Goal: Task Accomplishment & Management: Use online tool/utility

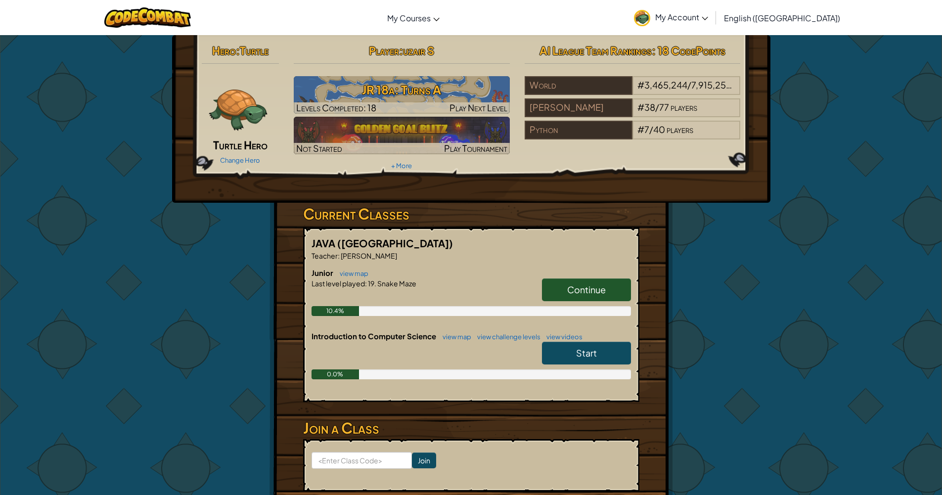
click at [580, 295] on link "Continue" at bounding box center [586, 289] width 89 height 23
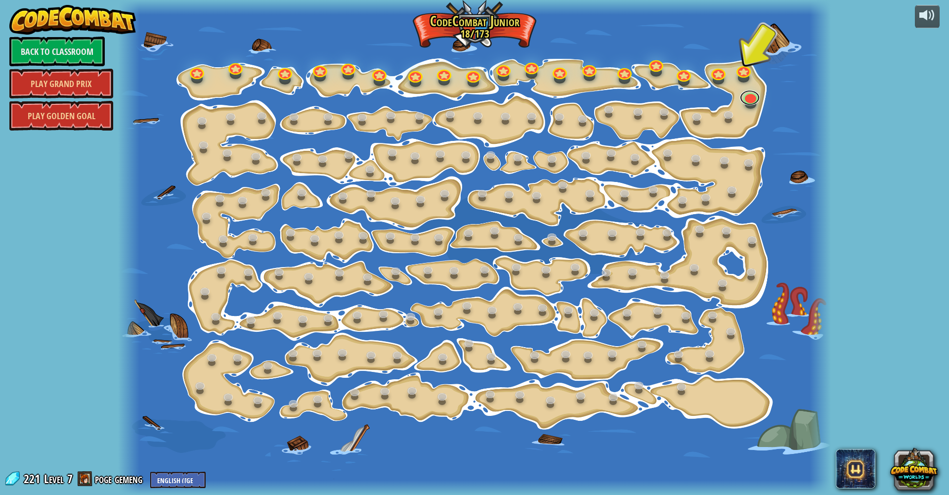
click at [750, 103] on link at bounding box center [750, 97] width 20 height 15
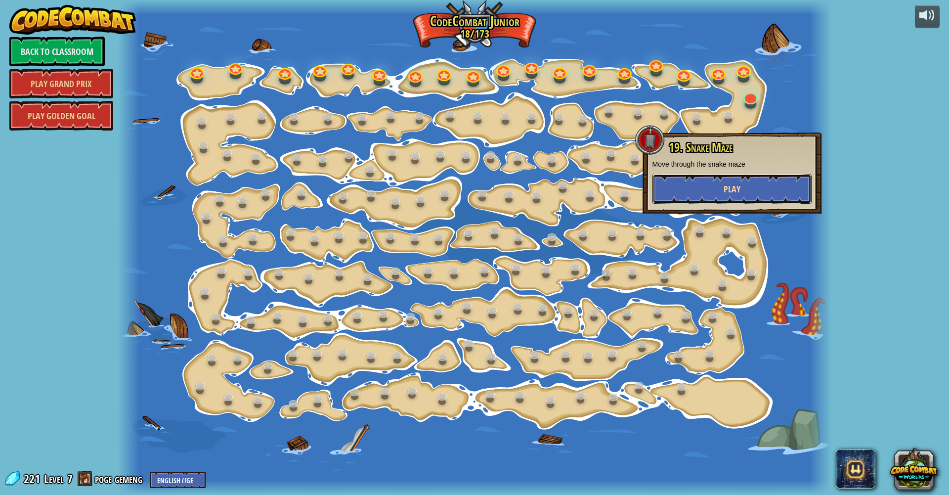
click at [661, 197] on button "Play" at bounding box center [731, 189] width 159 height 30
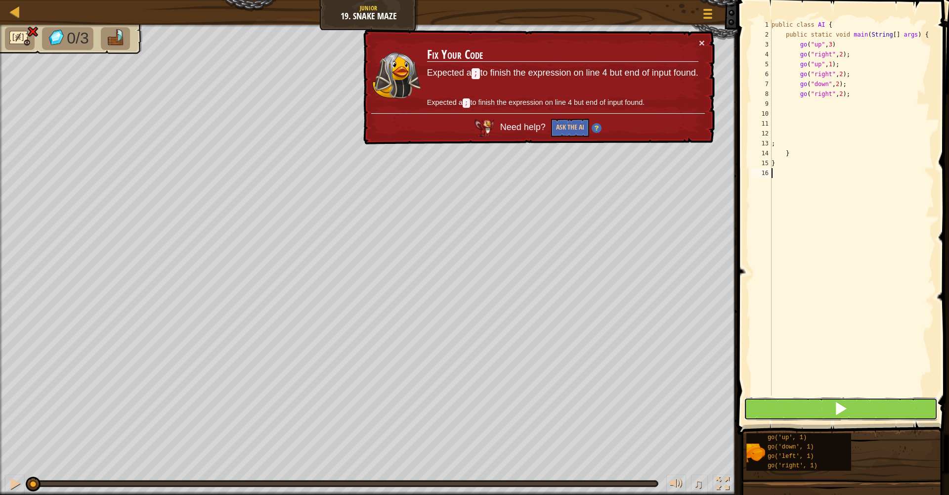
click at [785, 406] on button at bounding box center [841, 408] width 194 height 23
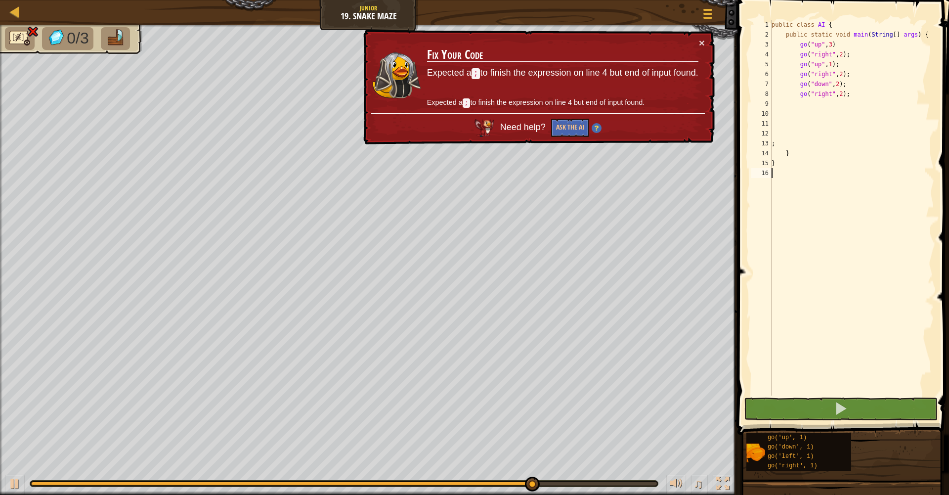
click at [850, 49] on div "public class AI { public static void main ( String [ ] args ) { go ( "up" , 3 )…" at bounding box center [852, 217] width 165 height 395
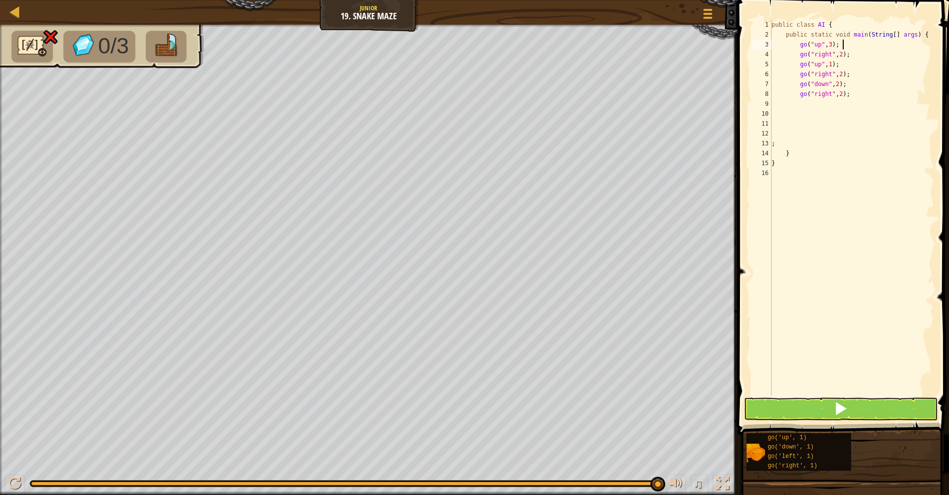
type textarea "go("up", 3);"
click at [800, 406] on button at bounding box center [841, 408] width 194 height 23
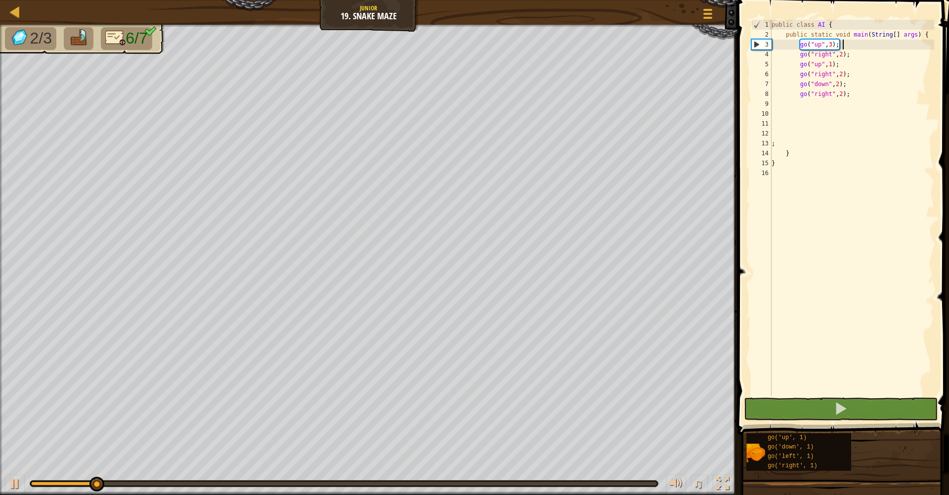
click at [873, 110] on div "public class AI { public static void main ( String [ ] args ) { go ( "up" , 3 )…" at bounding box center [852, 217] width 165 height 395
click at [872, 107] on div "public class AI { public static void main ( String [ ] args ) { go ( "up" , 3 )…" at bounding box center [852, 217] width 165 height 395
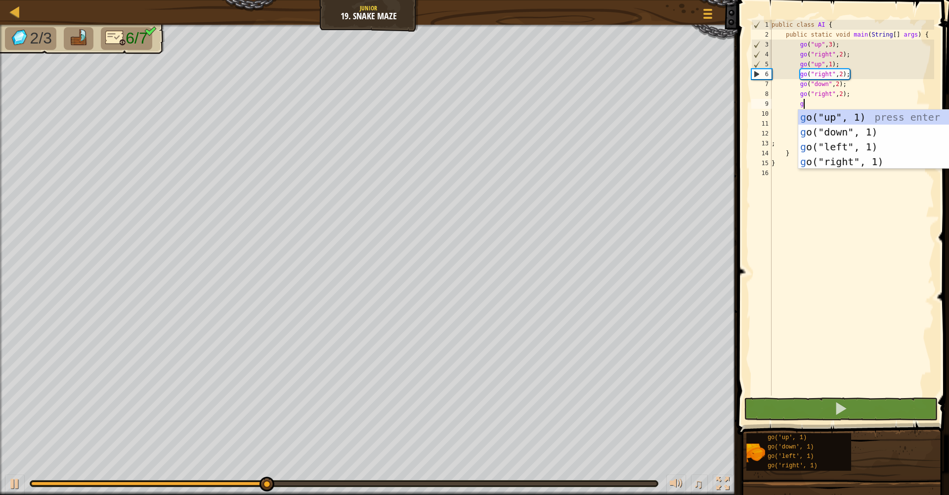
type textarea "go"
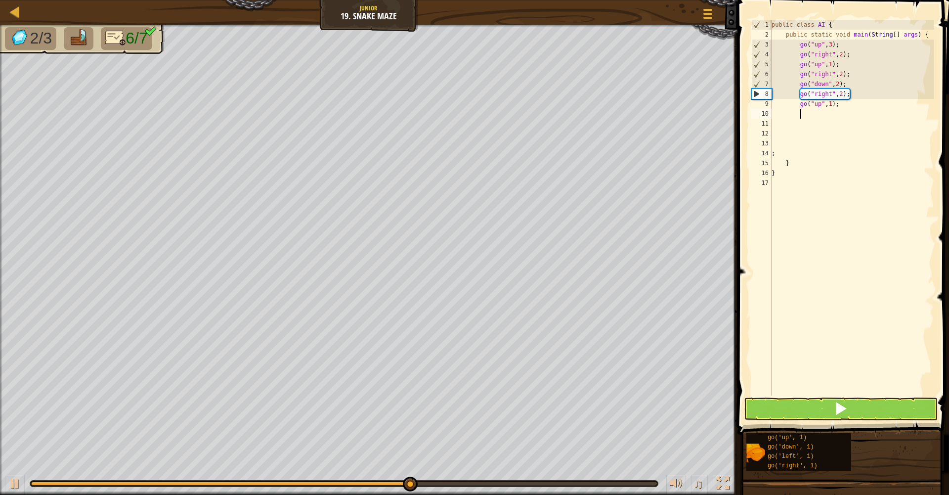
click at [838, 103] on div "public class AI { public static void main ( String [ ] args ) { go ( "up" , 3 )…" at bounding box center [852, 217] width 165 height 395
click at [834, 101] on div "public class AI { public static void main ( String [ ] args ) { go ( "up" , 3 )…" at bounding box center [852, 217] width 165 height 395
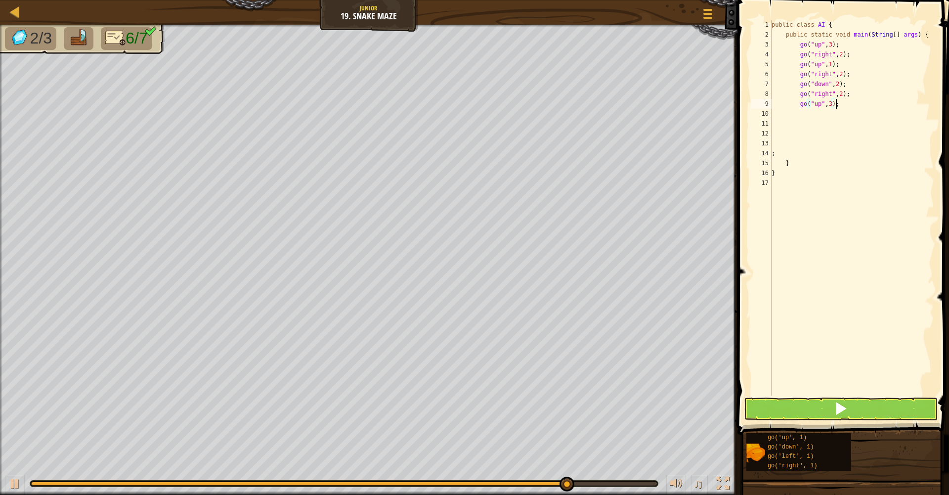
scroll to position [4, 5]
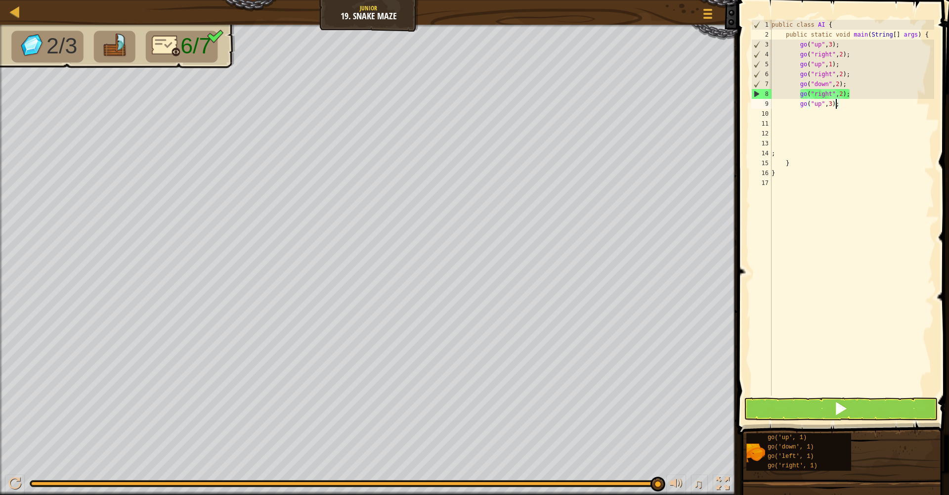
click at [800, 406] on button at bounding box center [841, 408] width 194 height 23
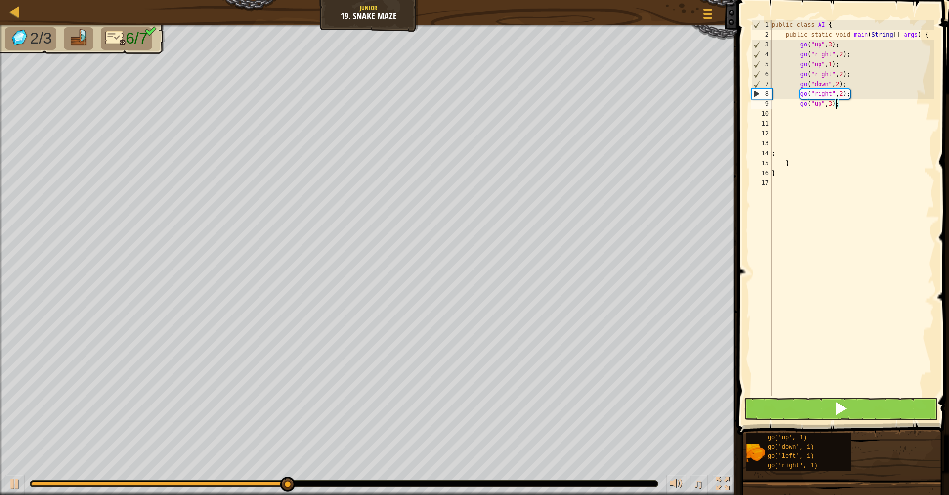
type textarea "go("up", 3);"
click at [800, 406] on button at bounding box center [841, 408] width 194 height 23
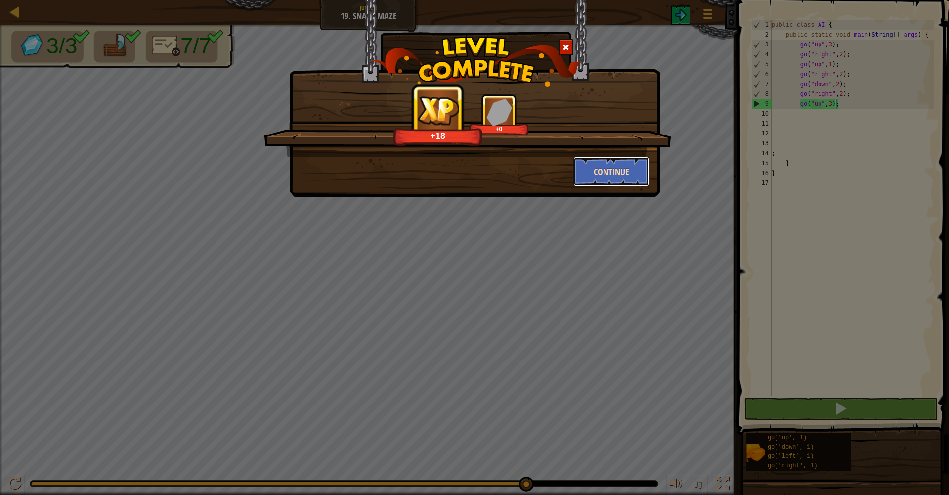
click at [614, 180] on button "Continue" at bounding box center [611, 172] width 77 height 30
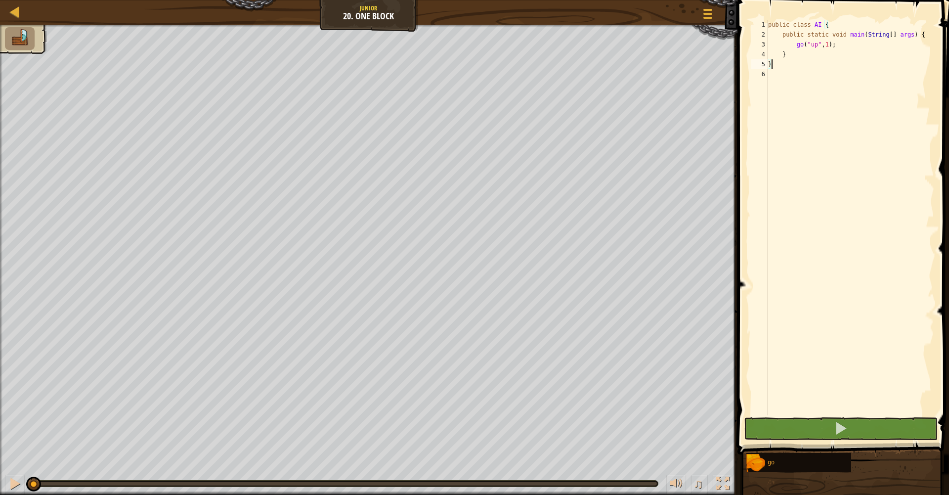
click at [840, 54] on div "public class AI { public static void main ( String [ ] args ) { go ( "up" , 1 )…" at bounding box center [850, 227] width 168 height 415
click at [841, 53] on div "public class AI { public static void main ( String [ ] args ) { go ( "up" , 1 )…" at bounding box center [850, 227] width 168 height 415
click at [845, 49] on div "public class AI { public static void main ( String [ ] args ) { go ( "up" , 1 )…" at bounding box center [850, 227] width 168 height 415
click at [832, 44] on div "public class AI { public static void main ( String [ ] args ) { go ( "up" , 1 )…" at bounding box center [850, 227] width 168 height 415
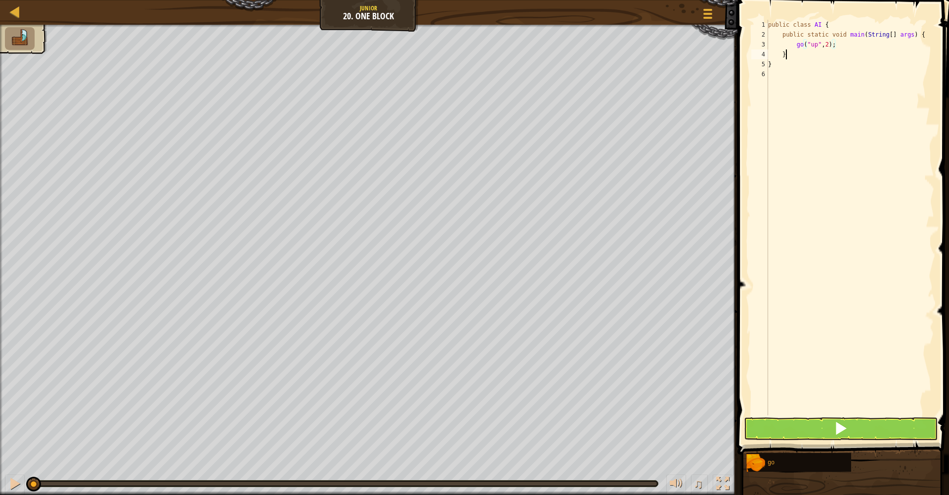
click at [857, 51] on div "public class AI { public static void main ( String [ ] args ) { go ( "up" , 2 )…" at bounding box center [850, 227] width 168 height 415
click at [856, 46] on div "public class AI { public static void main ( String [ ] args ) { go ( "up" , 2 )…" at bounding box center [850, 227] width 168 height 415
type textarea "go("up", 2);"
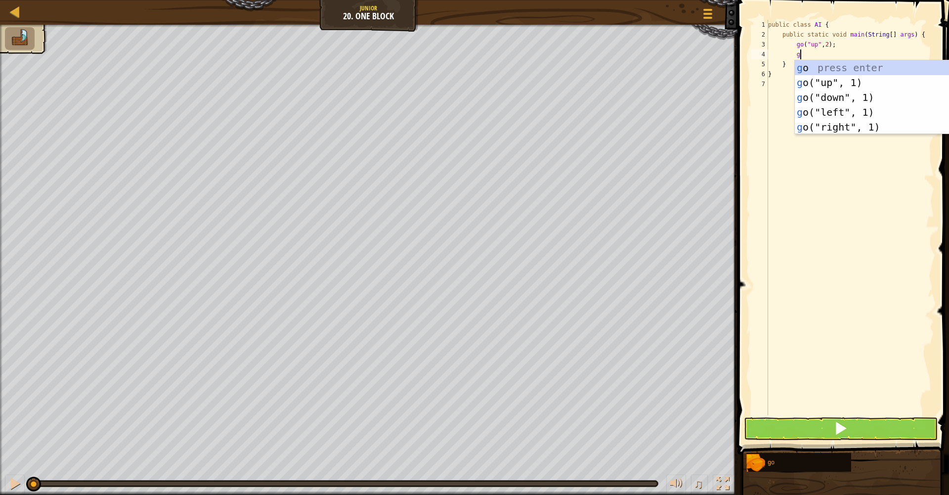
type textarea "go"
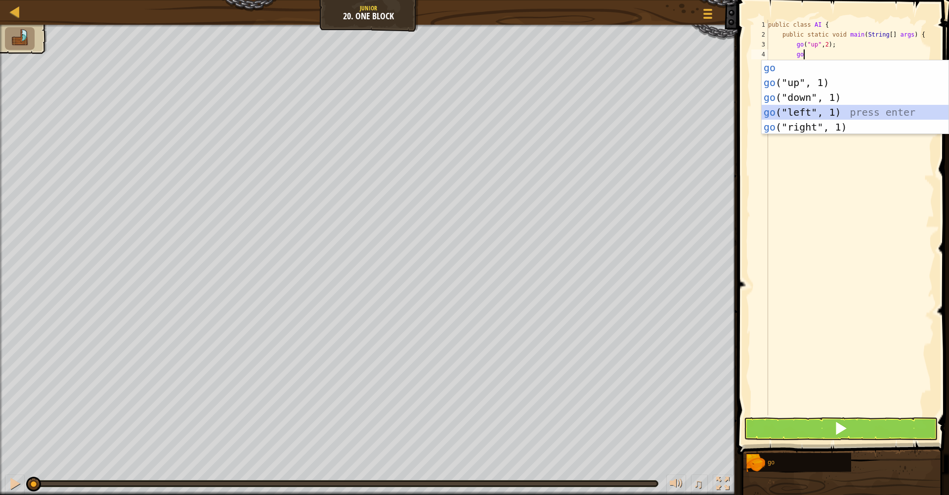
scroll to position [4, 2]
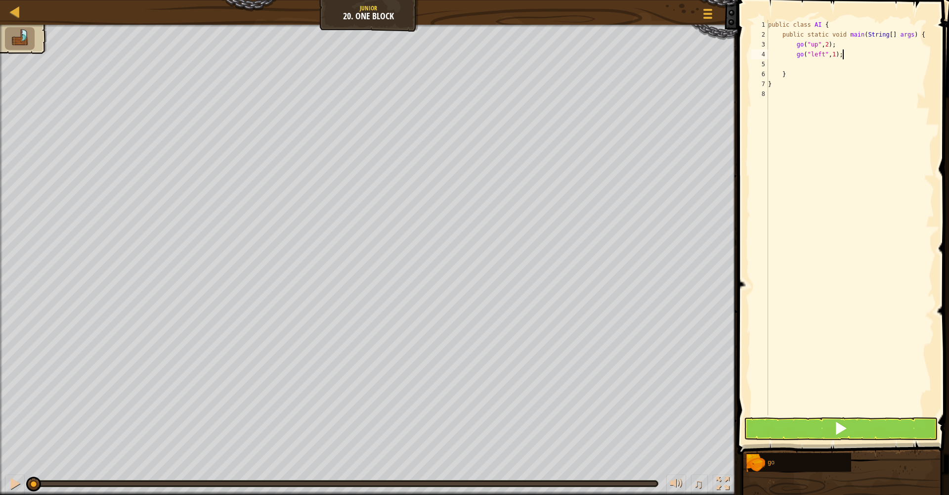
click at [842, 52] on div "public class AI { public static void main ( String [ ] args ) { go ( "up" , 2 )…" at bounding box center [850, 227] width 168 height 415
click at [840, 51] on div "public class AI { public static void main ( String [ ] args ) { go ( "up" , 2 )…" at bounding box center [850, 227] width 168 height 415
type textarea "go("left", 3);"
click at [871, 53] on div "public class AI { public static void main ( String [ ] args ) { go ( "up" , 2 )…" at bounding box center [850, 227] width 168 height 415
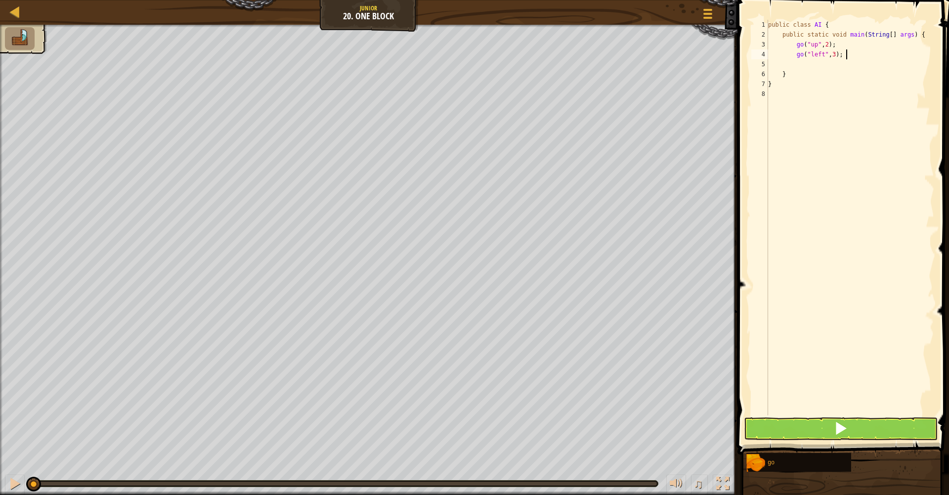
scroll to position [4, 2]
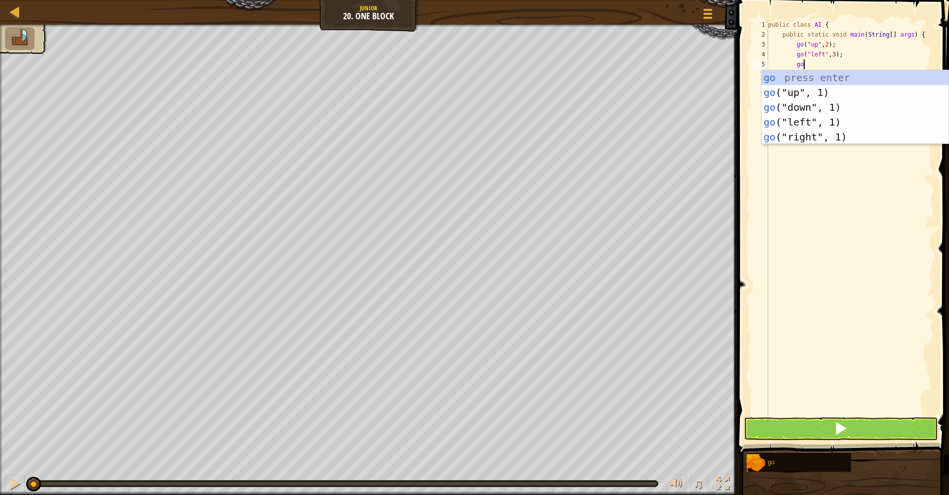
type textarea "go"
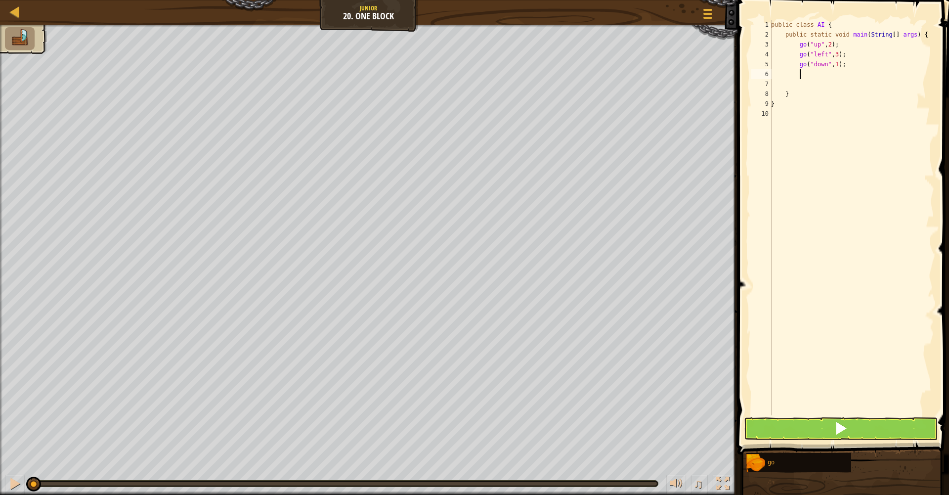
click at [843, 61] on div "public class AI { public static void main ( String [ ] args ) { go ( "up" , 2 )…" at bounding box center [851, 227] width 165 height 415
type textarea "go("down", 2);"
click at [862, 62] on div "public class AI { public static void main ( String [ ] args ) { go ( "up" , 2 )…" at bounding box center [851, 227] width 165 height 415
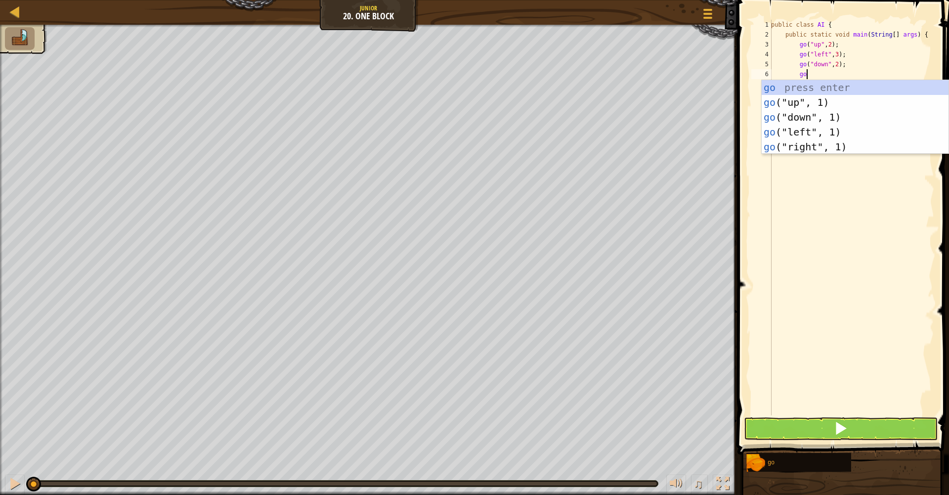
scroll to position [4, 2]
type textarea "gor"
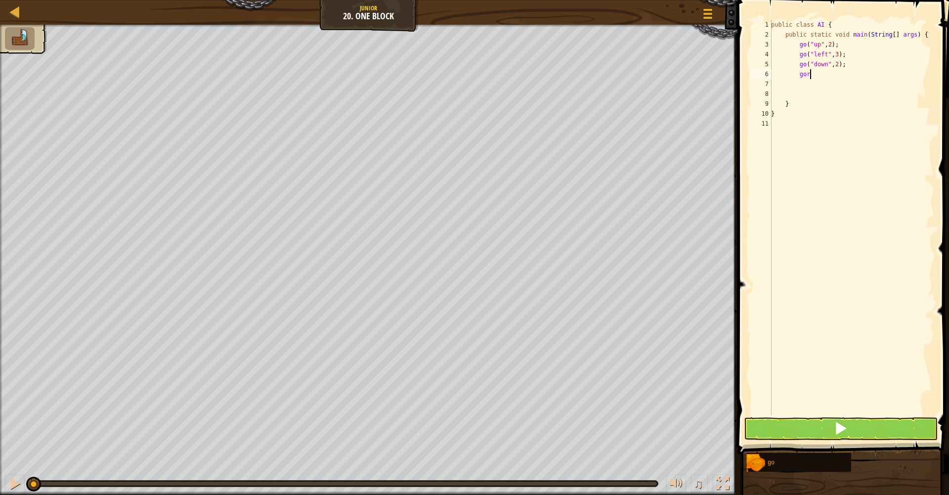
scroll to position [4, 2]
click at [786, 429] on button at bounding box center [841, 428] width 194 height 23
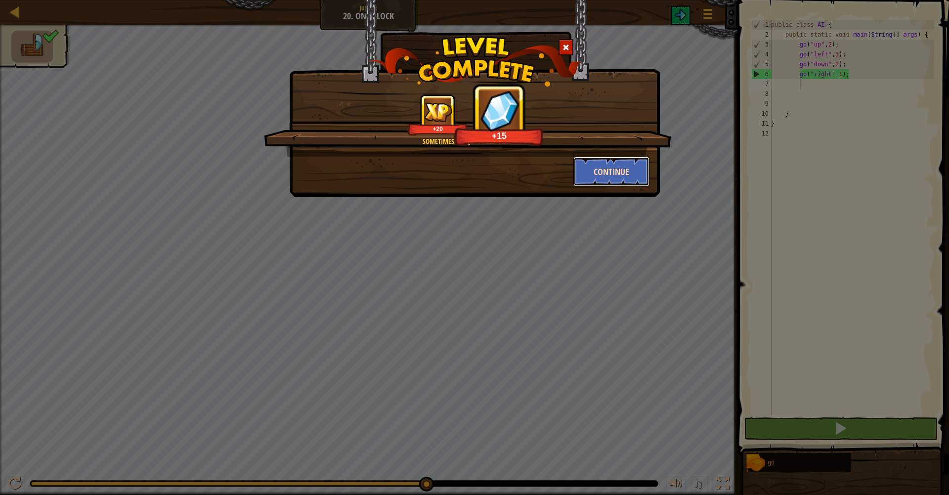
click at [583, 169] on button "Continue" at bounding box center [611, 172] width 77 height 30
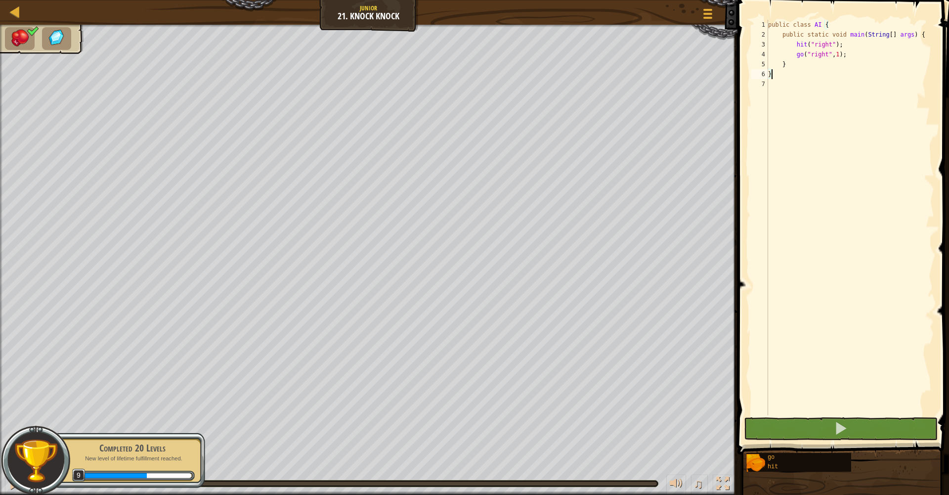
click at [844, 54] on div "public class AI { public static void main ( String [ ] args ) { hit ( "right" )…" at bounding box center [850, 227] width 168 height 415
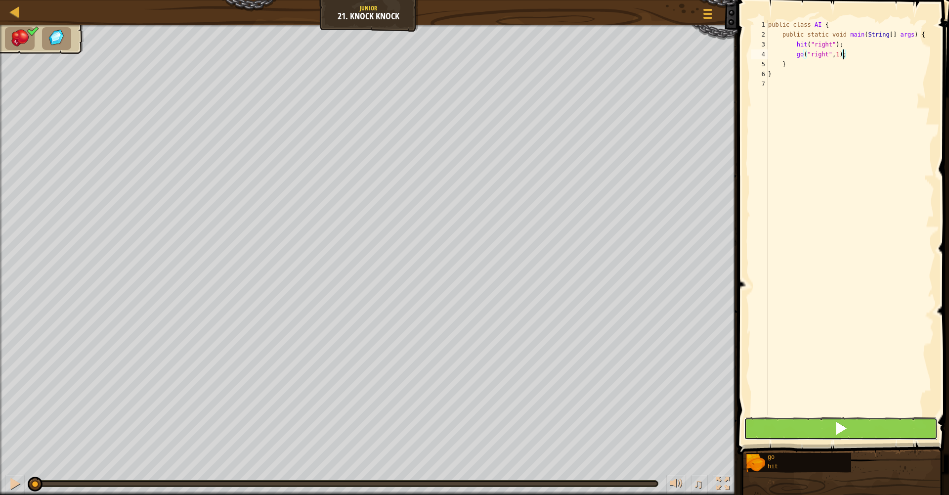
click at [797, 420] on button at bounding box center [841, 428] width 194 height 23
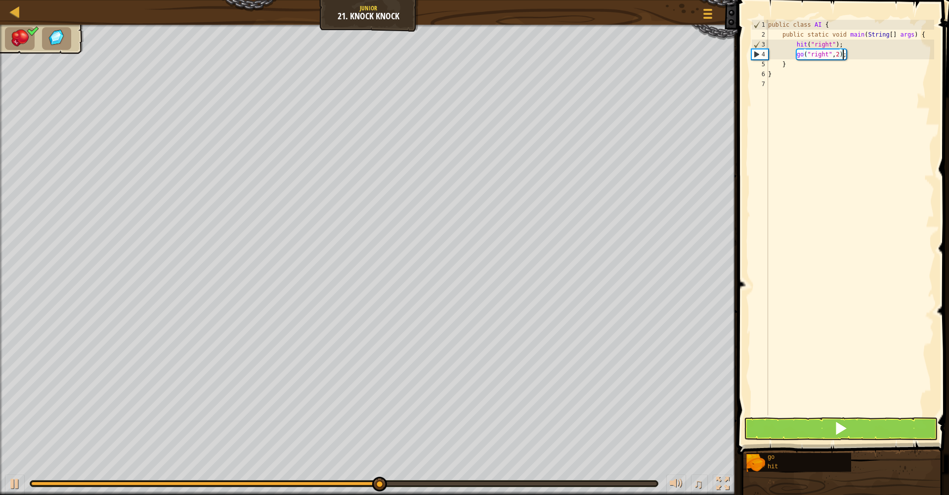
scroll to position [4, 6]
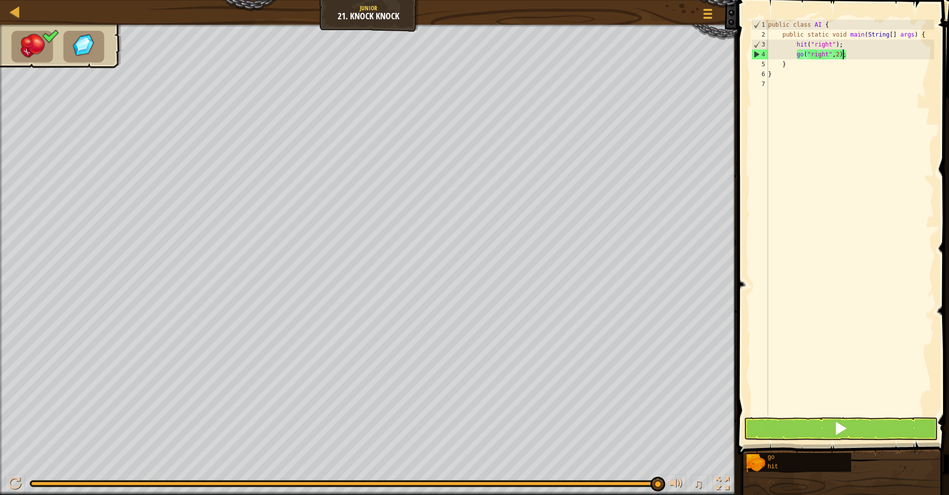
type textarea "go("right", 2);"
click at [791, 429] on button at bounding box center [841, 428] width 194 height 23
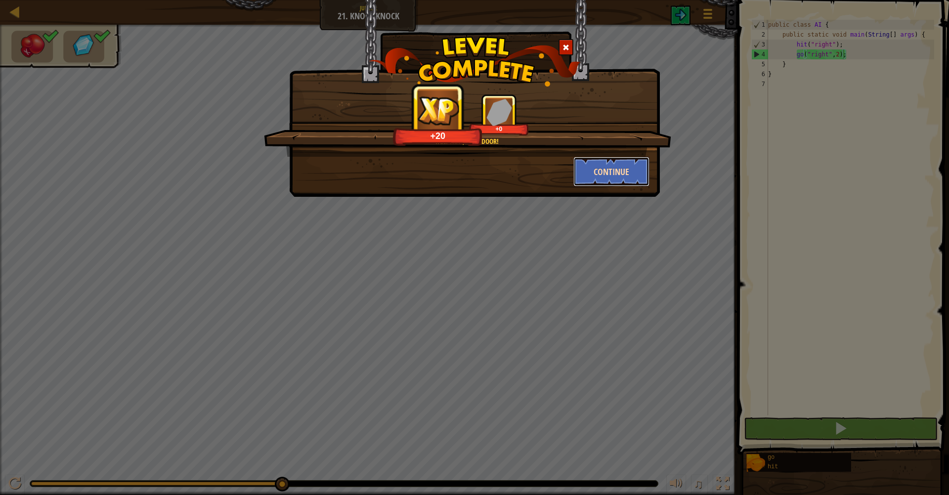
click at [611, 166] on button "Continue" at bounding box center [611, 172] width 77 height 30
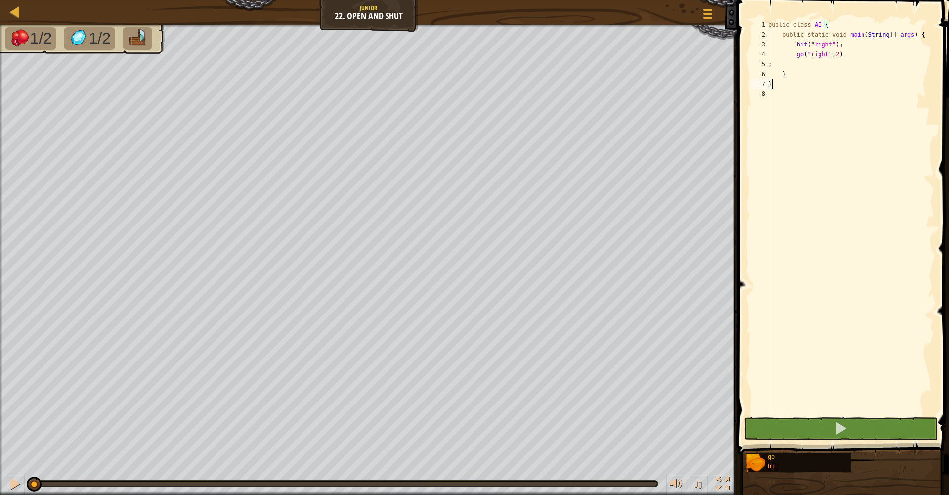
click at [856, 55] on div "public class AI { public static void main ( String [ ] args ) { hit ( "right" )…" at bounding box center [850, 227] width 168 height 415
type textarea "go("right", 2);"
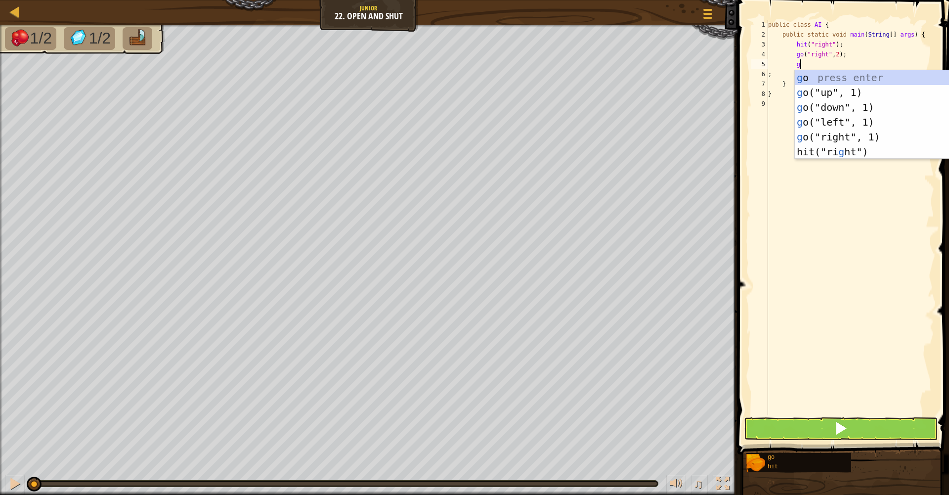
type textarea "go"
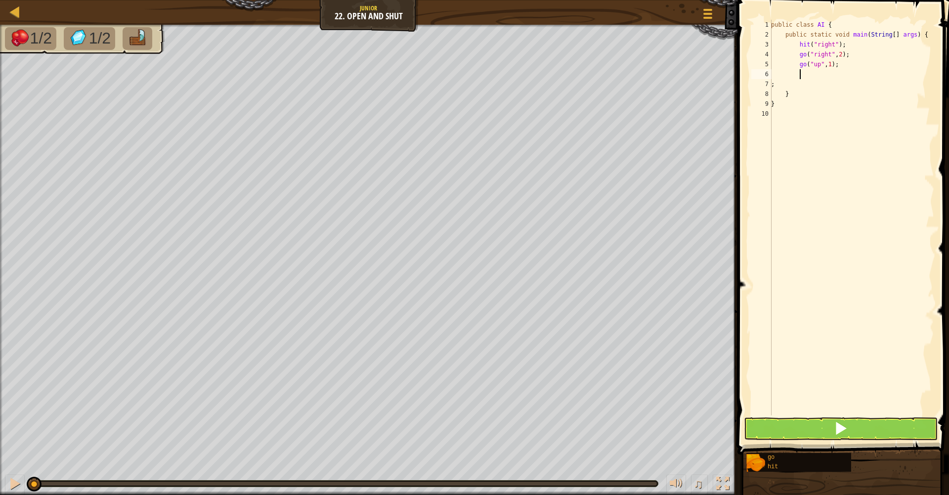
type textarea "hi"
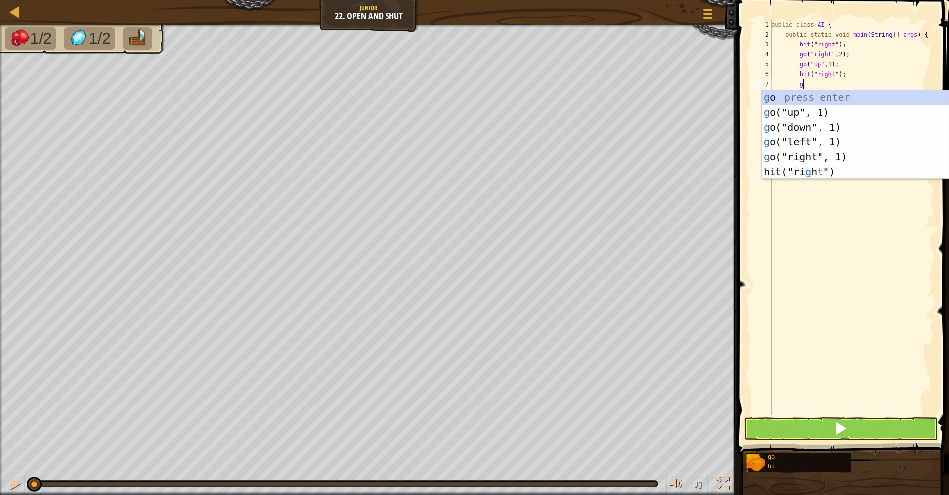
type textarea "go"
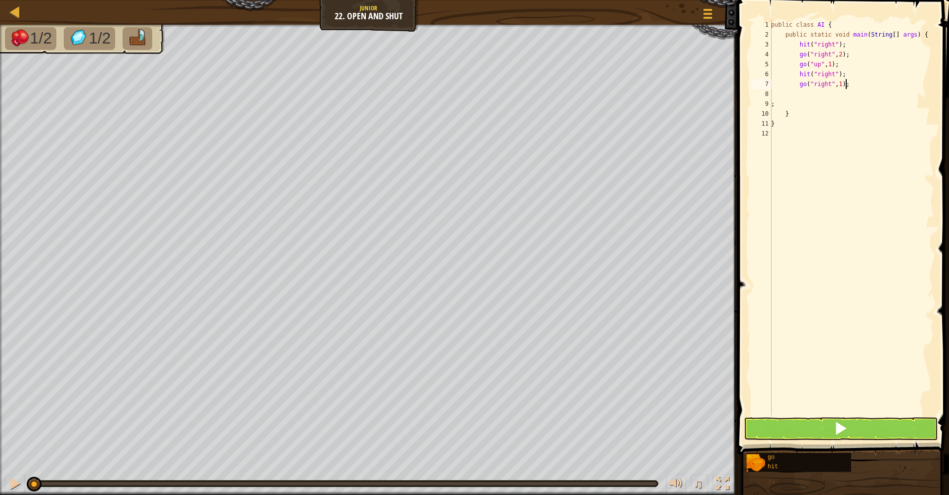
click at [847, 86] on div "public class AI { public static void main ( String [ ] args ) { hit ( "right" )…" at bounding box center [851, 227] width 165 height 415
type textarea "go("right", 2);"
click at [808, 431] on button at bounding box center [841, 428] width 194 height 23
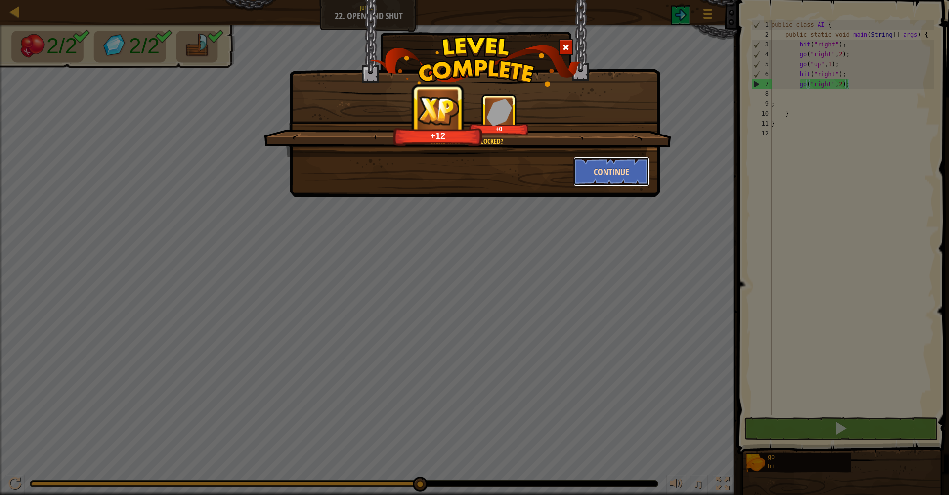
click at [623, 168] on button "Continue" at bounding box center [611, 172] width 77 height 30
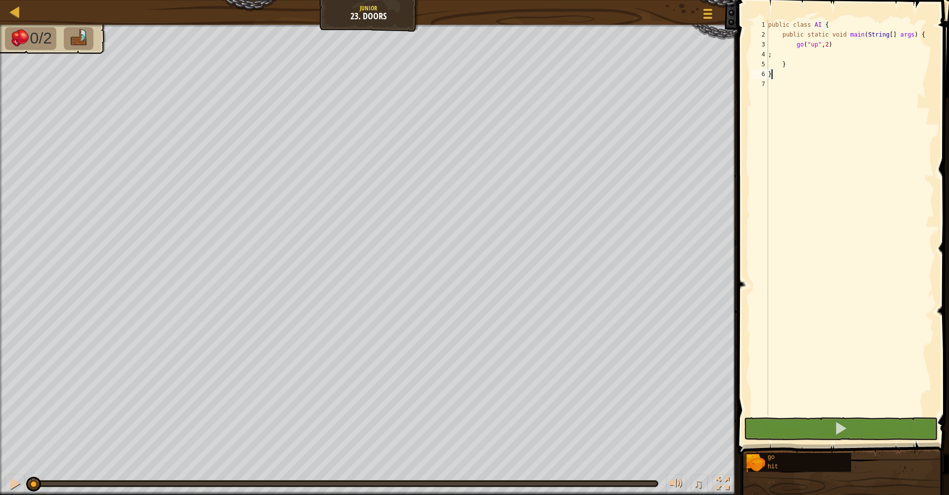
click at [847, 47] on div "public class AI { public static void main ( String [ ] args ) { go ( "up" , 2 )…" at bounding box center [850, 227] width 168 height 415
type textarea "go("up", 2);"
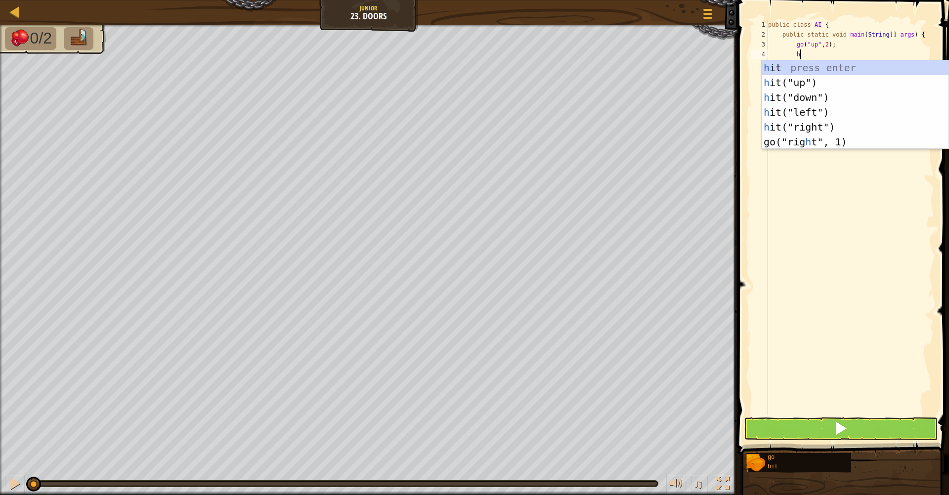
type textarea "hi"
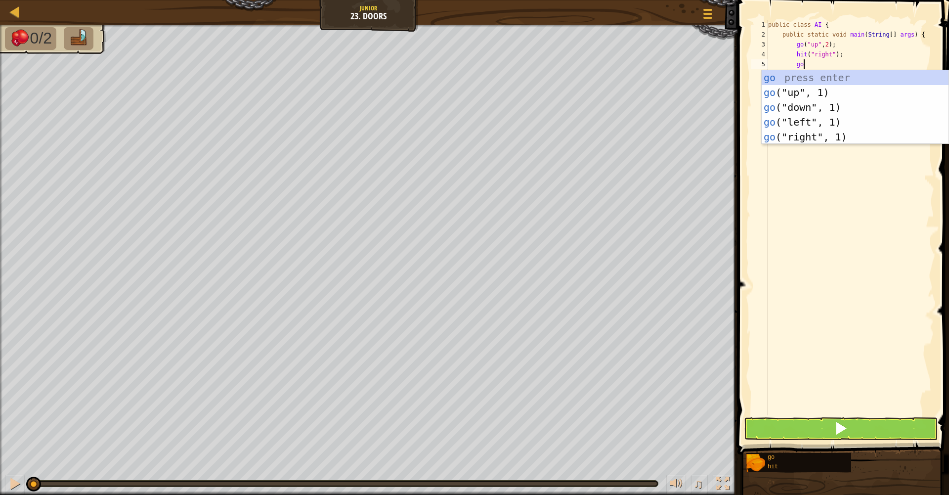
scroll to position [4, 2]
type textarea "gor"
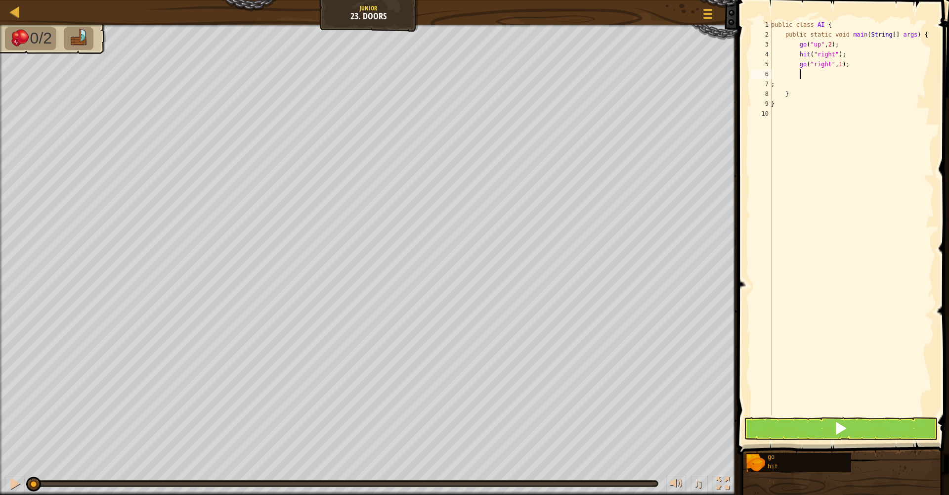
scroll to position [4, 2]
click at [846, 66] on div "public class AI { public static void main ( String [ ] args ) { go ( "up" , 2 )…" at bounding box center [851, 227] width 165 height 415
type textarea "go("right", 2);"
click at [858, 63] on div "public class AI { public static void main ( String [ ] args ) { go ( "up" , 2 )…" at bounding box center [851, 227] width 165 height 415
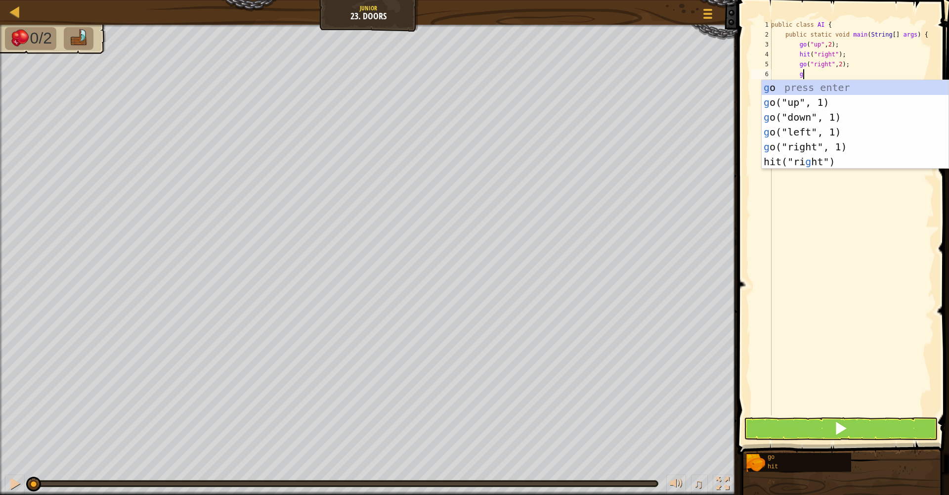
scroll to position [4, 2]
type textarea "[DEMOGRAPHIC_DATA]"
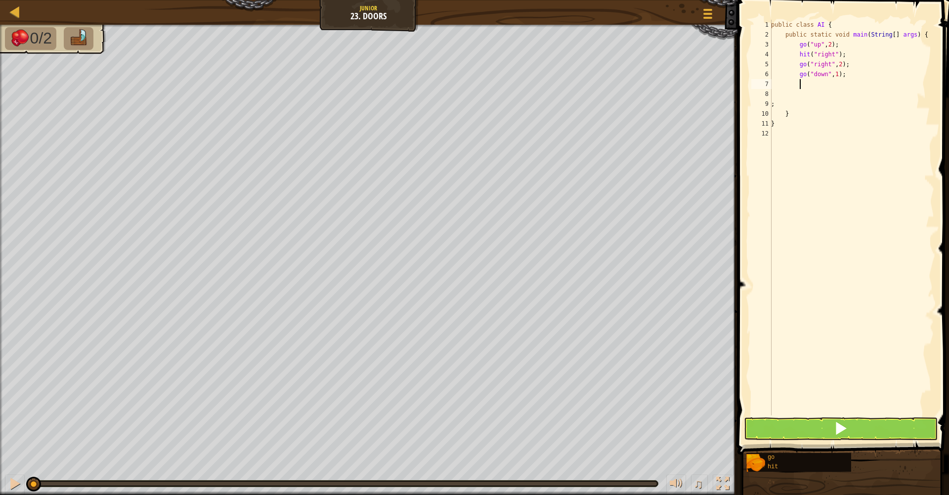
scroll to position [4, 2]
click at [844, 71] on div "public class AI { public static void main ( String [ ] args ) { go ( "up" , 2 )…" at bounding box center [851, 227] width 165 height 415
click at [853, 77] on div "public class AI { public static void main ( String [ ] args ) { go ( "up" , 2 )…" at bounding box center [851, 227] width 165 height 415
type textarea "go("down", 1);"
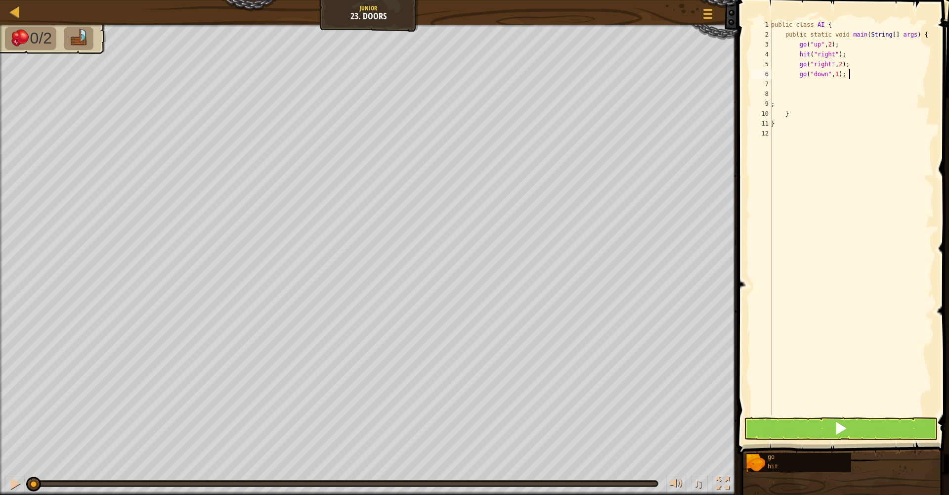
scroll to position [4, 2]
type textarea "hi"
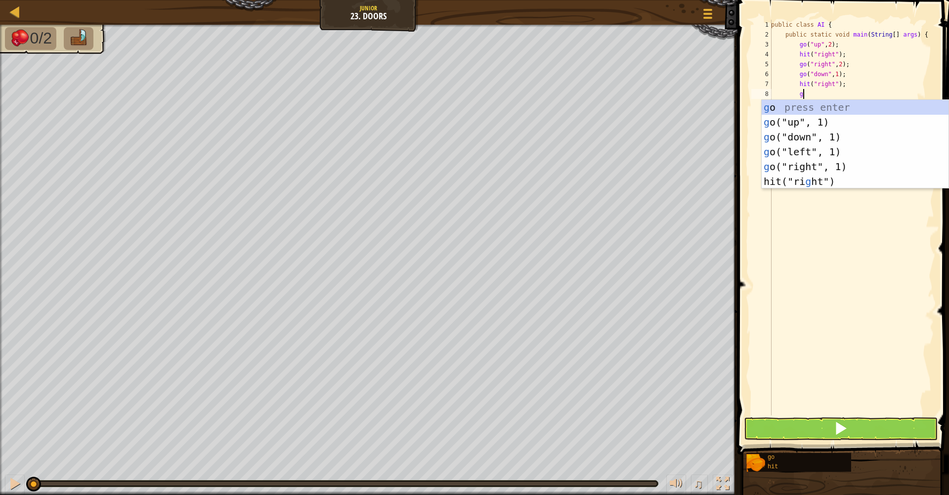
scroll to position [4, 2]
type textarea "gor"
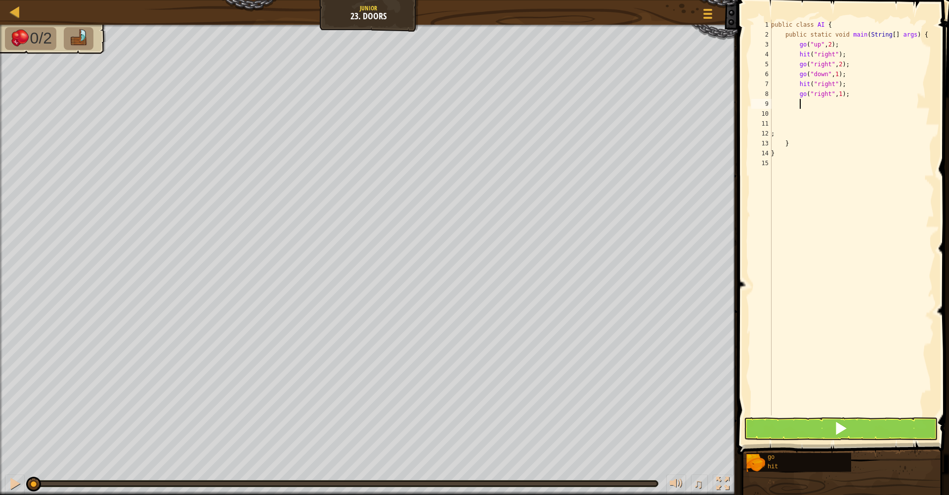
scroll to position [4, 2]
click at [849, 93] on div "public class AI { public static void main ( String [ ] args ) { go ( "up" , 2 )…" at bounding box center [851, 227] width 165 height 415
click at [847, 93] on div "public class AI { public static void main ( String [ ] args ) { go ( "up" , 2 )…" at bounding box center [851, 227] width 165 height 415
type textarea "go("right", 2);"
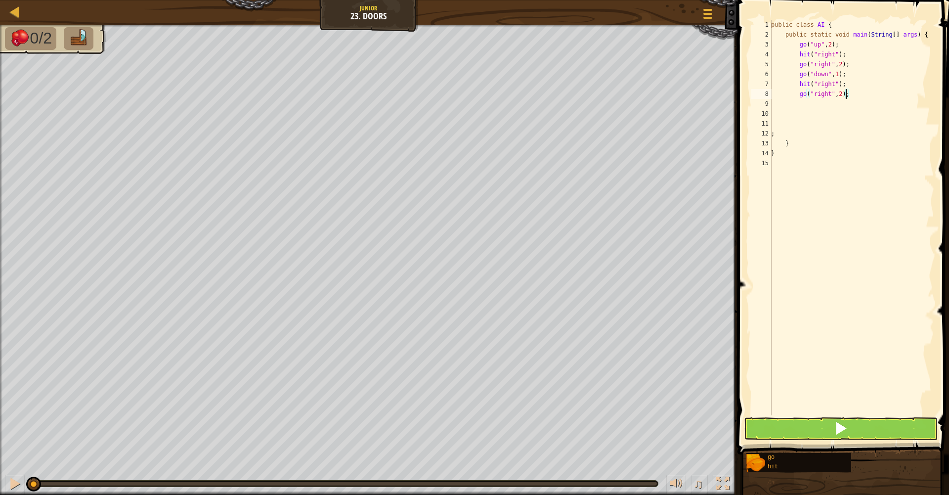
click at [896, 99] on div "public class AI { public static void main ( String [ ] args ) { go ( "up" , 2 )…" at bounding box center [851, 227] width 165 height 415
click at [882, 93] on div "public class AI { public static void main ( String [ ] args ) { go ( "up" , 2 )…" at bounding box center [851, 227] width 165 height 415
type textarea "go("right", 2);"
type textarea "go"
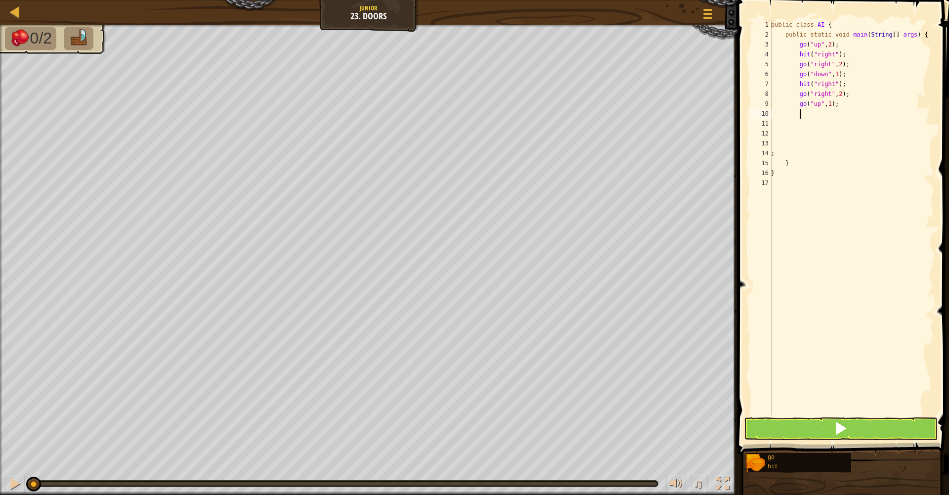
click at [785, 428] on button at bounding box center [841, 428] width 194 height 23
drag, startPoint x: 807, startPoint y: 423, endPoint x: 785, endPoint y: 429, distance: 22.5
click at [785, 429] on button at bounding box center [841, 428] width 194 height 23
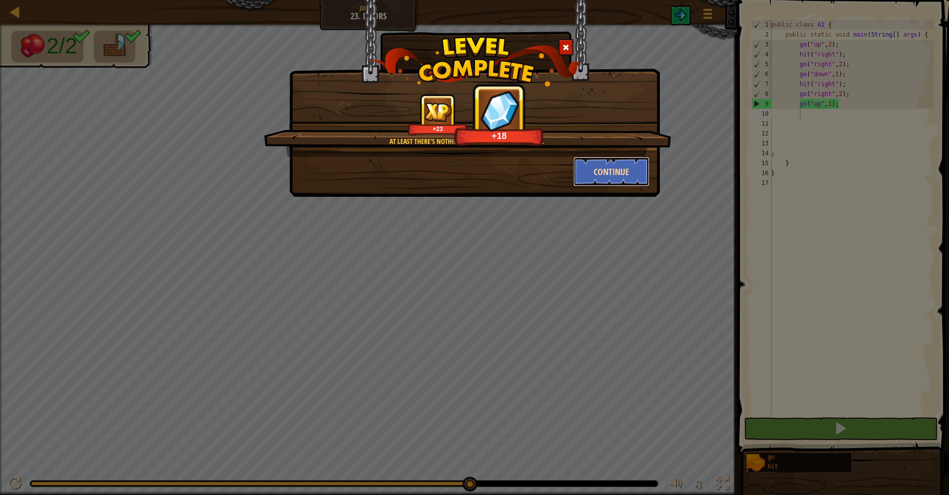
click at [629, 182] on button "Continue" at bounding box center [611, 172] width 77 height 30
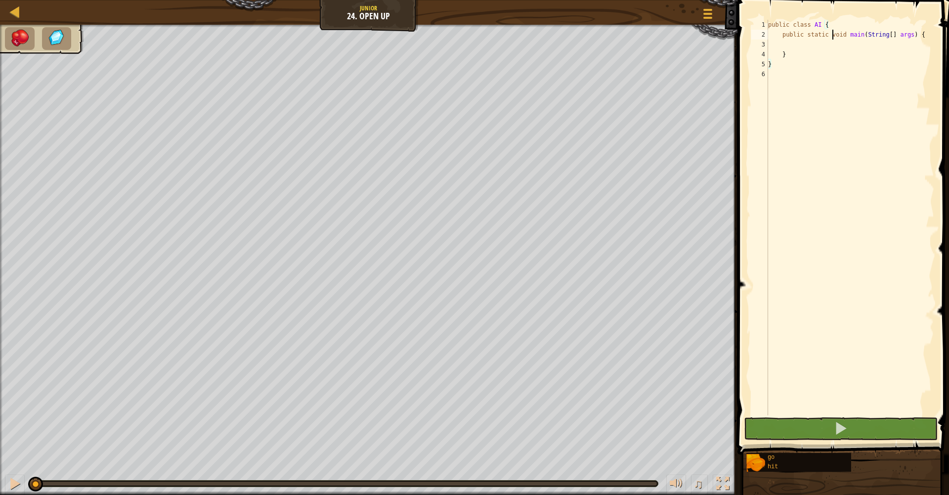
click at [830, 39] on div "public class AI { public static void main ( String [ ] args ) { } }" at bounding box center [850, 227] width 168 height 415
type textarea "public static void main(String[] args) {"
click at [831, 43] on div "public class AI { public static void main ( String [ ] args ) { } }" at bounding box center [850, 227] width 168 height 415
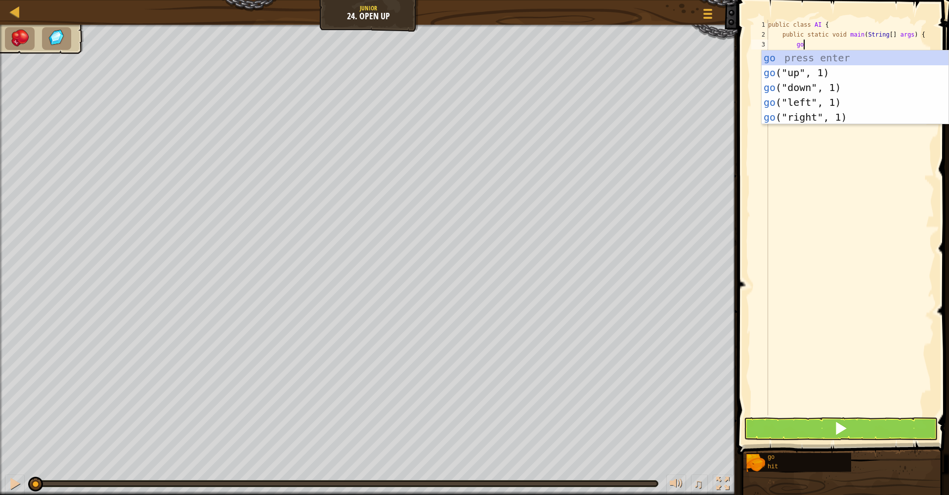
scroll to position [4, 2]
type textarea "g"
type textarea "hi"
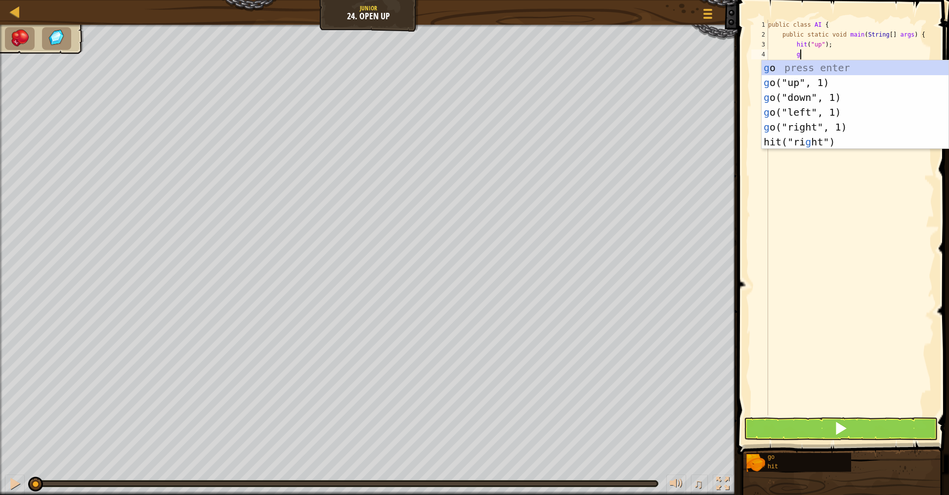
type textarea "go"
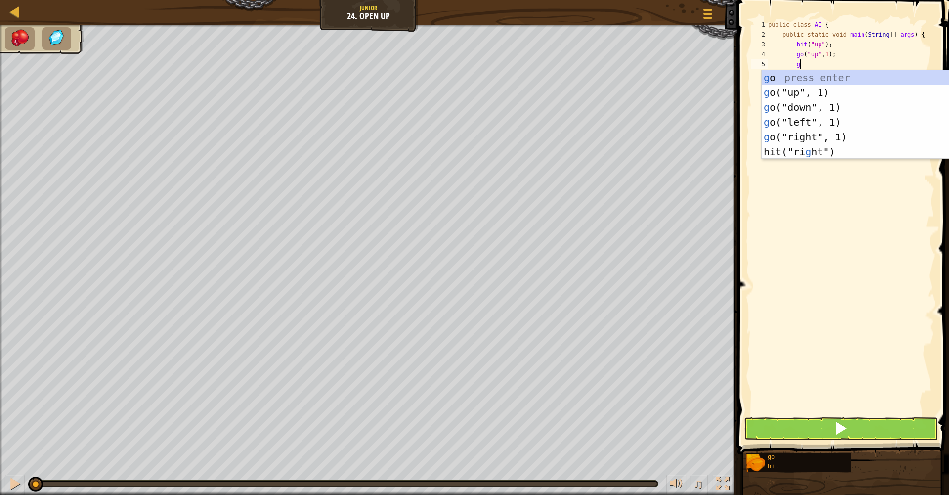
scroll to position [4, 2]
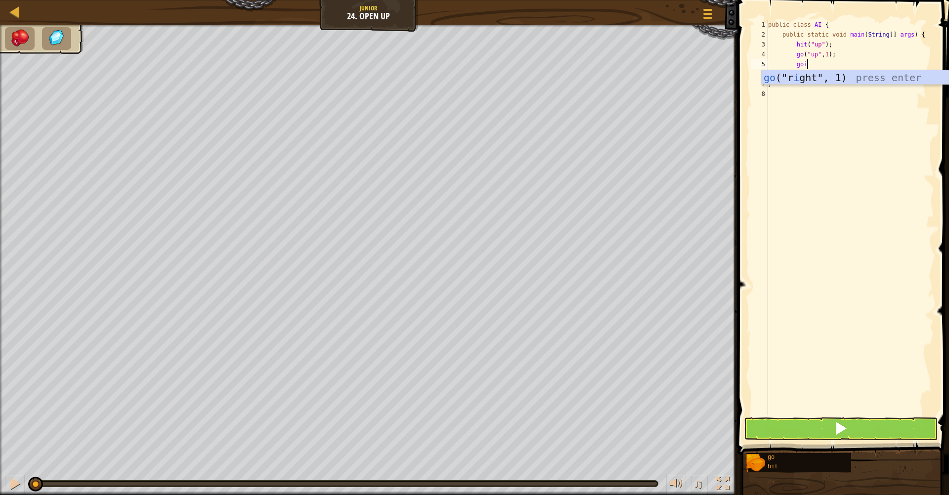
type textarea "go"
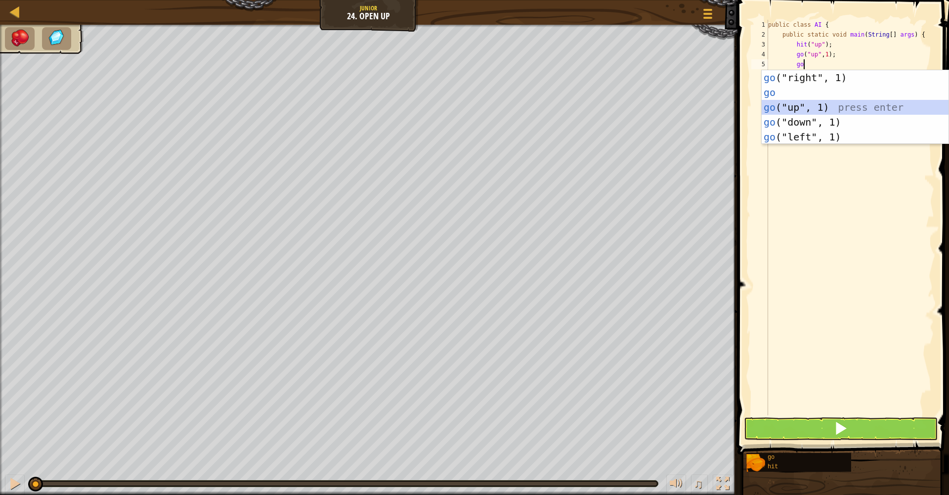
scroll to position [4, 2]
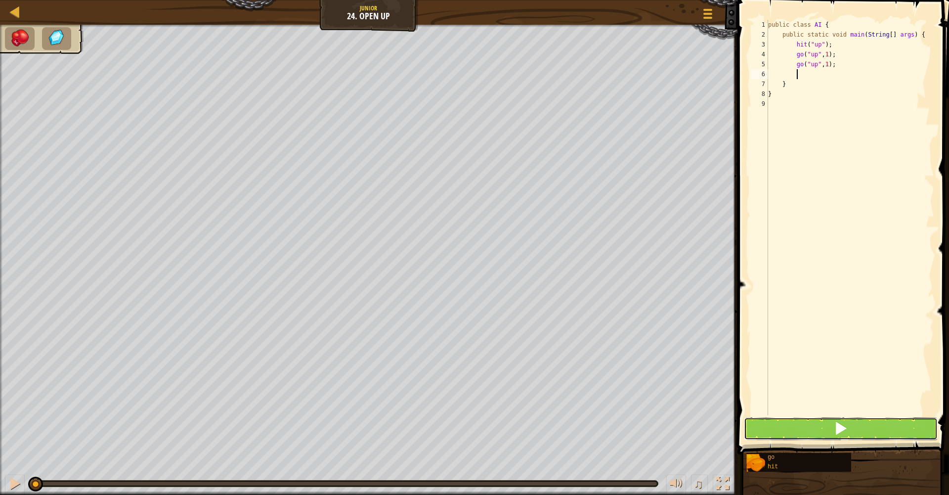
click at [831, 435] on button at bounding box center [841, 428] width 194 height 23
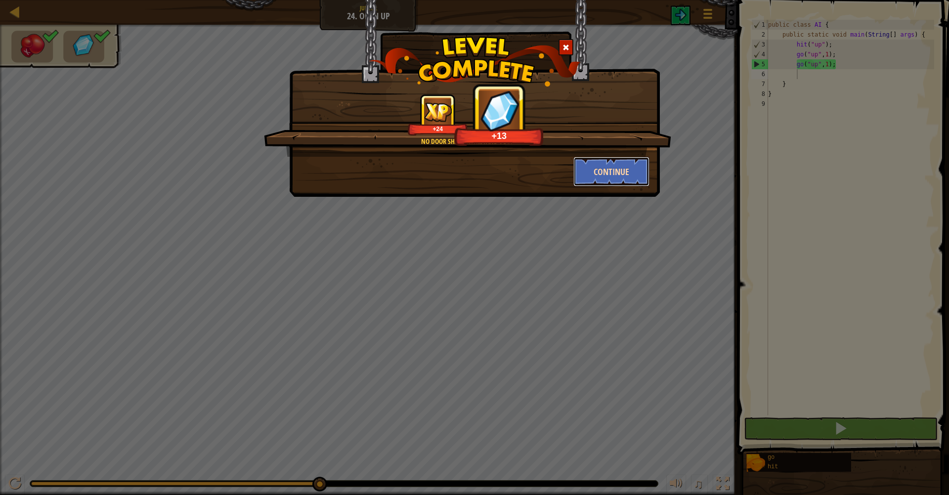
click at [637, 174] on button "Continue" at bounding box center [611, 172] width 77 height 30
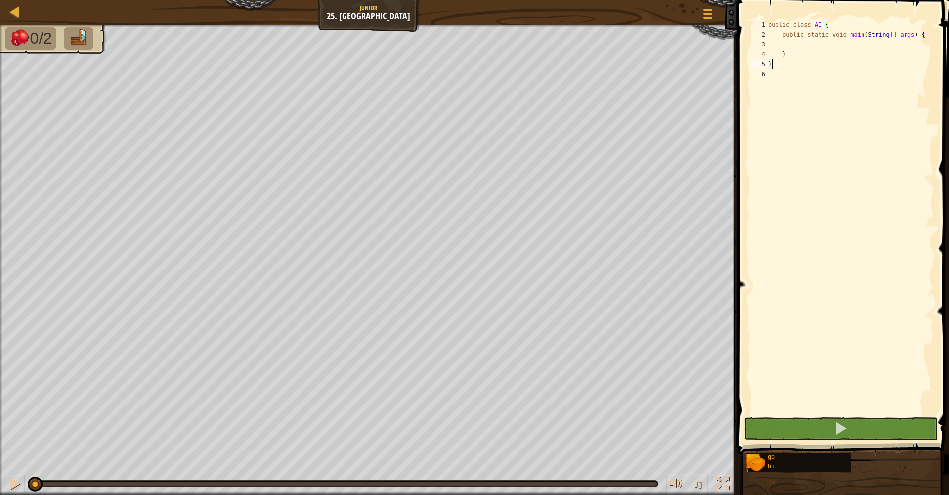
click at [813, 44] on div "public class AI { public static void main ( String [ ] args ) { } }" at bounding box center [850, 227] width 168 height 415
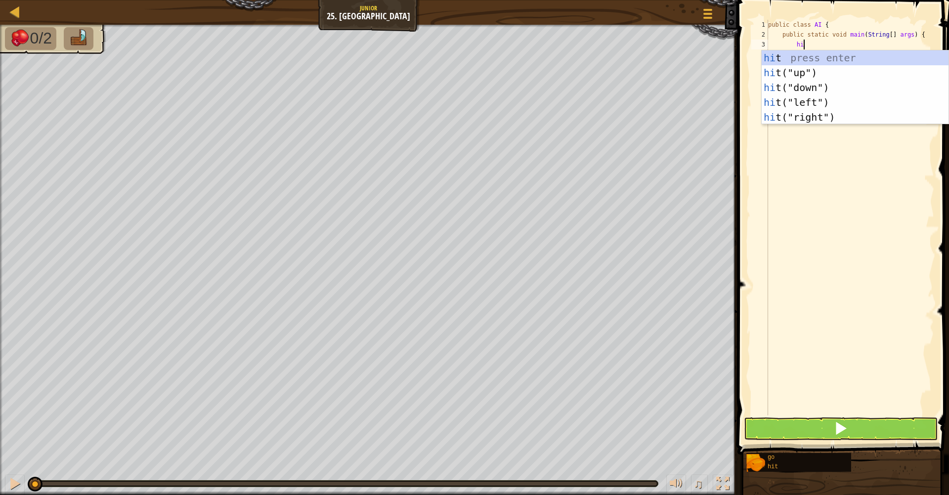
scroll to position [4, 2]
type textarea "hit"
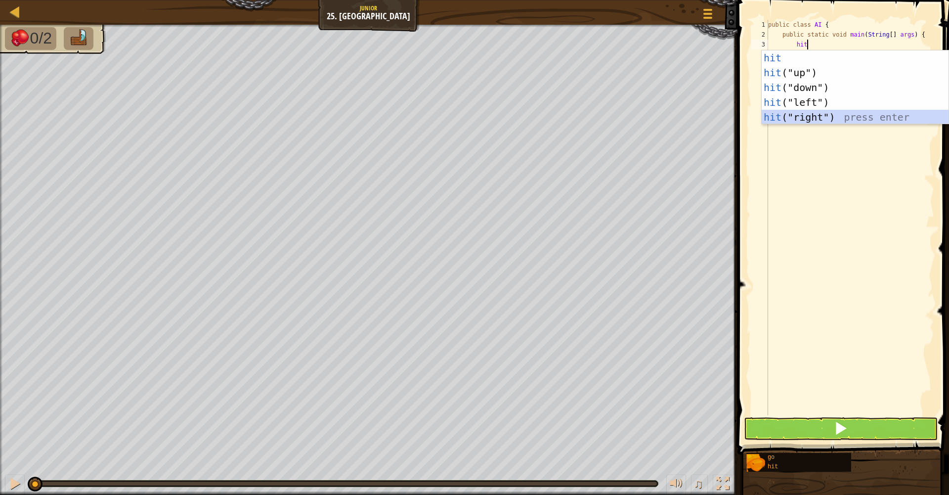
scroll to position [4, 2]
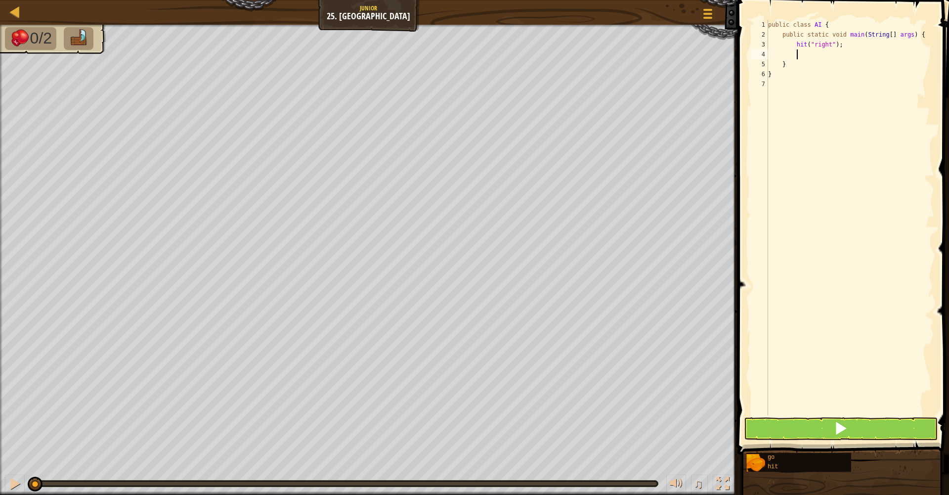
type textarea "go"
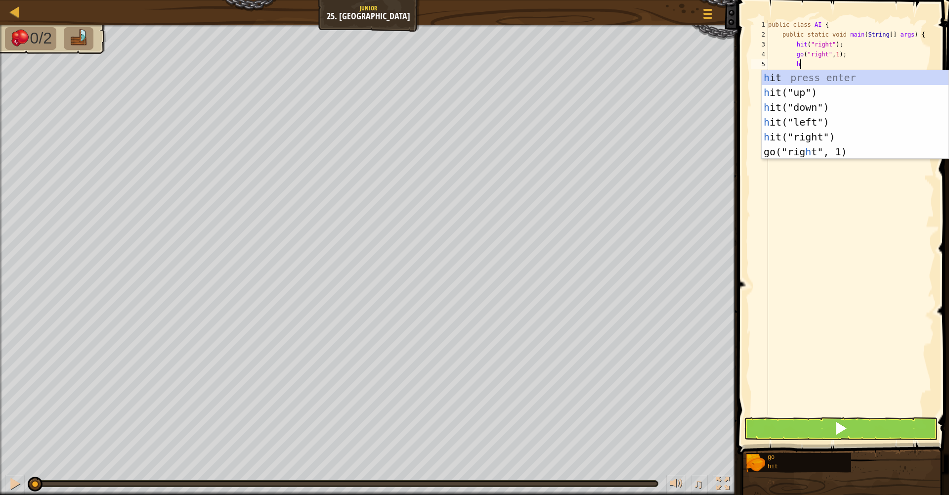
type textarea "hi"
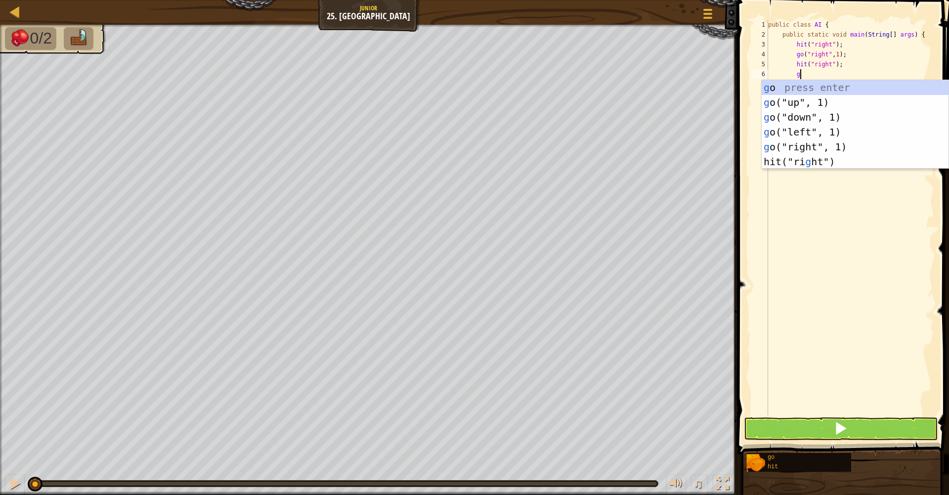
type textarea "go"
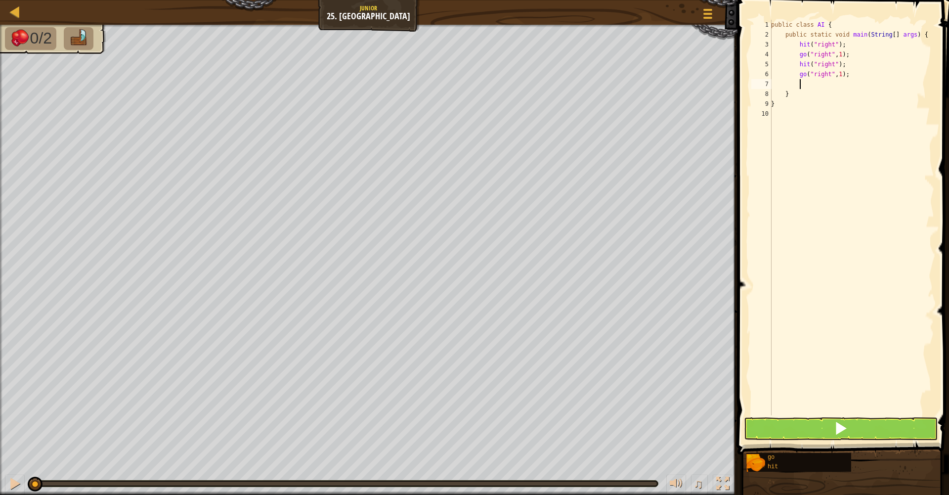
click at [849, 75] on div "public class AI { public static void main ( String [ ] args ) { hit ( "right" )…" at bounding box center [851, 227] width 165 height 415
type textarea "go("right", 2);"
click at [819, 420] on button at bounding box center [841, 428] width 194 height 23
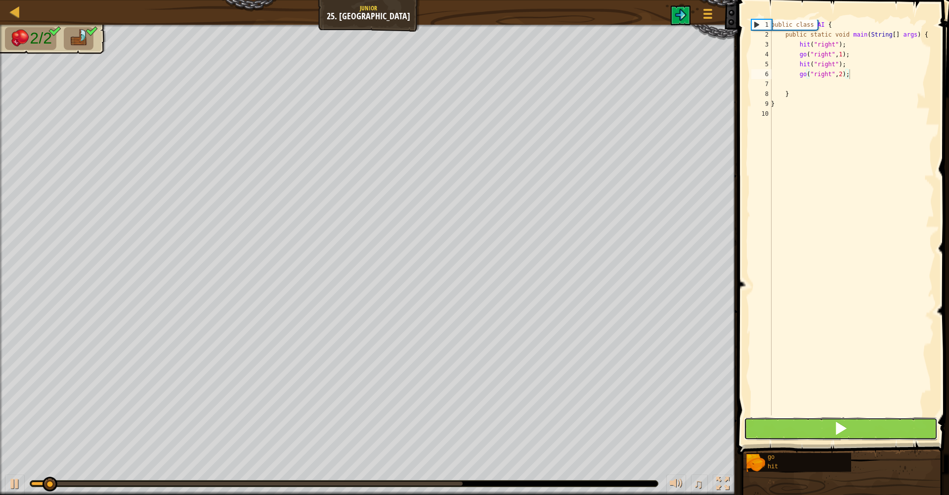
click at [819, 424] on button at bounding box center [841, 428] width 194 height 23
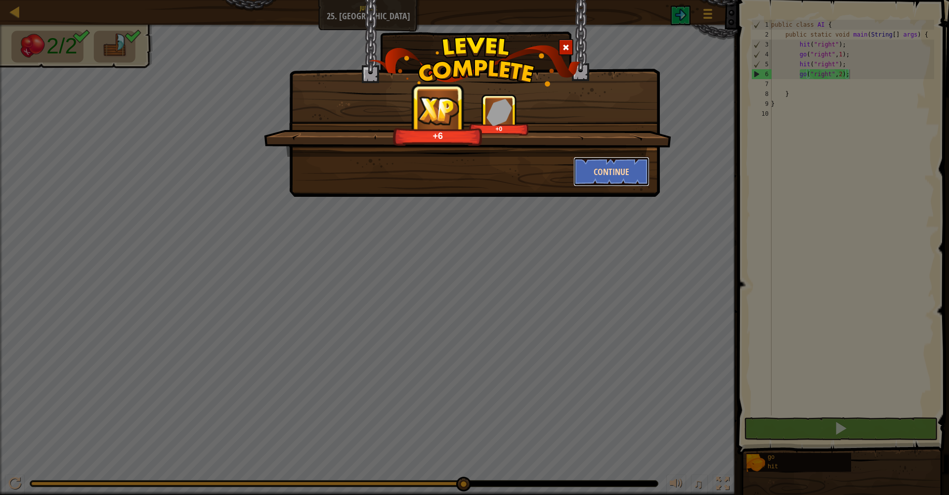
click at [583, 164] on button "Continue" at bounding box center [611, 172] width 77 height 30
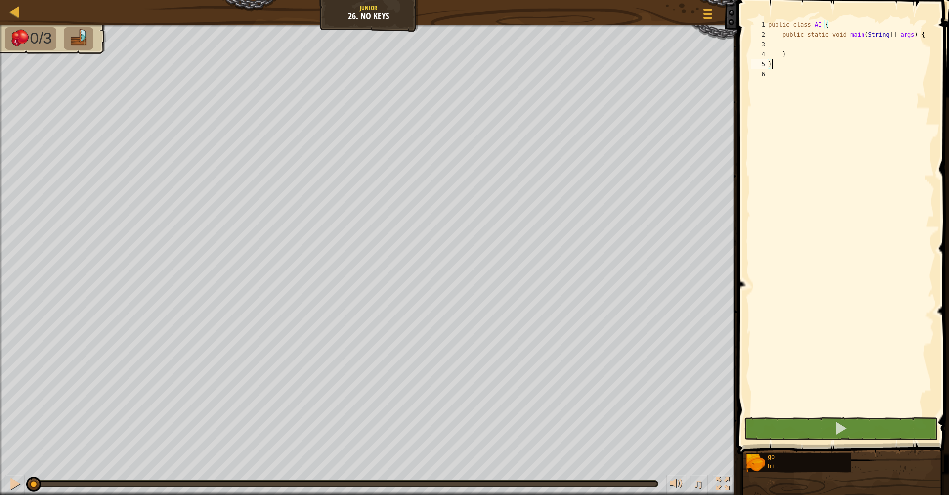
click at [802, 45] on div "public class AI { public static void main ( String [ ] args ) { } }" at bounding box center [850, 227] width 168 height 415
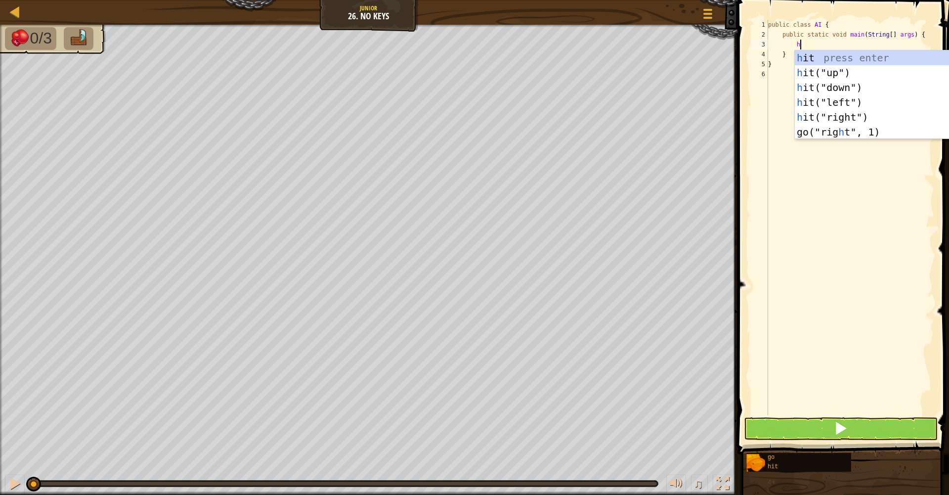
scroll to position [4, 2]
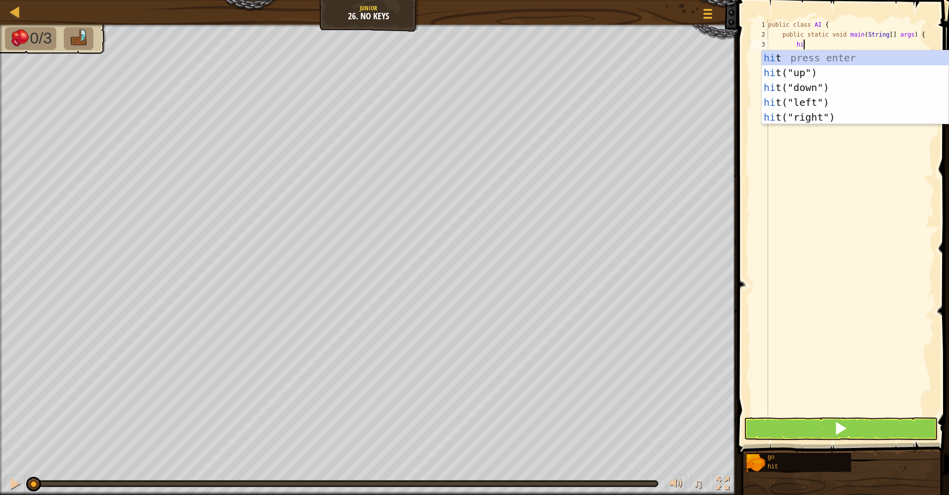
type textarea "hit"
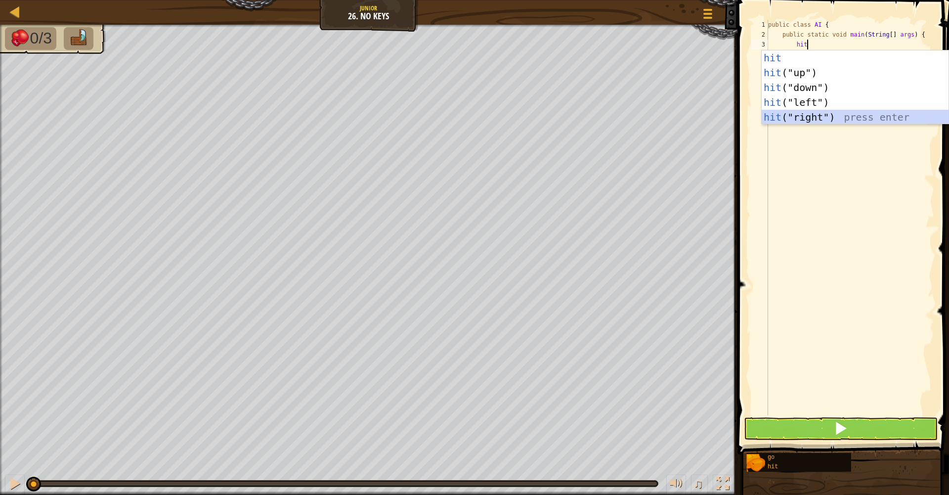
scroll to position [4, 2]
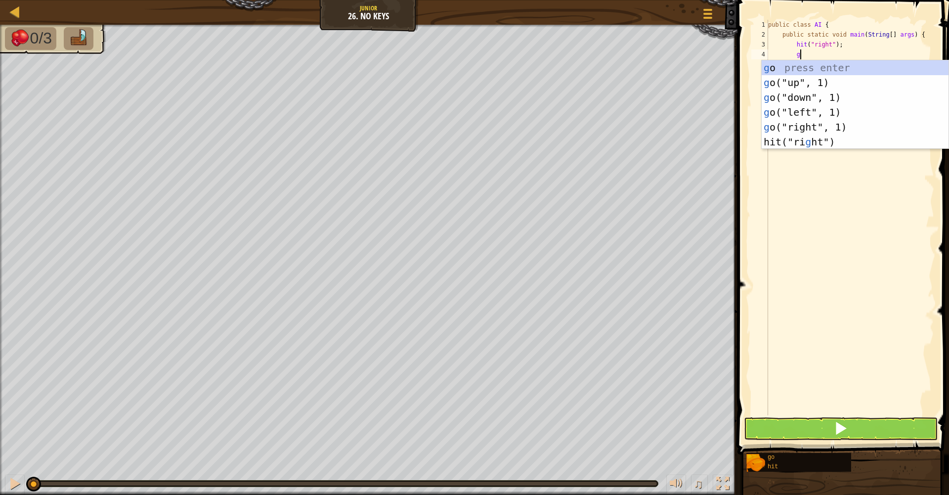
type textarea "go"
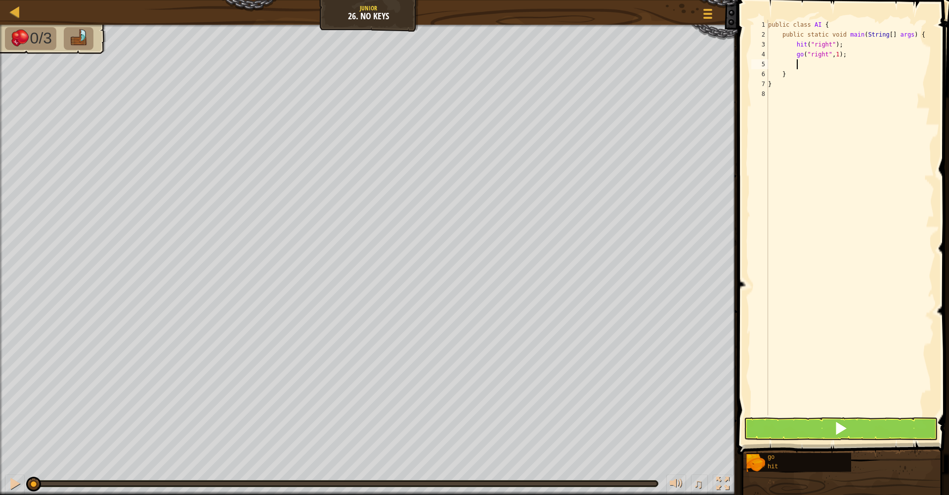
click at [843, 51] on div "public class AI { public static void main ( String [ ] args ) { hit ( "right" )…" at bounding box center [850, 227] width 168 height 415
type textarea "go("right", 2);"
type textarea "hi"
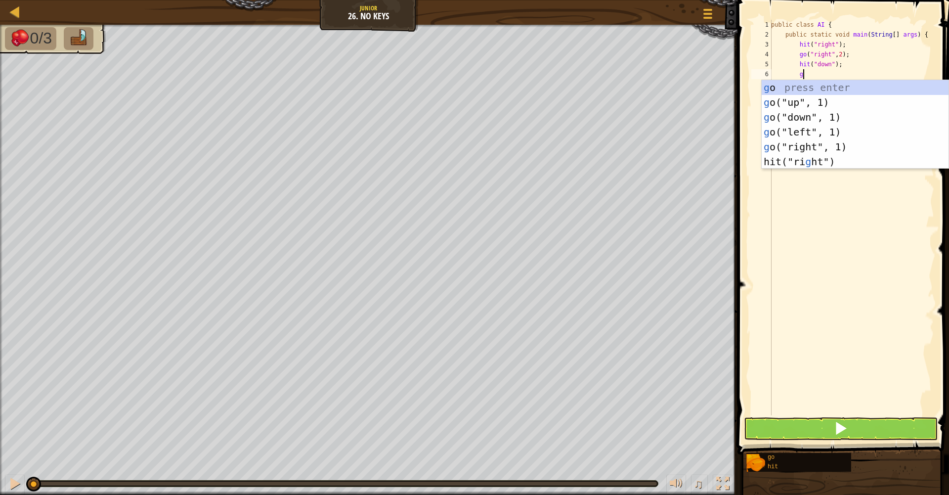
type textarea "go"
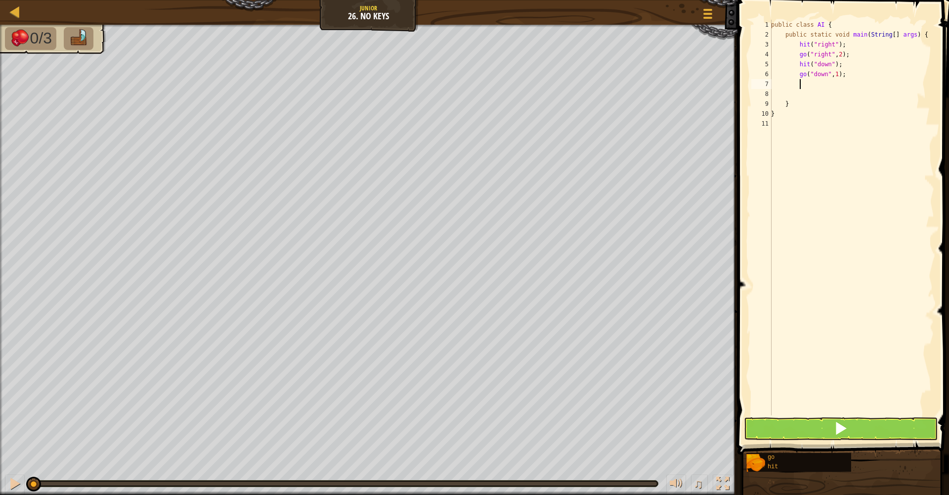
click at [845, 73] on div "public class AI { public static void main ( String [ ] args ) { hit ( "right" )…" at bounding box center [851, 227] width 165 height 415
click at [845, 72] on div "public class AI { public static void main ( String [ ] args ) { hit ( "right" )…" at bounding box center [851, 227] width 165 height 415
click at [843, 75] on div "public class AI { public static void main ( String [ ] args ) { hit ( "right" )…" at bounding box center [851, 227] width 165 height 415
type textarea "go("down", 2);"
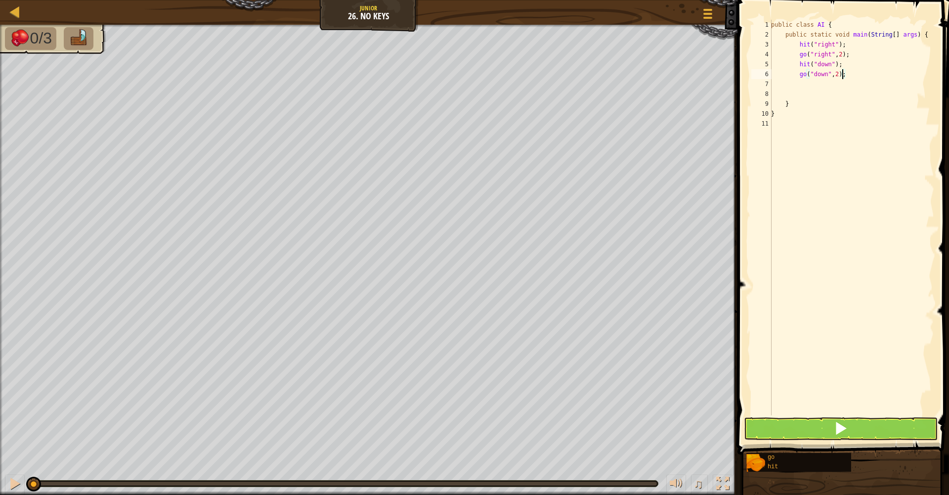
click at [853, 79] on div "public class AI { public static void main ( String [ ] args ) { hit ( "right" )…" at bounding box center [851, 227] width 165 height 415
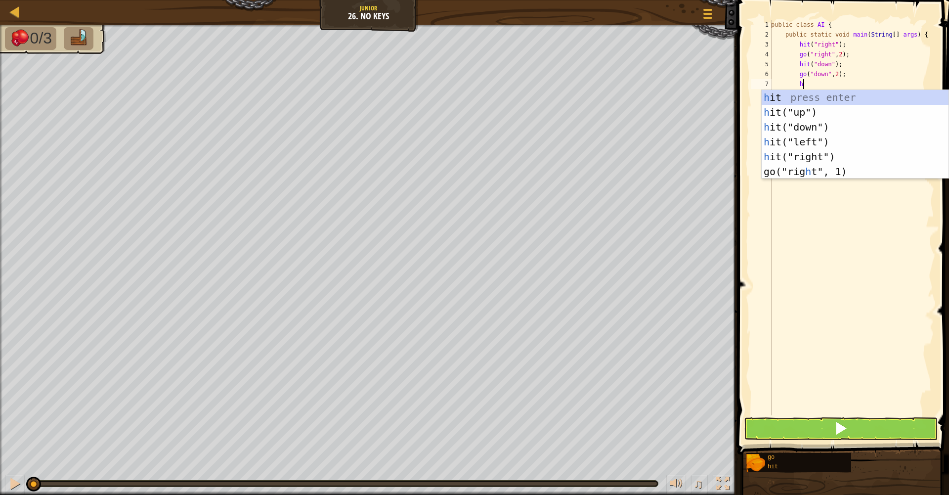
type textarea "hi"
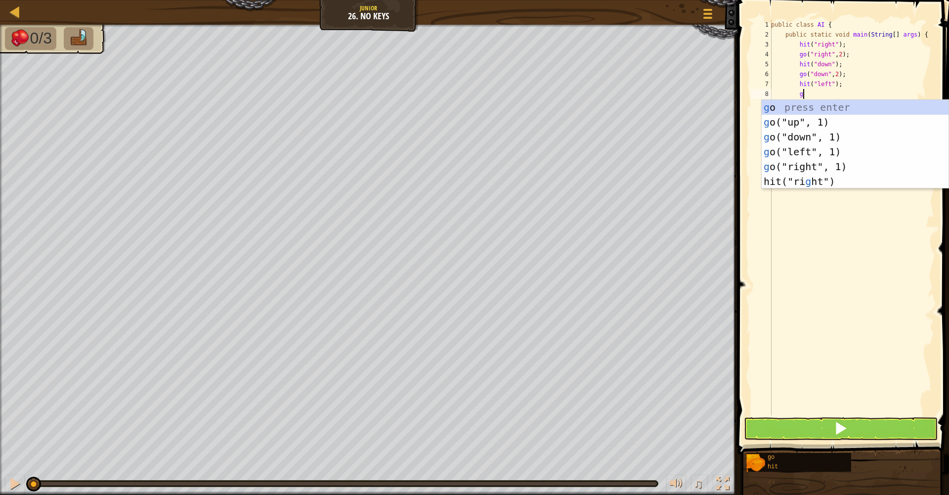
scroll to position [4, 2]
type textarea "gol"
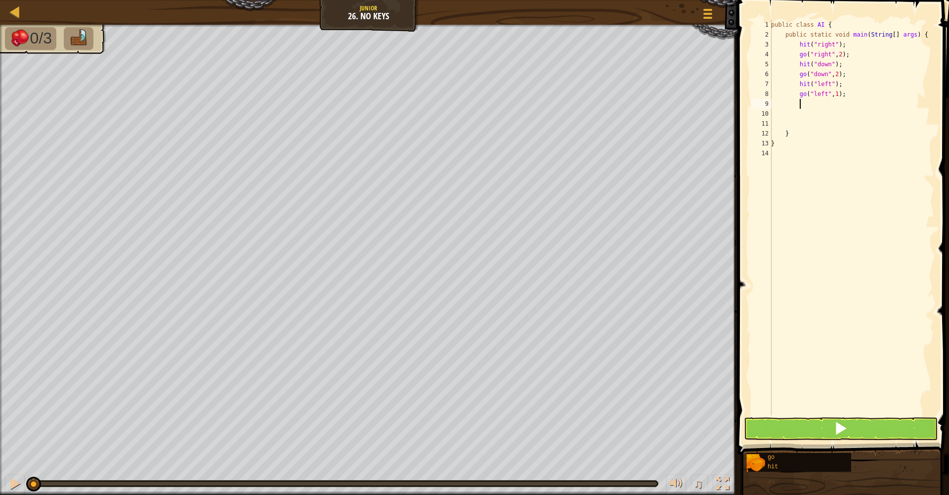
scroll to position [4, 2]
click at [844, 92] on div "public class AI { public static void main ( String [ ] args ) { hit ( "right" )…" at bounding box center [851, 227] width 165 height 415
type textarea "go("left", 2);"
click at [865, 428] on button at bounding box center [841, 428] width 194 height 23
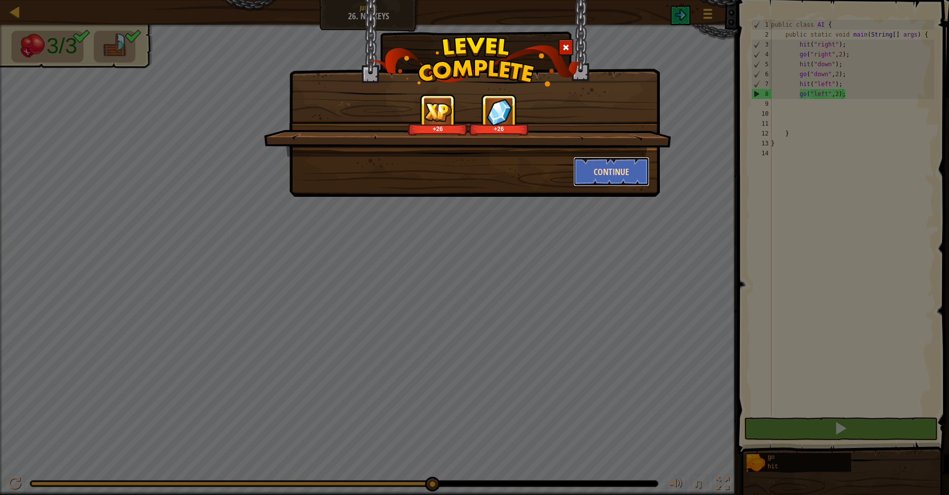
click at [577, 173] on button "Continue" at bounding box center [611, 172] width 77 height 30
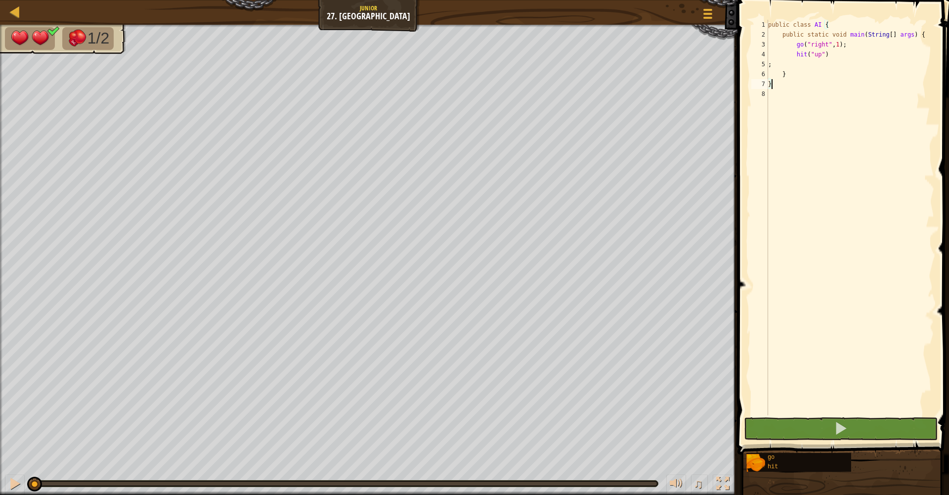
click at [830, 56] on div "public class AI { public static void main ( String [ ] args ) { go ( "right" , …" at bounding box center [850, 227] width 168 height 415
type textarea "hit("up")"
click at [833, 51] on div "public class AI { public static void main ( String [ ] args ) { go ( "right" , …" at bounding box center [850, 227] width 168 height 415
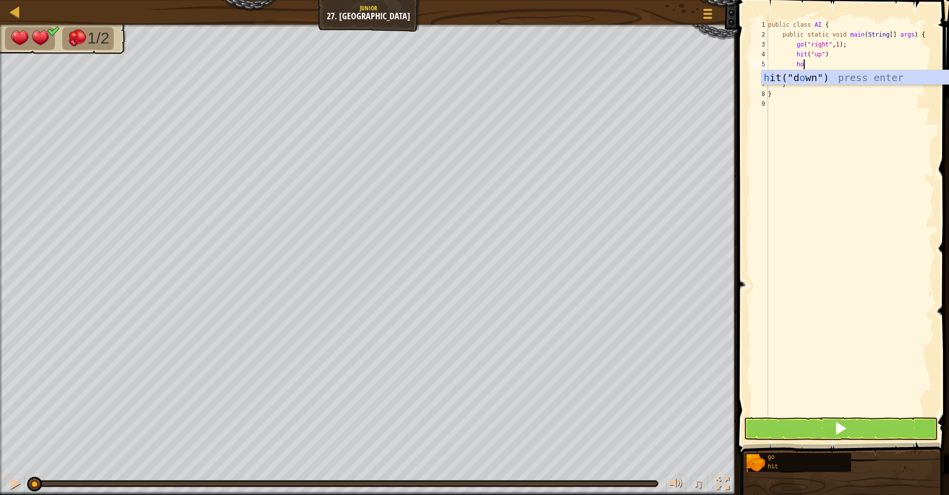
scroll to position [4, 2]
type textarea "h"
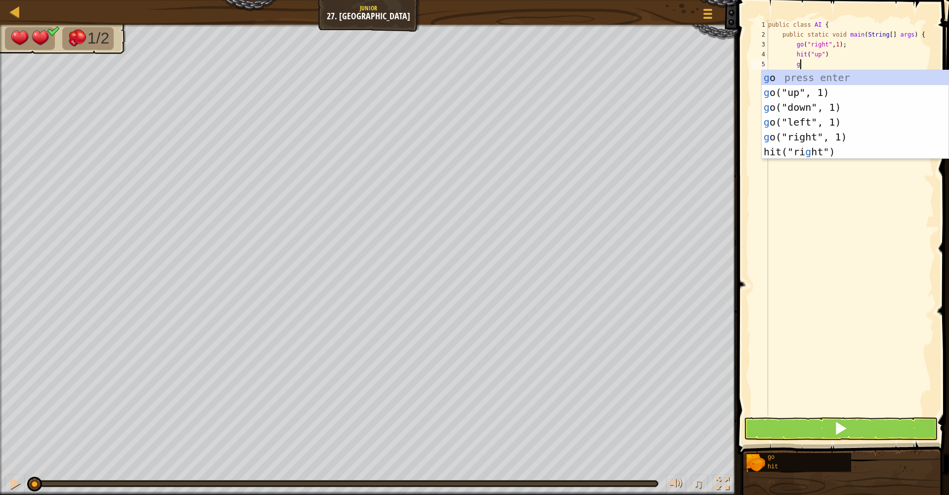
type textarea "go"
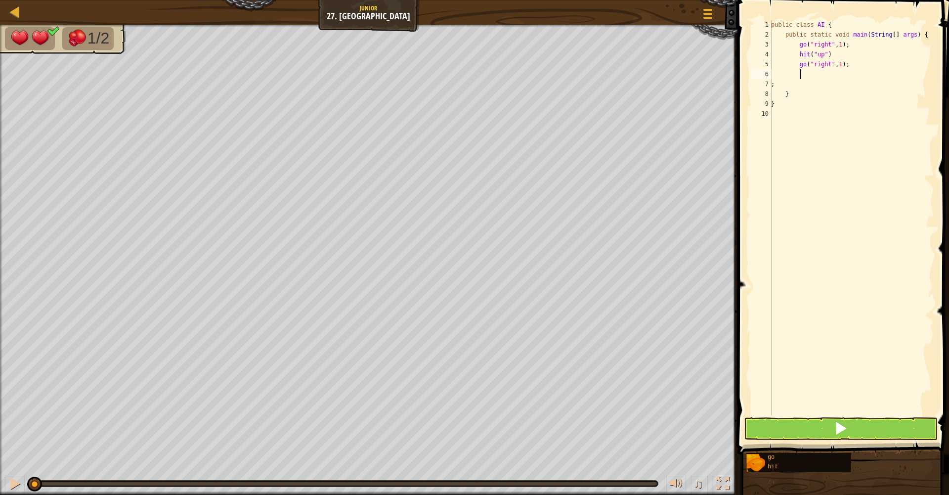
click at [845, 63] on div "public class AI { public static void main ( String [ ] args ) { go ( "right" , …" at bounding box center [851, 227] width 165 height 415
type textarea "go("right", 2);"
click at [870, 60] on div "public class AI { public static void main ( String [ ] args ) { go ( "right" , …" at bounding box center [851, 227] width 165 height 415
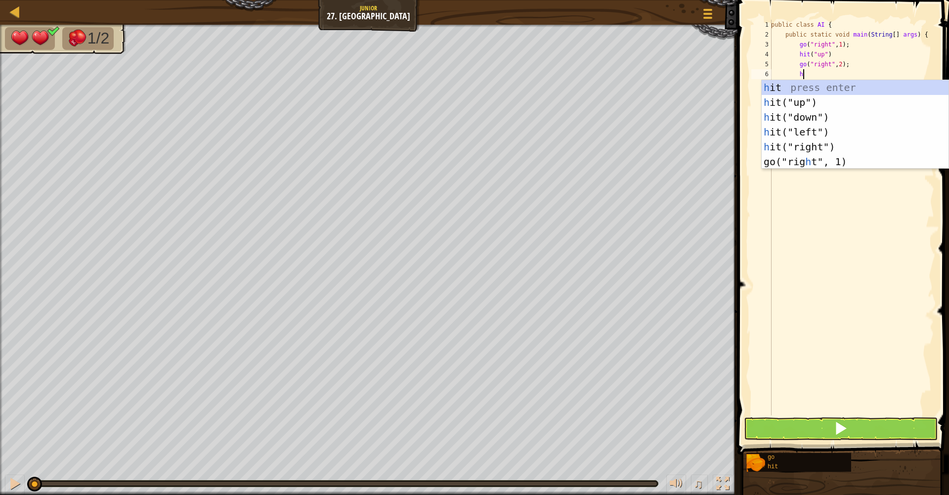
type textarea "hi"
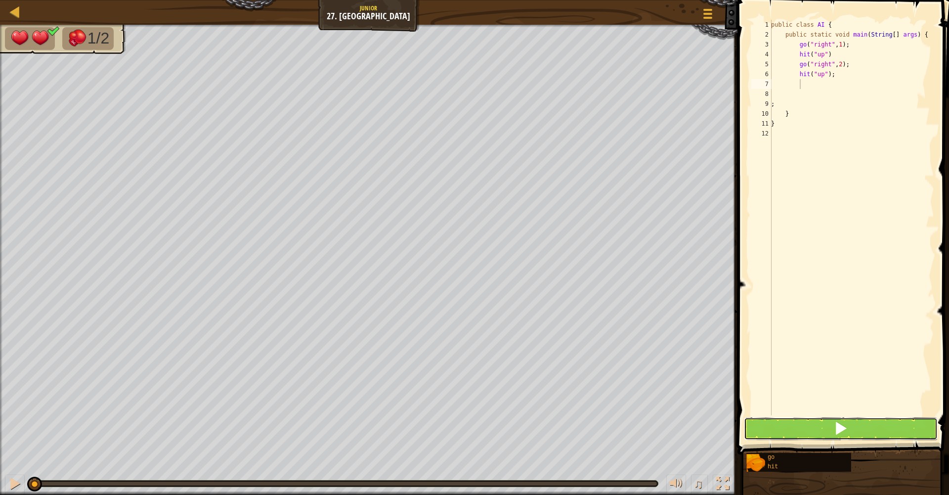
click at [798, 433] on button at bounding box center [841, 428] width 194 height 23
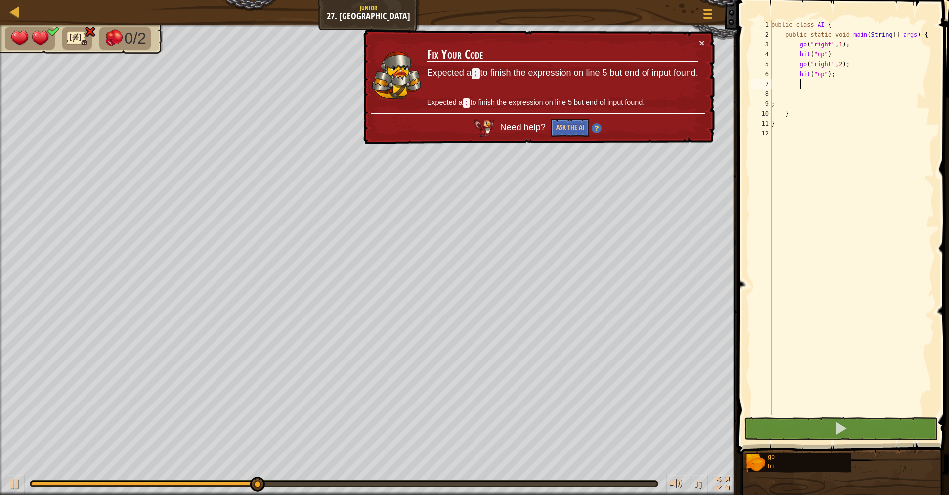
click at [858, 47] on div "public class AI { public static void main ( String [ ] args ) { go ( "right" , …" at bounding box center [851, 227] width 165 height 415
click at [856, 51] on div "public class AI { public static void main ( String [ ] args ) { go ( "right" , …" at bounding box center [851, 227] width 165 height 415
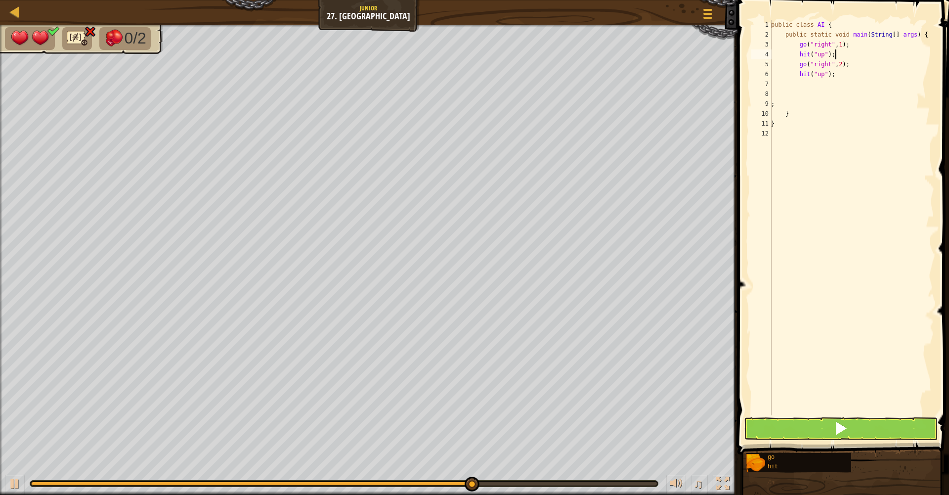
type textarea "hit("up");"
click at [813, 423] on button at bounding box center [841, 428] width 194 height 23
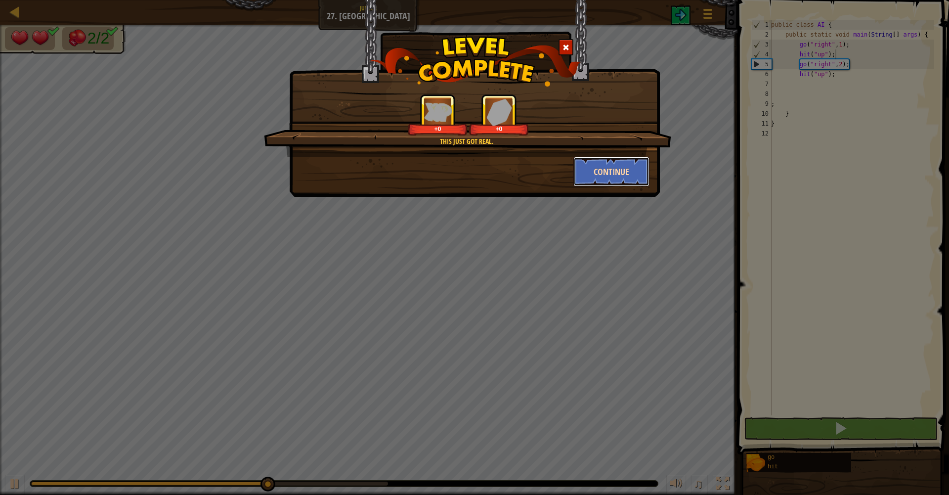
click at [596, 166] on button "Continue" at bounding box center [611, 172] width 77 height 30
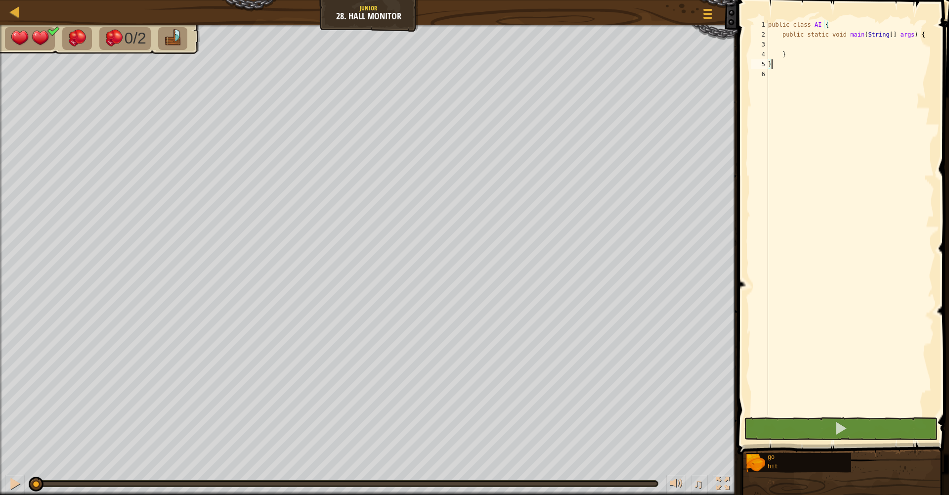
click at [856, 39] on div "public class AI { public static void main ( String [ ] args ) { } }" at bounding box center [850, 227] width 168 height 415
type textarea "public static void main(String[] args) {"
click at [856, 42] on div "public class AI { public static void main ( String [ ] args ) { } }" at bounding box center [850, 227] width 168 height 415
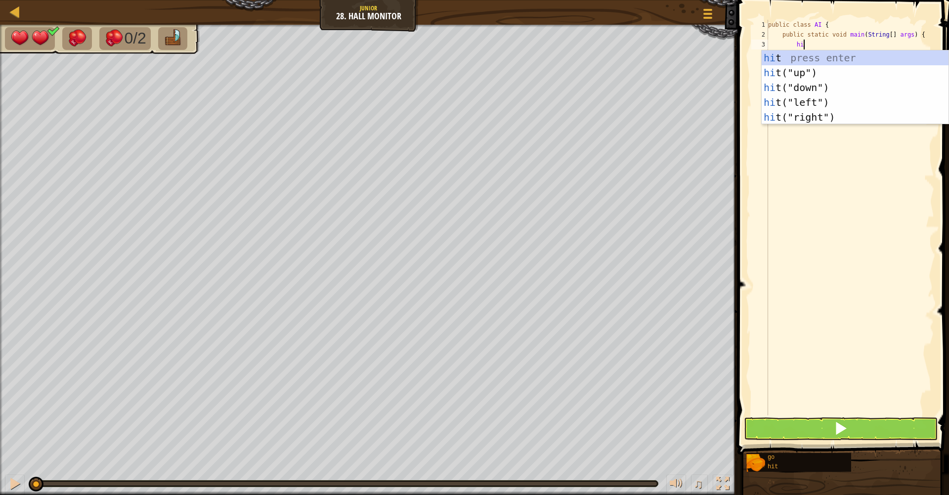
type textarea "hit"
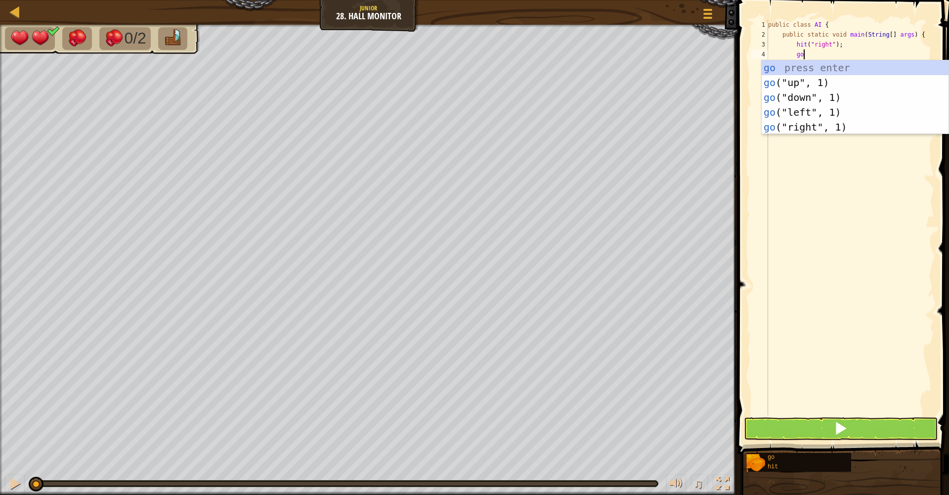
type textarea "gor"
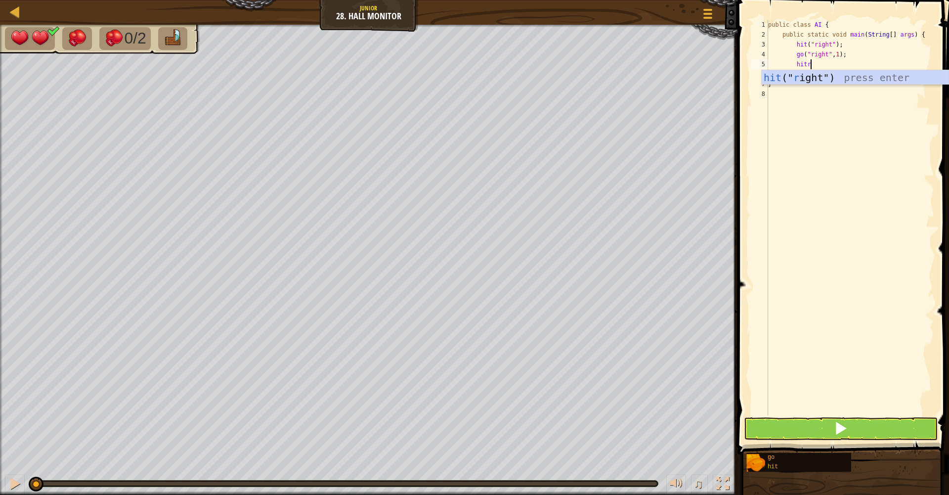
type textarea "hitr"
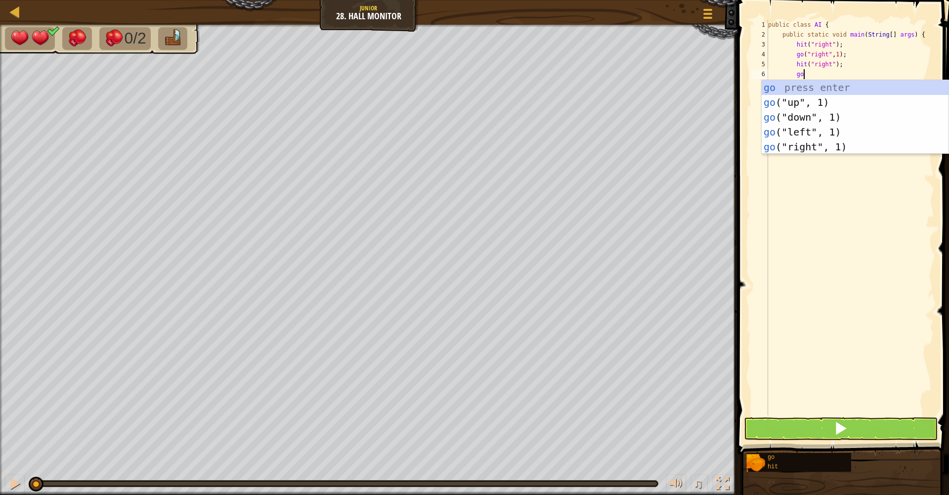
type textarea "gor"
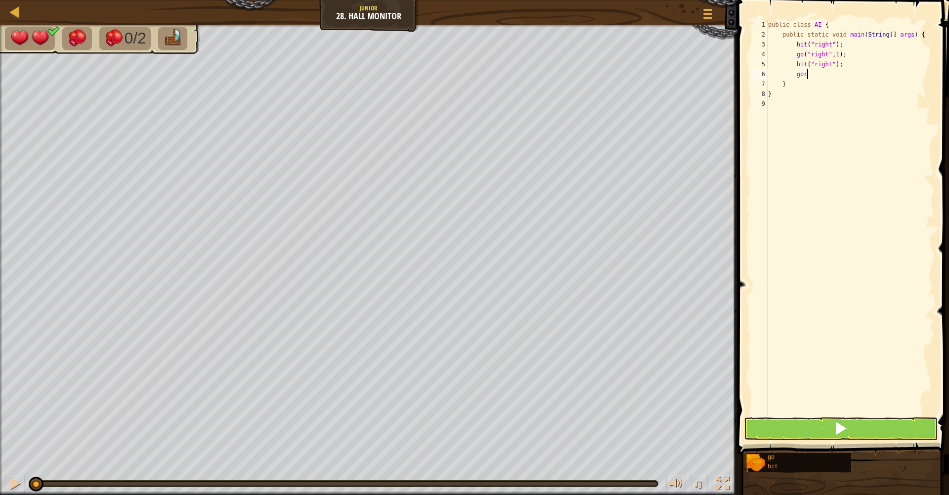
scroll to position [4, 2]
click at [846, 72] on div "public class AI { public static void main ( String [ ] args ) { hit ( "right" )…" at bounding box center [851, 227] width 165 height 415
type textarea "go("right", 2);"
click at [800, 426] on button at bounding box center [841, 428] width 194 height 23
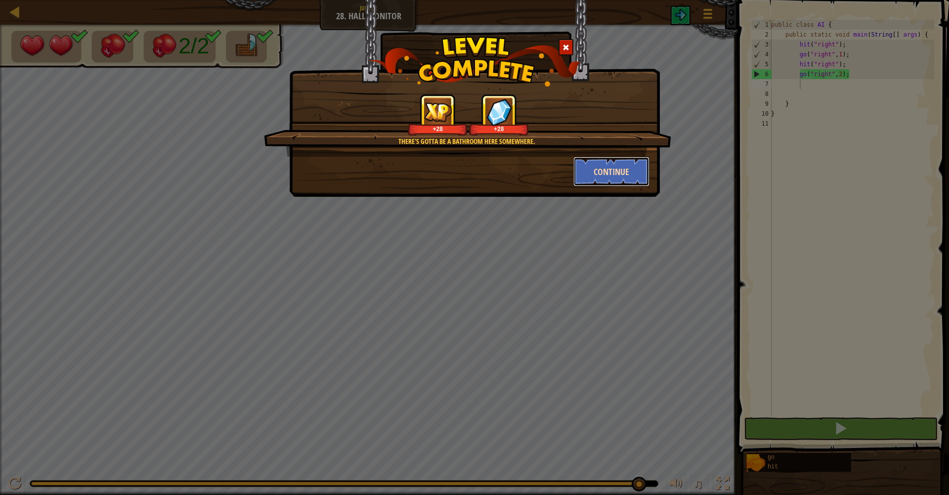
click at [624, 177] on button "Continue" at bounding box center [611, 172] width 77 height 30
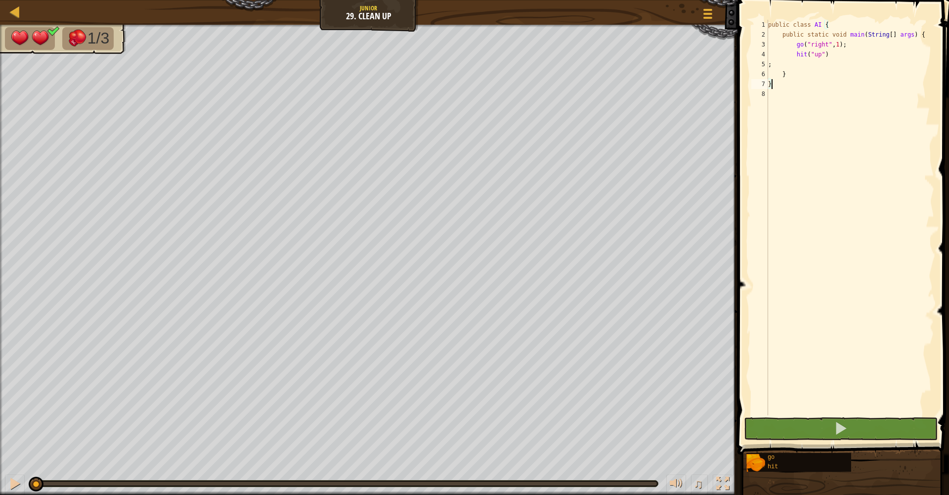
click at [850, 54] on div "public class AI { public static void main ( String [ ] args ) { go ( "right" , …" at bounding box center [850, 227] width 168 height 415
type textarea "hit("up");"
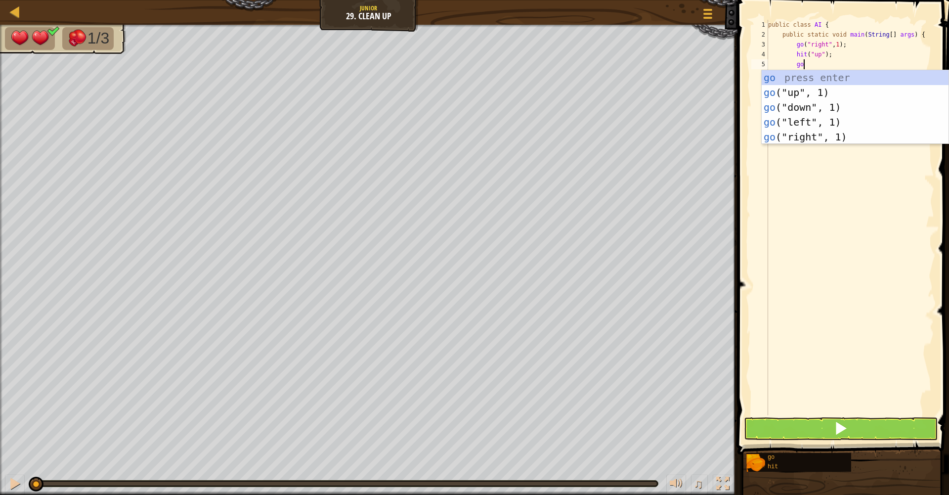
type textarea "gor"
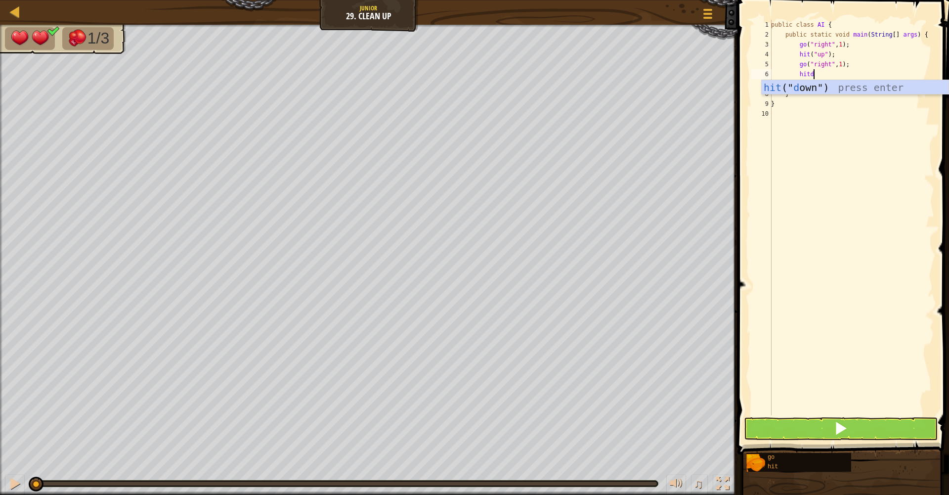
type textarea "hitd"
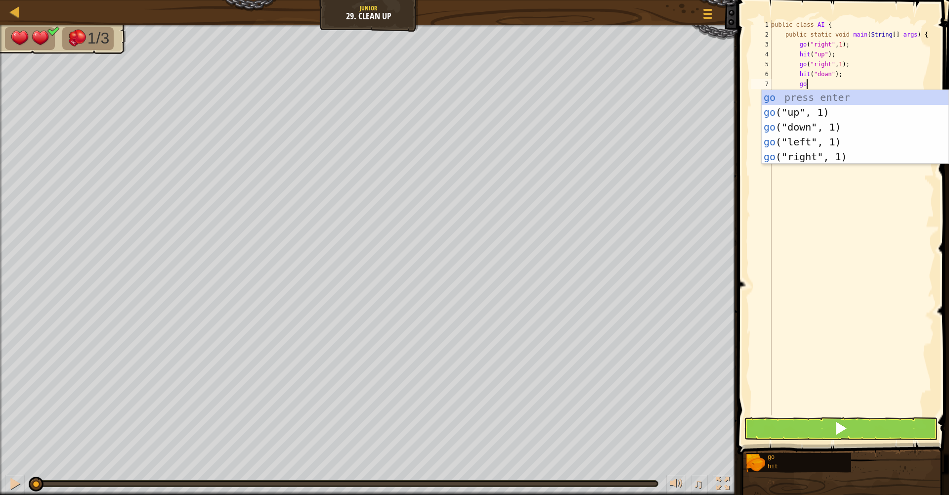
type textarea "gor"
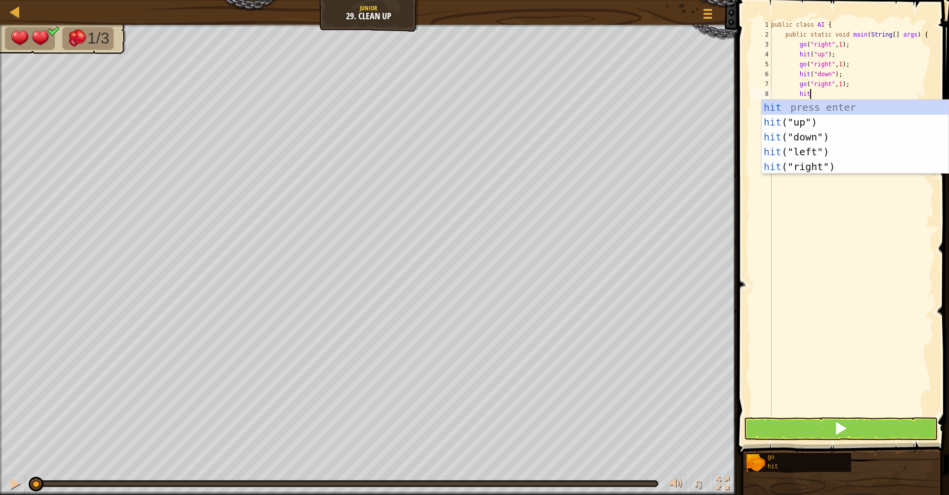
type textarea "hitu"
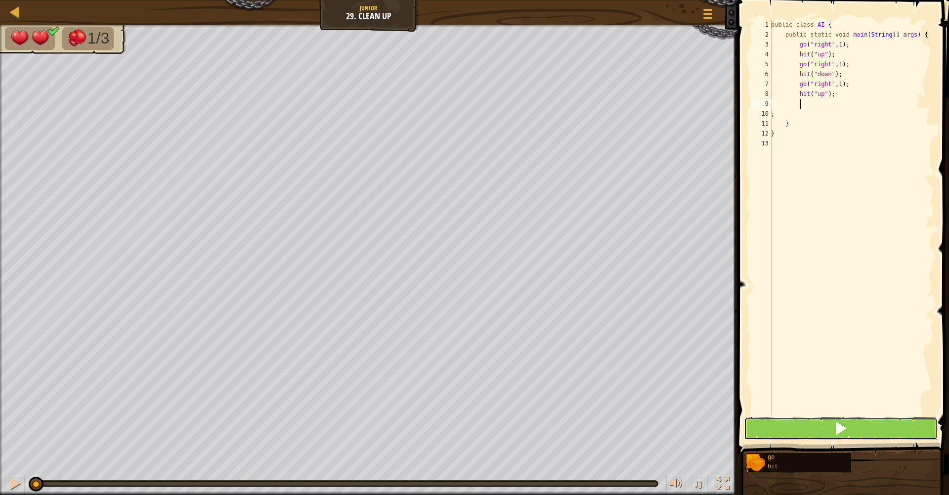
click at [830, 423] on button at bounding box center [841, 428] width 194 height 23
click at [827, 425] on button at bounding box center [841, 428] width 194 height 23
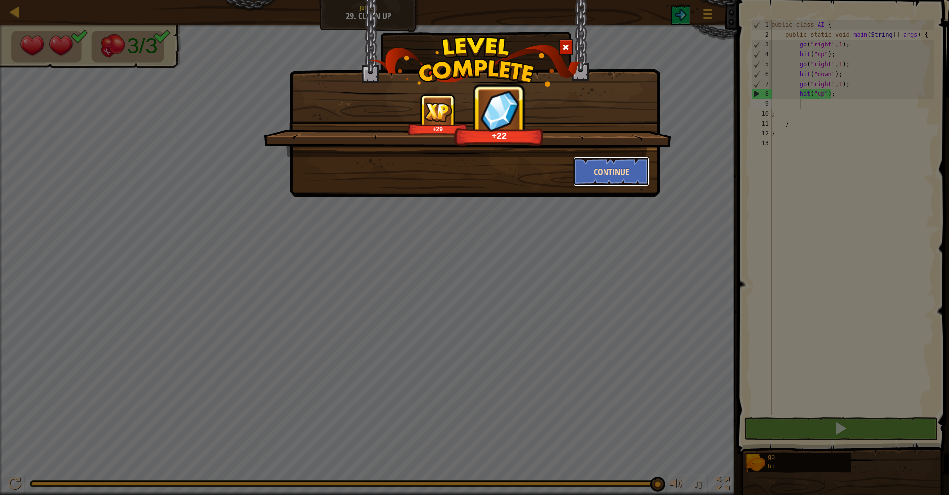
click at [625, 178] on button "Continue" at bounding box center [611, 172] width 77 height 30
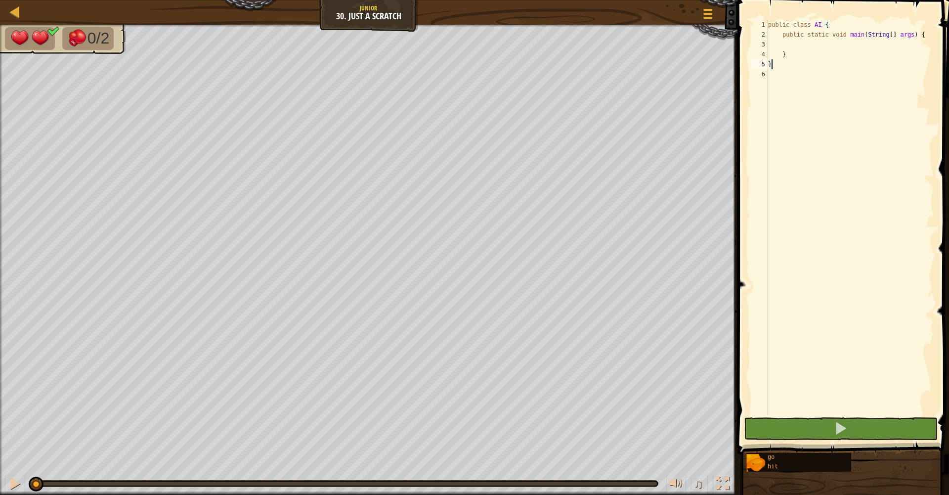
click at [821, 52] on div "public class AI { public static void main ( String [ ] args ) { } }" at bounding box center [850, 227] width 168 height 415
type textarea "}"
click at [822, 48] on div "public class AI { public static void main ( String [ ] args ) { } }" at bounding box center [850, 227] width 168 height 415
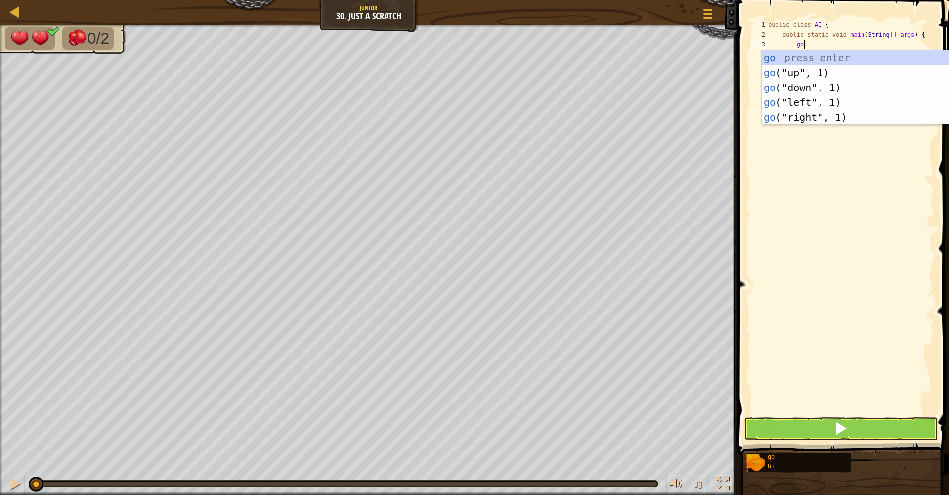
scroll to position [4, 2]
type textarea "gor"
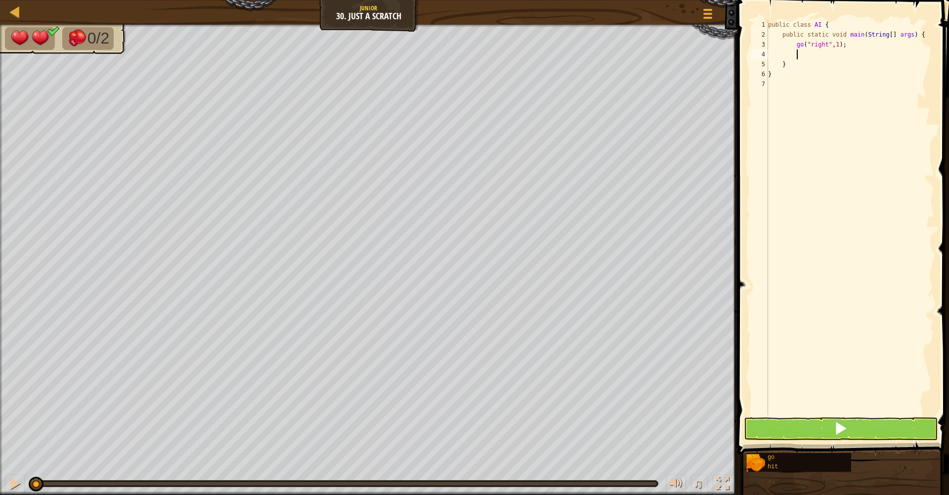
scroll to position [4, 2]
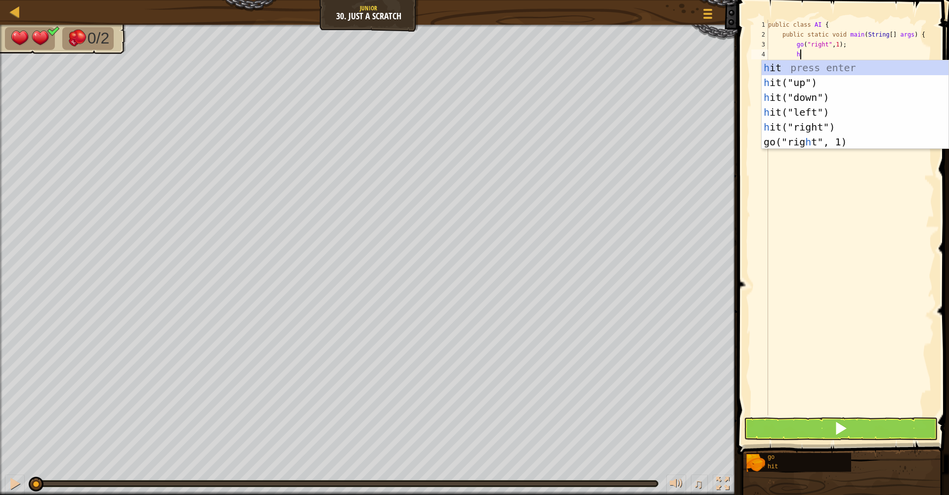
type textarea "hi"
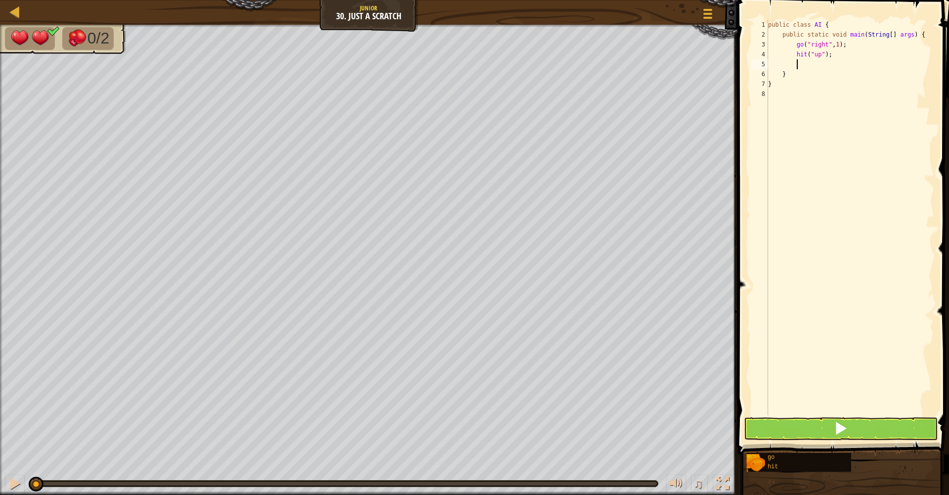
type textarea "h"
click at [799, 430] on button at bounding box center [841, 428] width 194 height 23
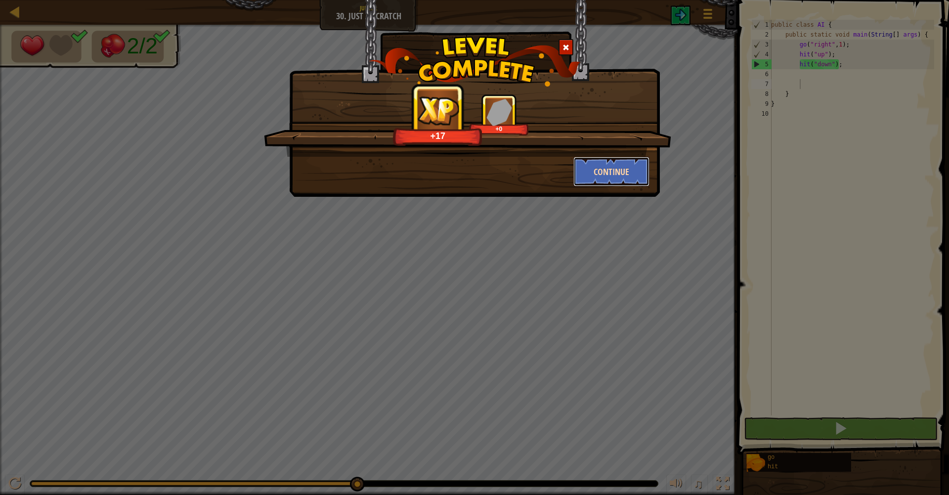
click at [597, 168] on button "Continue" at bounding box center [611, 172] width 77 height 30
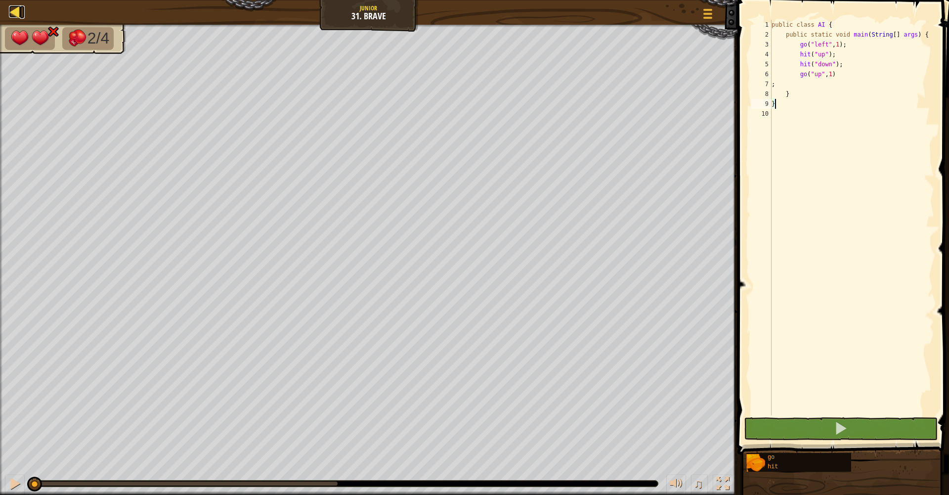
click at [19, 15] on div at bounding box center [15, 11] width 12 height 12
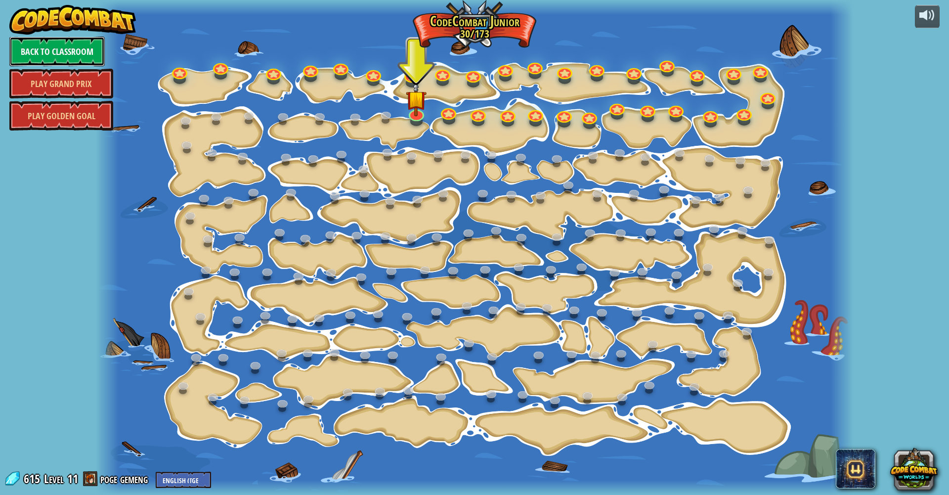
click at [57, 51] on link "Back to Classroom" at bounding box center [56, 52] width 95 height 30
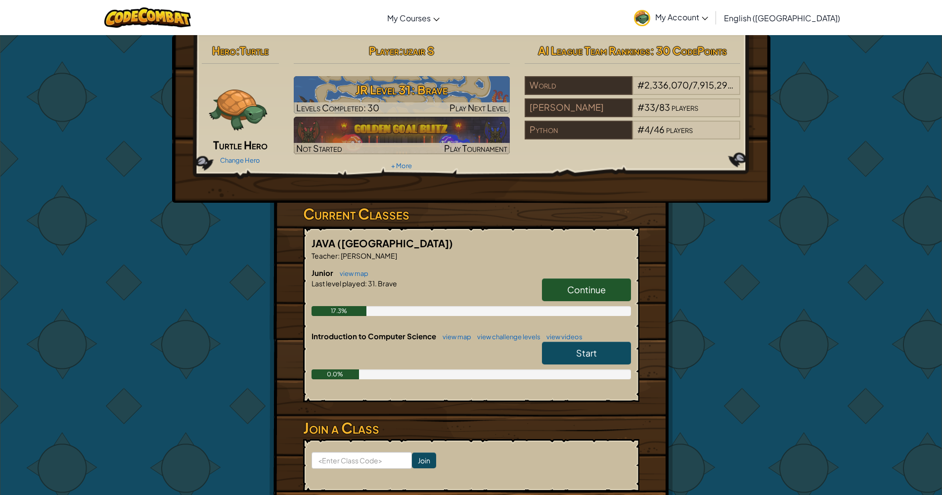
click at [577, 346] on link "Start" at bounding box center [586, 353] width 89 height 23
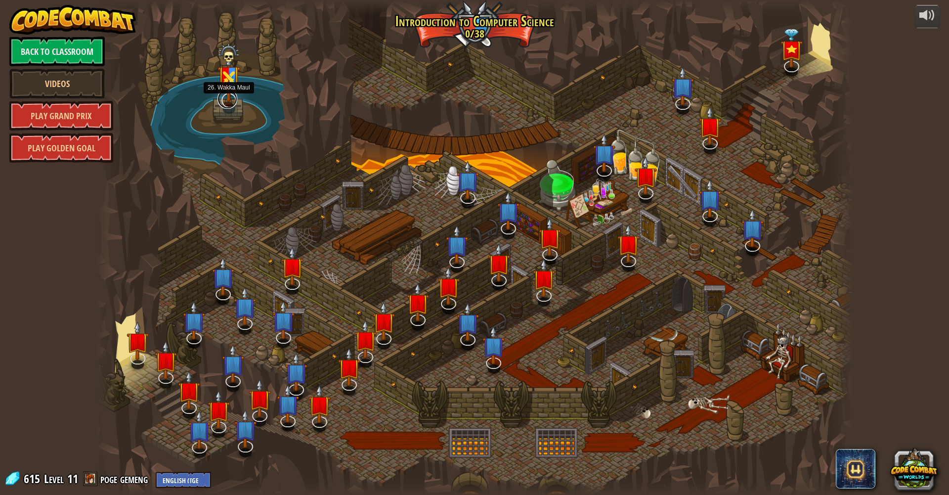
click at [223, 103] on link at bounding box center [227, 99] width 20 height 20
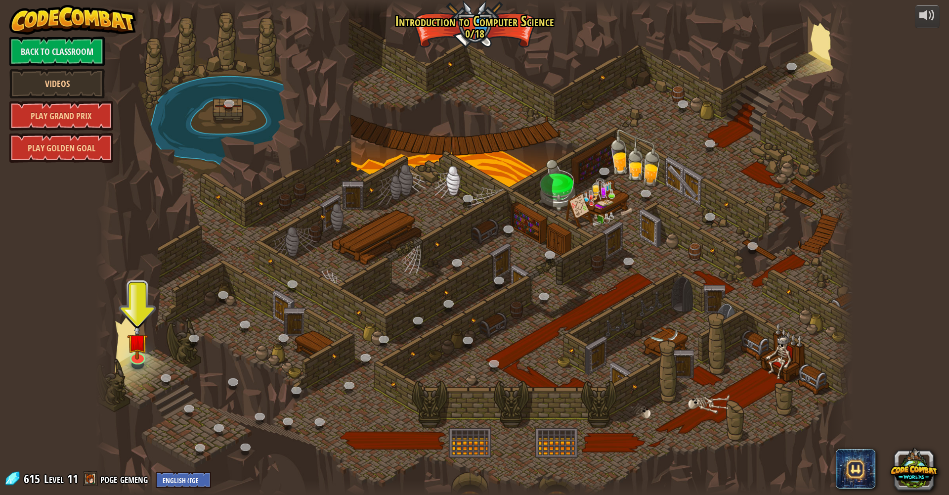
click at [147, 363] on div at bounding box center [474, 247] width 757 height 495
click at [144, 362] on div at bounding box center [474, 247] width 757 height 495
click at [145, 358] on div at bounding box center [137, 355] width 15 height 15
click at [144, 357] on link at bounding box center [137, 355] width 20 height 20
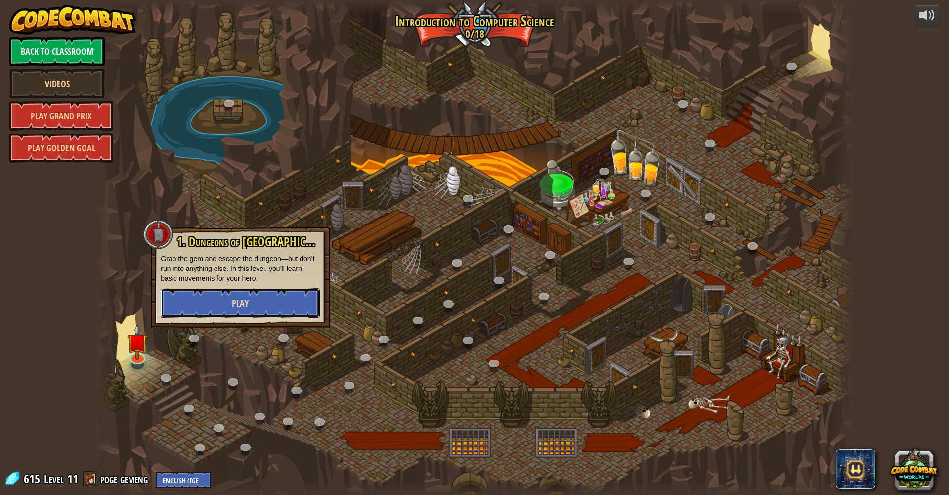
click at [214, 312] on button "Play" at bounding box center [240, 303] width 159 height 30
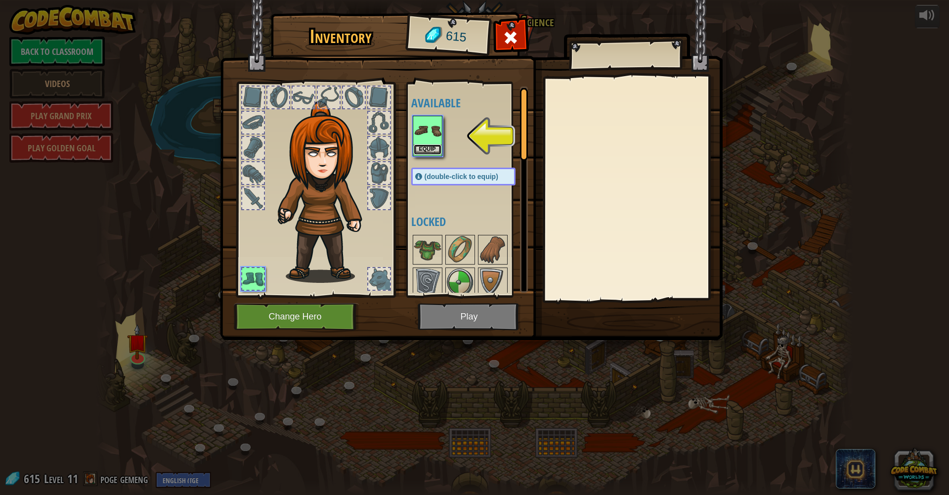
click at [424, 151] on button "Equip" at bounding box center [428, 149] width 28 height 10
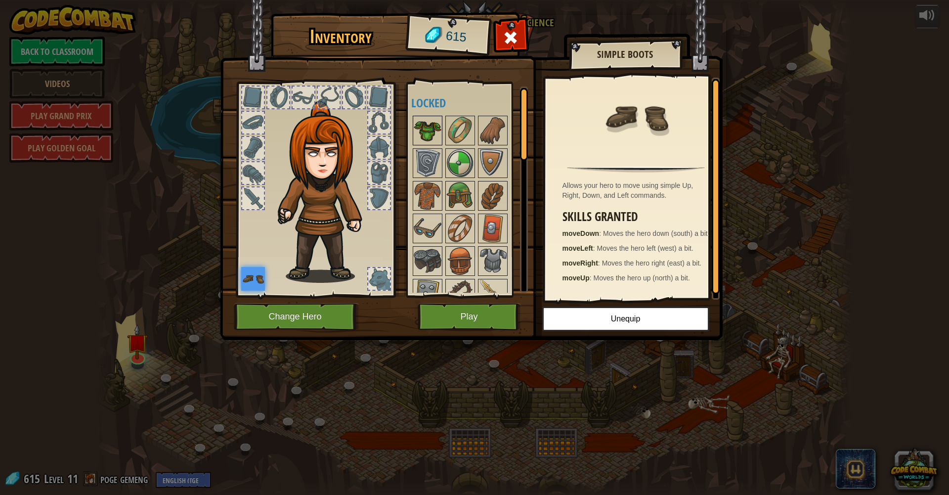
click at [411, 133] on div "Available Equip (double-click to equip) Locked" at bounding box center [467, 189] width 121 height 215
click at [419, 134] on img at bounding box center [428, 131] width 28 height 28
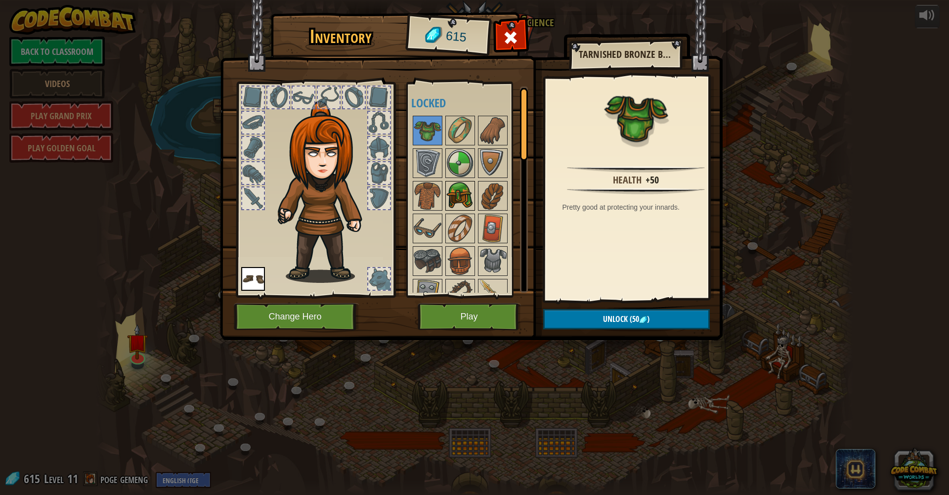
click at [459, 191] on img at bounding box center [460, 196] width 28 height 28
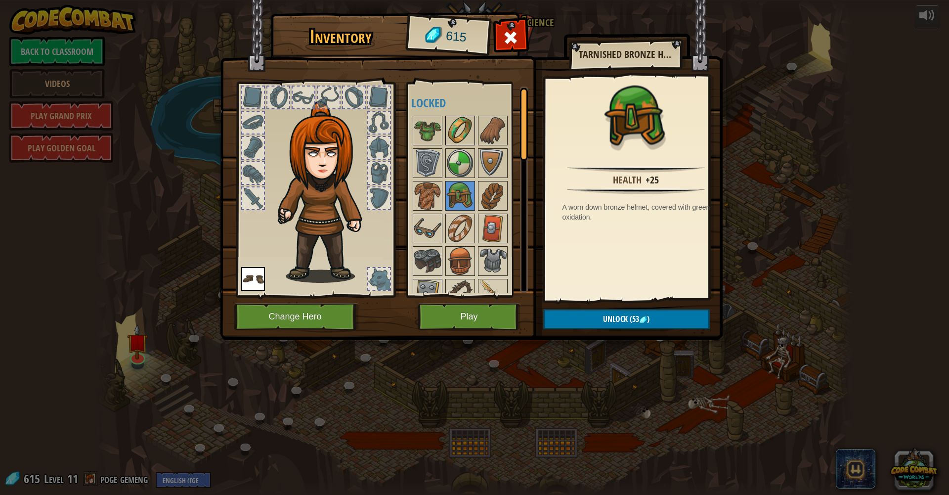
click at [459, 135] on img at bounding box center [460, 131] width 28 height 28
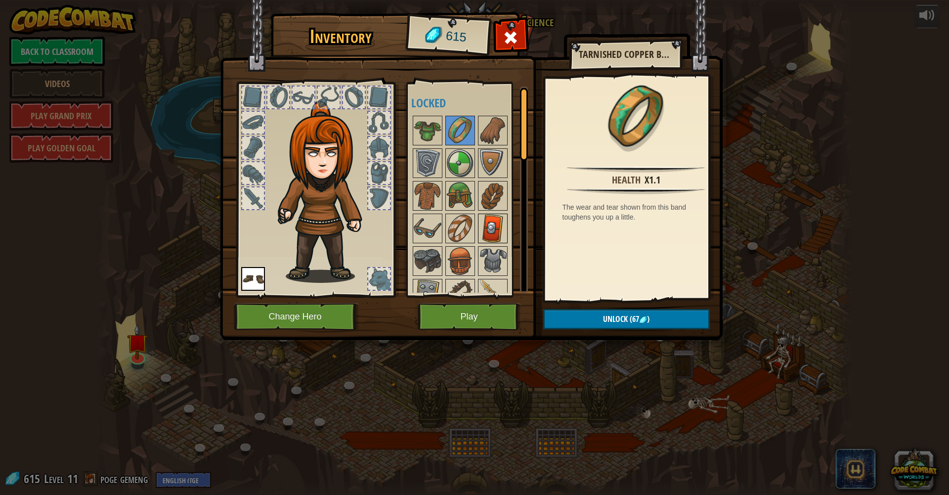
click at [483, 215] on img at bounding box center [493, 228] width 28 height 28
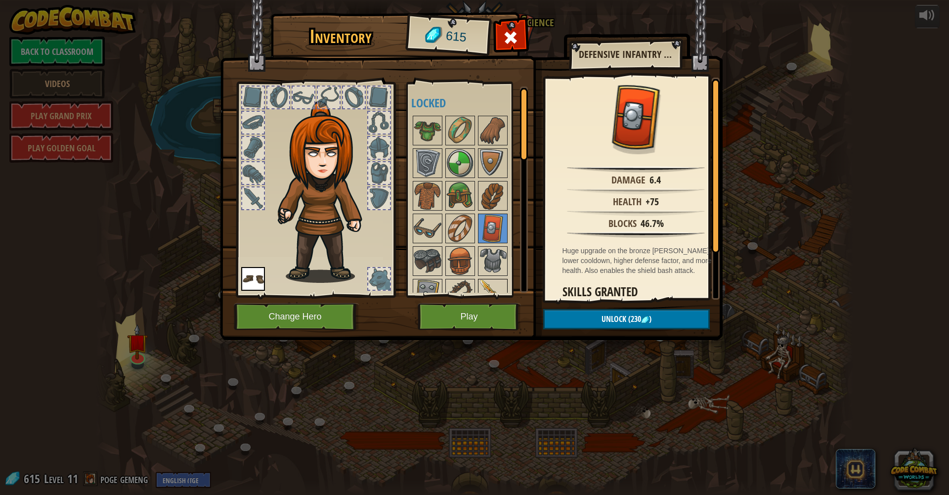
drag, startPoint x: 484, startPoint y: 281, endPoint x: 478, endPoint y: 281, distance: 5.5
click at [468, 282] on div "Available Equip (double-click to equip) Locked" at bounding box center [473, 189] width 124 height 206
click at [486, 282] on img at bounding box center [493, 294] width 28 height 28
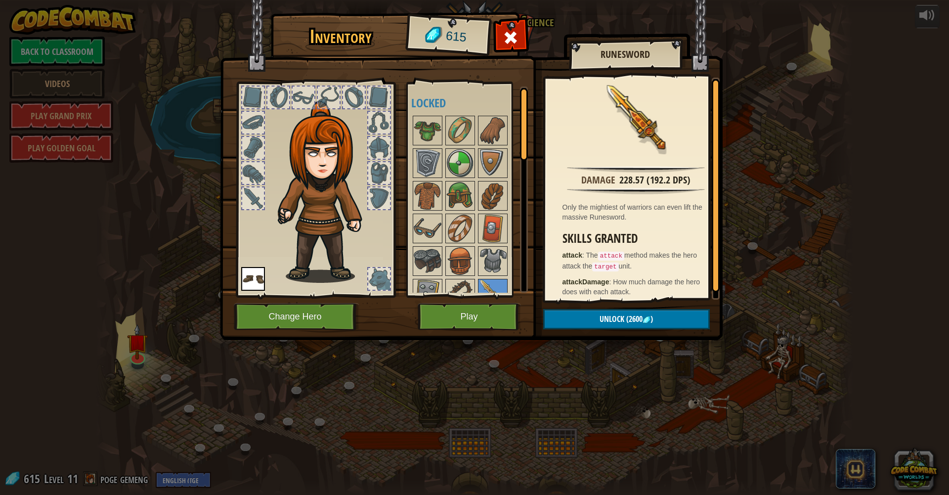
scroll to position [278, 0]
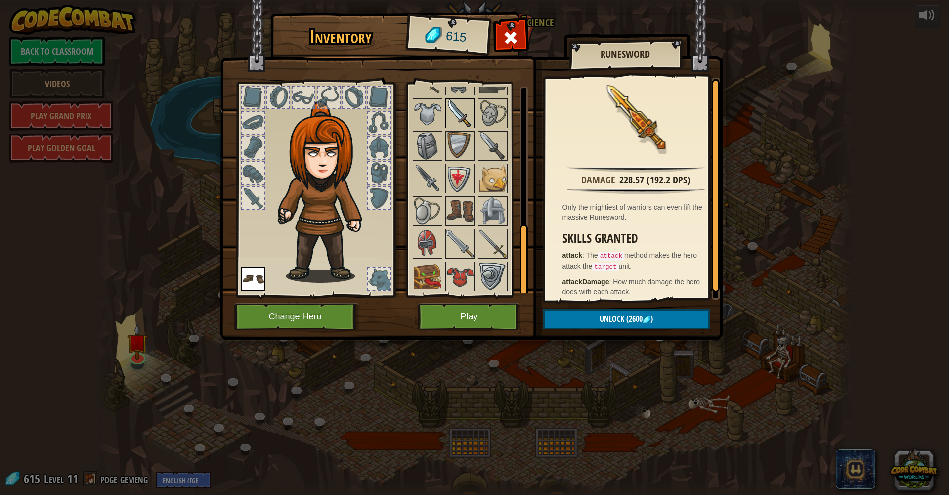
click at [474, 123] on div at bounding box center [460, 113] width 30 height 30
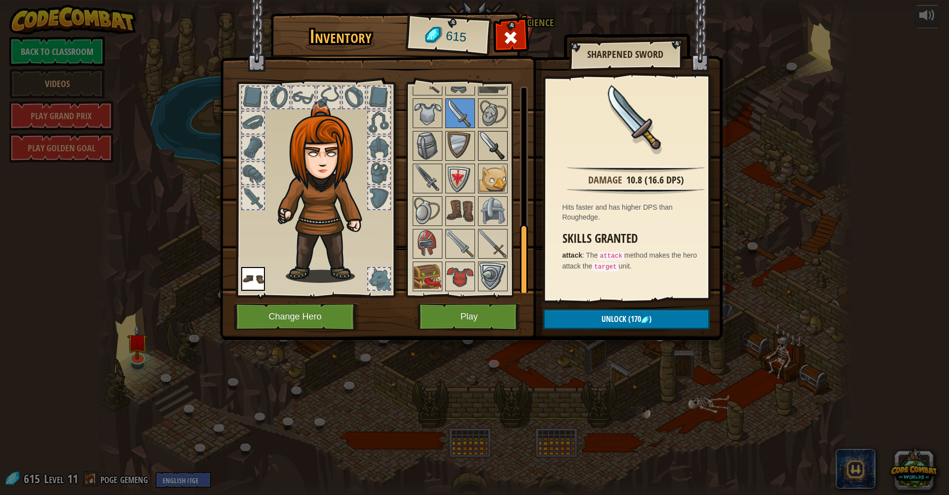
click at [487, 138] on img at bounding box center [493, 146] width 28 height 28
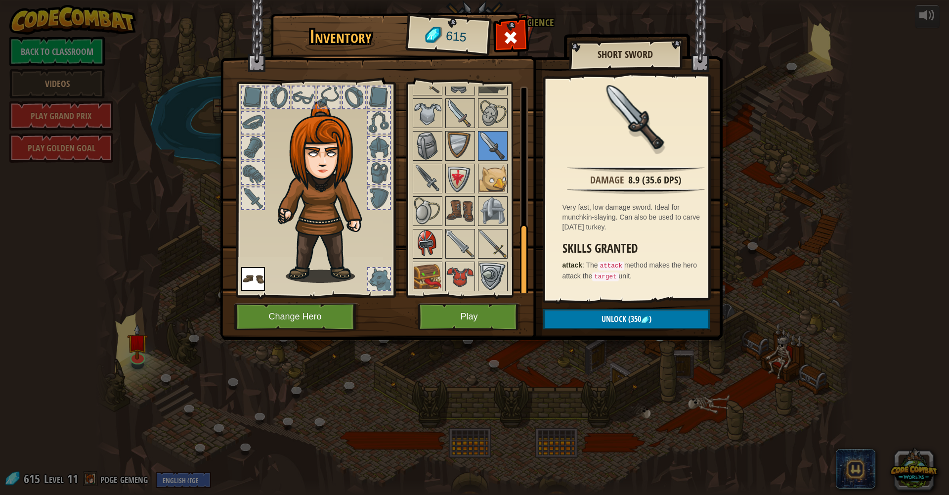
click at [429, 244] on img at bounding box center [428, 244] width 28 height 28
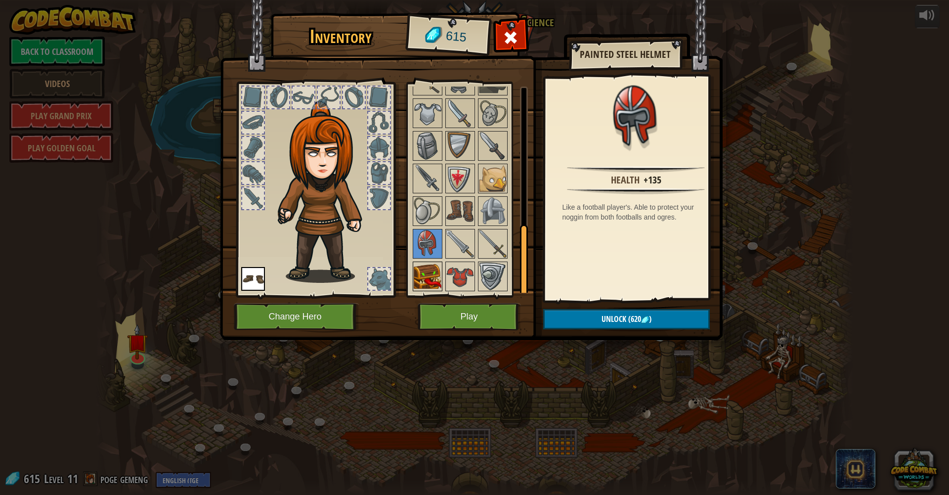
click at [440, 271] on img at bounding box center [428, 276] width 28 height 28
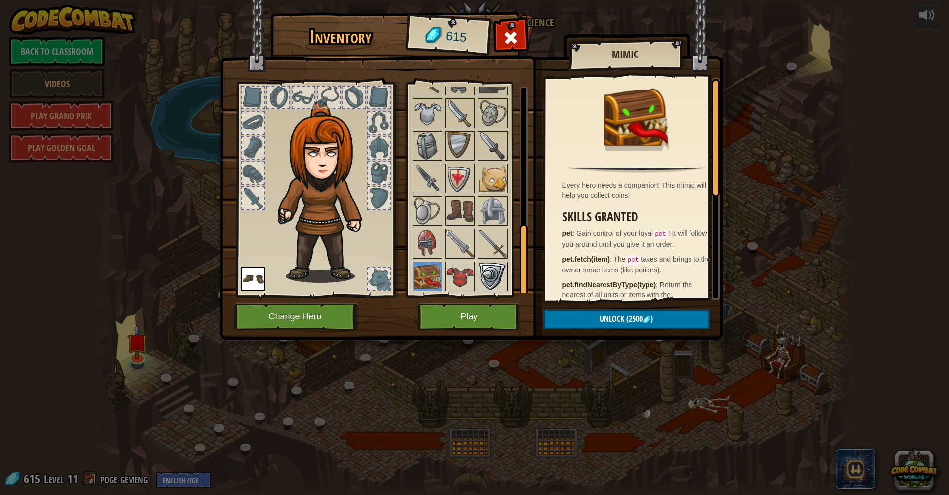
click at [501, 270] on img at bounding box center [493, 276] width 28 height 28
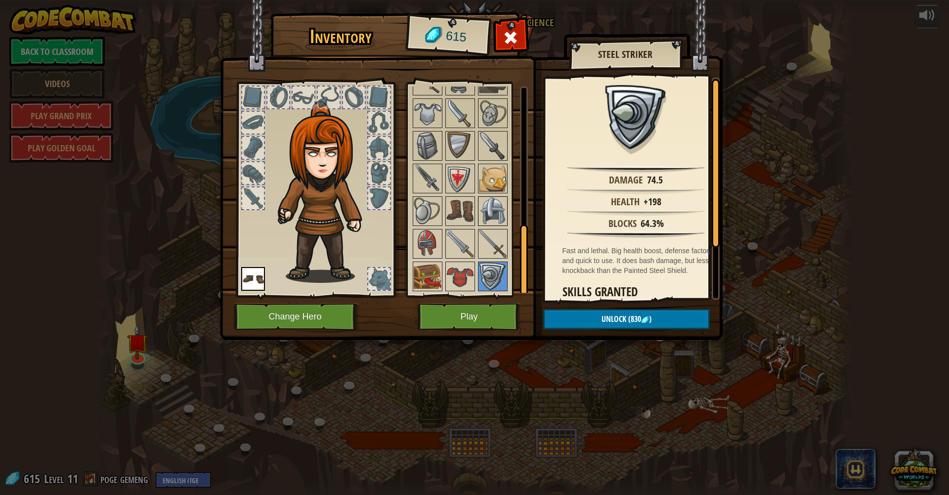
click at [496, 225] on img at bounding box center [493, 211] width 28 height 28
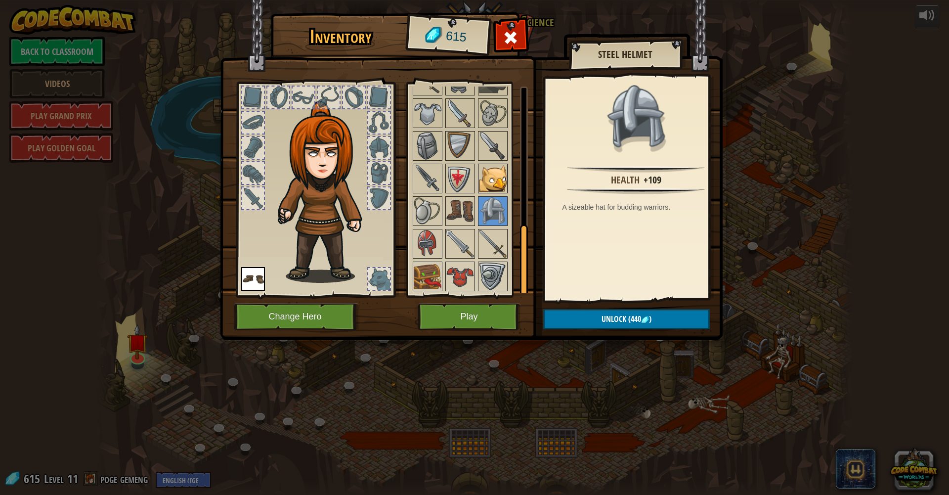
click at [486, 178] on img at bounding box center [493, 179] width 28 height 28
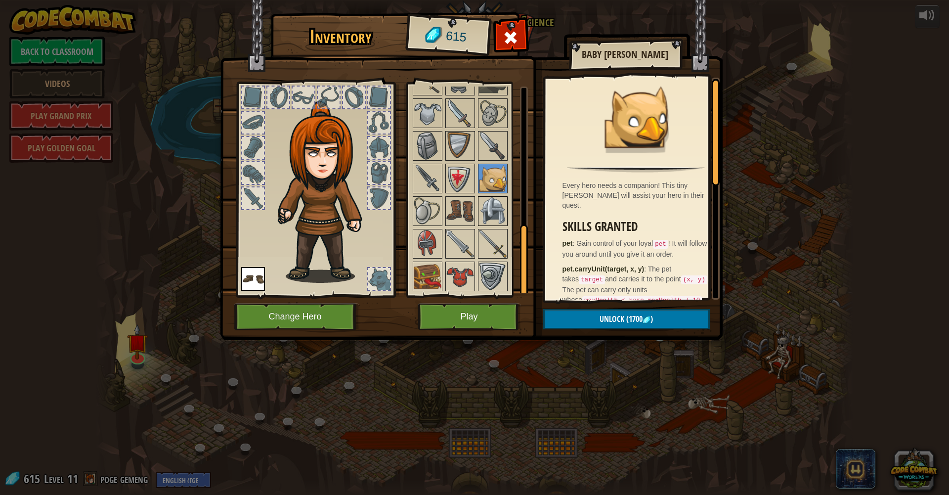
click at [488, 196] on div at bounding box center [493, 211] width 30 height 30
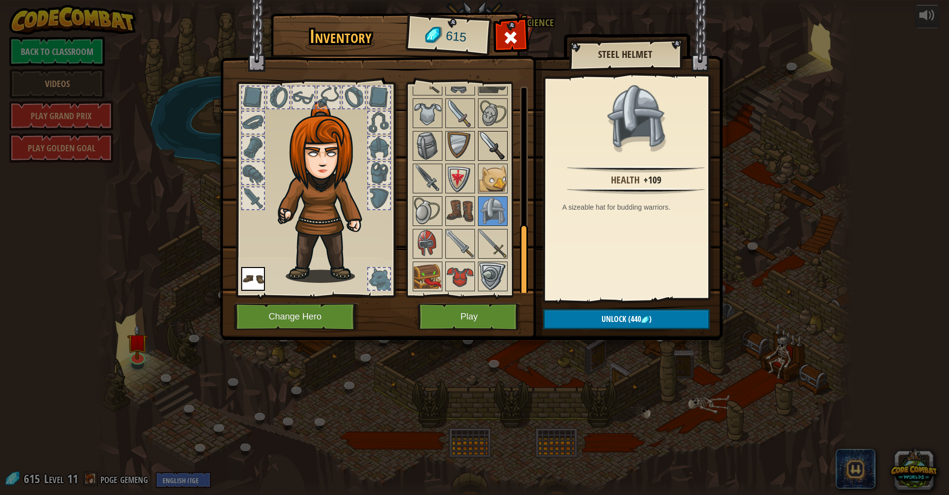
click at [486, 146] on img at bounding box center [493, 146] width 28 height 28
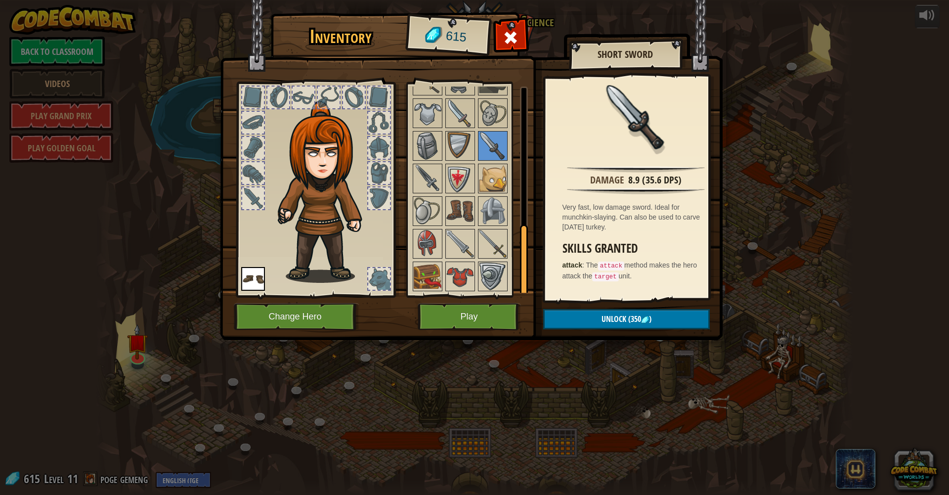
click at [484, 129] on div at bounding box center [473, 64] width 124 height 457
click at [484, 124] on img at bounding box center [493, 113] width 28 height 28
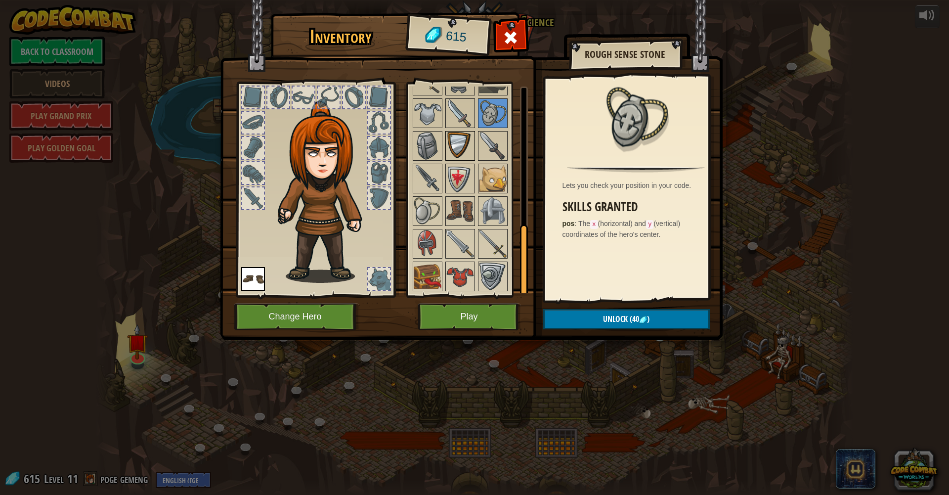
click at [456, 151] on img at bounding box center [460, 146] width 28 height 28
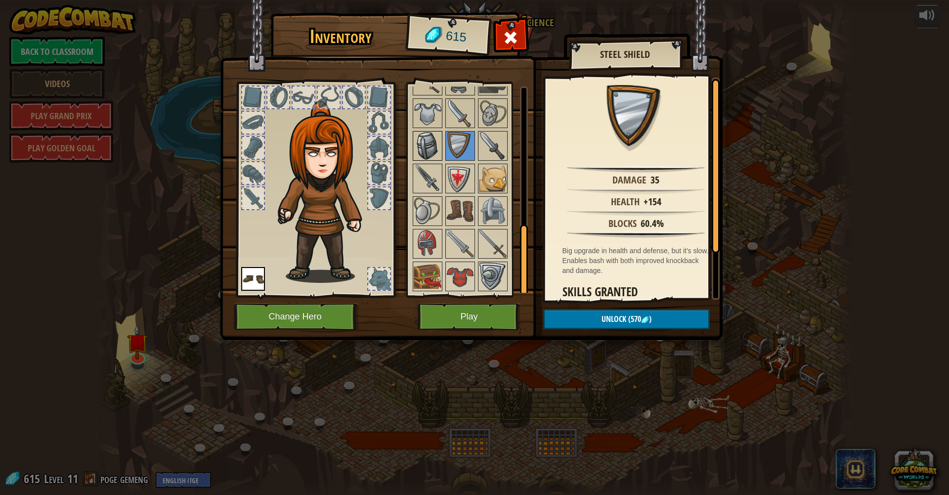
click at [440, 147] on img at bounding box center [428, 146] width 28 height 28
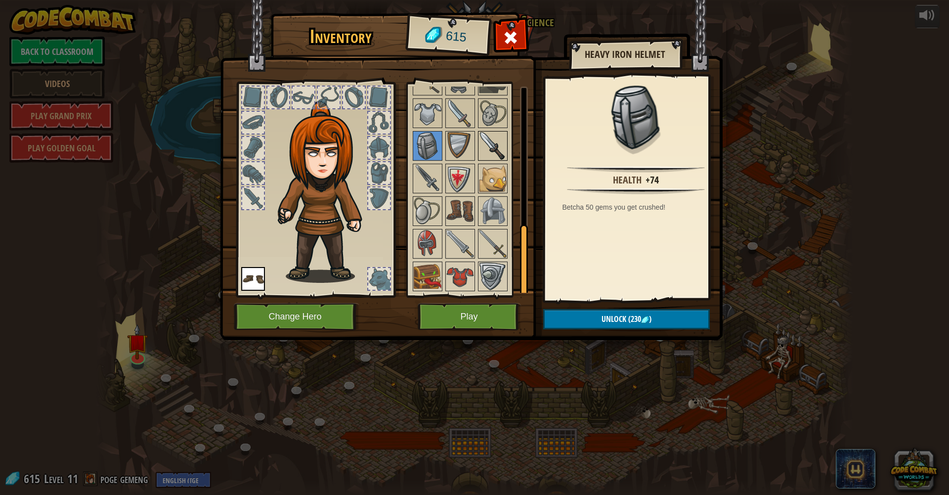
click at [481, 153] on img at bounding box center [493, 146] width 28 height 28
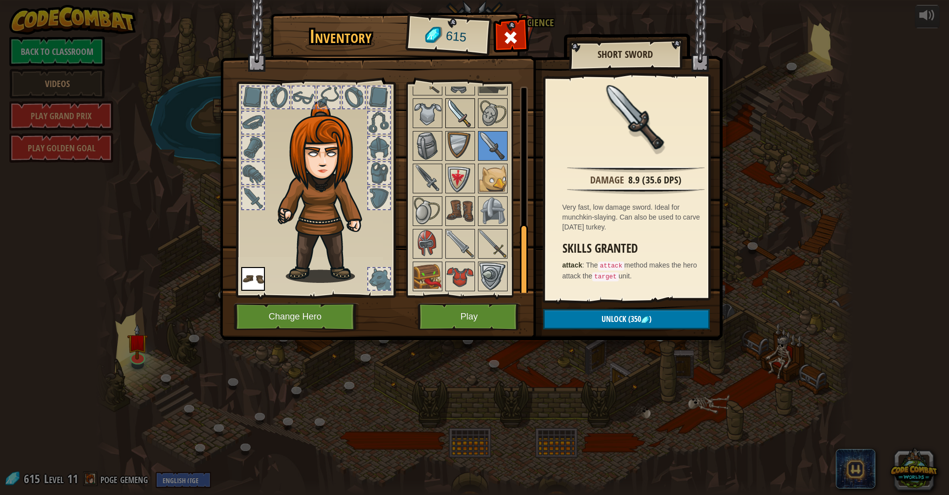
click at [451, 118] on img at bounding box center [460, 113] width 28 height 28
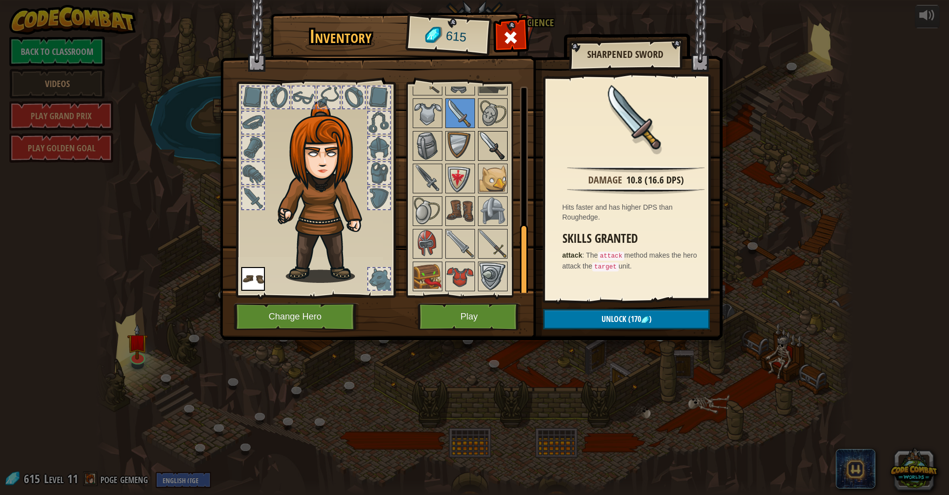
click at [478, 140] on div at bounding box center [493, 146] width 30 height 30
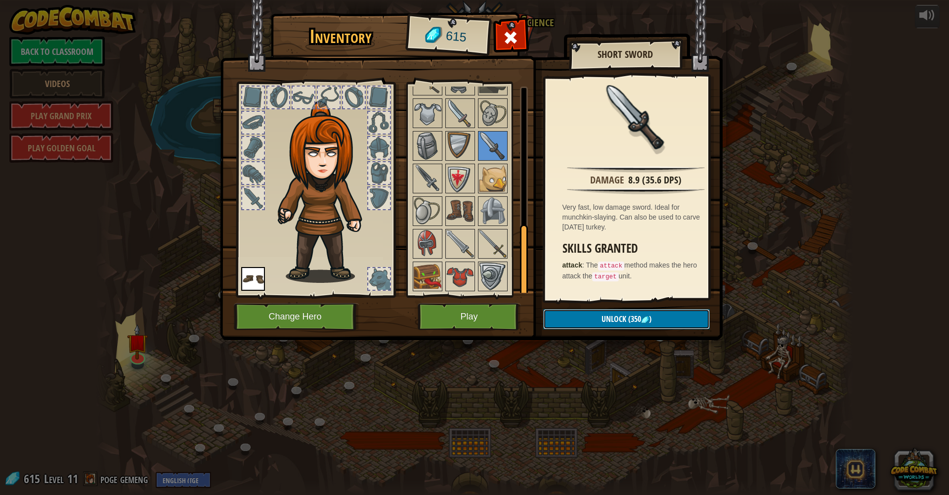
click at [644, 314] on button "Unlock (350 )" at bounding box center [626, 319] width 167 height 20
click at [646, 313] on button "Confirm" at bounding box center [626, 319] width 167 height 20
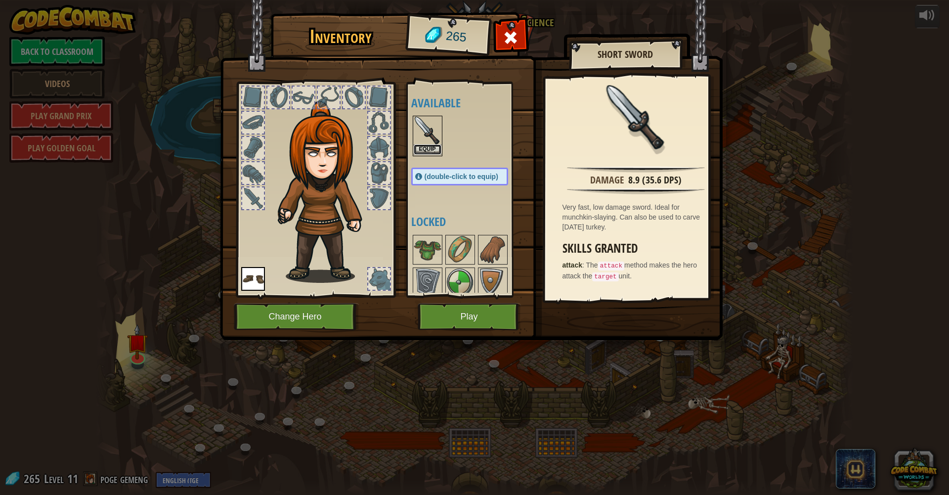
click at [438, 153] on button "Equip" at bounding box center [428, 149] width 28 height 10
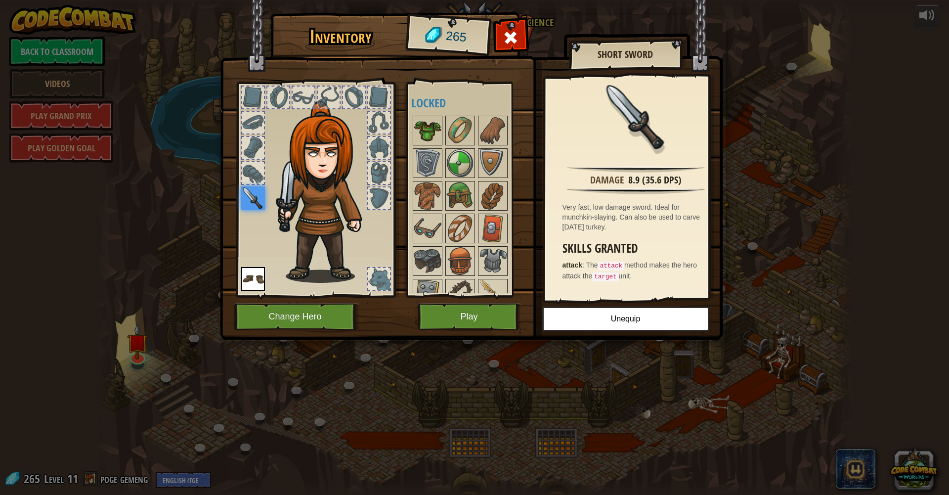
click at [430, 143] on img at bounding box center [428, 131] width 28 height 28
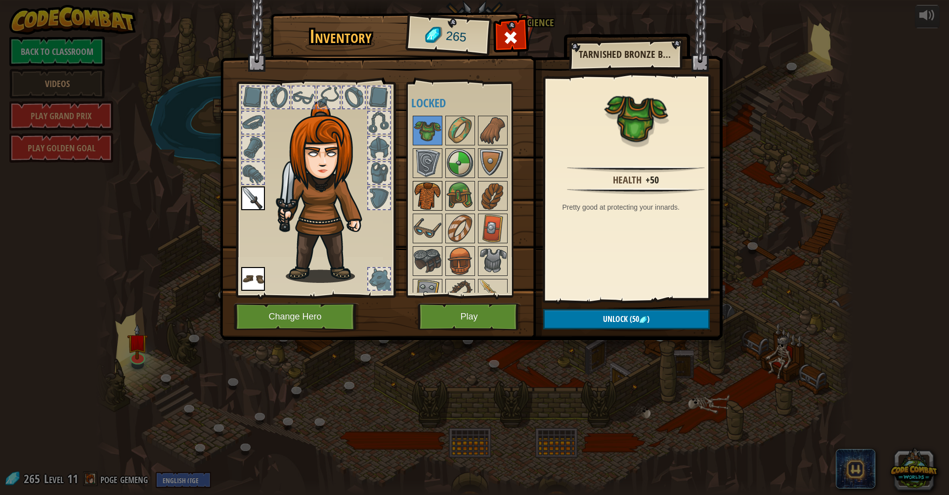
click at [439, 191] on img at bounding box center [428, 196] width 28 height 28
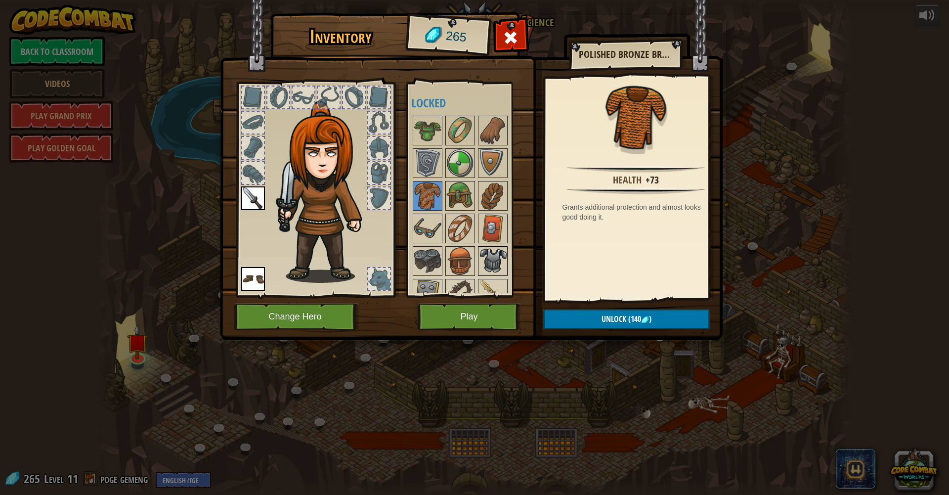
click at [486, 252] on img at bounding box center [493, 261] width 28 height 28
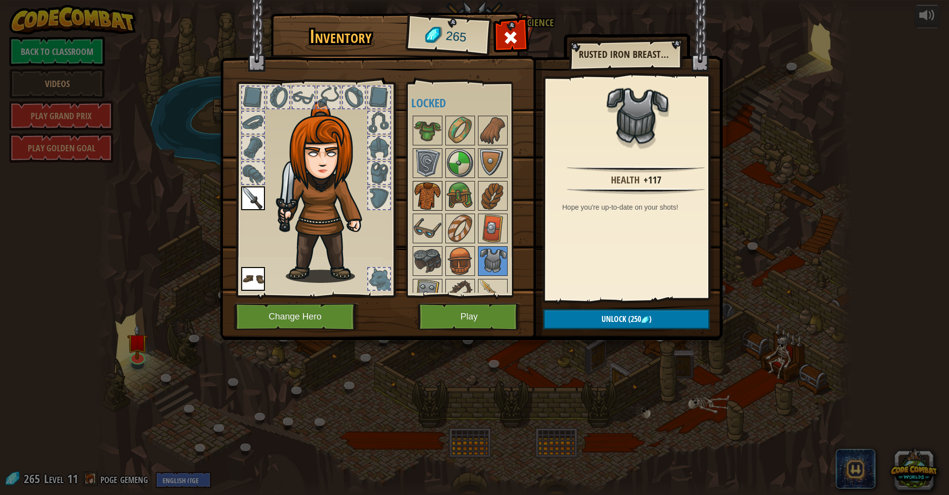
click at [438, 201] on img at bounding box center [428, 196] width 28 height 28
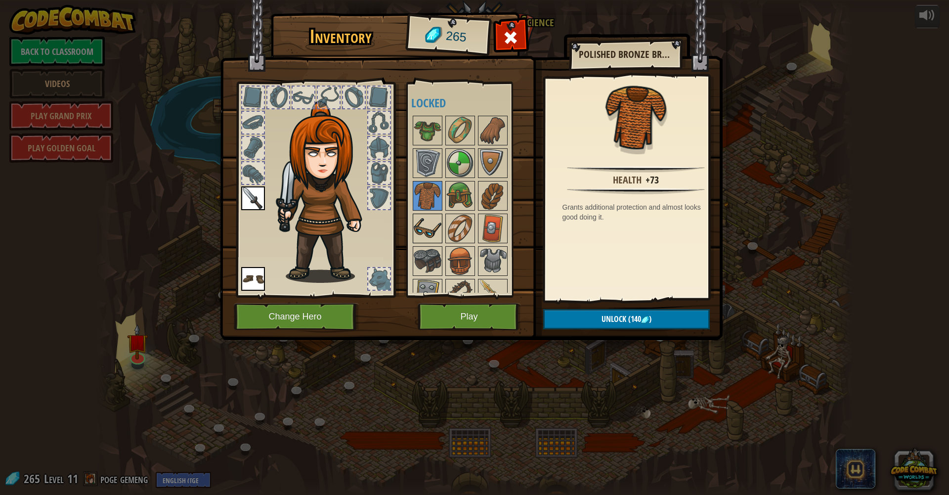
click at [441, 229] on div at bounding box center [428, 229] width 30 height 30
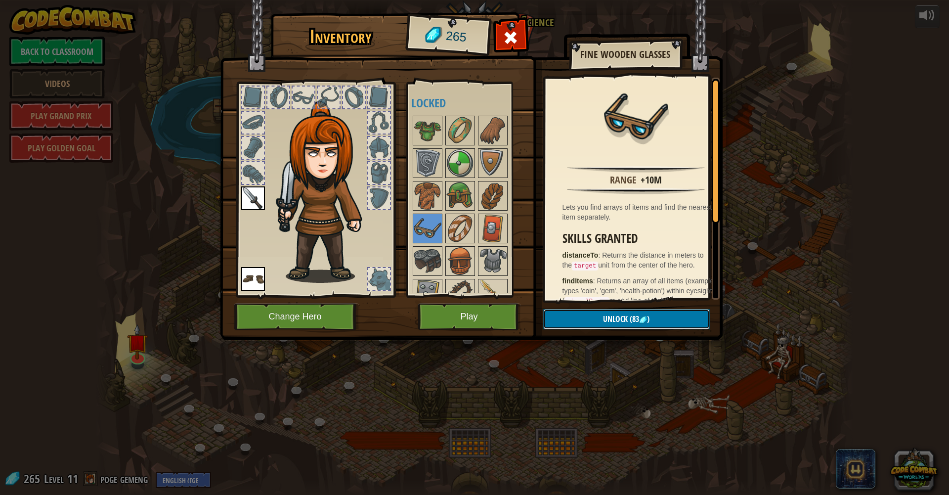
click at [600, 315] on button "Unlock (83 )" at bounding box center [626, 319] width 167 height 20
click at [600, 315] on button "Confirm" at bounding box center [626, 319] width 167 height 20
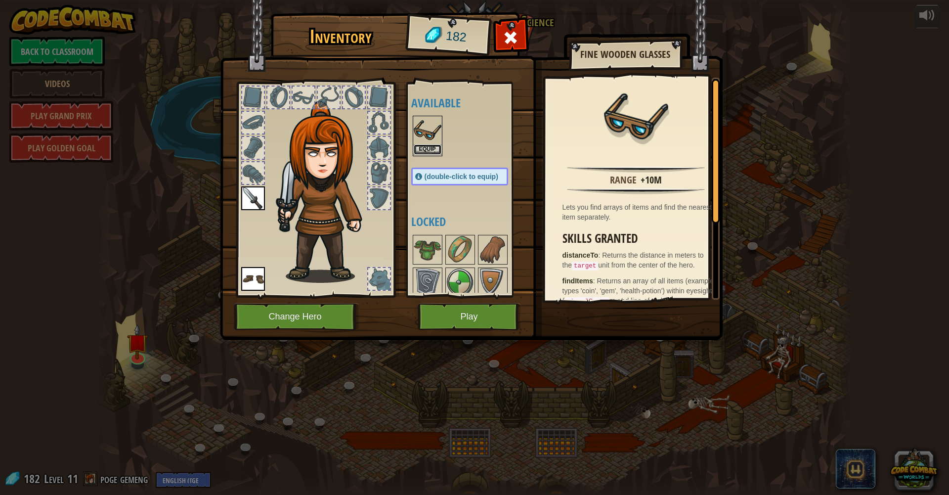
click at [425, 151] on button "Equip" at bounding box center [428, 149] width 28 height 10
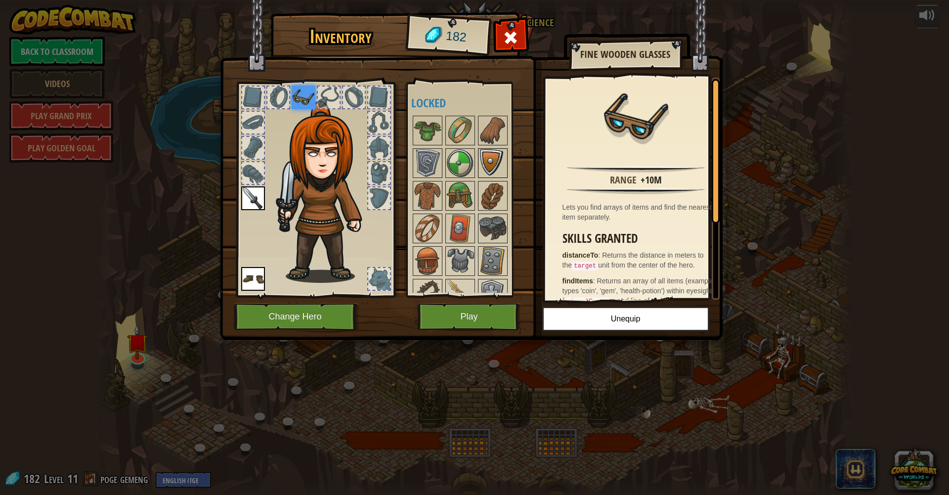
click at [488, 167] on img at bounding box center [493, 163] width 28 height 28
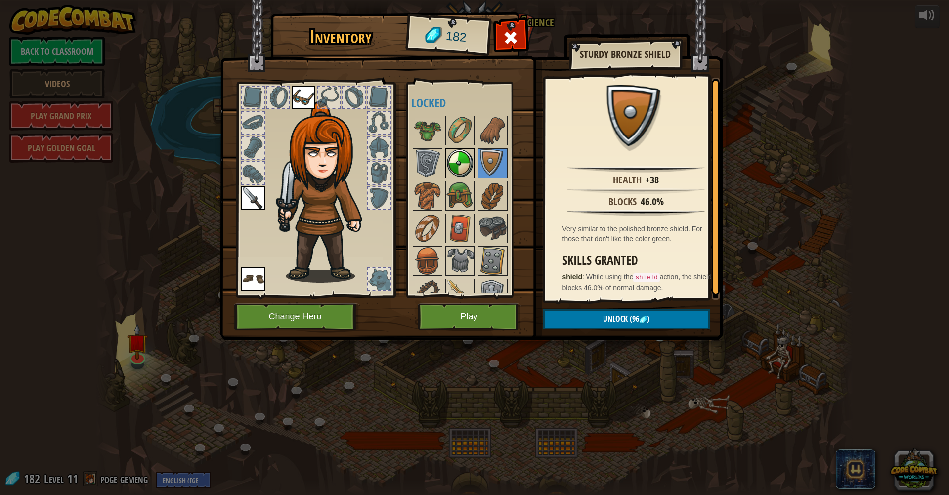
click at [471, 172] on img at bounding box center [460, 163] width 28 height 28
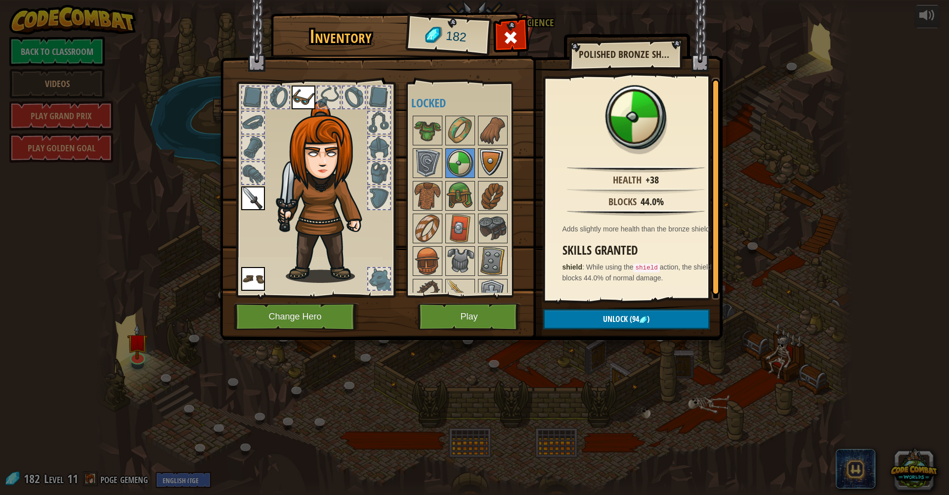
click at [483, 170] on img at bounding box center [493, 163] width 28 height 28
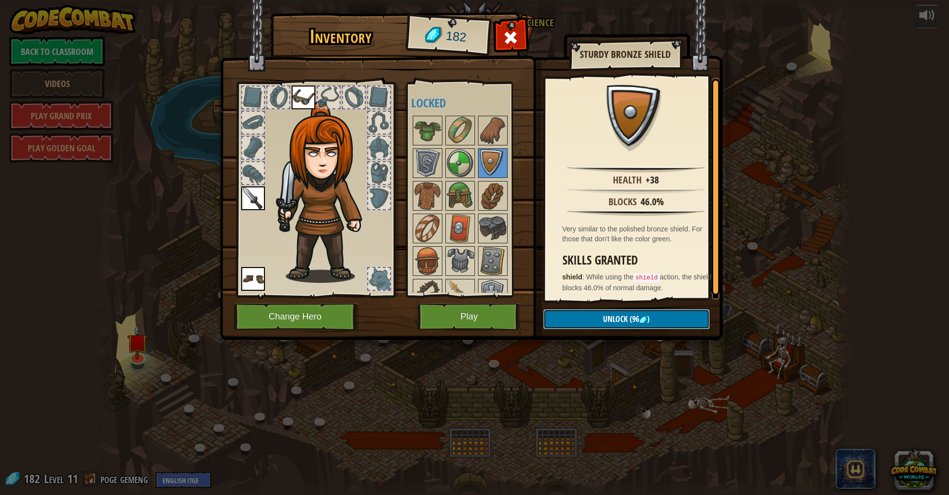
click at [587, 312] on button "Unlock (96 )" at bounding box center [626, 319] width 167 height 20
click at [589, 314] on button "Confirm" at bounding box center [626, 319] width 167 height 20
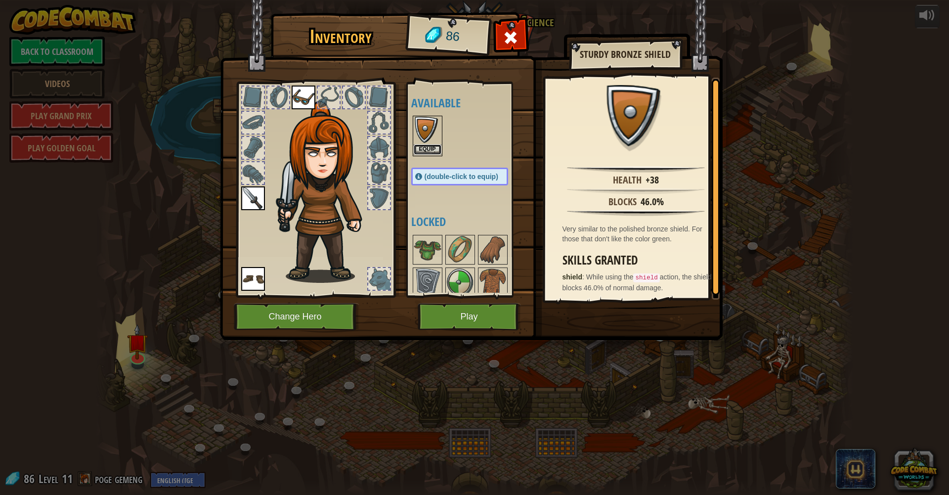
click at [420, 150] on button "Equip" at bounding box center [428, 149] width 28 height 10
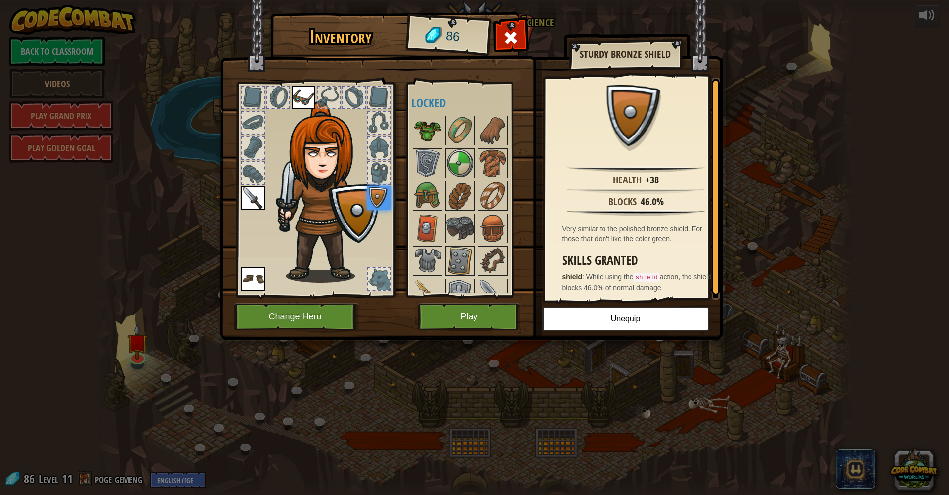
click at [431, 135] on img at bounding box center [428, 131] width 28 height 28
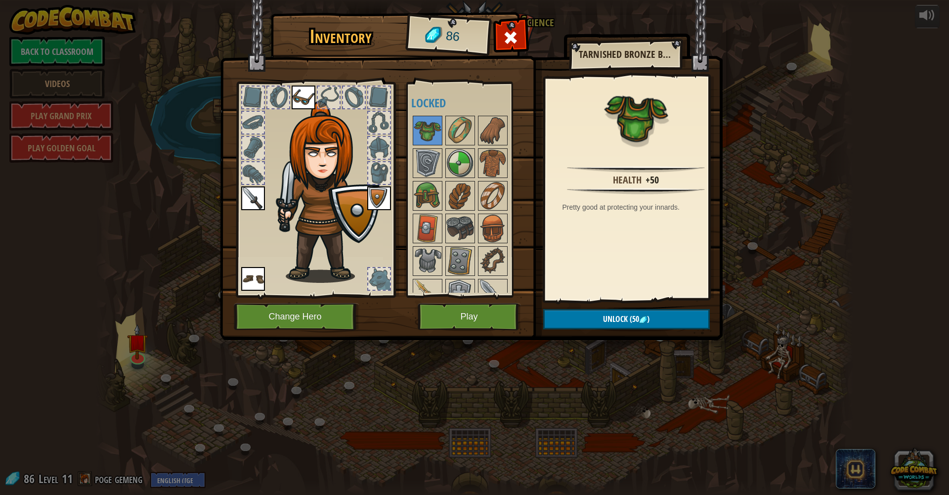
click at [509, 130] on div at bounding box center [469, 326] width 117 height 424
click at [505, 129] on img at bounding box center [493, 131] width 28 height 28
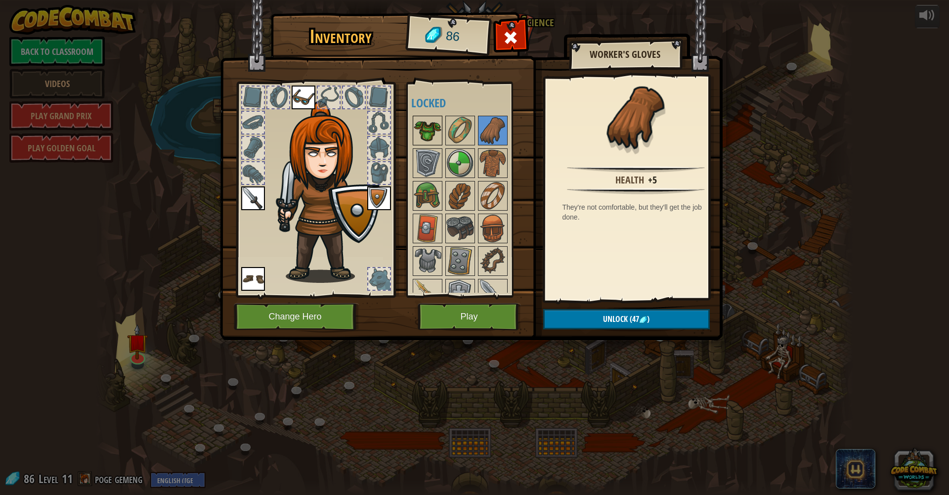
click at [435, 129] on img at bounding box center [428, 131] width 28 height 28
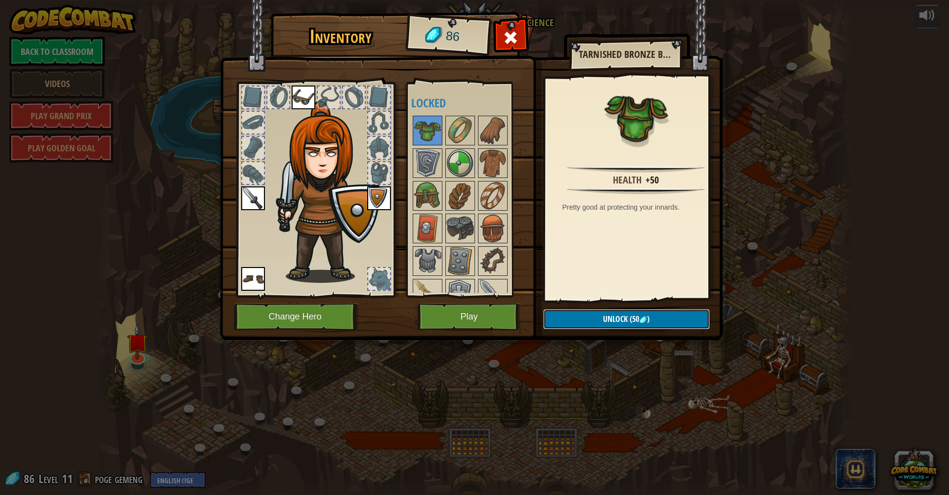
click at [617, 316] on span "Unlock" at bounding box center [615, 318] width 25 height 11
click at [617, 316] on button "Confirm" at bounding box center [626, 319] width 167 height 20
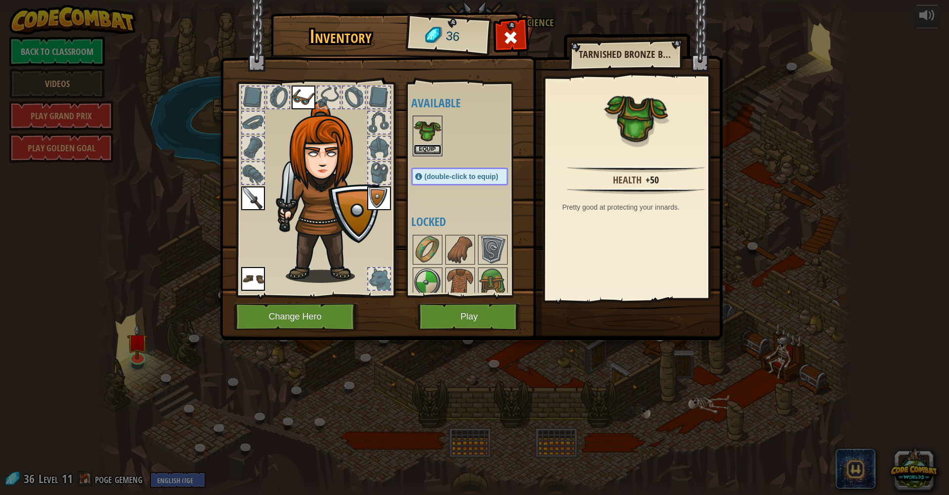
click at [430, 155] on button "Equip" at bounding box center [428, 149] width 28 height 10
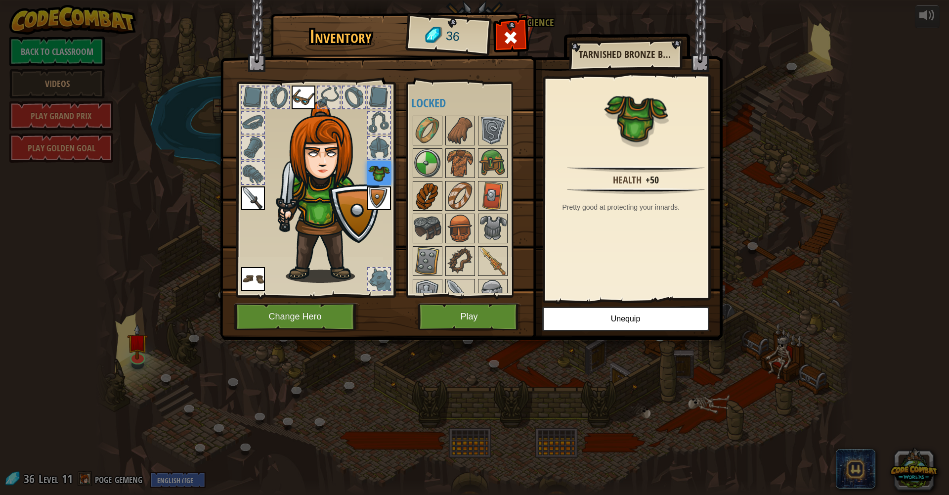
click at [440, 191] on img at bounding box center [428, 196] width 28 height 28
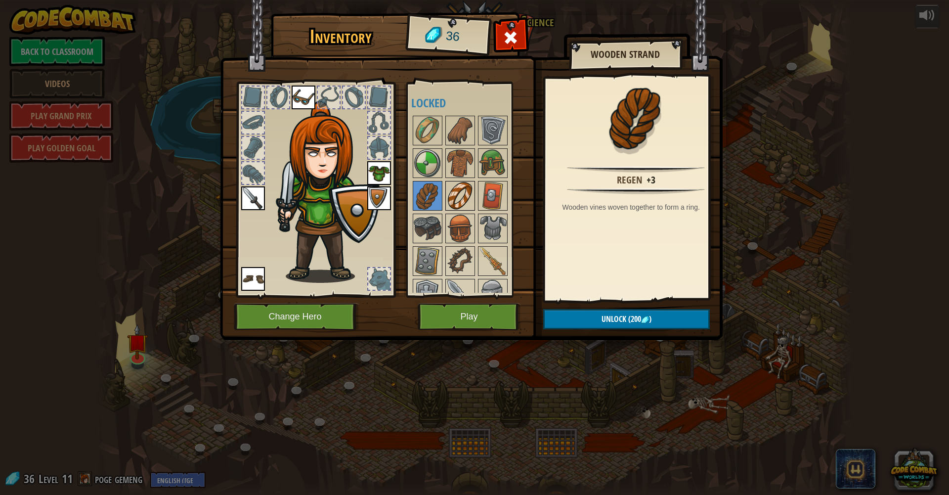
click at [448, 194] on img at bounding box center [460, 196] width 28 height 28
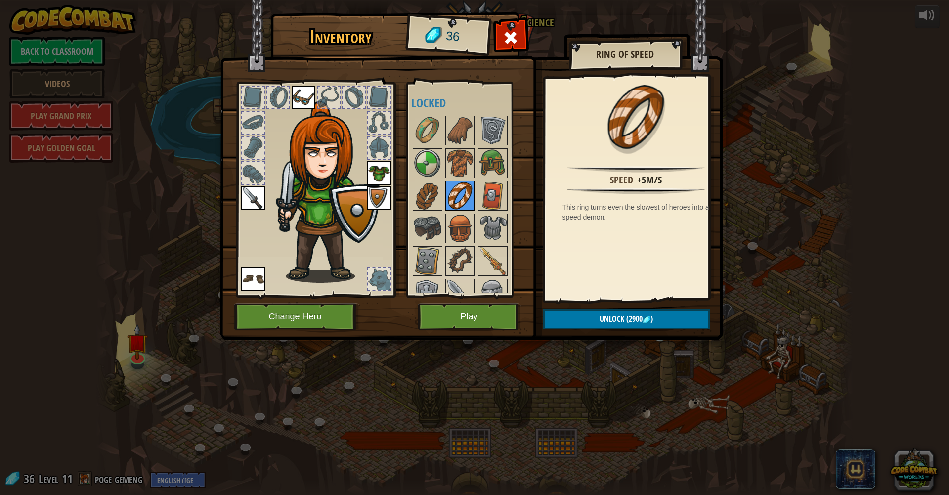
click at [448, 185] on img at bounding box center [460, 196] width 28 height 28
click at [439, 171] on img at bounding box center [428, 163] width 28 height 28
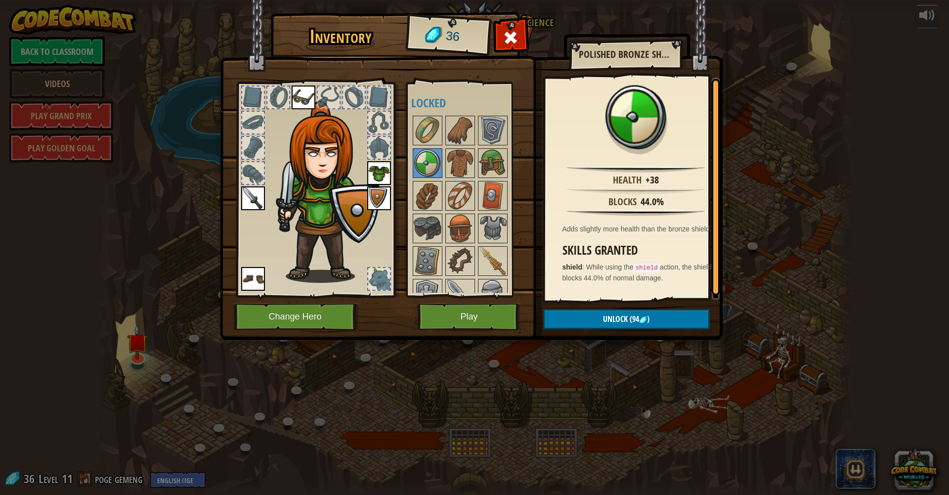
scroll to position [0, 0]
drag, startPoint x: 429, startPoint y: 151, endPoint x: 423, endPoint y: 141, distance: 12.0
click at [427, 148] on div at bounding box center [428, 163] width 30 height 30
click at [422, 137] on img at bounding box center [428, 131] width 28 height 28
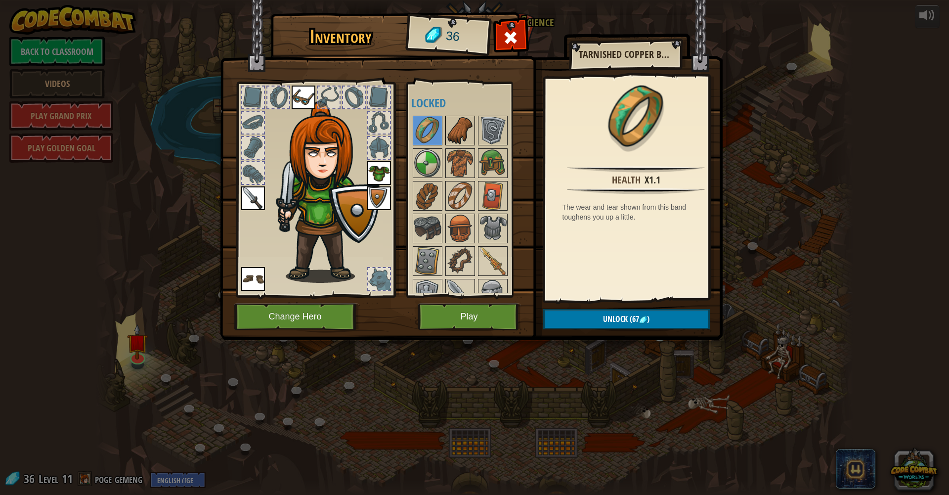
click at [451, 128] on img at bounding box center [460, 131] width 28 height 28
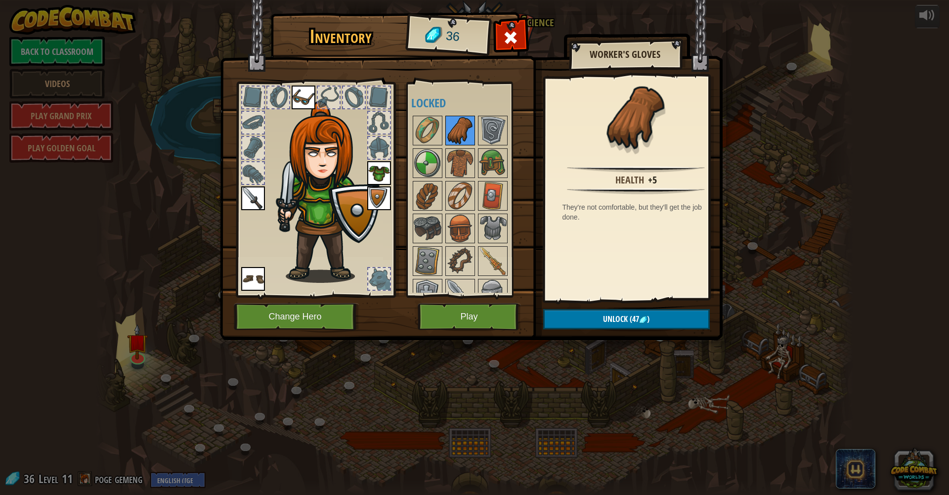
click at [474, 131] on div at bounding box center [460, 131] width 30 height 30
click at [478, 130] on div at bounding box center [493, 131] width 30 height 30
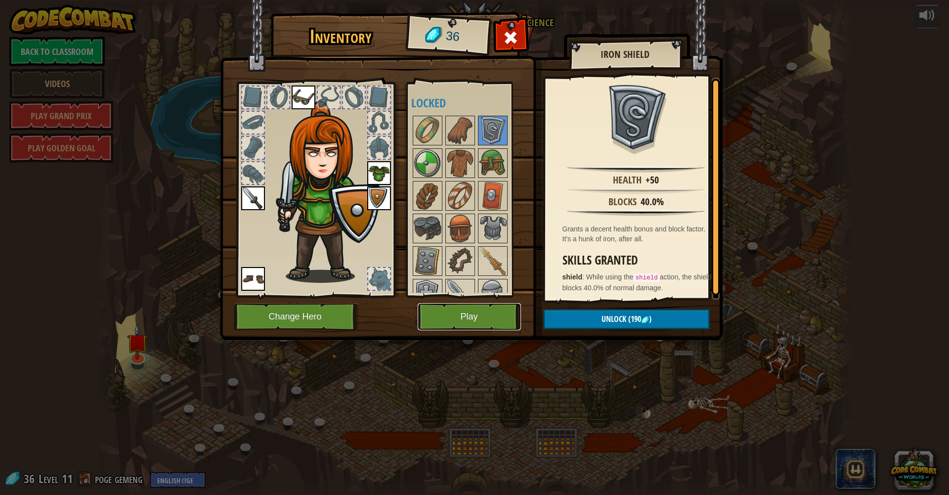
click at [483, 327] on button "Play" at bounding box center [469, 316] width 103 height 27
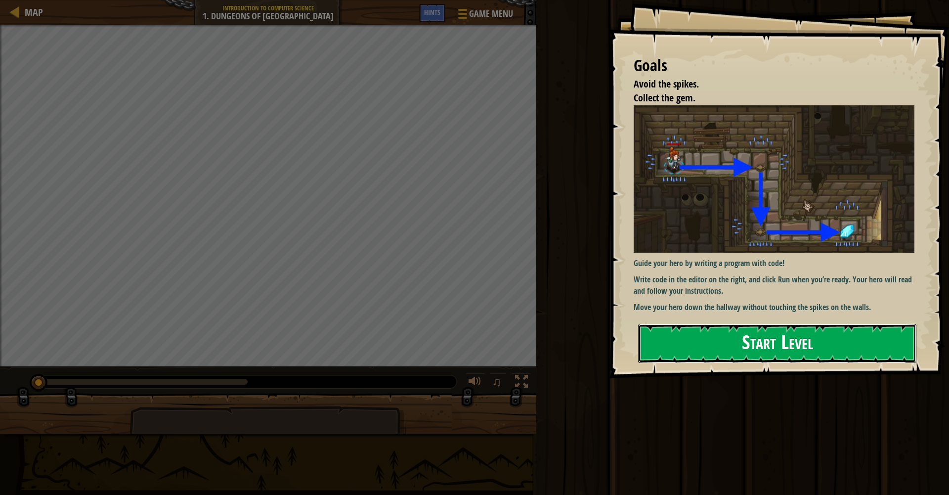
click at [694, 344] on button "Start Level" at bounding box center [777, 343] width 278 height 39
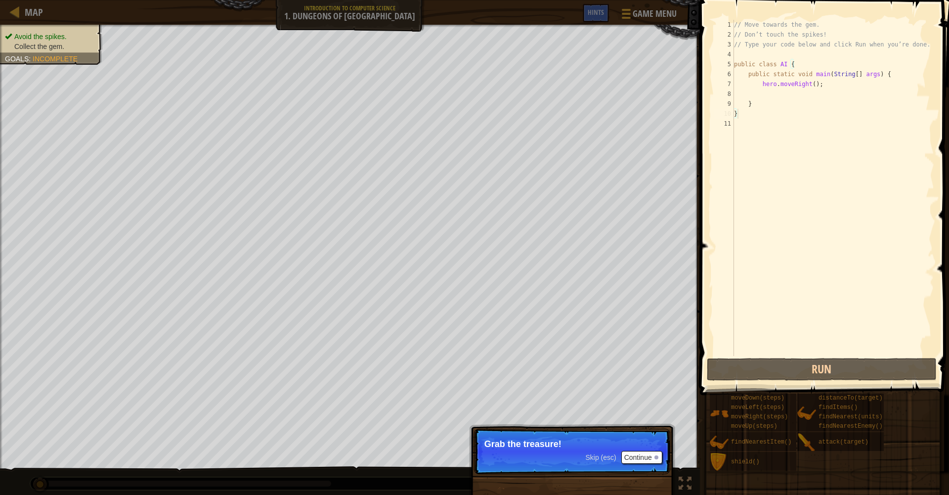
click at [631, 458] on p "Skip (esc) Continue Grab the treasure!" at bounding box center [572, 451] width 196 height 45
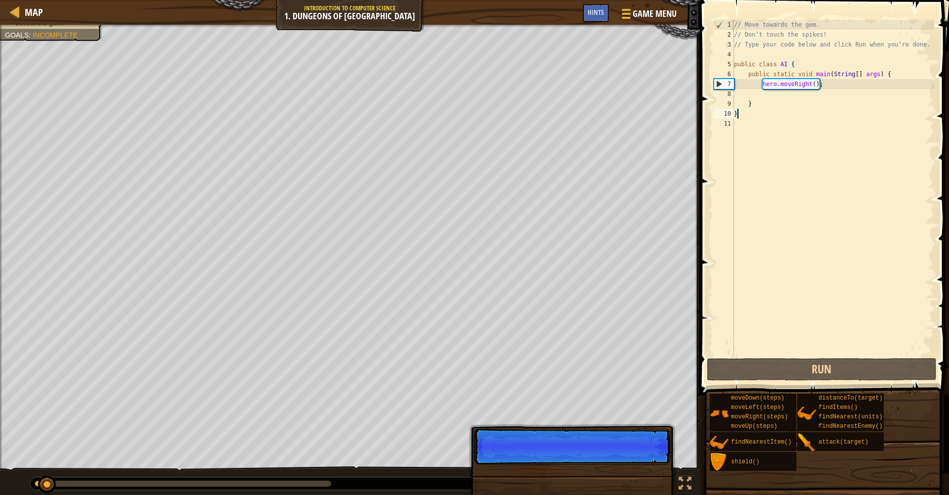
scroll to position [4, 0]
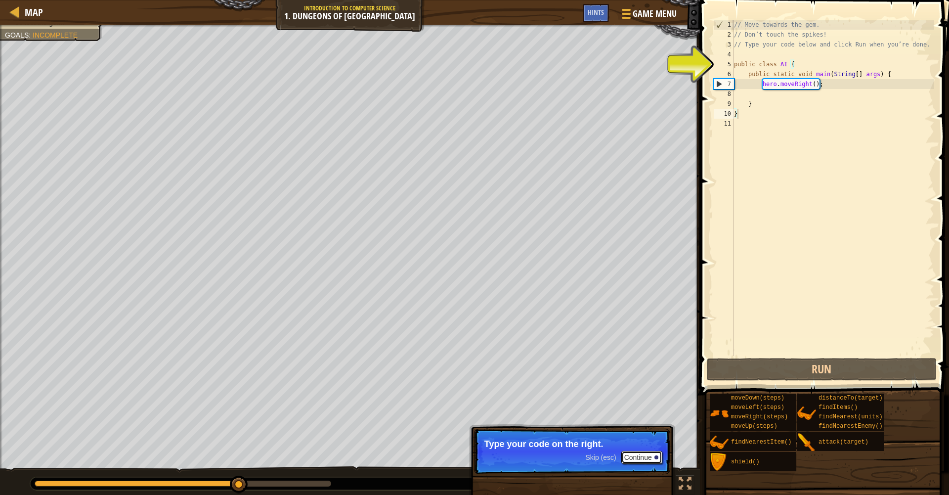
click at [631, 458] on button "Continue" at bounding box center [641, 457] width 41 height 13
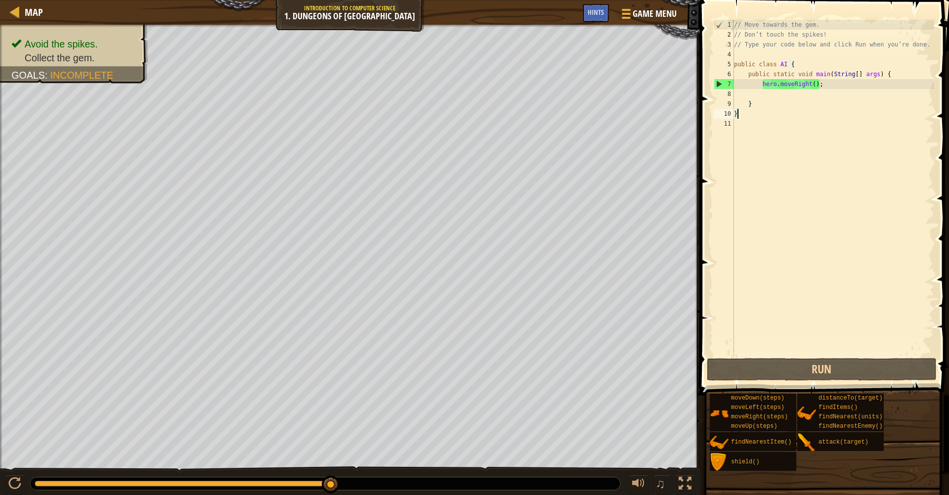
click at [858, 85] on div "// Move towards the gem. // Don’t touch the spikes! // Type your code below and…" at bounding box center [833, 198] width 202 height 356
click at [812, 82] on div "// Move towards the gem. // Don’t touch the spikes! // Type your code below and…" at bounding box center [833, 198] width 202 height 356
click at [828, 83] on div "// Move towards the gem. // Don’t touch the spikes! // Type your code below and…" at bounding box center [833, 198] width 202 height 356
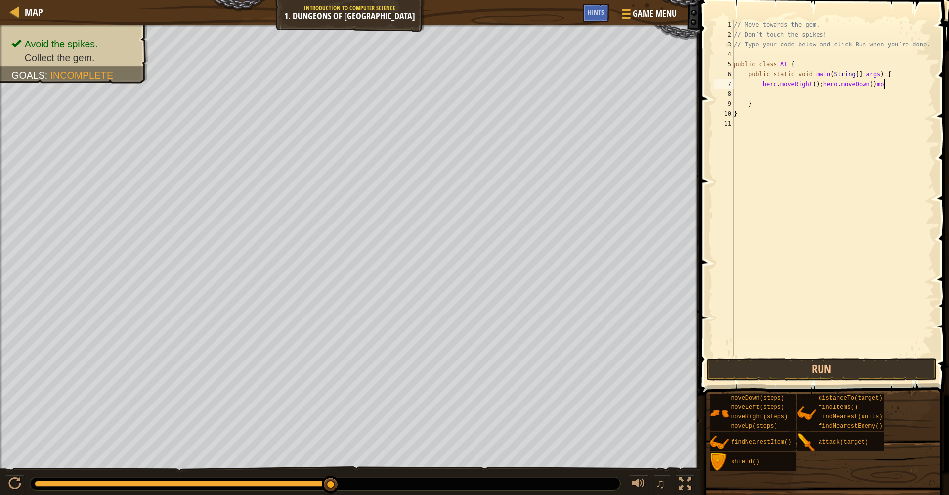
scroll to position [4, 12]
type textarea "hero.moveRight();"
type textarea "m"
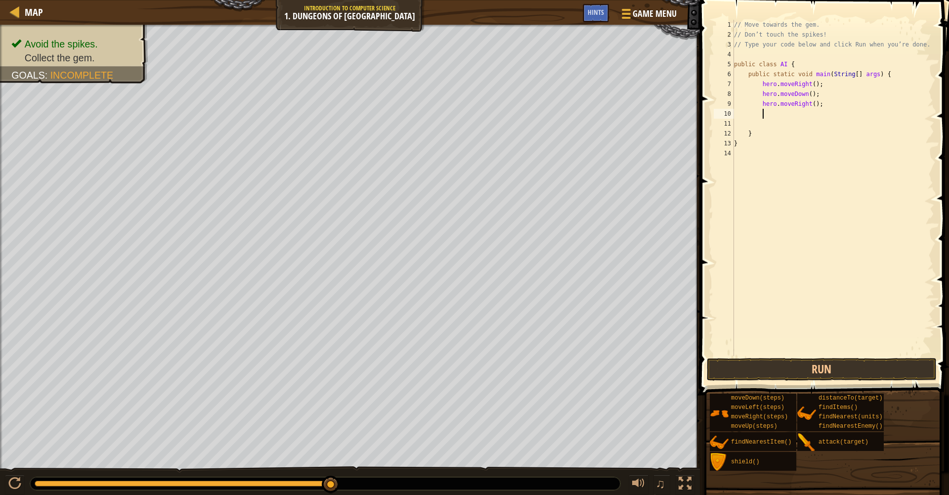
type textarea "m"
click at [859, 364] on button "Run" at bounding box center [822, 369] width 230 height 23
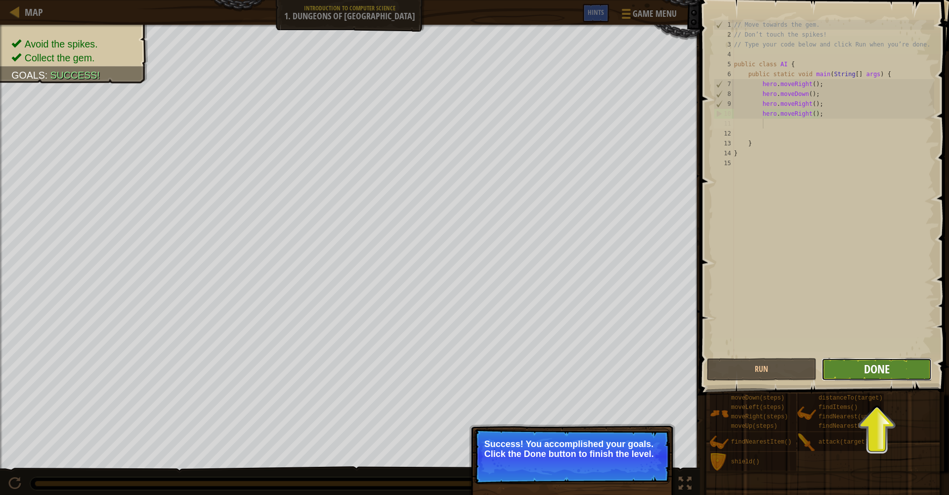
click at [876, 370] on span "Done" at bounding box center [877, 369] width 26 height 16
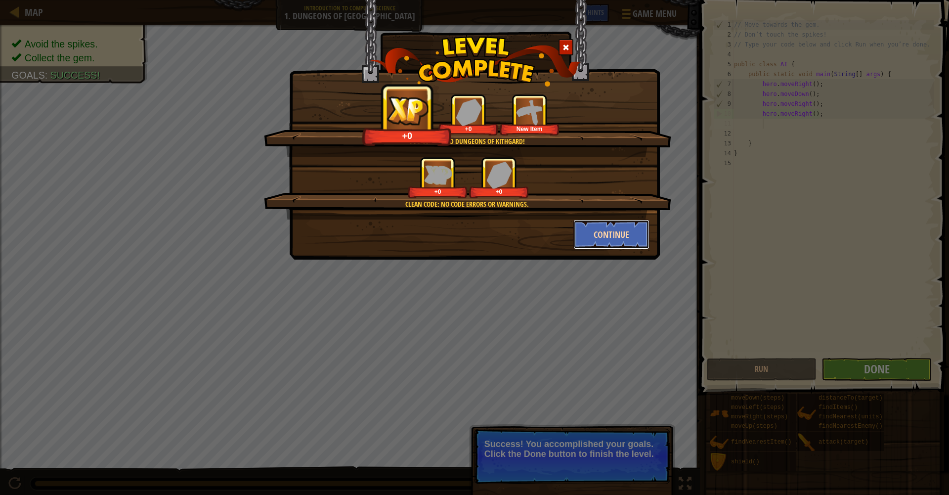
click at [626, 237] on button "Continue" at bounding box center [611, 234] width 77 height 30
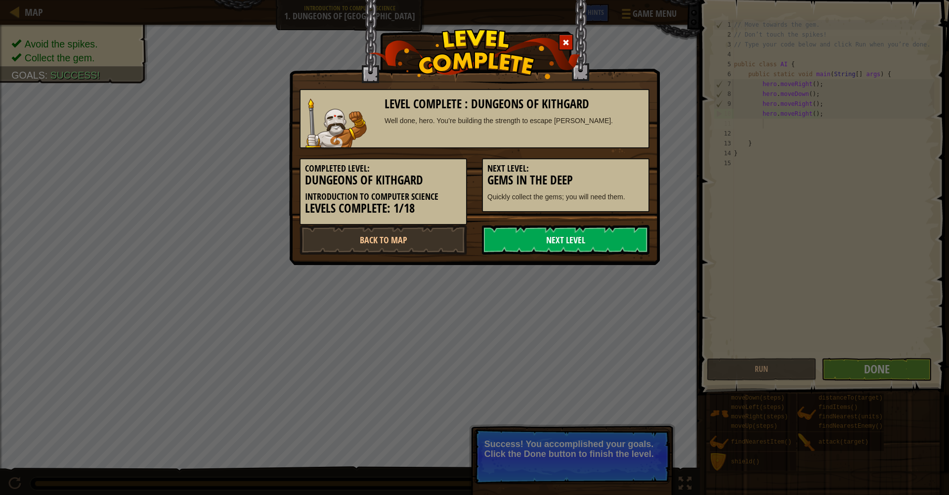
click at [618, 238] on link "Next Level" at bounding box center [566, 240] width 168 height 30
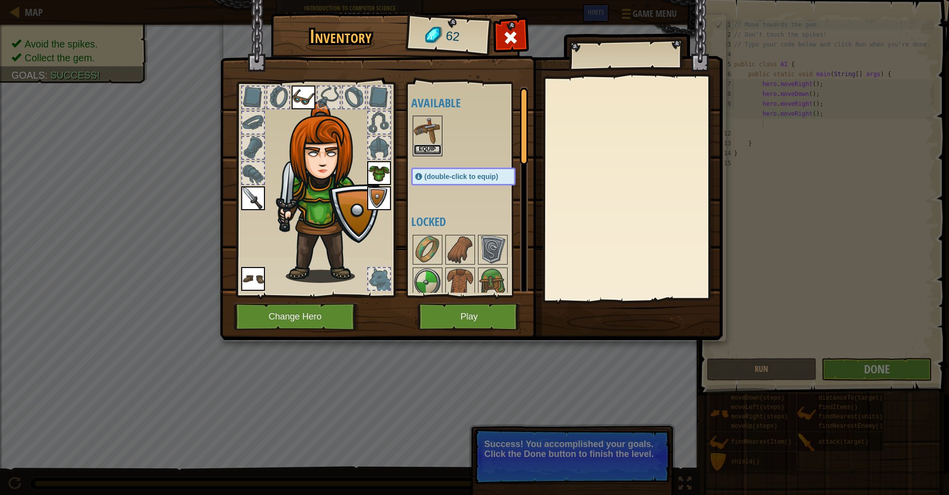
click at [430, 155] on button "Equip" at bounding box center [428, 149] width 28 height 10
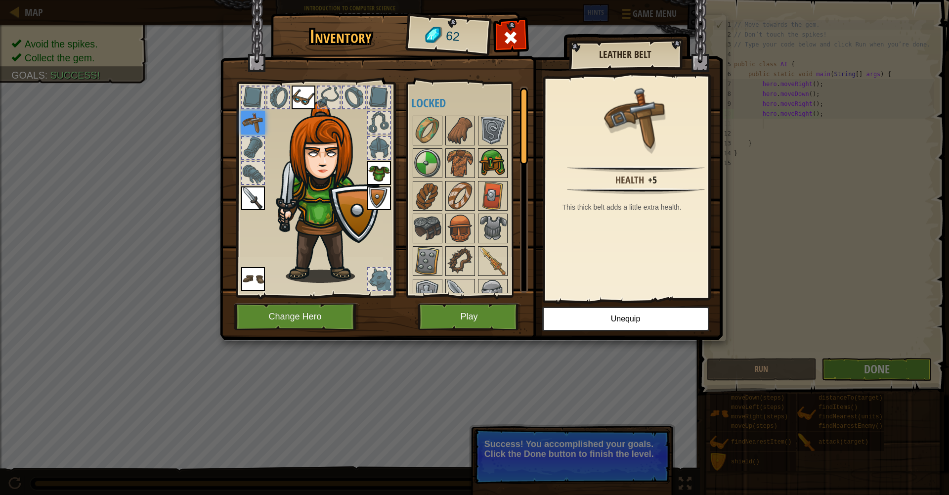
click at [487, 164] on img at bounding box center [493, 163] width 28 height 28
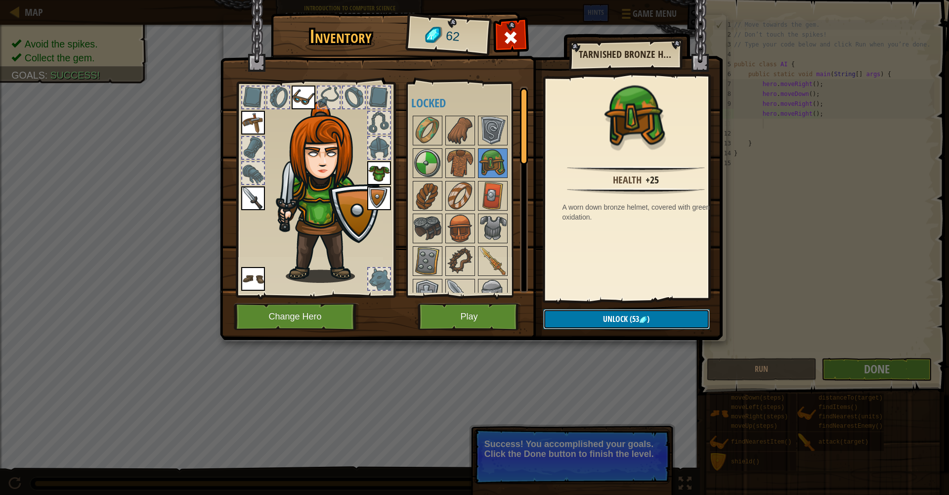
click at [628, 322] on span "(53" at bounding box center [633, 318] width 11 height 11
click at [628, 322] on button "Confirm" at bounding box center [626, 319] width 167 height 20
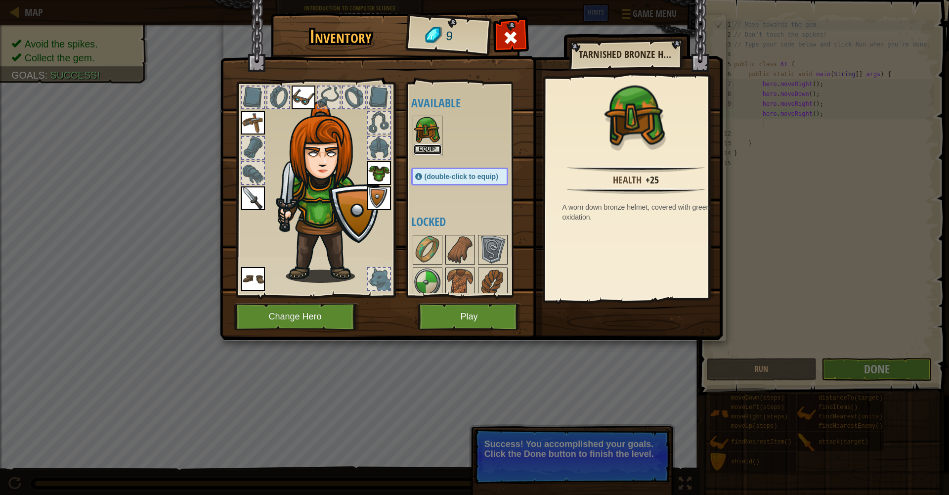
click at [419, 152] on button "Equip" at bounding box center [428, 149] width 28 height 10
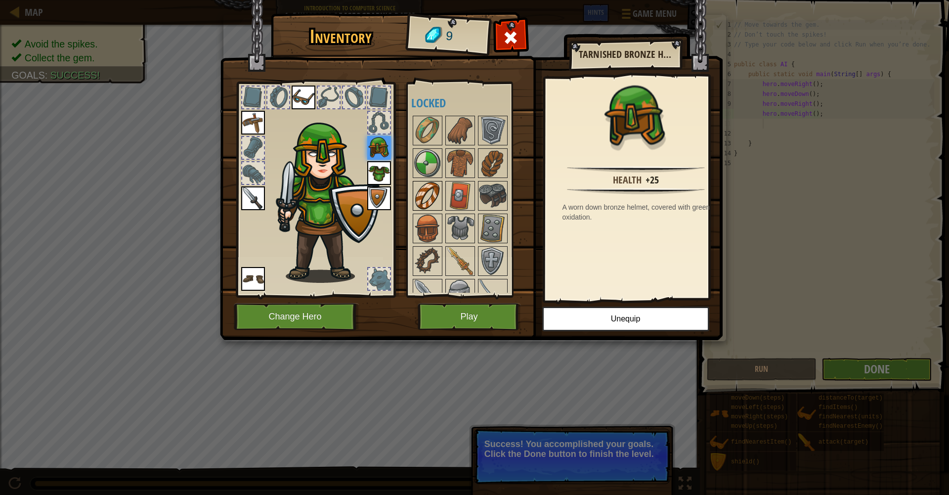
click at [432, 197] on img at bounding box center [428, 196] width 28 height 28
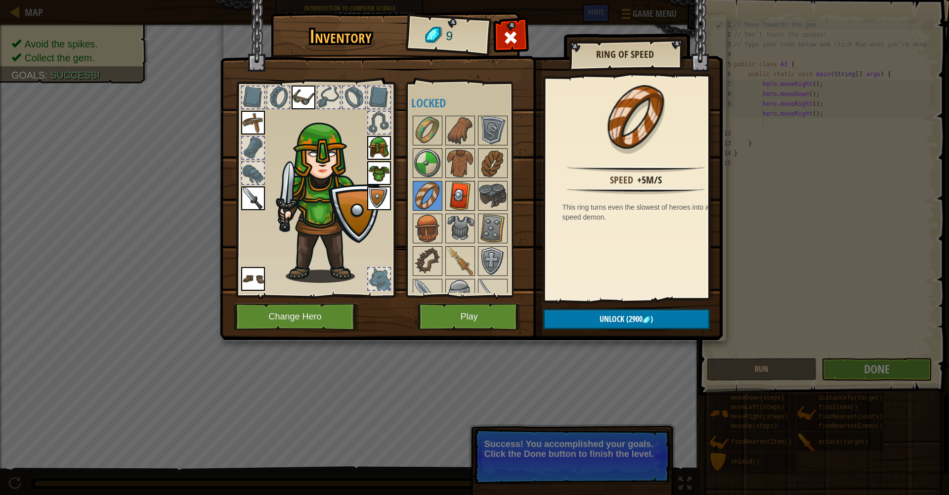
scroll to position [4, 1]
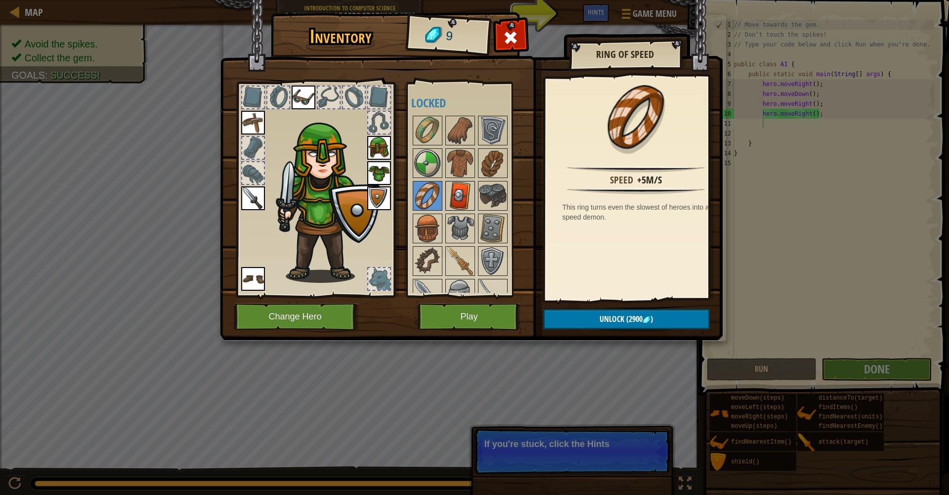
click at [457, 205] on img at bounding box center [460, 196] width 28 height 28
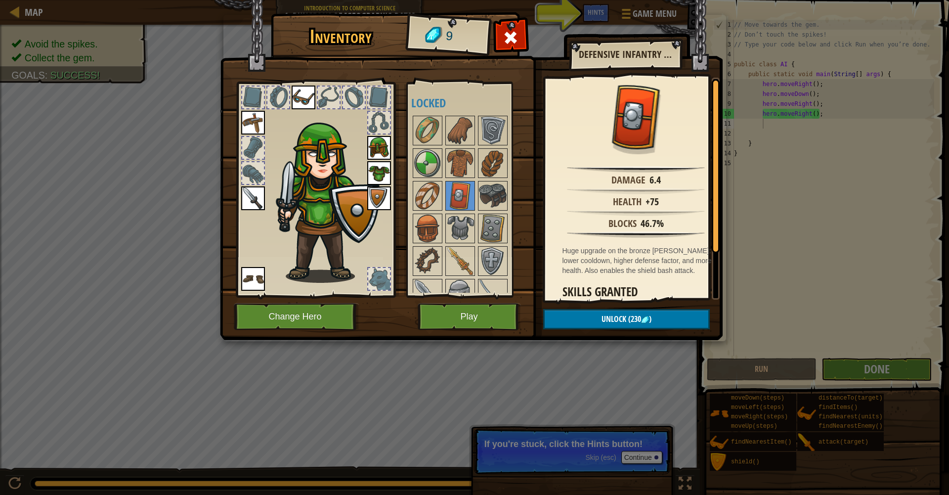
click at [464, 315] on button "Play" at bounding box center [469, 316] width 103 height 27
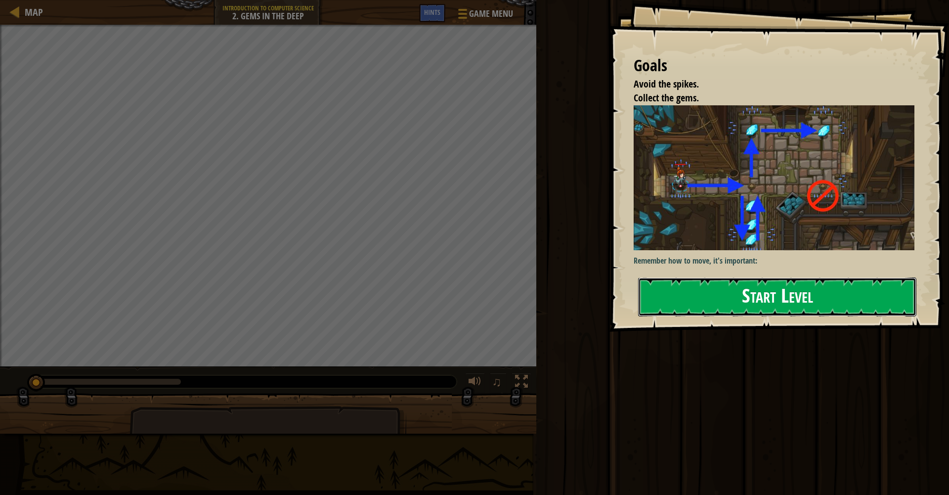
click at [714, 287] on button "Start Level" at bounding box center [777, 296] width 278 height 39
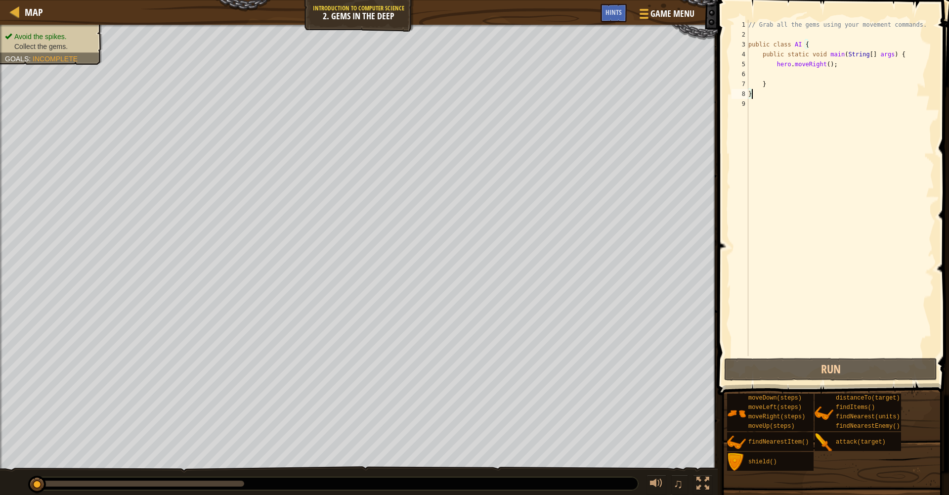
click at [843, 67] on div "// Grab all the gems using your movement commands. public class AI { public sta…" at bounding box center [840, 198] width 188 height 356
type textarea "hero.moveRight();"
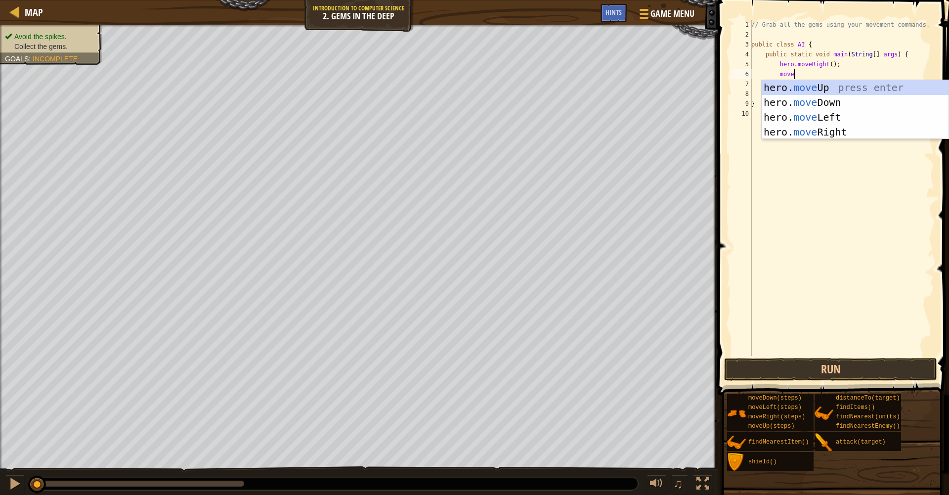
scroll to position [4, 3]
type textarea "moved"
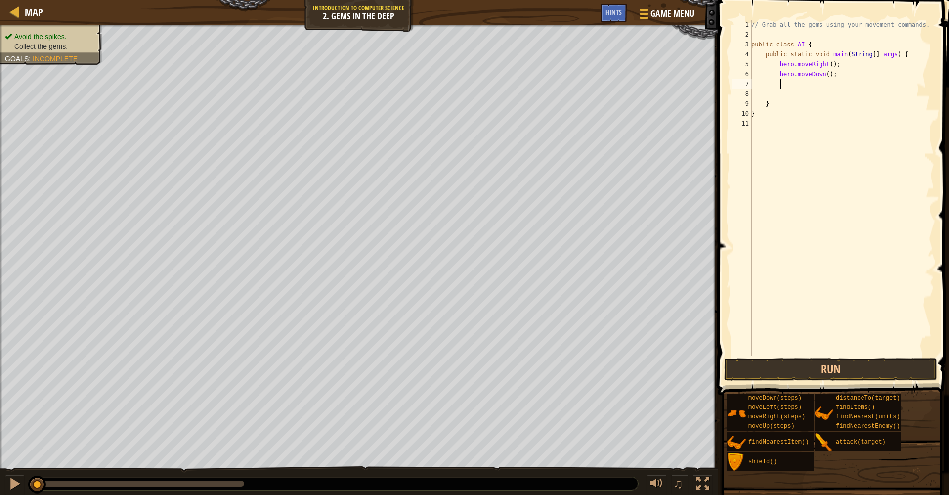
scroll to position [4, 2]
click at [830, 74] on div "// Grab all the gems using your movement commands. public class AI { public sta…" at bounding box center [841, 198] width 185 height 356
type textarea "hero.moveDown(3);"
click at [852, 74] on div "// Grab all the gems using your movement commands. public class AI { public sta…" at bounding box center [841, 198] width 185 height 356
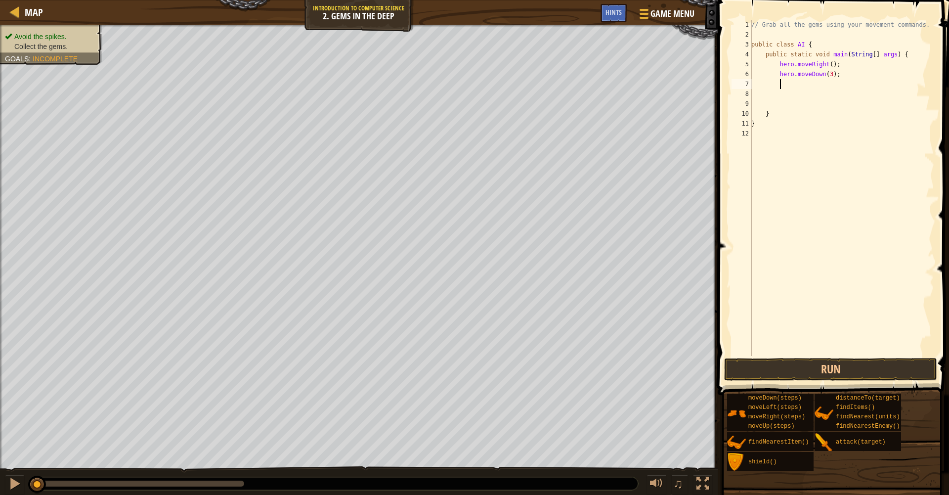
type textarea "mo"
click at [824, 82] on div "// Grab all the gems using your movement commands. public class AI { public sta…" at bounding box center [841, 198] width 185 height 356
click at [826, 84] on div "// Grab all the gems using your movement commands. public class AI { public sta…" at bounding box center [841, 198] width 185 height 356
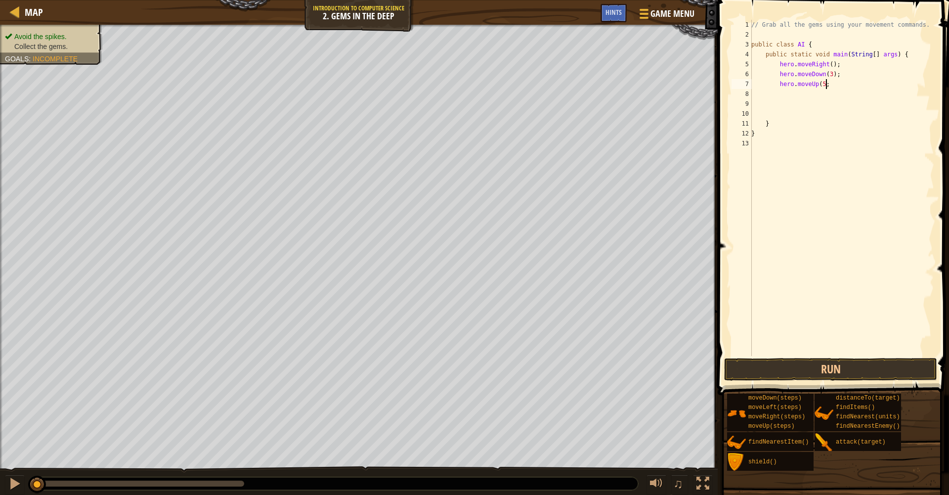
type textarea "hero.moveUp(5);"
click at [838, 82] on div "// Grab all the gems using your movement commands. public class AI { public sta…" at bounding box center [841, 198] width 185 height 356
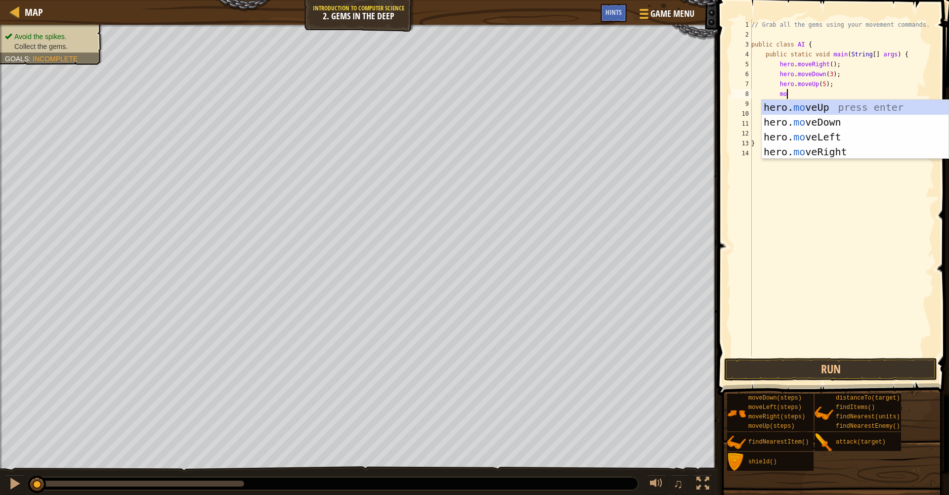
scroll to position [4, 2]
type textarea "mov"
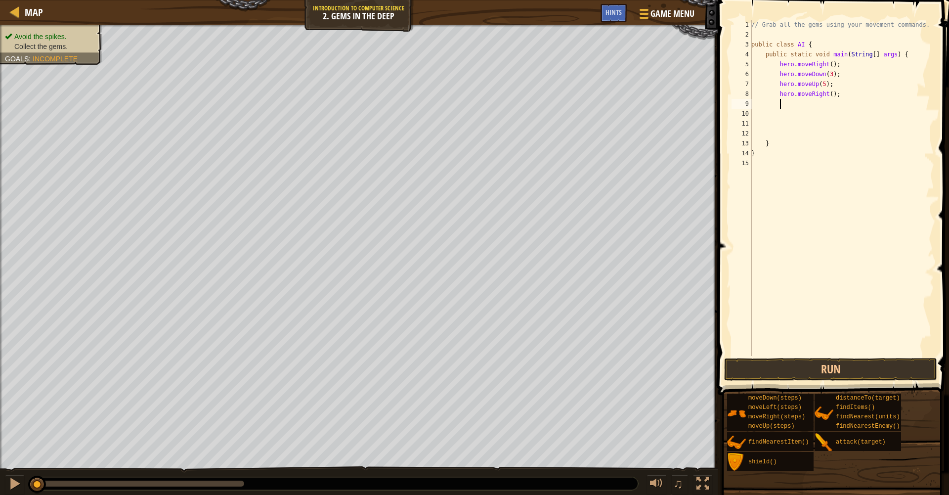
scroll to position [4, 2]
click at [833, 92] on div "// Grab all the gems using your movement commands. public class AI { public sta…" at bounding box center [841, 198] width 185 height 356
click at [783, 371] on button "Run" at bounding box center [830, 369] width 213 height 23
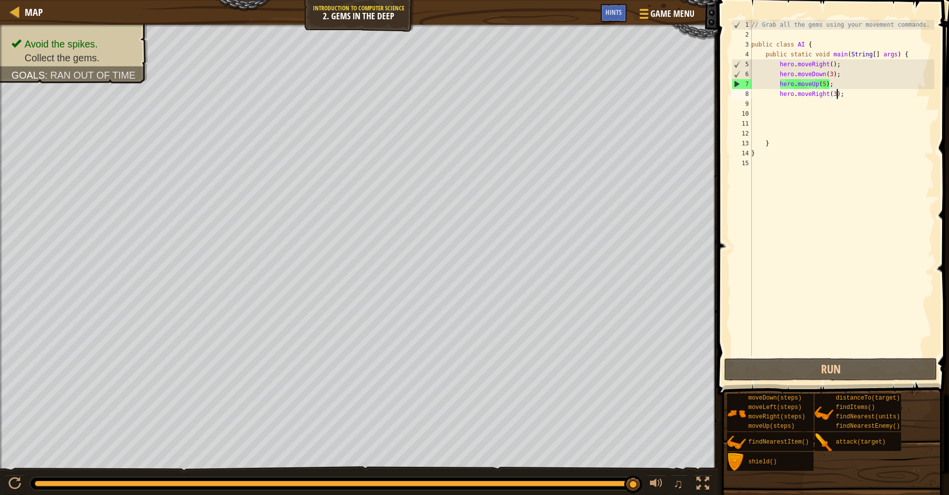
click at [825, 84] on div "// Grab all the gems using your movement commands. public class AI { public sta…" at bounding box center [841, 198] width 185 height 356
type textarea "hero.moveUp(3);"
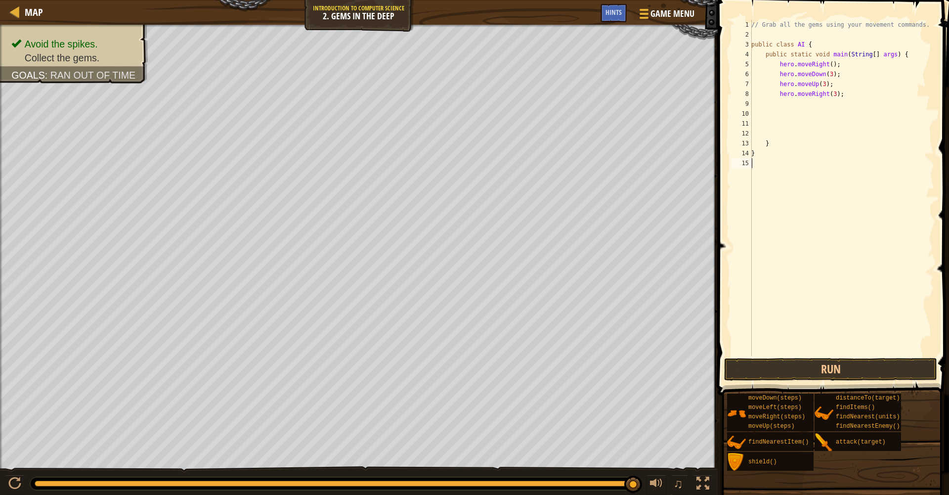
drag, startPoint x: 828, startPoint y: 174, endPoint x: 832, endPoint y: 166, distance: 9.3
click at [832, 166] on div "// Grab all the gems using your movement commands. public class AI { public sta…" at bounding box center [841, 198] width 185 height 356
click at [853, 64] on div "// Grab all the gems using your movement commands. public class AI { public sta…" at bounding box center [841, 198] width 185 height 356
click at [908, 53] on div "// Grab all the gems using your movement commands. public class AI { public sta…" at bounding box center [841, 198] width 185 height 356
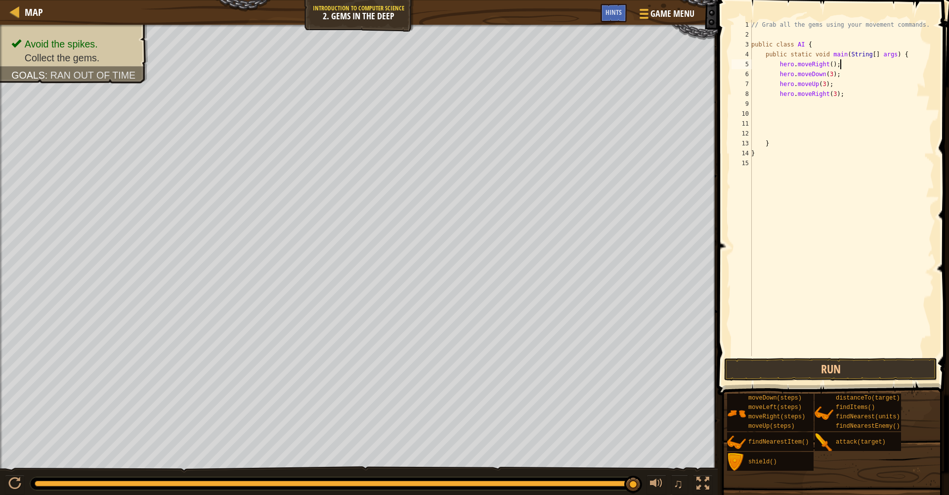
type textarea "public static void main(String[] args) {"
type textarea "f"
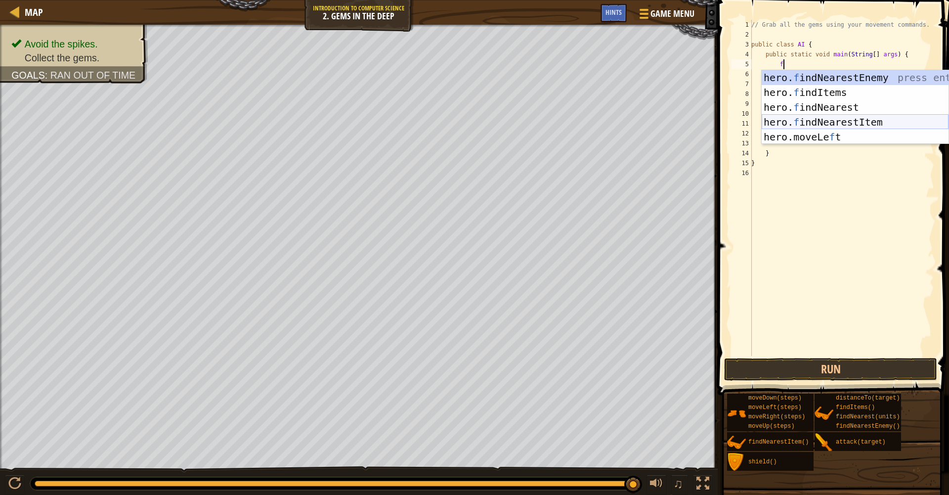
click at [849, 121] on div "hero. f indNearestEnemy press enter hero. f indItems press enter hero. f indNea…" at bounding box center [855, 122] width 187 height 104
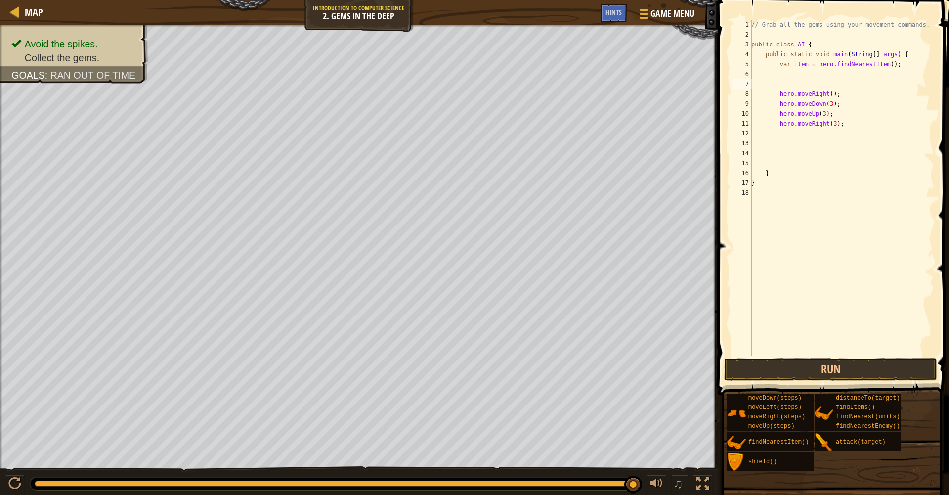
scroll to position [4, 0]
click at [792, 363] on button "Run" at bounding box center [830, 369] width 213 height 23
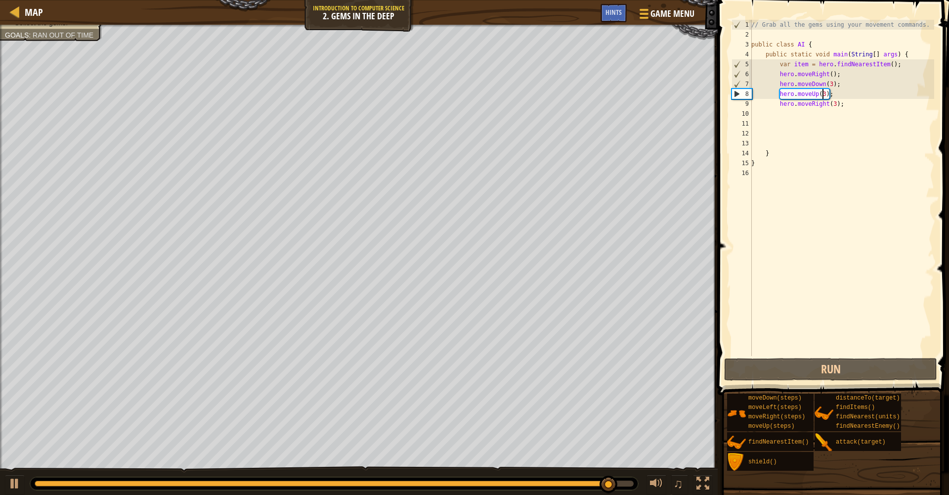
click at [824, 94] on div "// Grab all the gems using your movement commands. public class AI { public sta…" at bounding box center [841, 198] width 185 height 356
click at [826, 91] on div "// Grab all the gems using your movement commands. public class AI { public sta…" at bounding box center [841, 198] width 185 height 356
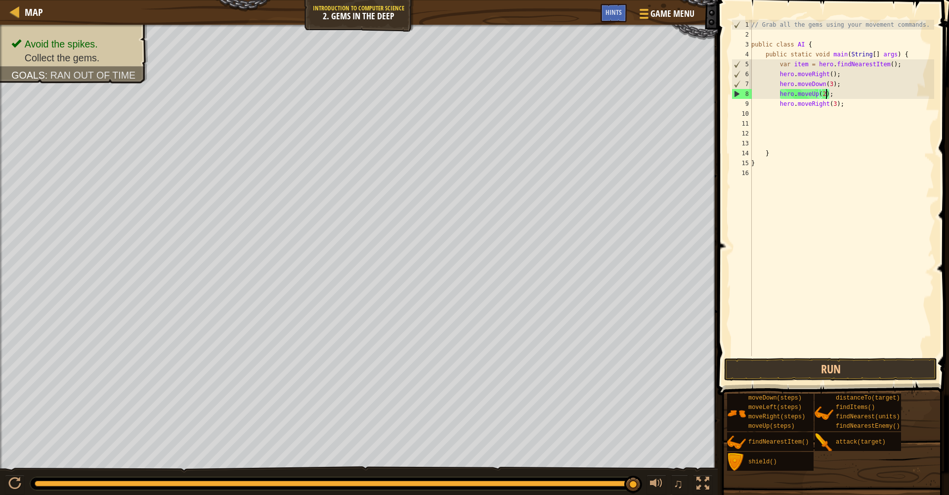
scroll to position [4, 6]
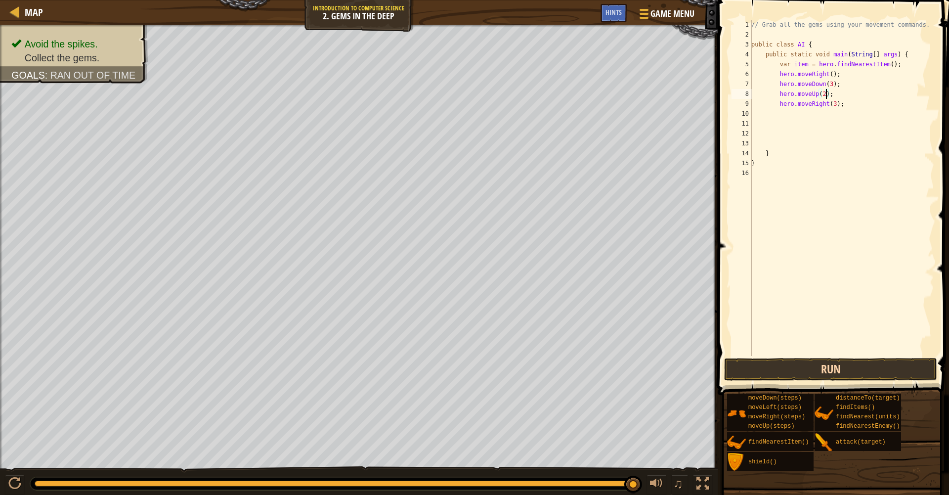
type textarea "hero.moveUp(2);"
click at [808, 372] on button "Run" at bounding box center [830, 369] width 213 height 23
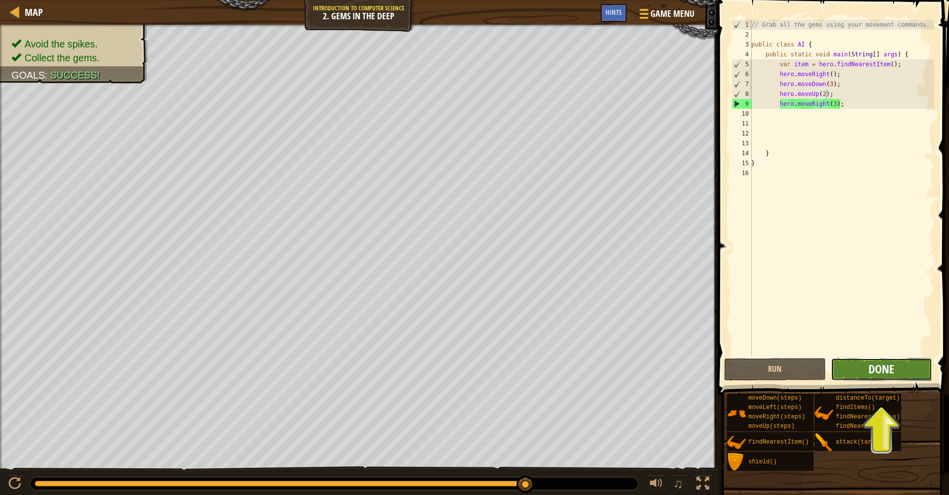
click at [869, 365] on span "Done" at bounding box center [881, 369] width 26 height 16
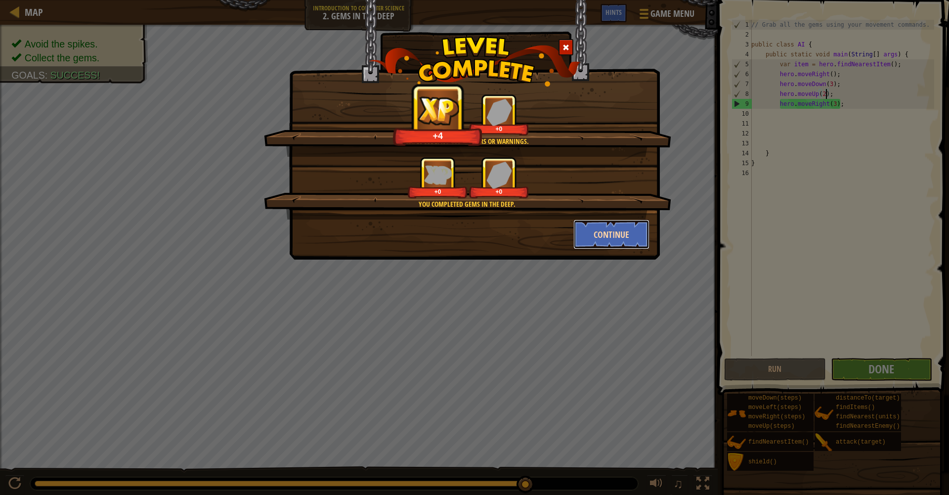
click at [599, 240] on button "Continue" at bounding box center [611, 234] width 77 height 30
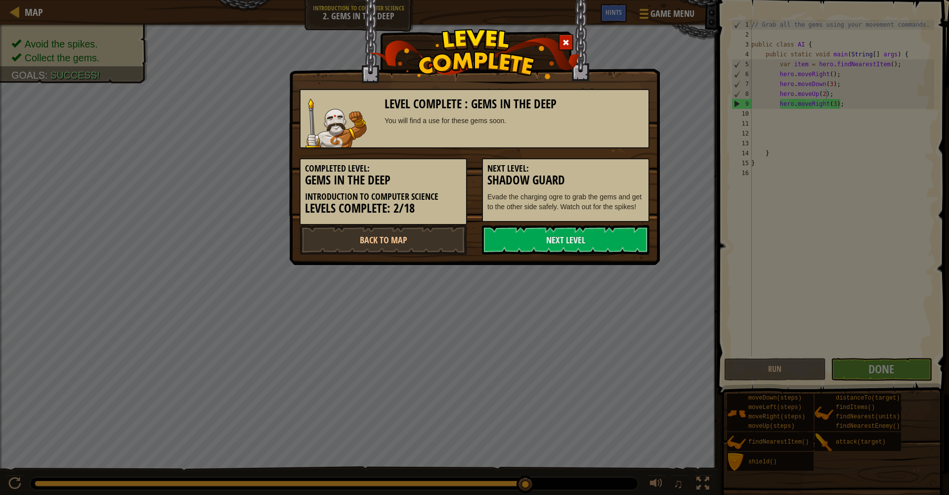
click at [599, 239] on link "Next Level" at bounding box center [566, 240] width 168 height 30
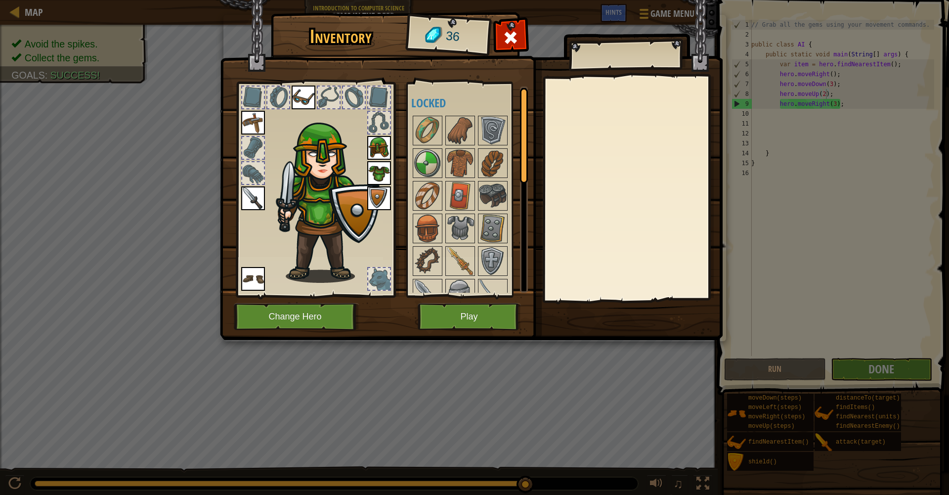
click at [493, 334] on img at bounding box center [471, 160] width 503 height 359
click at [495, 329] on button "Play" at bounding box center [469, 316] width 103 height 27
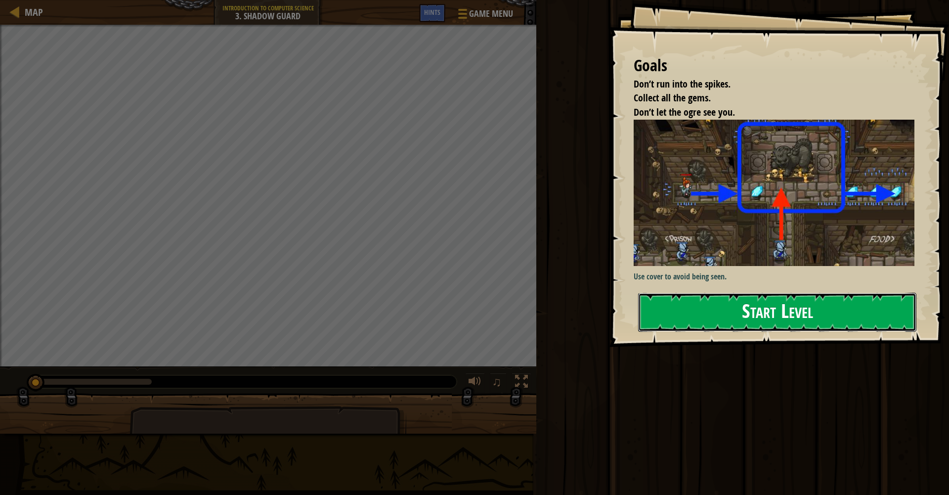
click at [761, 316] on button "Start Level" at bounding box center [777, 312] width 278 height 39
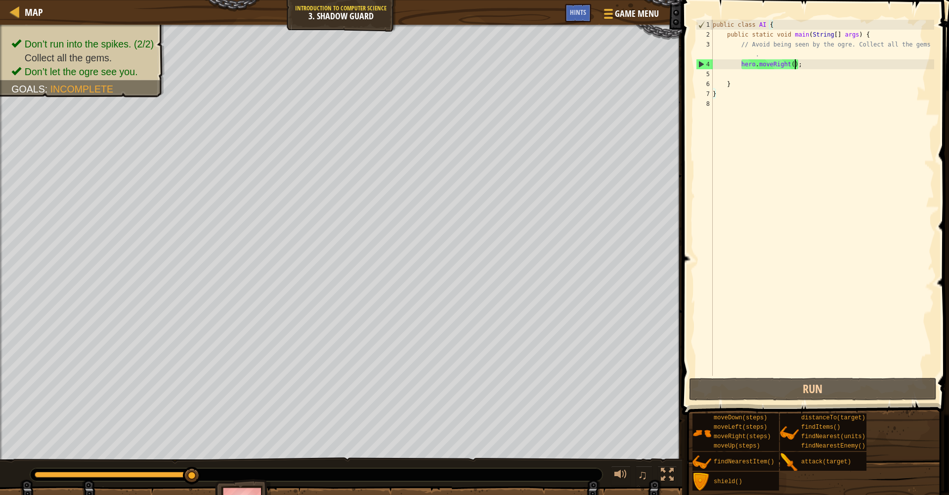
click at [793, 61] on div "public class AI { public static void main ( String [ ] args ) { // Avoid being …" at bounding box center [822, 208] width 223 height 376
type textarea "hero.moveRight();"
click at [814, 68] on div "public class AI { public static void main ( String [ ] args ) { // Avoid being …" at bounding box center [822, 208] width 223 height 376
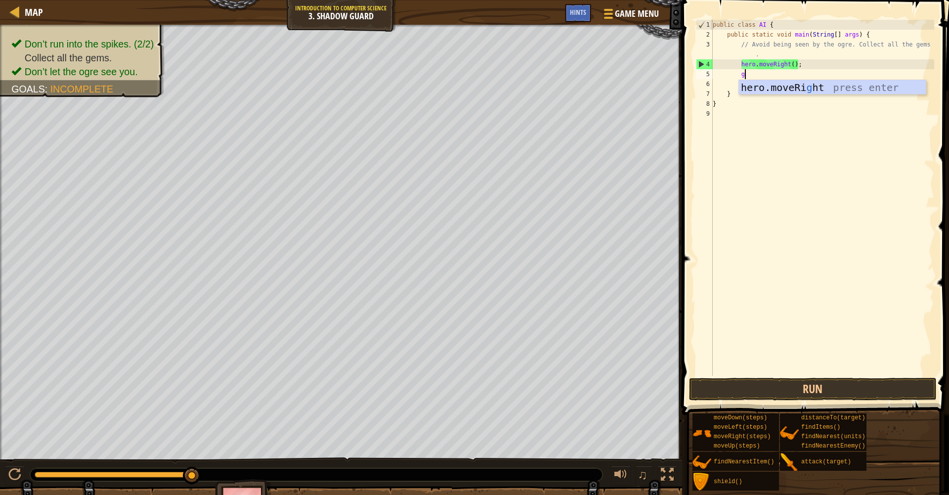
type textarea "go"
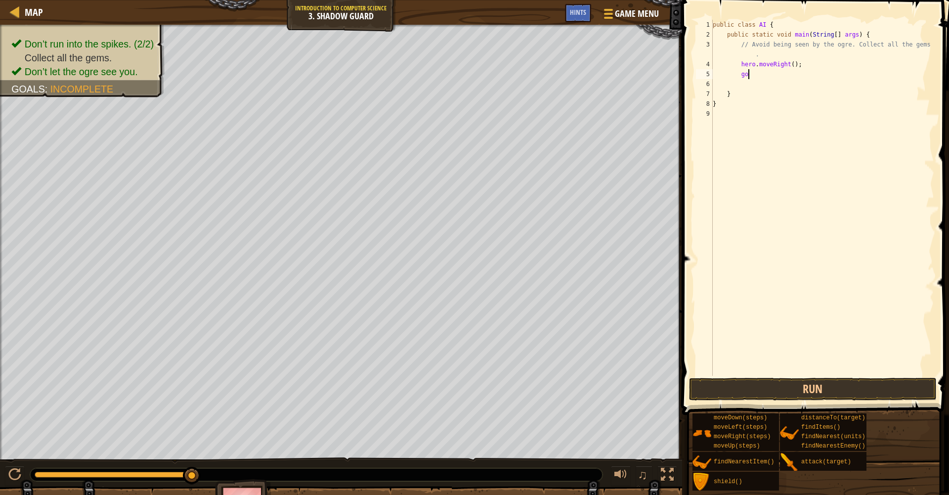
type textarea "."
type textarea "m"
type textarea "."
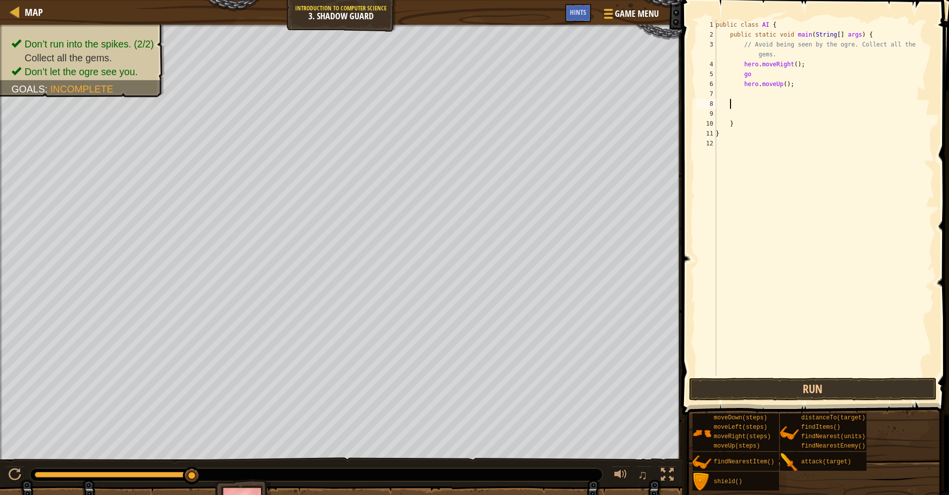
scroll to position [4, 0]
click at [786, 83] on div "public class AI { public static void main ( String [ ] args ) { // Avoid being …" at bounding box center [824, 208] width 220 height 376
type textarea "hero.moveUp(2);"
click at [805, 83] on div "public class AI { public static void main ( String [ ] args ) { // Avoid being …" at bounding box center [824, 208] width 220 height 376
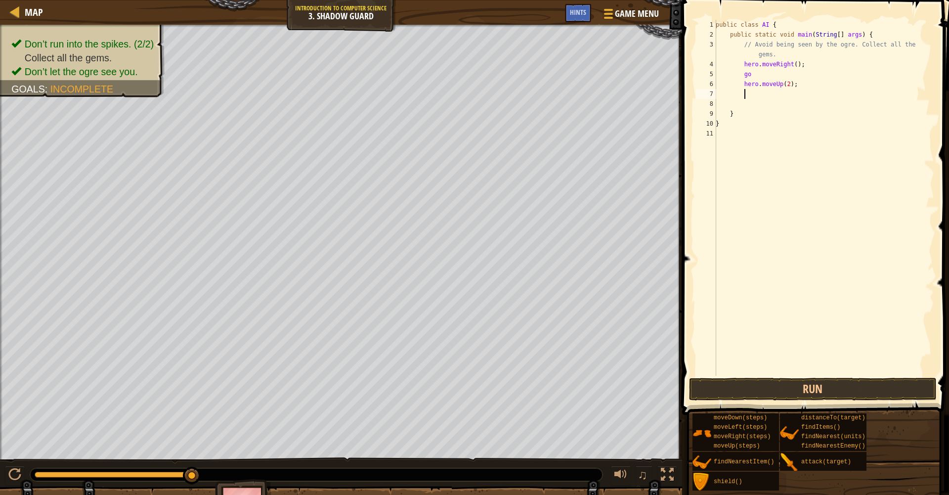
scroll to position [4, 2]
type textarea "g"
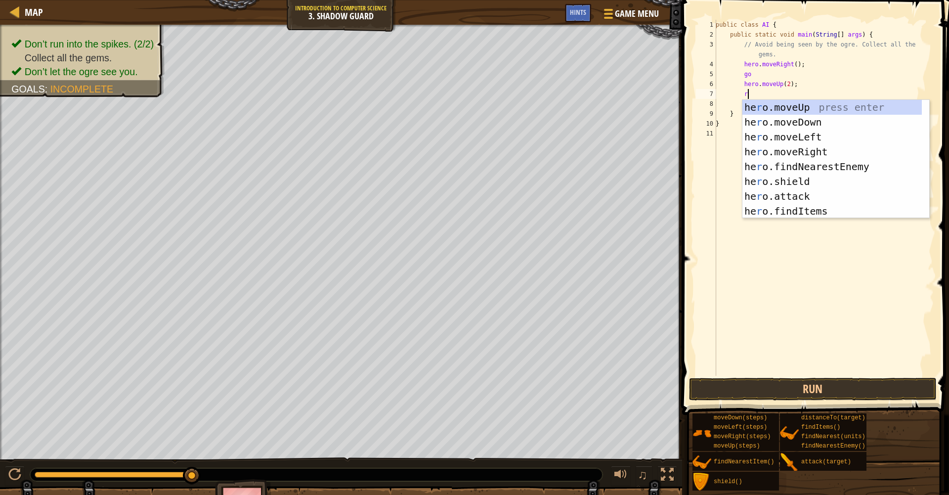
type textarea "ri"
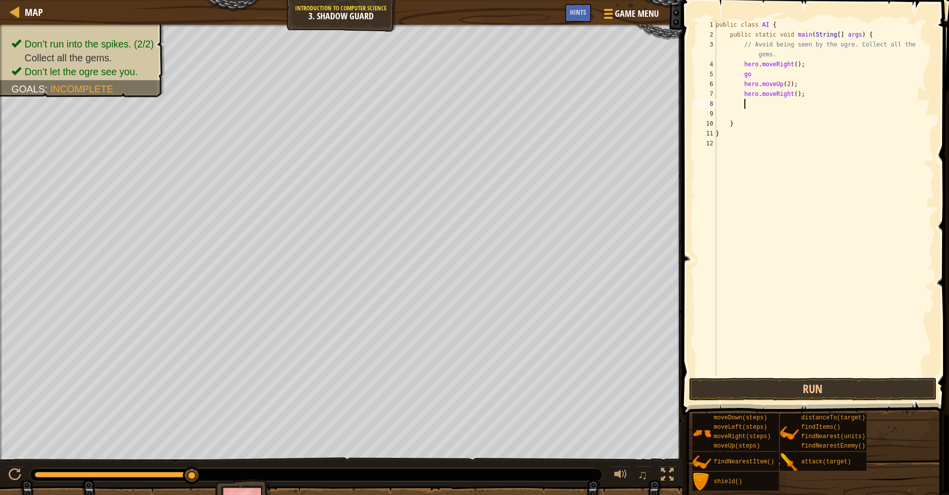
click at [798, 95] on div "public class AI { public static void main ( String [ ] args ) { // Avoid being …" at bounding box center [824, 208] width 220 height 376
type textarea "hero.moveRight();"
click at [811, 98] on div "public class AI { public static void main ( String [ ] args ) { // Avoid being …" at bounding box center [824, 208] width 220 height 376
type textarea "g"
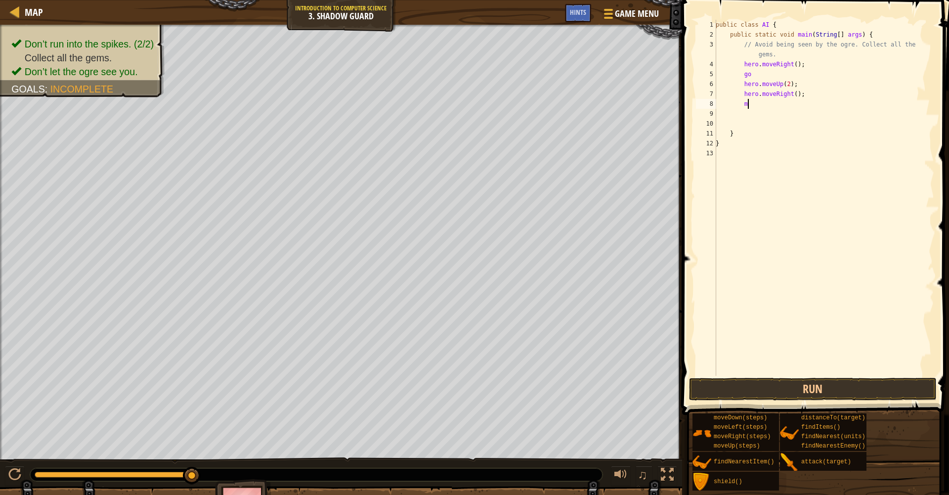
type textarea "md"
type textarea "m"
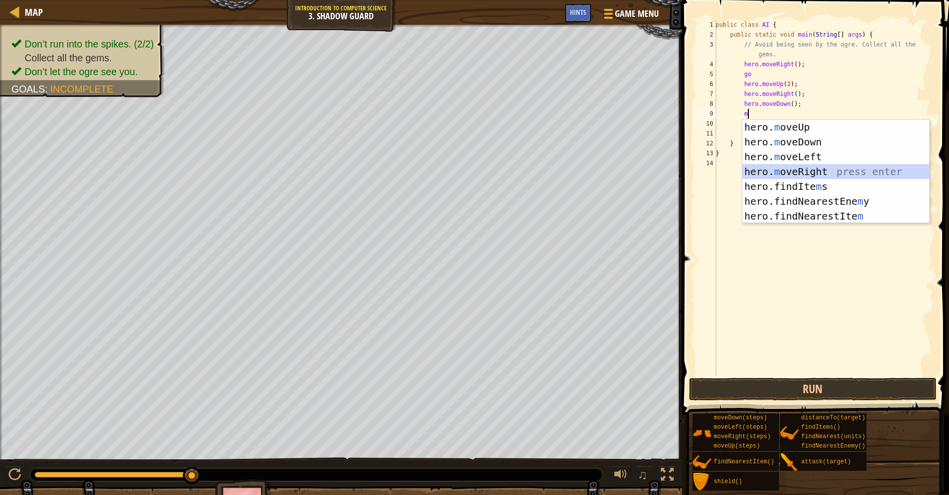
click at [803, 170] on div "hero. m oveUp press enter hero. m oveDown press enter hero. m oveLeft press ent…" at bounding box center [835, 186] width 187 height 133
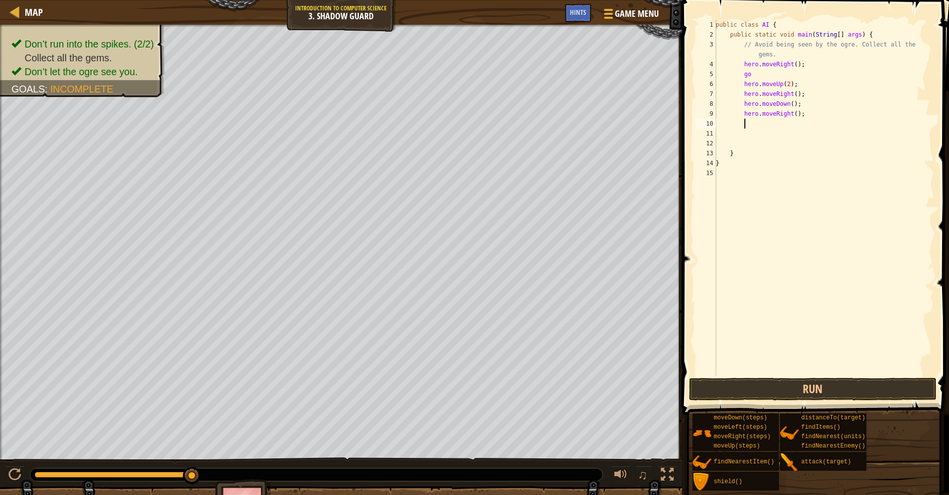
click at [796, 111] on div "public class AI { public static void main ( String [ ] args ) { // Avoid being …" at bounding box center [824, 208] width 220 height 376
click at [752, 385] on button "Run" at bounding box center [813, 389] width 248 height 23
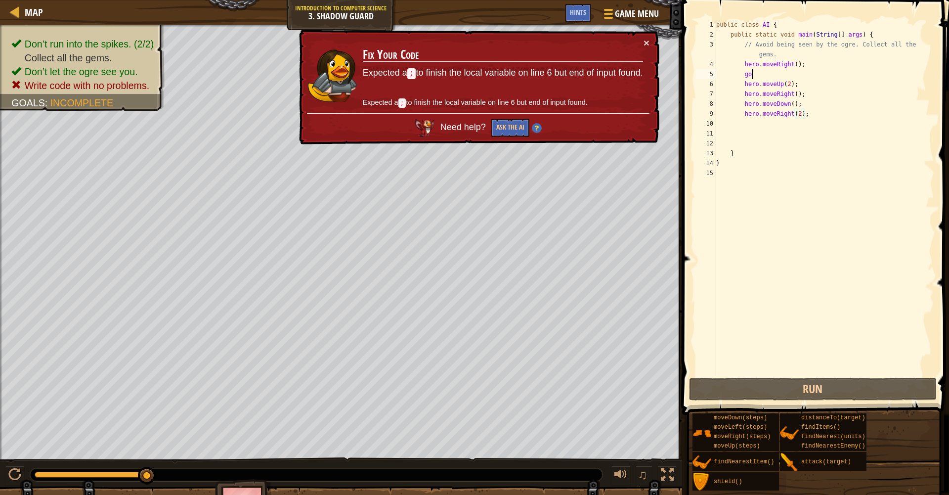
scroll to position [4, 0]
type textarea "g"
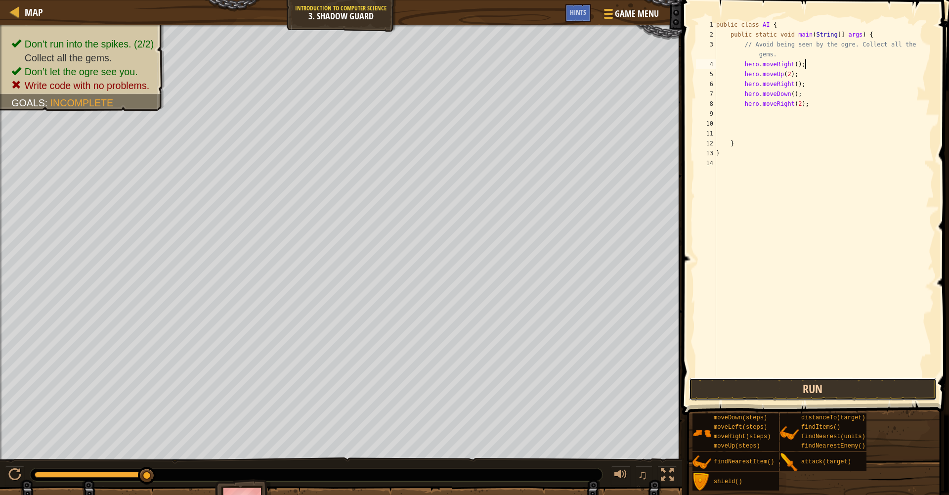
click at [776, 385] on button "Run" at bounding box center [813, 389] width 248 height 23
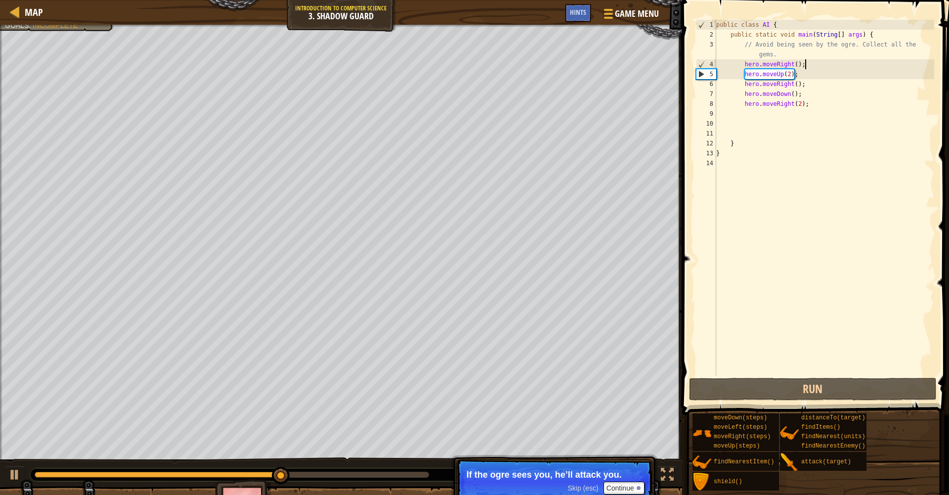
click at [791, 74] on div "public class AI { public static void main ( String [ ] args ) { // Avoid being …" at bounding box center [824, 208] width 220 height 376
type textarea "hero.moveUp();"
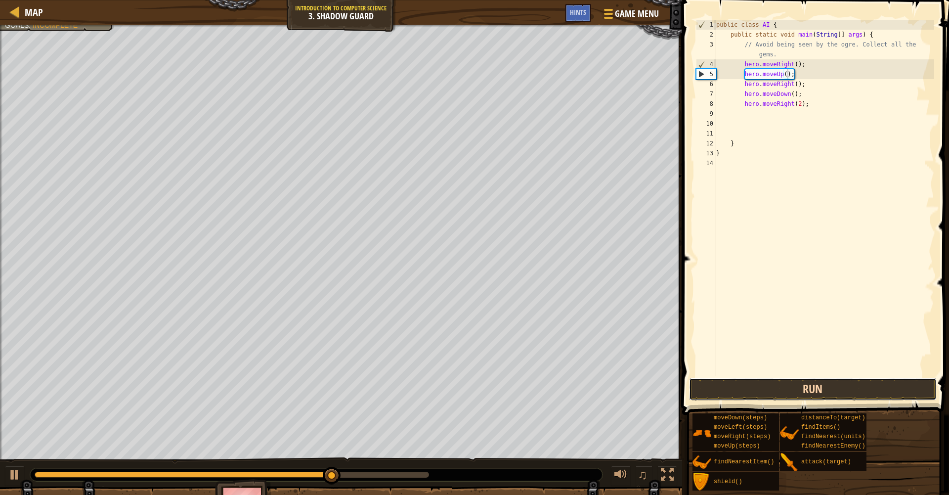
click at [754, 381] on button "Run" at bounding box center [813, 389] width 248 height 23
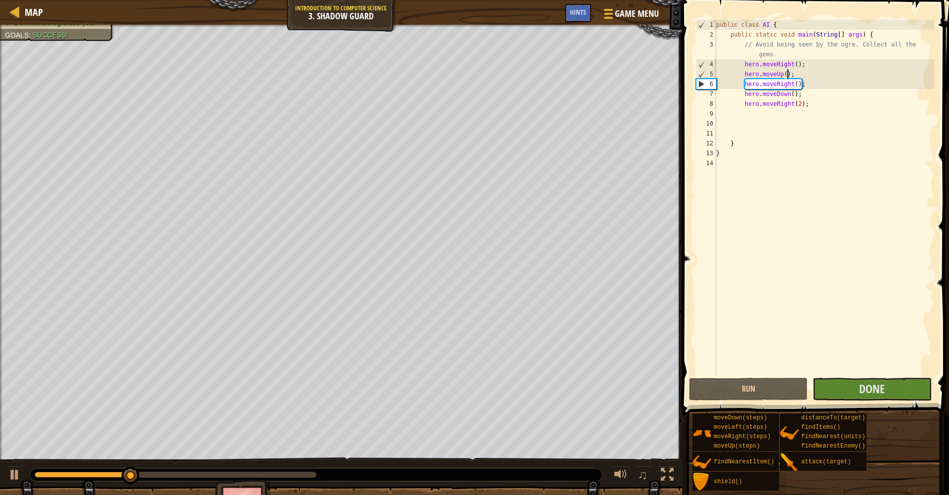
click at [425, 469] on div "0:09.2 Now: 0:04.2 Max: 0:12.4" at bounding box center [316, 474] width 572 height 13
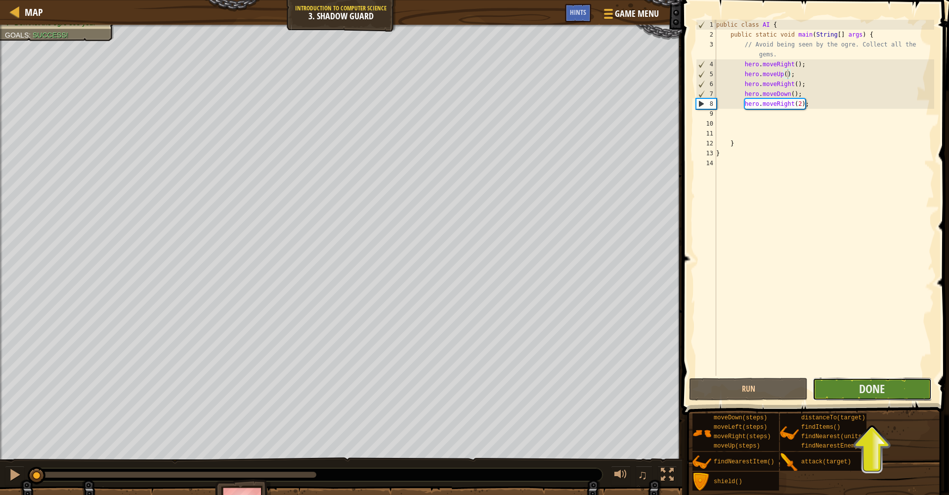
click at [835, 397] on button "Done" at bounding box center [872, 389] width 119 height 23
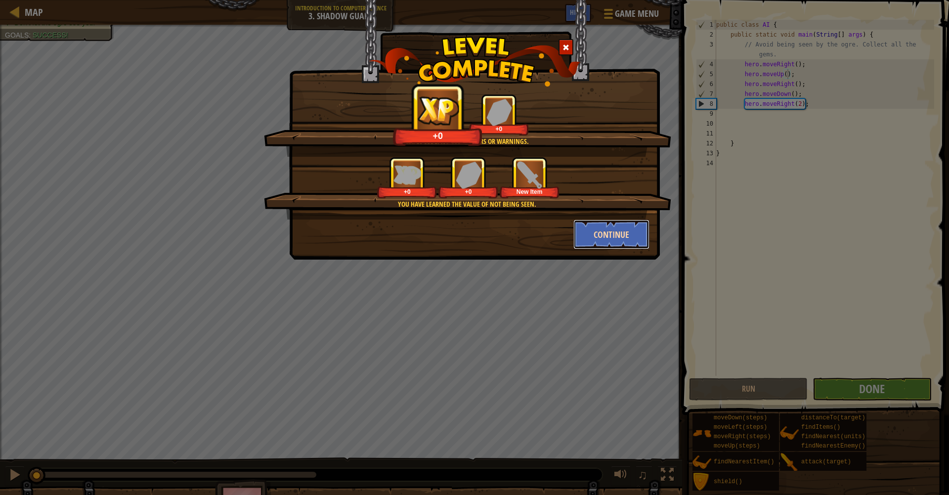
click at [583, 238] on button "Continue" at bounding box center [611, 234] width 77 height 30
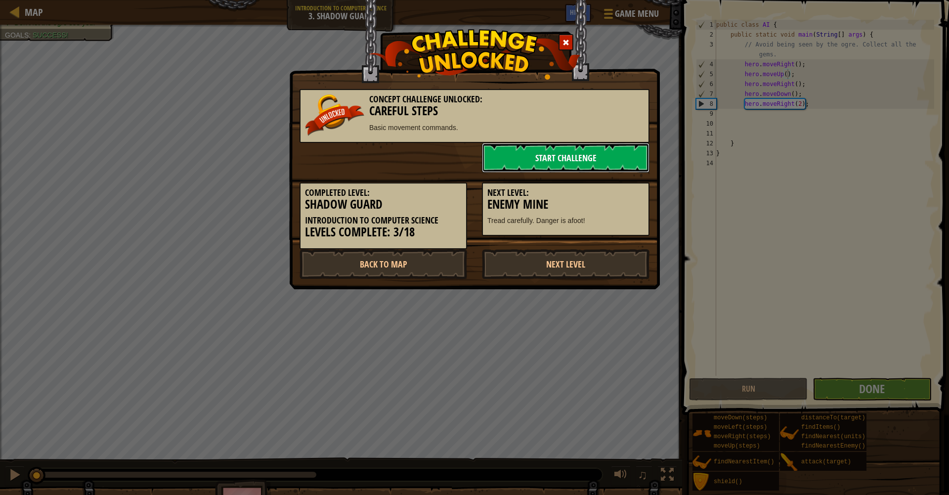
click at [555, 160] on link "Start Challenge" at bounding box center [566, 158] width 168 height 30
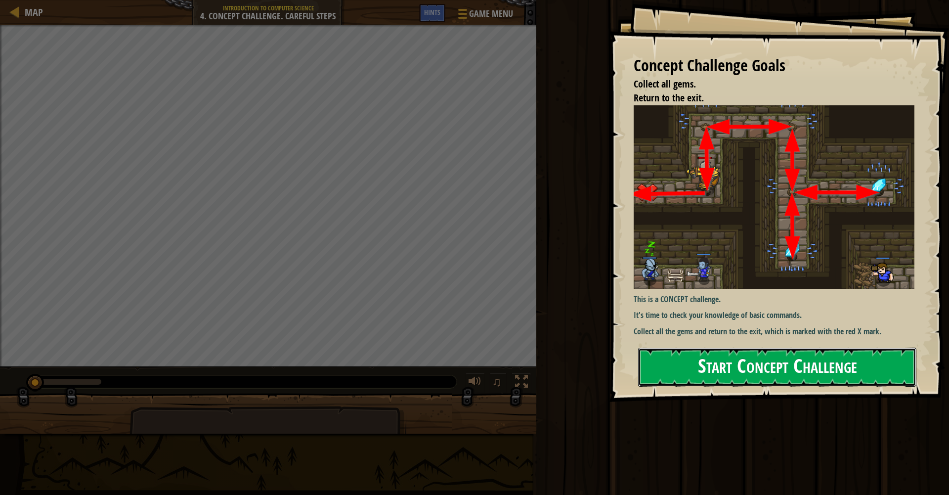
click at [725, 373] on button "Start Concept Challenge" at bounding box center [777, 366] width 278 height 39
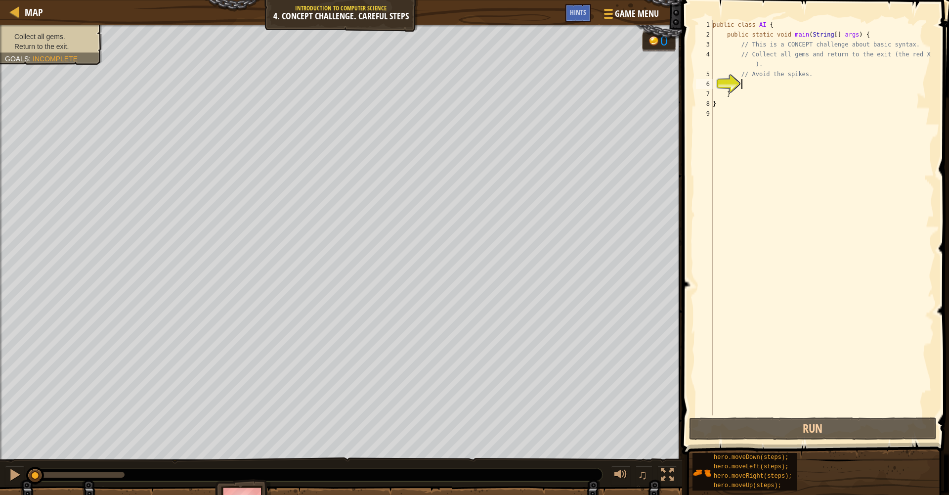
click at [777, 74] on div "public class AI { public static void main ( String [ ] args ) { // This is a CO…" at bounding box center [822, 227] width 223 height 415
type textarea "// Avoid the spikes."
click at [777, 80] on div "public class AI { public static void main ( String [ ] args ) { // This is a CO…" at bounding box center [822, 227] width 223 height 415
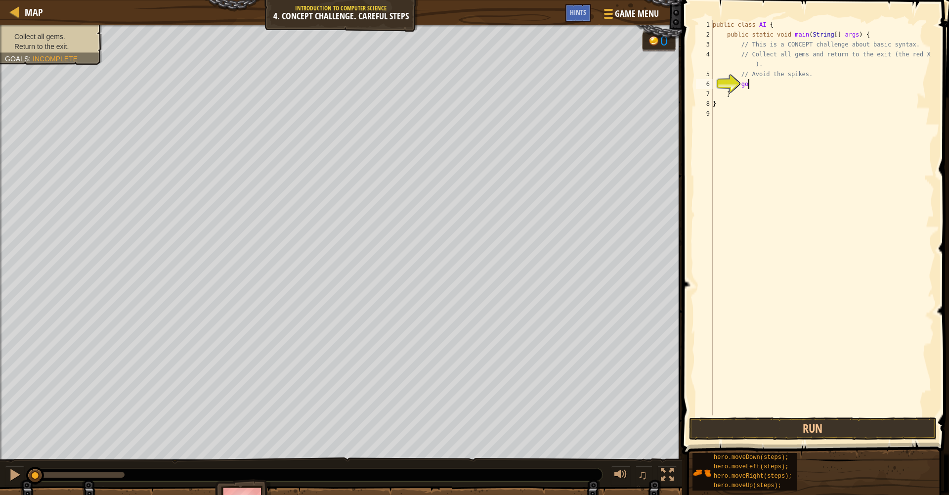
type textarea "g"
type textarea "h"
click at [775, 423] on button "Run" at bounding box center [813, 428] width 248 height 23
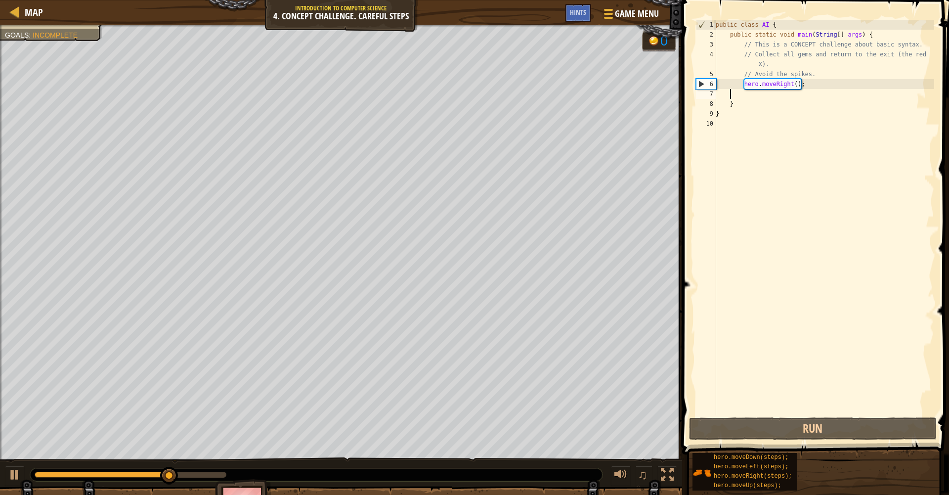
click at [800, 84] on div "public class AI { public static void main ( String [ ] args ) { // This is a CO…" at bounding box center [824, 227] width 220 height 415
click at [797, 85] on div "public class AI { public static void main ( String [ ] args ) { // This is a CO…" at bounding box center [824, 227] width 220 height 415
type textarea "hero.moveRight(2);"
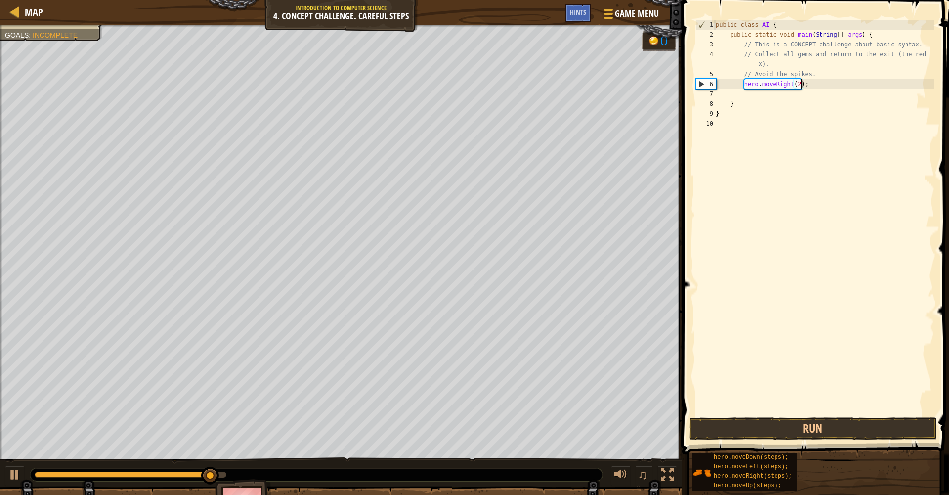
click at [825, 90] on div "public class AI { public static void main ( String [ ] args ) { // This is a CO…" at bounding box center [824, 227] width 220 height 415
click at [823, 86] on div "public class AI { public static void main ( String [ ] args ) { // This is a CO…" at bounding box center [824, 227] width 220 height 415
type textarea "hero.moveRight(2);"
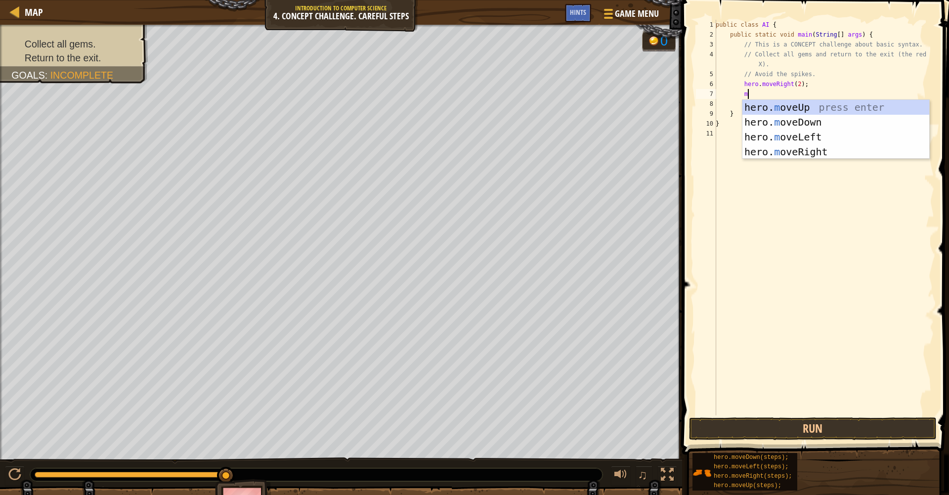
type textarea "mo"
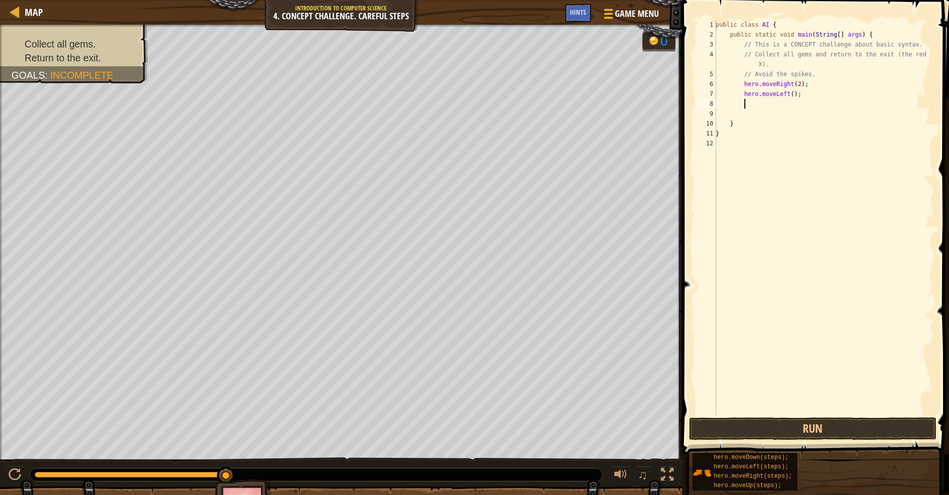
scroll to position [4, 2]
click at [815, 94] on div "public class AI { public static void main ( String [ ] args ) { // This is a CO…" at bounding box center [824, 227] width 220 height 415
click at [770, 431] on button "Run" at bounding box center [813, 428] width 248 height 23
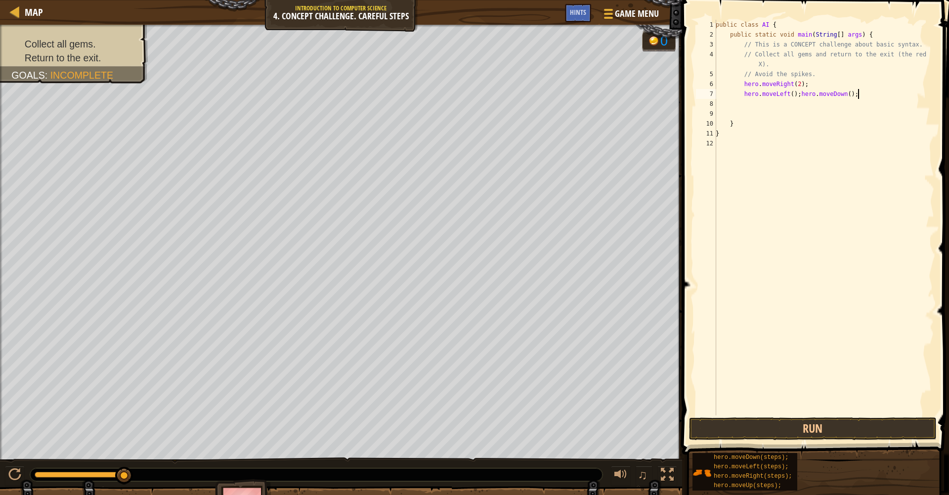
click at [801, 94] on div "public class AI { public static void main ( String [ ] args ) { // This is a CO…" at bounding box center [824, 227] width 220 height 415
type textarea "hero.moveDown();"
click at [819, 437] on button "Run" at bounding box center [813, 428] width 248 height 23
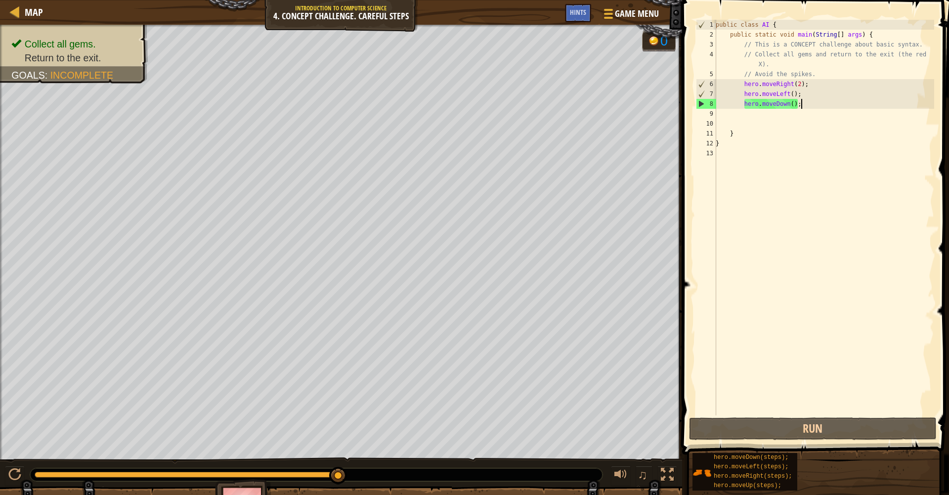
click at [808, 104] on div "public class AI { public static void main ( String [ ] args ) { // This is a CO…" at bounding box center [824, 227] width 220 height 415
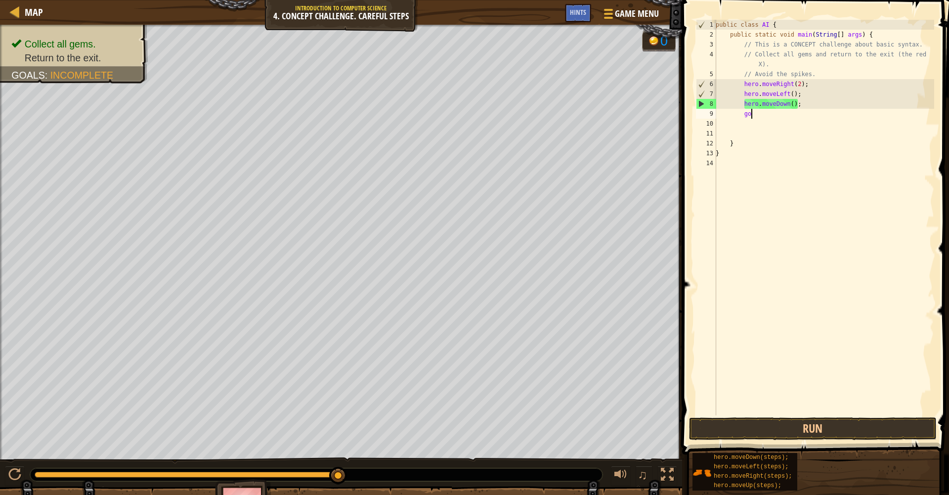
type textarea "g"
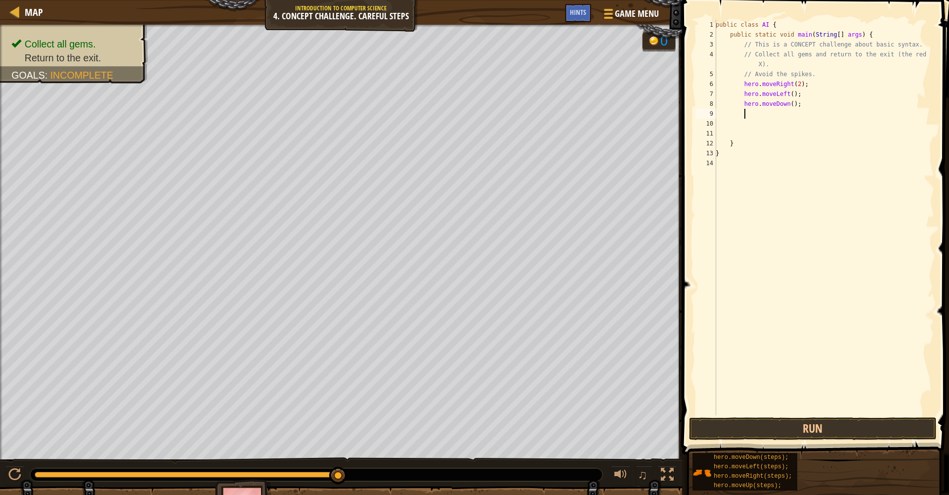
type textarea "up"
click at [788, 113] on div "public class AI { public static void main ( String [ ] args ) { // This is a CO…" at bounding box center [824, 227] width 220 height 415
type textarea "hero.moveUp(2);"
click at [804, 116] on div "public class AI { public static void main ( String [ ] args ) { // This is a CO…" at bounding box center [824, 227] width 220 height 415
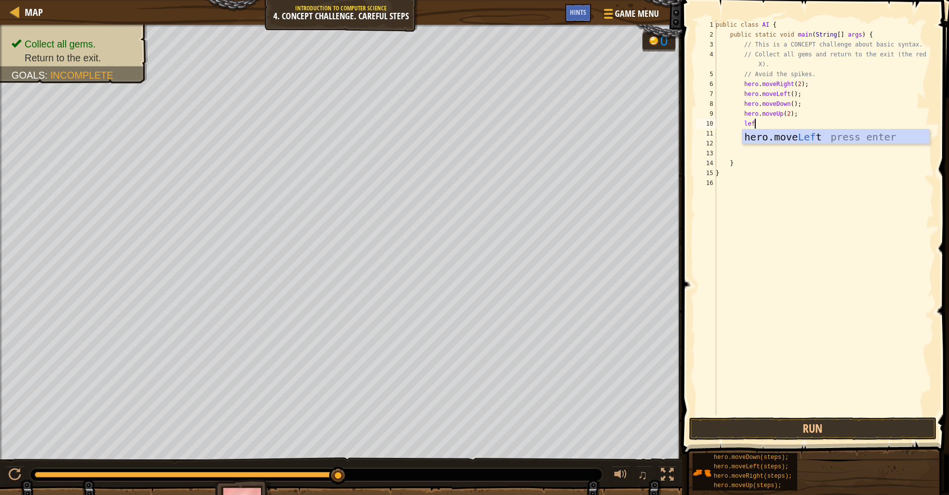
type textarea "left"
type textarea "down"
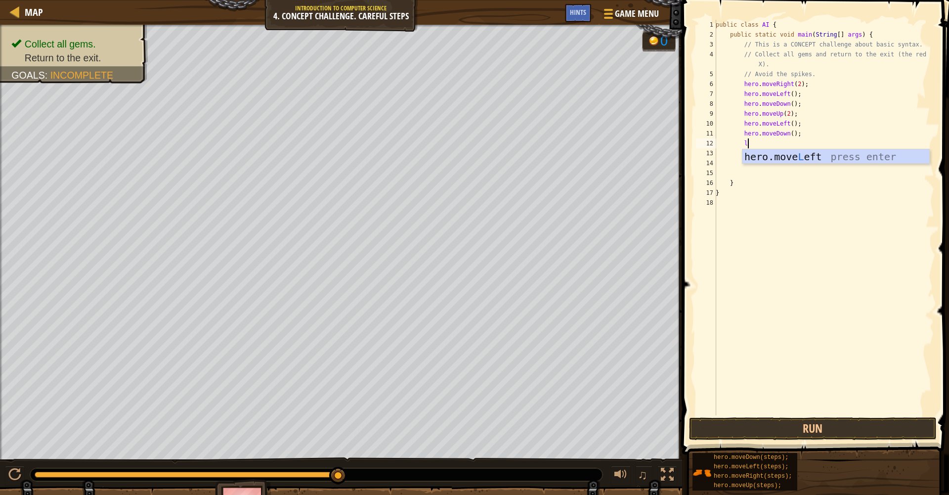
type textarea "le"
click at [799, 426] on button "Run" at bounding box center [813, 428] width 248 height 23
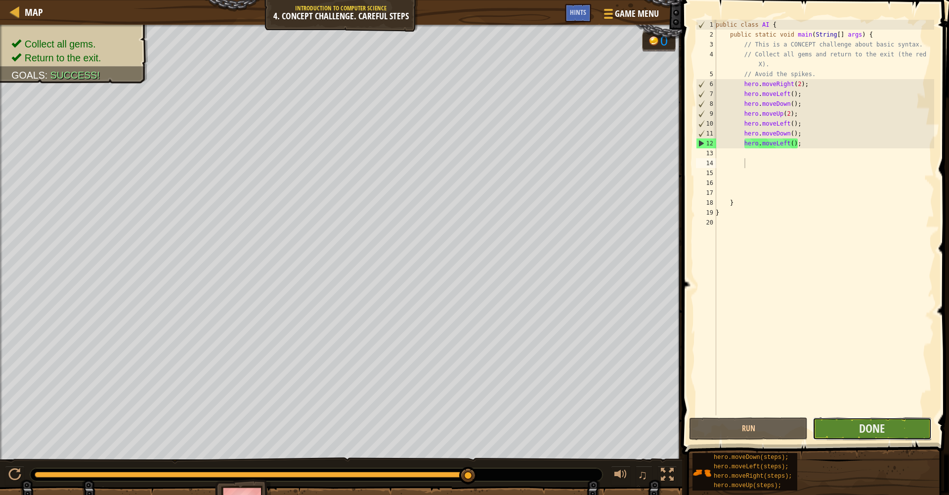
click at [842, 437] on button "Done" at bounding box center [872, 428] width 119 height 23
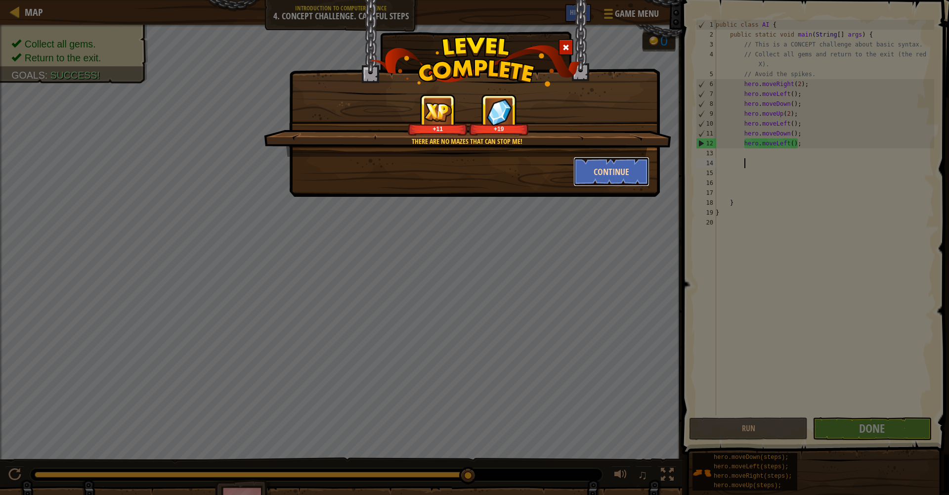
click at [599, 183] on button "Continue" at bounding box center [611, 172] width 77 height 30
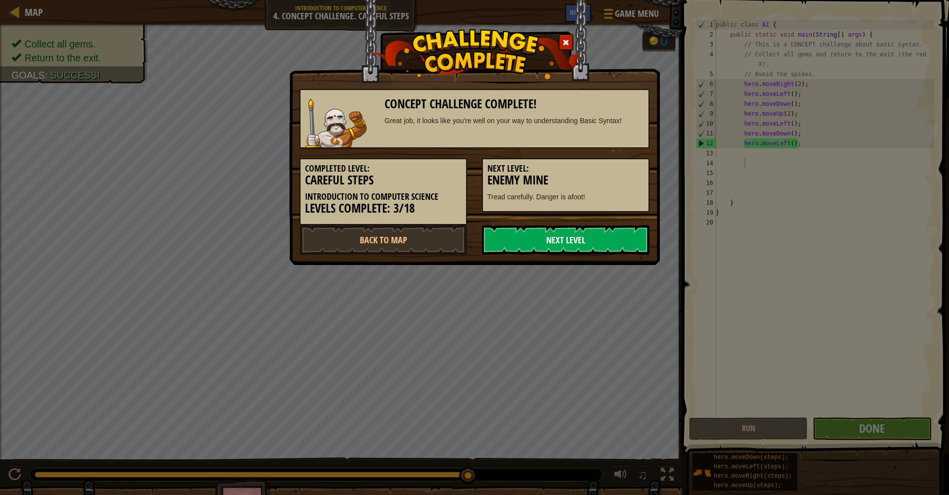
click at [535, 237] on link "Next Level" at bounding box center [566, 240] width 168 height 30
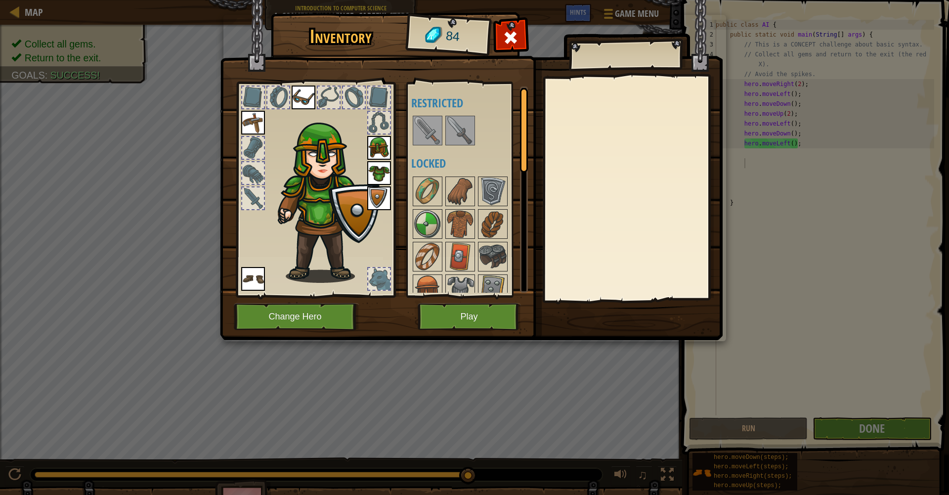
click at [472, 128] on img at bounding box center [460, 131] width 28 height 28
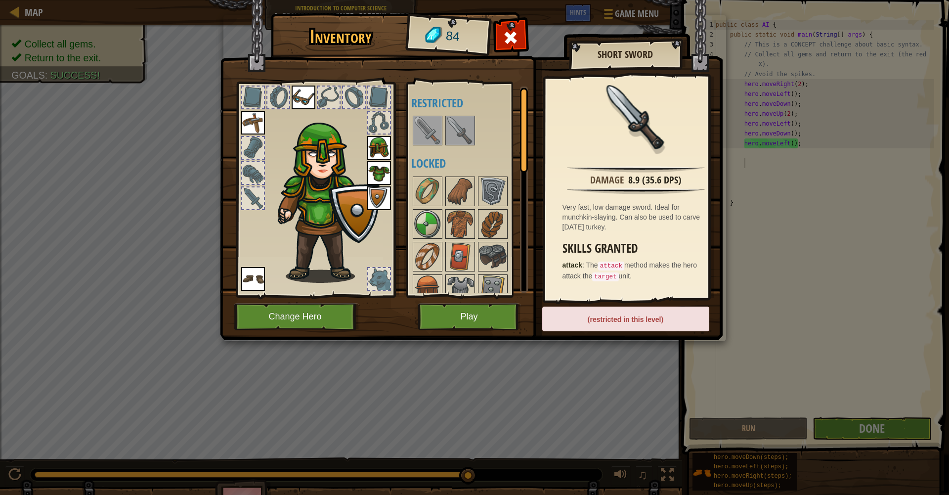
click at [424, 133] on img at bounding box center [428, 131] width 28 height 28
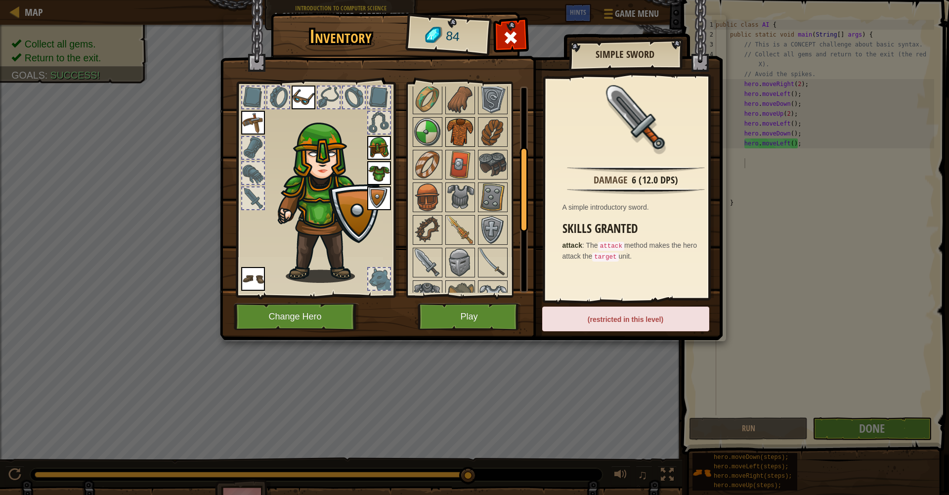
scroll to position [146, 0]
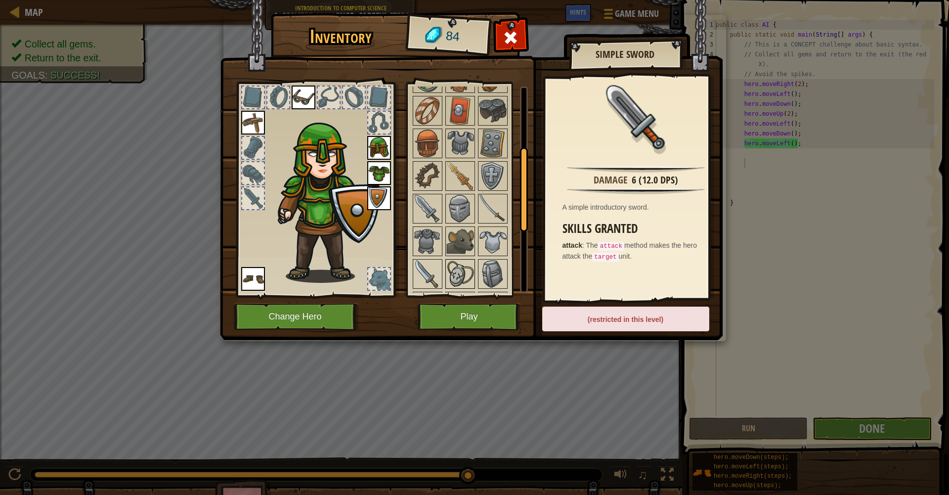
click at [455, 267] on img at bounding box center [460, 274] width 28 height 28
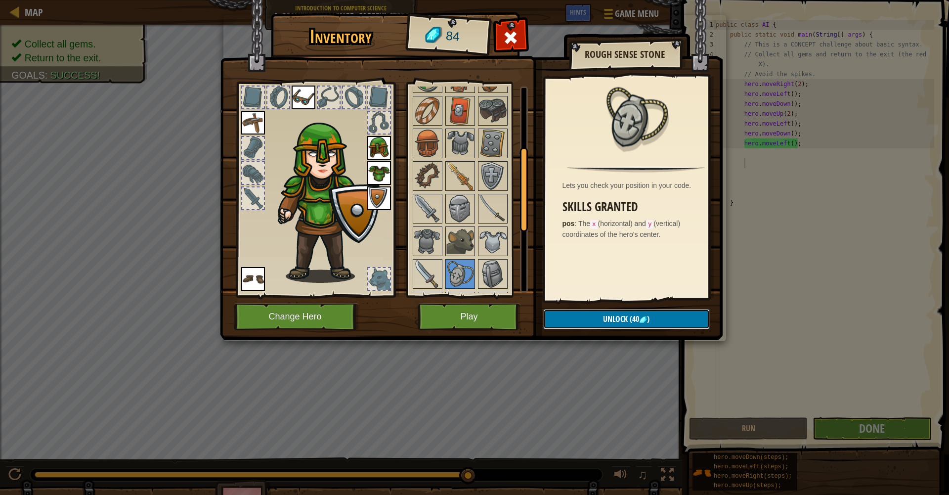
click at [604, 317] on span "Unlock" at bounding box center [615, 318] width 25 height 11
click at [604, 317] on button "Confirm" at bounding box center [626, 319] width 167 height 20
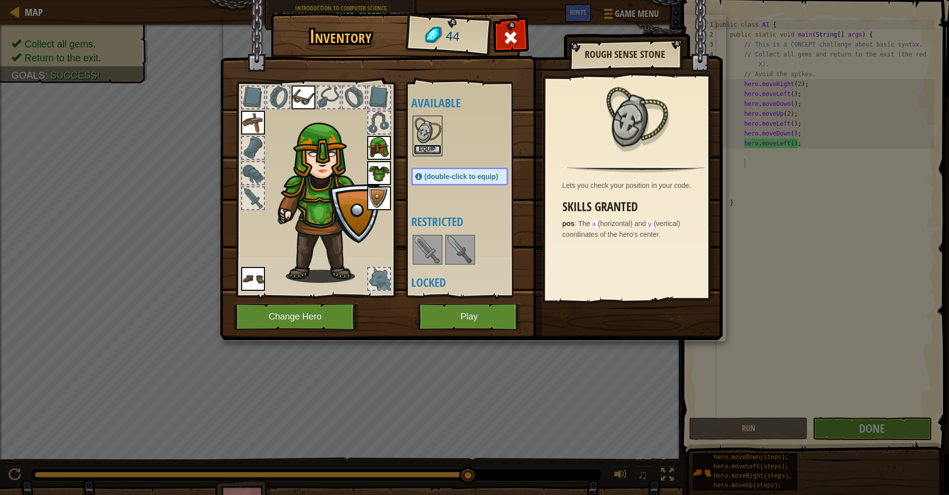
click at [439, 152] on button "Equip" at bounding box center [428, 149] width 28 height 10
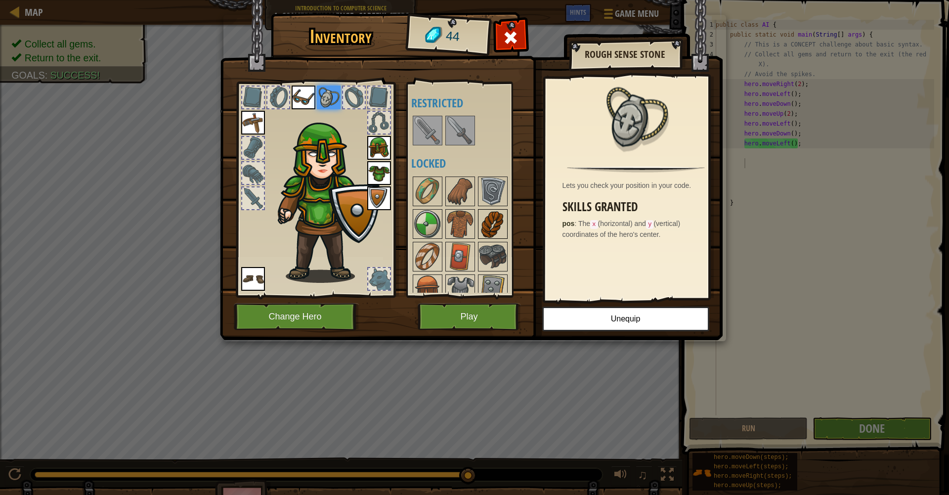
click at [489, 219] on img at bounding box center [493, 224] width 28 height 28
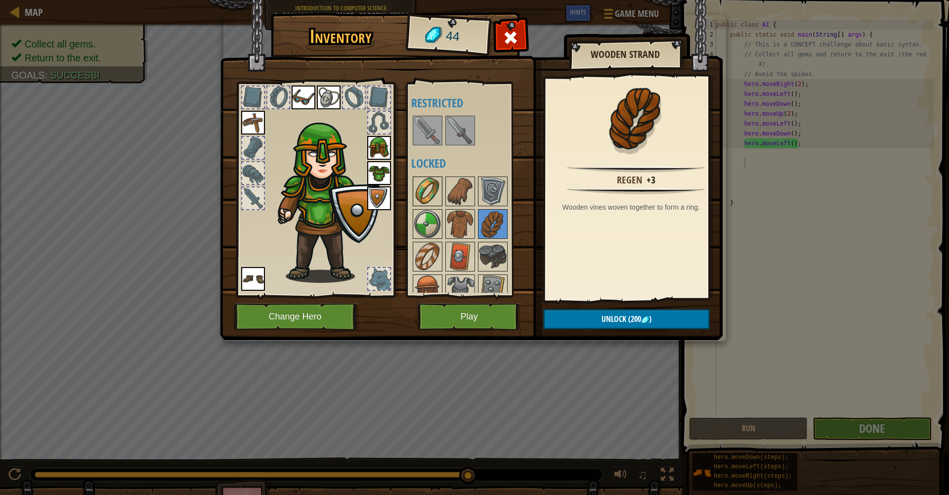
click at [425, 187] on img at bounding box center [428, 191] width 28 height 28
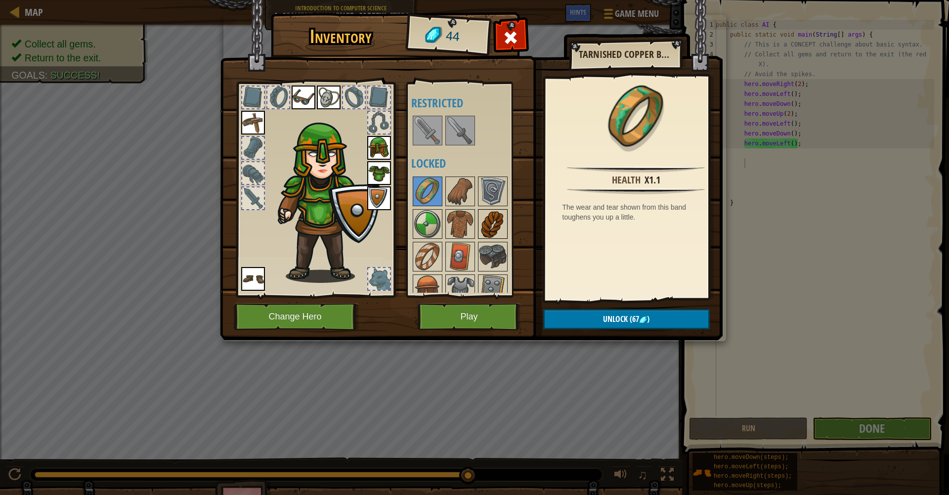
click at [492, 228] on img at bounding box center [493, 224] width 28 height 28
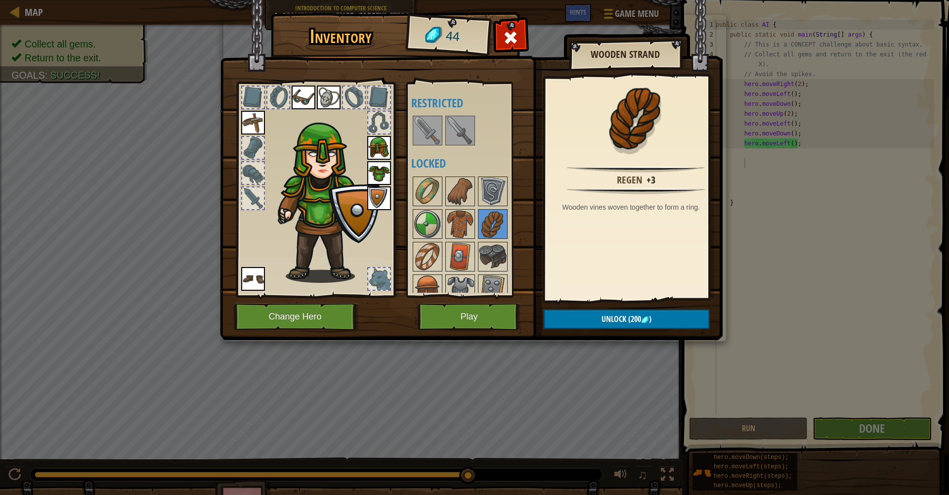
click at [385, 110] on div at bounding box center [315, 187] width 163 height 222
click at [383, 105] on div at bounding box center [379, 97] width 22 height 22
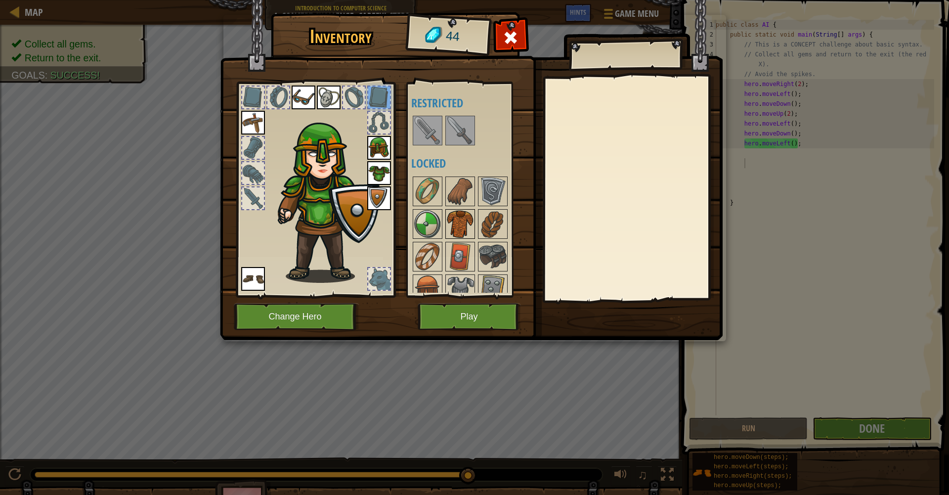
scroll to position [228, 0]
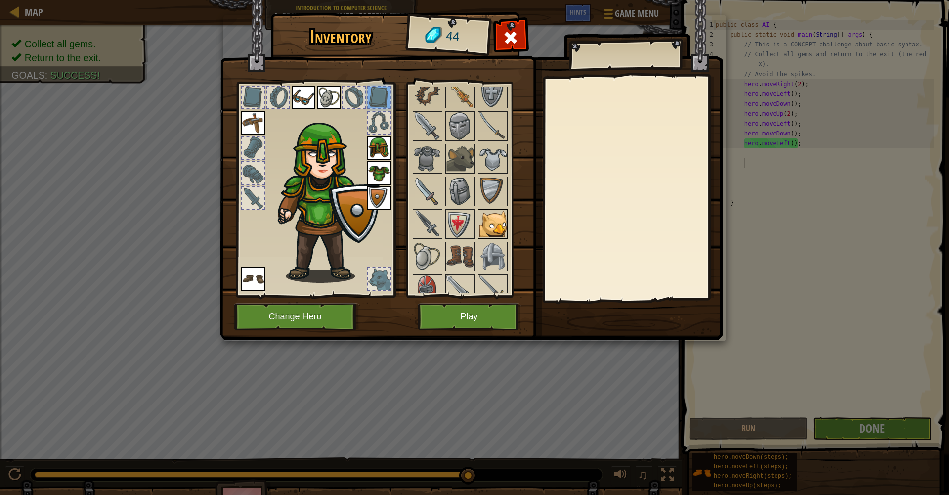
click at [487, 219] on img at bounding box center [493, 224] width 28 height 28
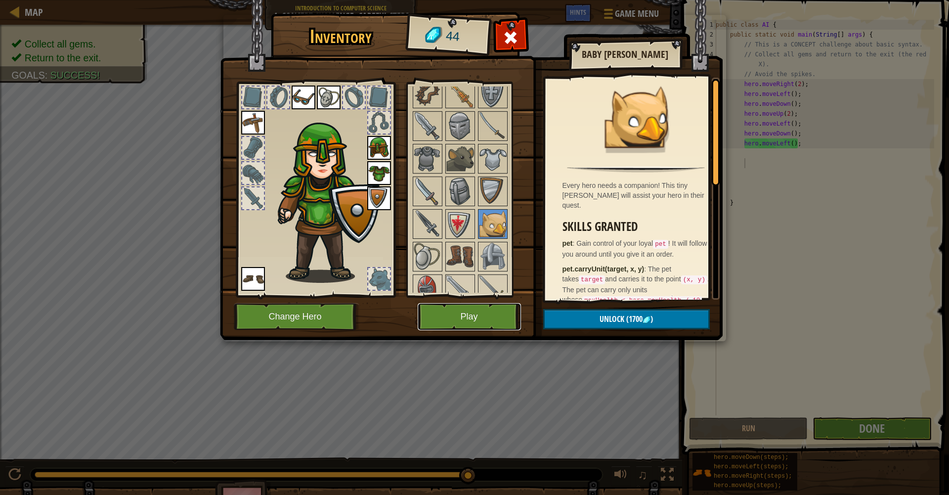
click at [491, 309] on button "Play" at bounding box center [469, 316] width 103 height 27
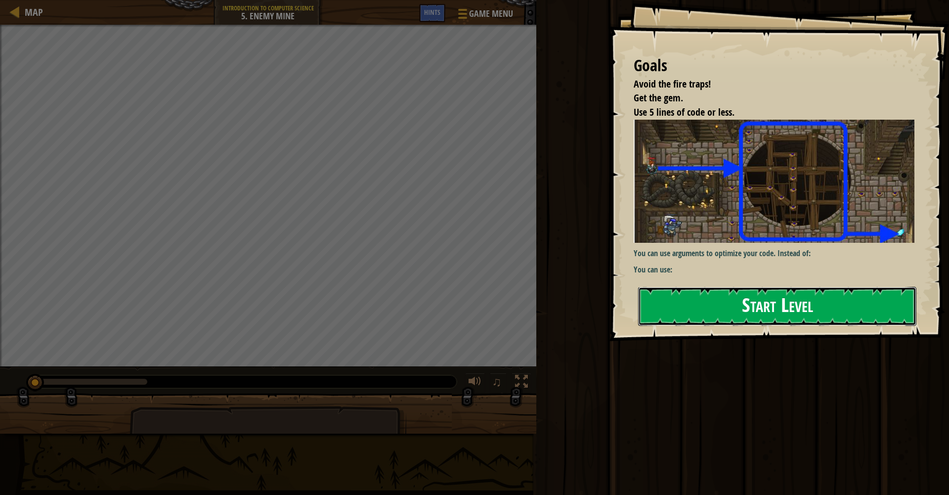
click at [699, 314] on button "Start Level" at bounding box center [777, 306] width 278 height 39
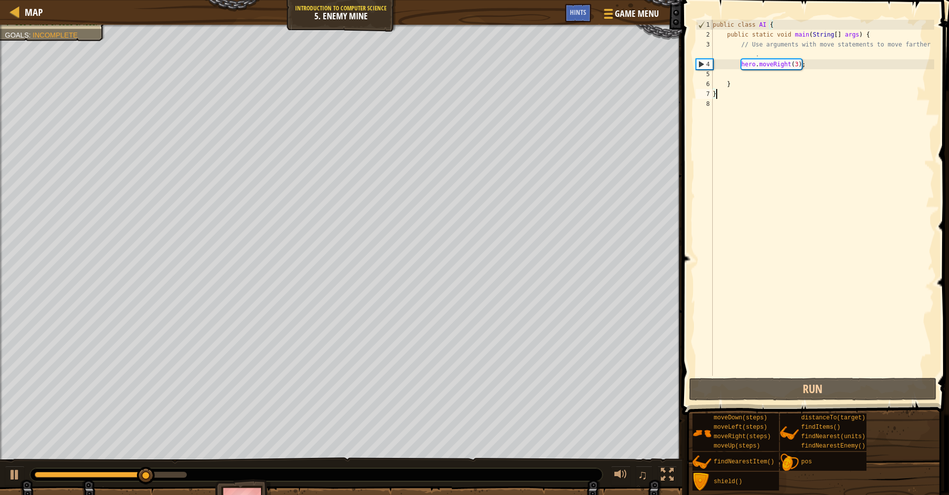
click at [821, 68] on div "public class AI { public static void main ( String [ ] args ) { // Use argument…" at bounding box center [822, 208] width 223 height 376
type textarea "hero.moveRight(3);"
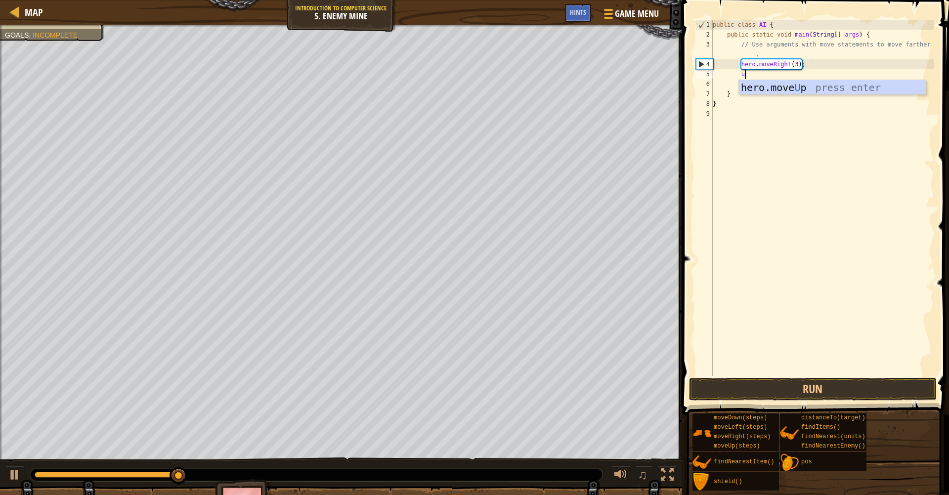
type textarea "up"
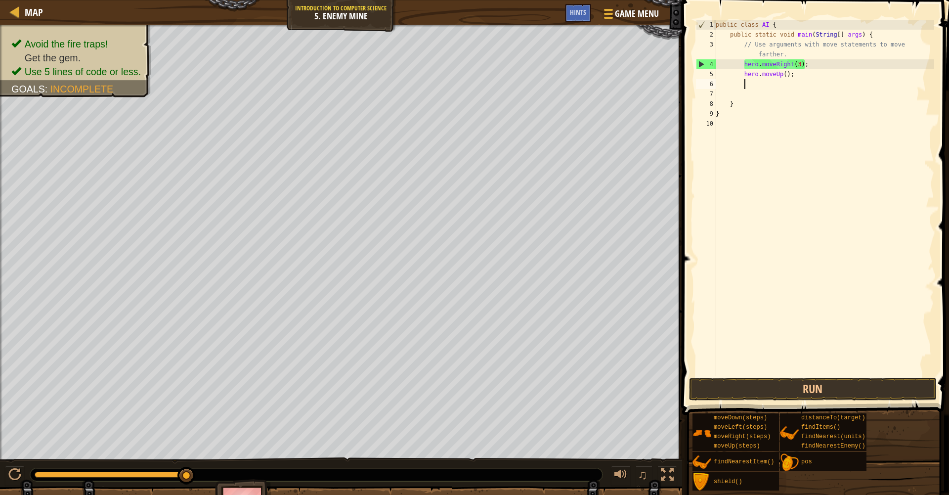
scroll to position [4, 2]
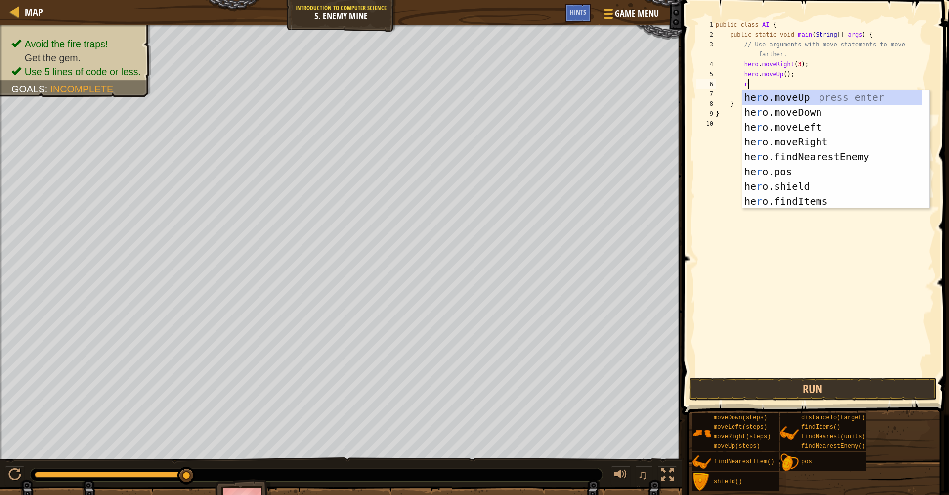
type textarea "ri"
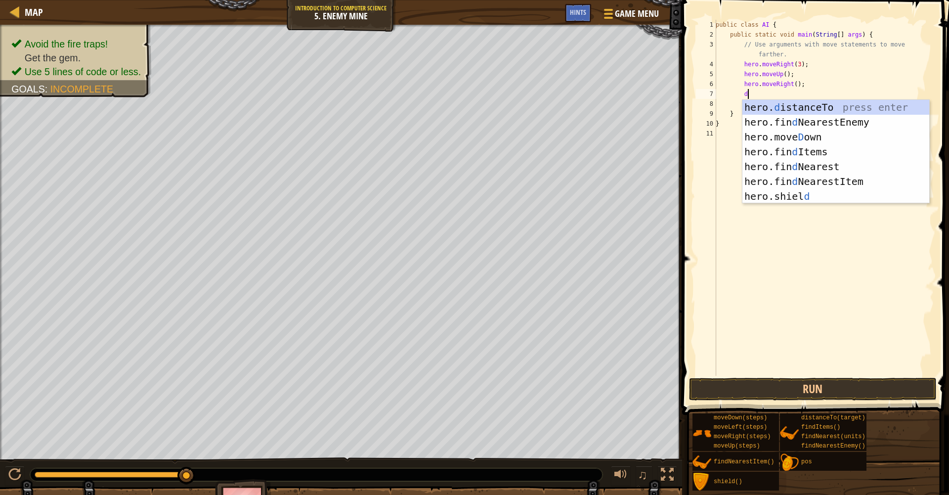
type textarea "do"
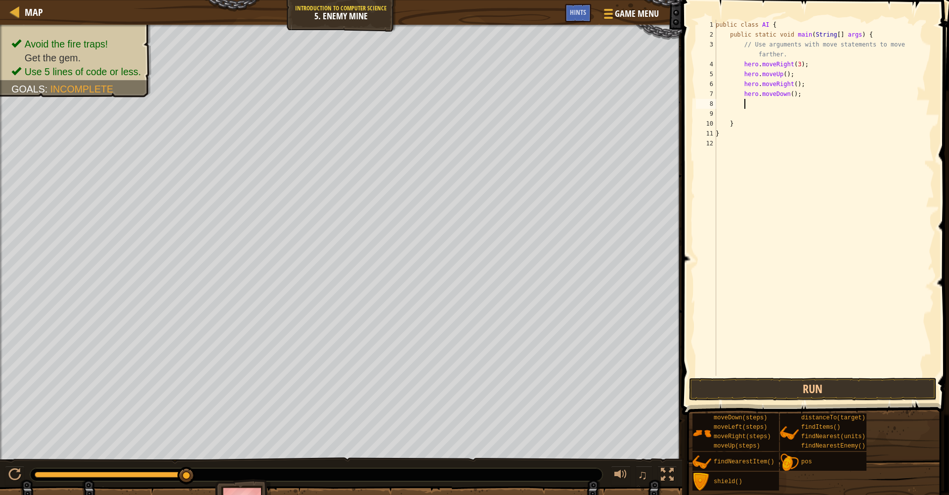
click at [796, 94] on div "public class AI { public static void main ( String [ ] args ) { // Use argument…" at bounding box center [824, 208] width 220 height 376
type textarea "hero.moveDown(3);"
click at [816, 95] on div "public class AI { public static void main ( String [ ] args ) { // Use argument…" at bounding box center [824, 208] width 220 height 376
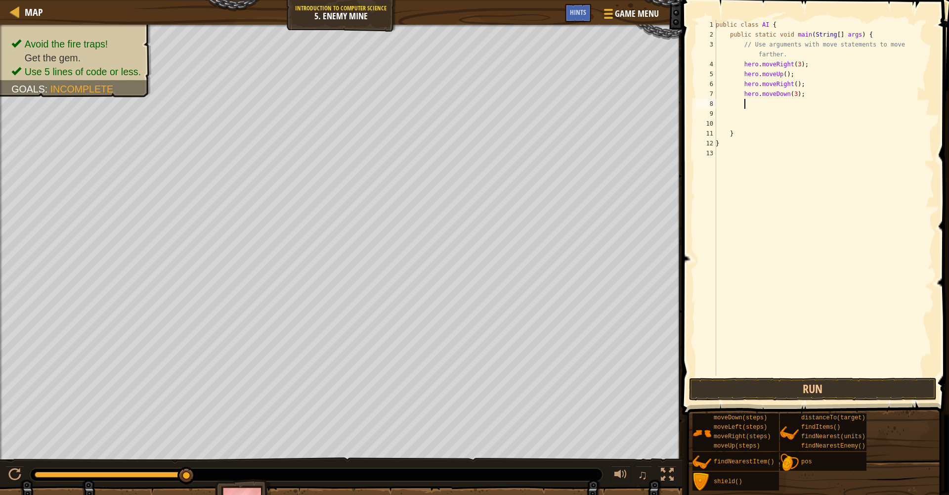
type textarea "r"
click at [798, 103] on div "public class AI { public static void main ( String [ ] args ) { // Use argument…" at bounding box center [824, 208] width 220 height 376
type textarea "hero.moveRight(3);"
click at [778, 382] on button "Run" at bounding box center [813, 389] width 248 height 23
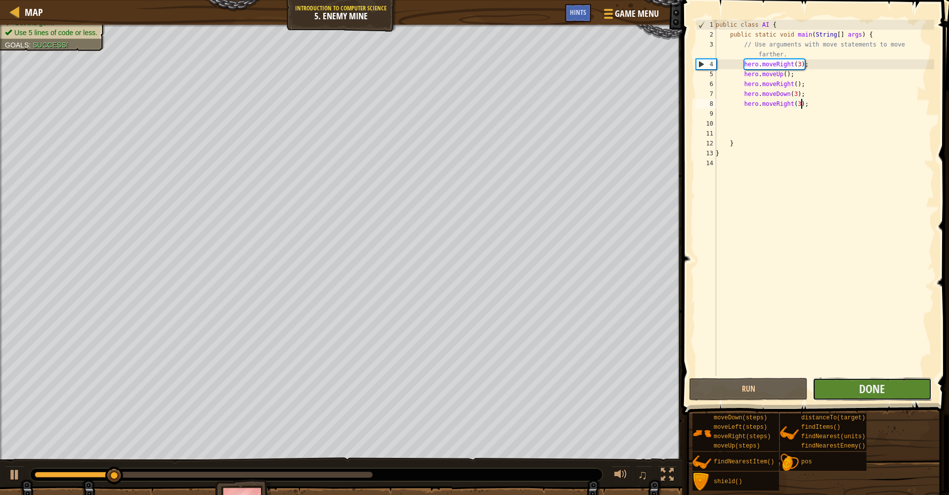
click at [832, 392] on button "Done" at bounding box center [872, 389] width 119 height 23
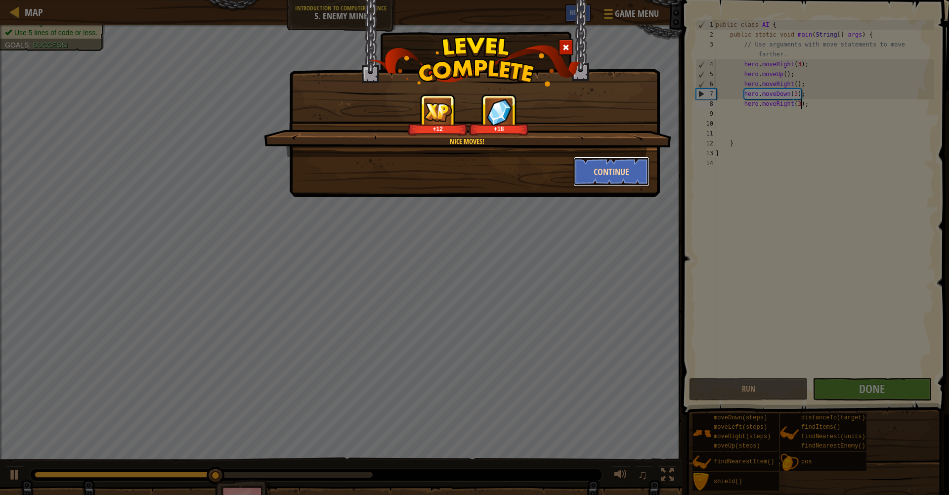
click at [632, 170] on button "Continue" at bounding box center [611, 172] width 77 height 30
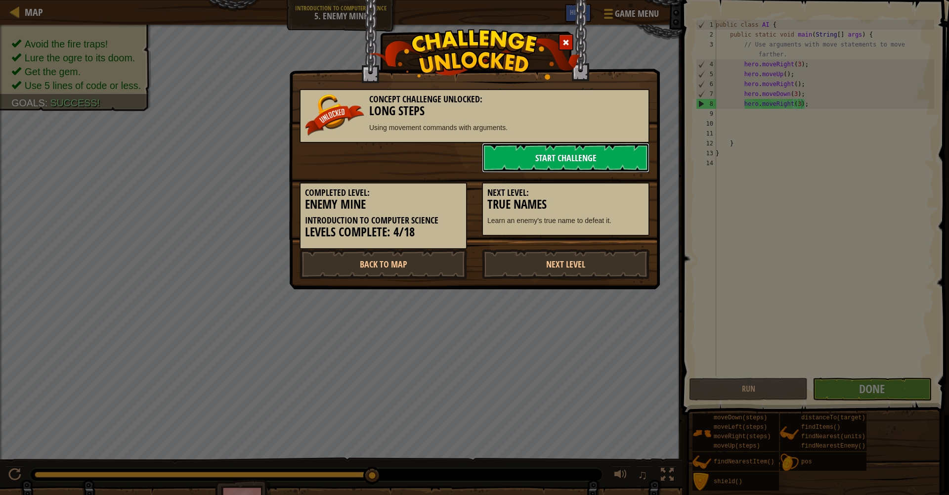
click at [534, 164] on link "Start Challenge" at bounding box center [566, 158] width 168 height 30
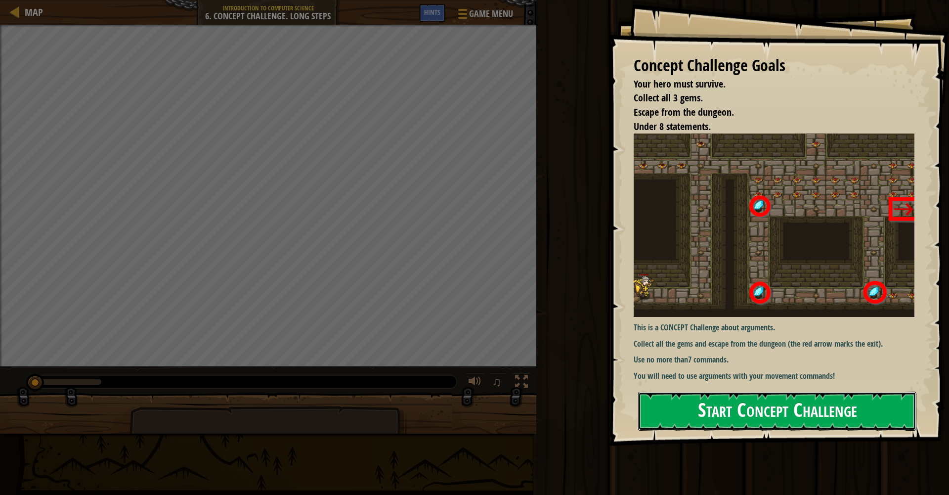
click at [708, 412] on button "Start Concept Challenge" at bounding box center [777, 410] width 278 height 39
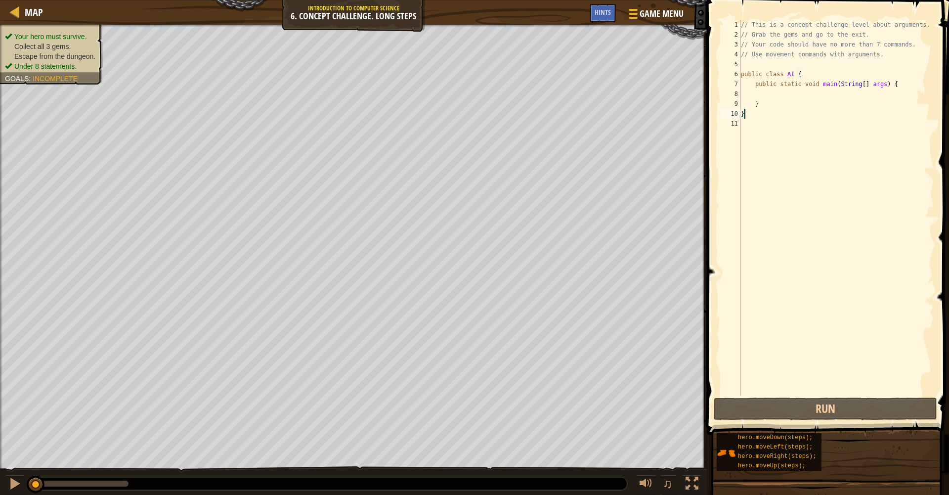
click at [809, 88] on div "// This is a concept challenge level about arguments. // Grab the gems and go t…" at bounding box center [836, 217] width 195 height 395
type textarea "public static void main(String[] args) {"
click at [806, 92] on div "// This is a concept challenge level about arguments. // Grab the gems and go t…" at bounding box center [836, 217] width 195 height 395
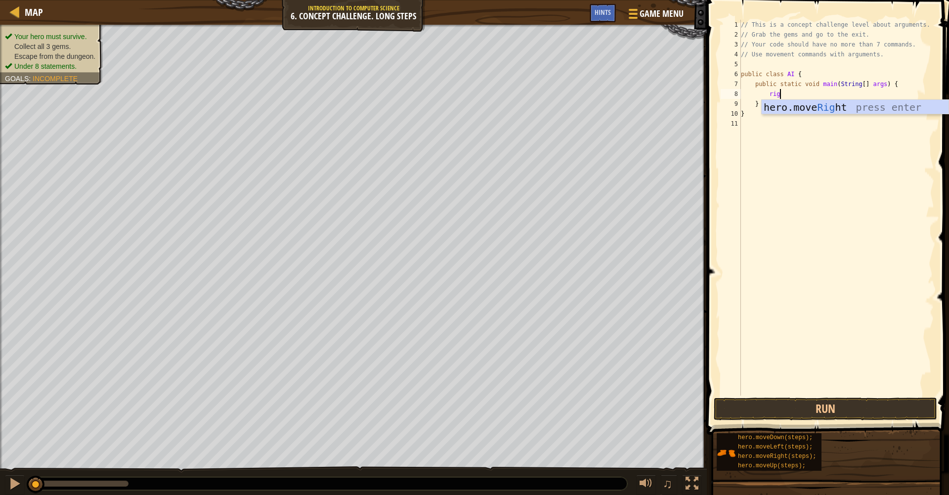
type textarea "righ"
type textarea "up"
click at [815, 104] on div "// This is a concept challenge level about arguments. // Grab the gems and go t…" at bounding box center [836, 217] width 195 height 395
drag, startPoint x: 813, startPoint y: 102, endPoint x: 814, endPoint y: 107, distance: 5.0
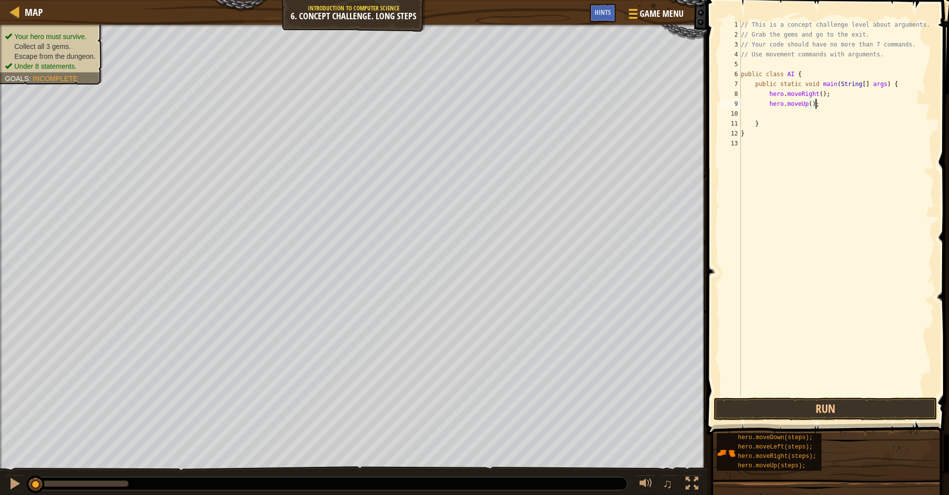
click at [813, 102] on div "// This is a concept challenge level about arguments. // Grab the gems and go t…" at bounding box center [836, 217] width 195 height 395
type textarea "hero.moveUp(3);"
click at [826, 105] on div "// This is a concept challenge level about arguments. // Grab the gems and go t…" at bounding box center [836, 217] width 195 height 395
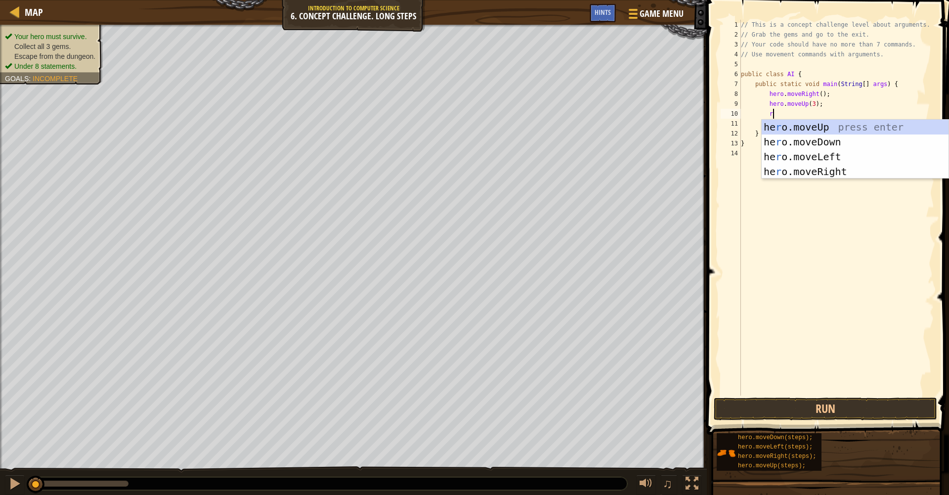
scroll to position [4, 3]
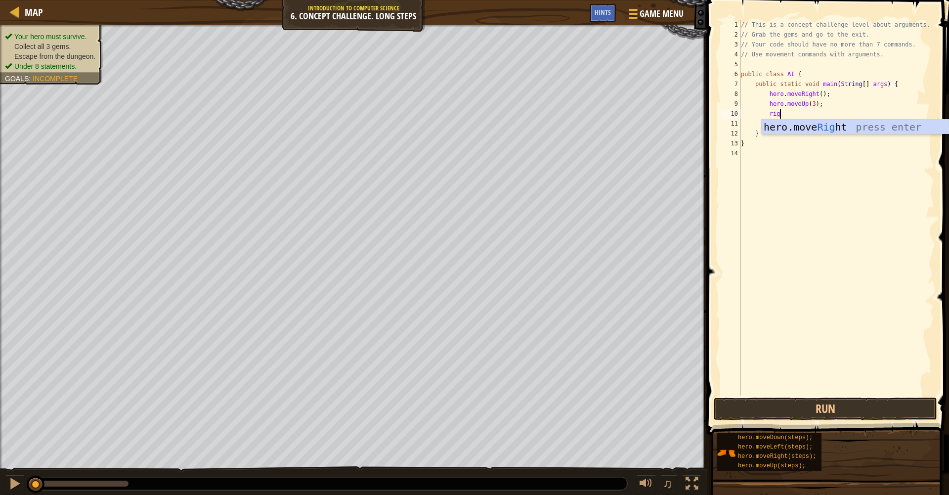
type textarea "righ"
click at [823, 113] on div "// This is a concept challenge level about arguments. // Grab the gems and go t…" at bounding box center [836, 217] width 195 height 395
type textarea "hero.moveRight(2);"
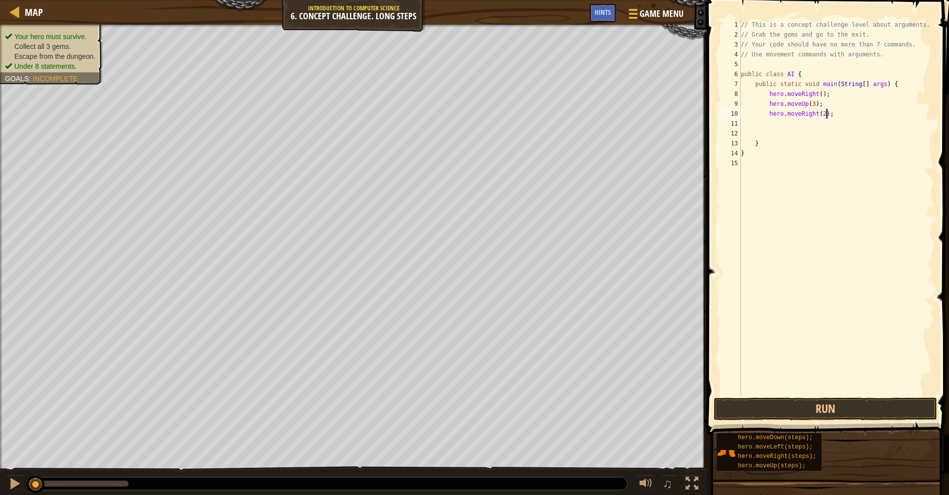
click at [845, 114] on div "// This is a concept challenge level about arguments. // Grab the gems and go t…" at bounding box center [836, 217] width 195 height 395
type textarea "down"
type textarea "le"
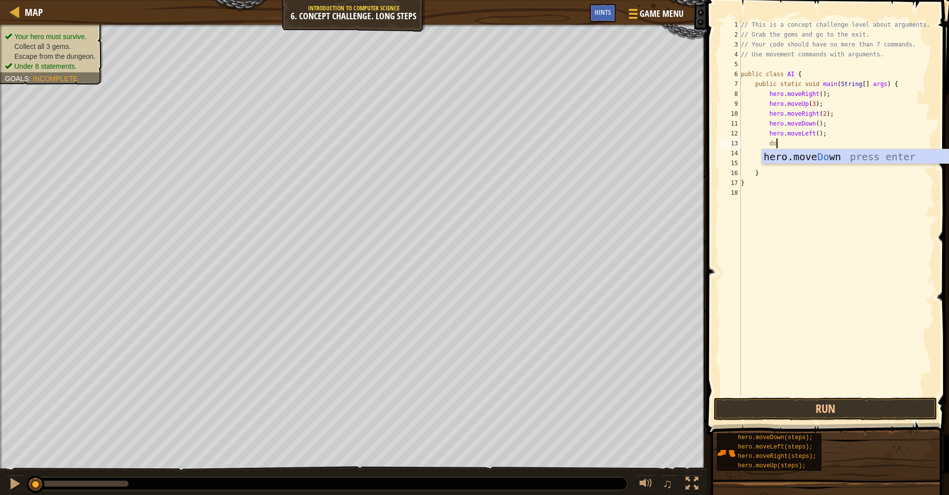
type textarea "dow"
click at [820, 144] on div "// This is a concept challenge level about arguments. // Grab the gems and go t…" at bounding box center [836, 217] width 195 height 395
type textarea "hero.moveDown(2);"
click at [832, 145] on div "// This is a concept challenge level about arguments. // Grab the gems and go t…" at bounding box center [836, 217] width 195 height 395
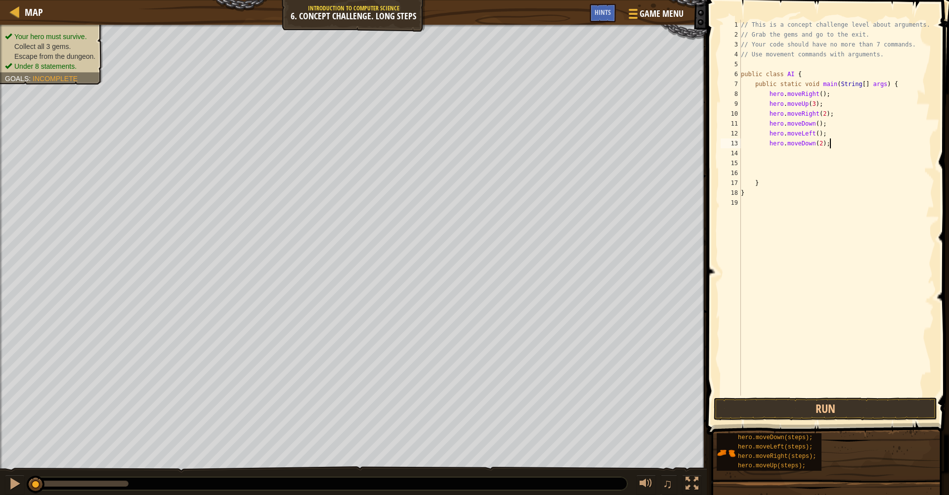
scroll to position [4, 2]
type textarea "righ"
click at [823, 154] on div "// This is a concept challenge level about arguments. // Grab the gems and go t…" at bounding box center [836, 217] width 195 height 395
type textarea "hero.moveRight(2);"
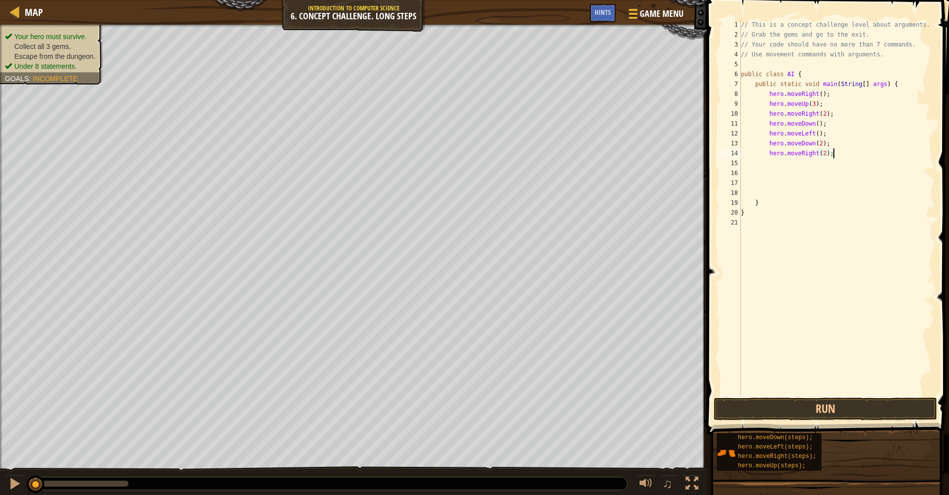
click at [838, 153] on div "// This is a concept challenge level about arguments. // Grab the gems and go t…" at bounding box center [836, 217] width 195 height 395
type textarea "up"
click at [811, 162] on div "// This is a concept challenge level about arguments. // Grab the gems and go t…" at bounding box center [836, 217] width 195 height 395
type textarea "hero.moveUp(2);"
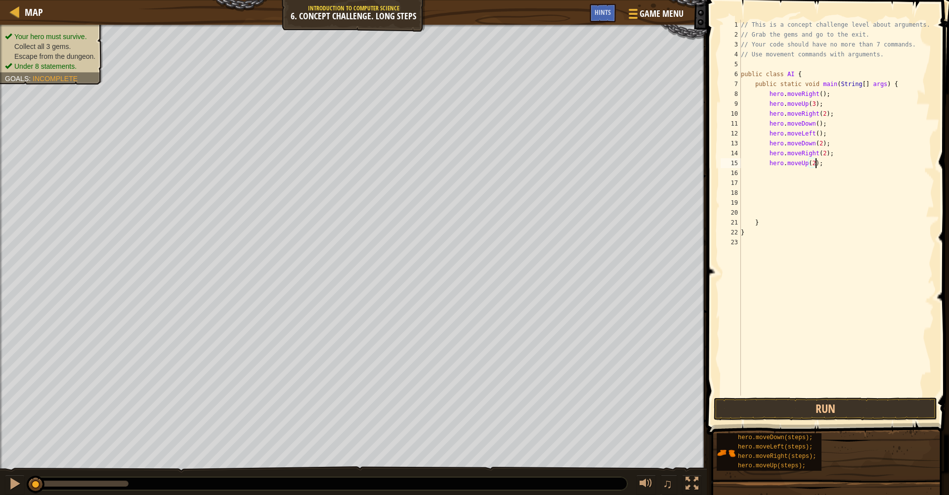
scroll to position [4, 6]
click at [827, 159] on div "// This is a concept challenge level about arguments. // Grab the gems and go t…" at bounding box center [836, 217] width 195 height 395
type textarea "righ"
click at [827, 422] on span at bounding box center [829, 203] width 250 height 464
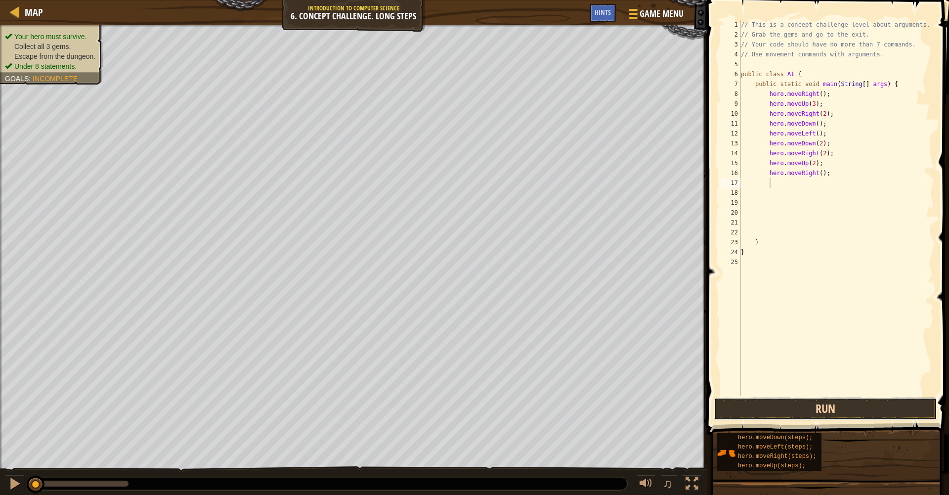
click at [829, 415] on button "Run" at bounding box center [825, 408] width 223 height 23
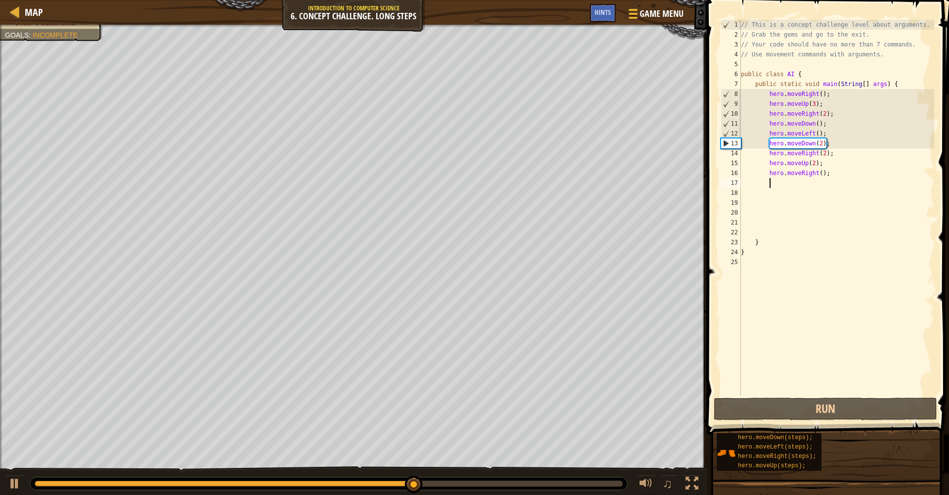
click at [769, 0] on html "Map Introduction to Computer Science 6. Concept Challenge. Long Steps Game Menu…" at bounding box center [474, 0] width 949 height 0
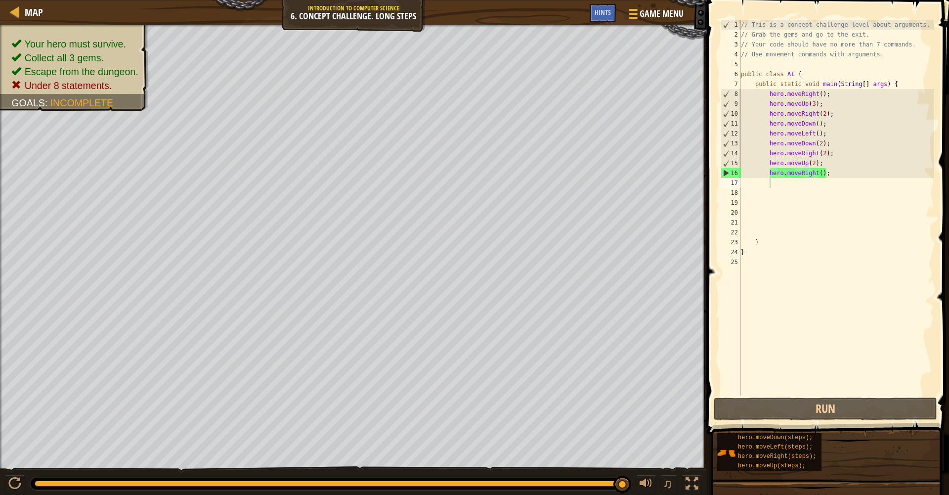
click at [845, 130] on div "// This is a concept challenge level about arguments. // Grab the gems and go t…" at bounding box center [836, 217] width 195 height 395
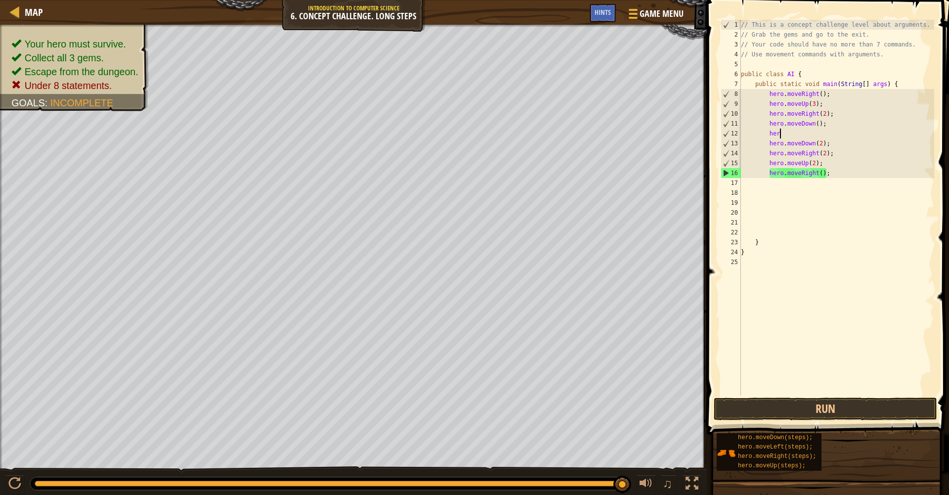
type textarea "h"
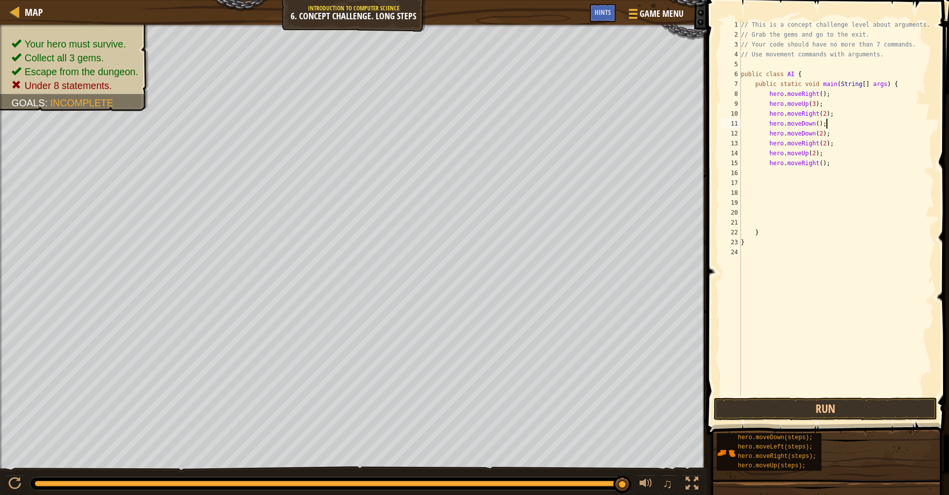
click at [839, 134] on div "// This is a concept challenge level about arguments. // Grab the gems and go t…" at bounding box center [836, 217] width 195 height 395
type textarea "h"
click at [820, 123] on div "// This is a concept challenge level about arguments. // Grab the gems and go t…" at bounding box center [836, 217] width 195 height 395
click at [826, 413] on button "Run" at bounding box center [825, 408] width 223 height 23
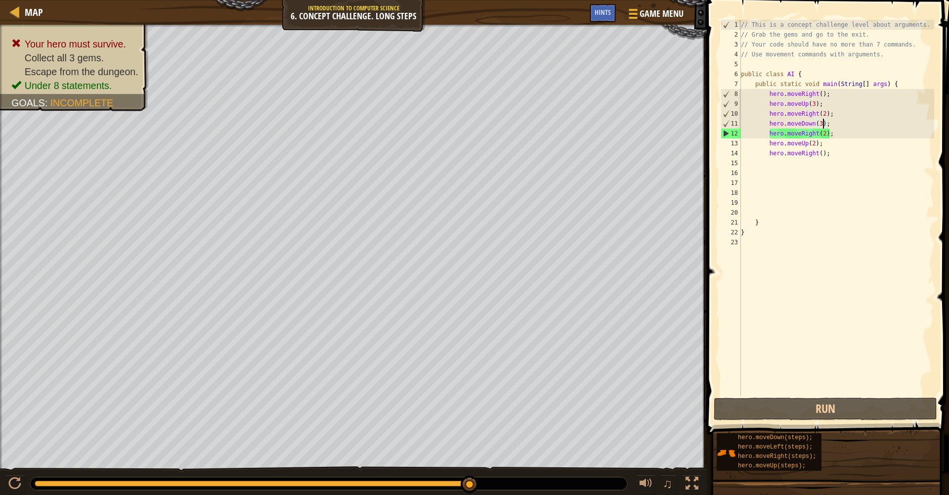
click at [837, 123] on div "// This is a concept challenge level about arguments. // Grab the gems and go t…" at bounding box center [836, 217] width 195 height 395
click at [838, 154] on div "// This is a concept challenge level about arguments. // Grab the gems and go t…" at bounding box center [836, 217] width 195 height 395
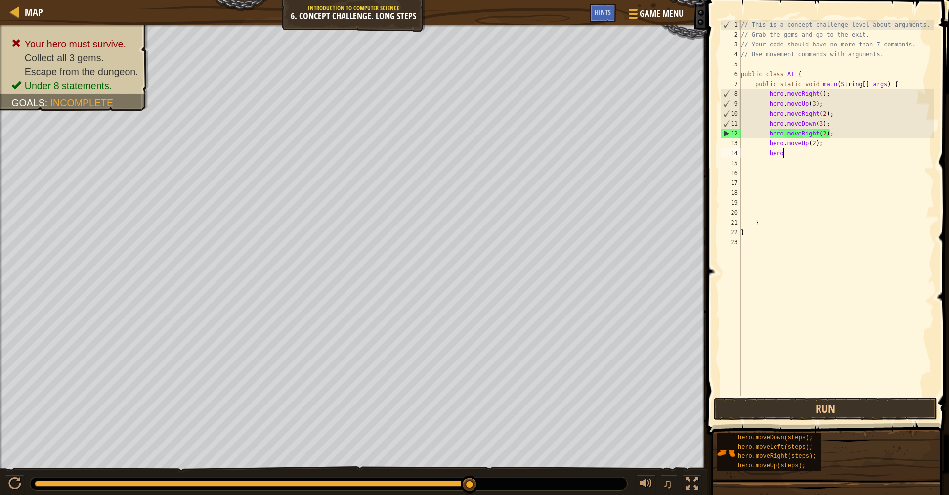
type textarea "h"
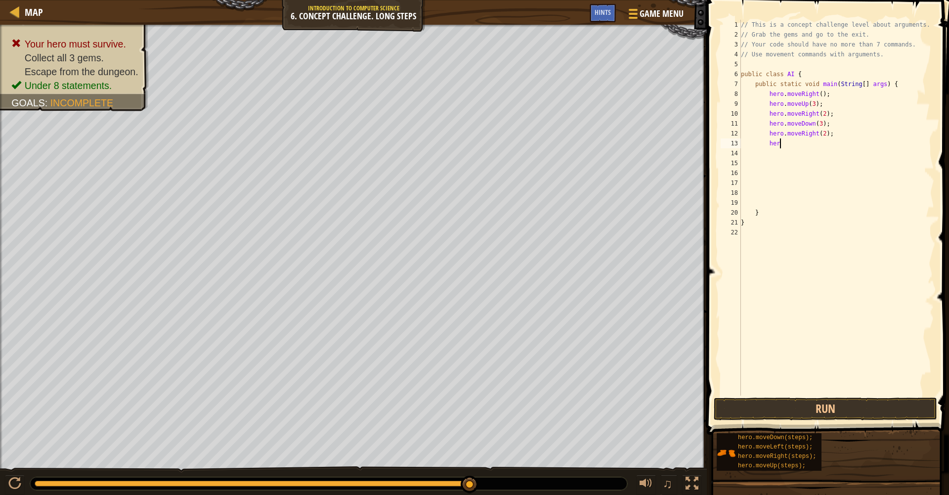
type textarea "h"
type textarea "\"
type textarea "h"
type textarea "hero.moveRight"
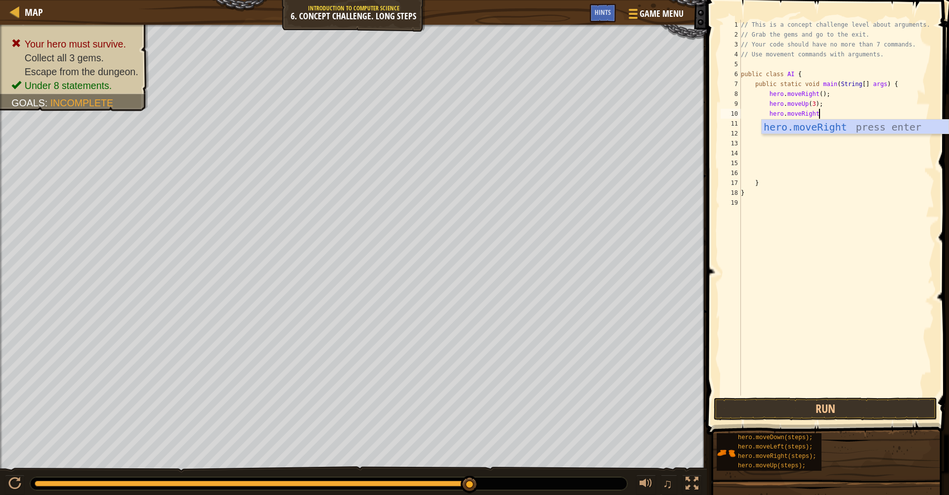
scroll to position [4, 6]
click at [797, 136] on div "// This is a concept challenge level about arguments. // Grab the gems and go t…" at bounding box center [836, 217] width 195 height 395
click at [827, 116] on div "// This is a concept challenge level about arguments. // Grab the gems and go t…" at bounding box center [836, 217] width 195 height 395
type textarea "h"
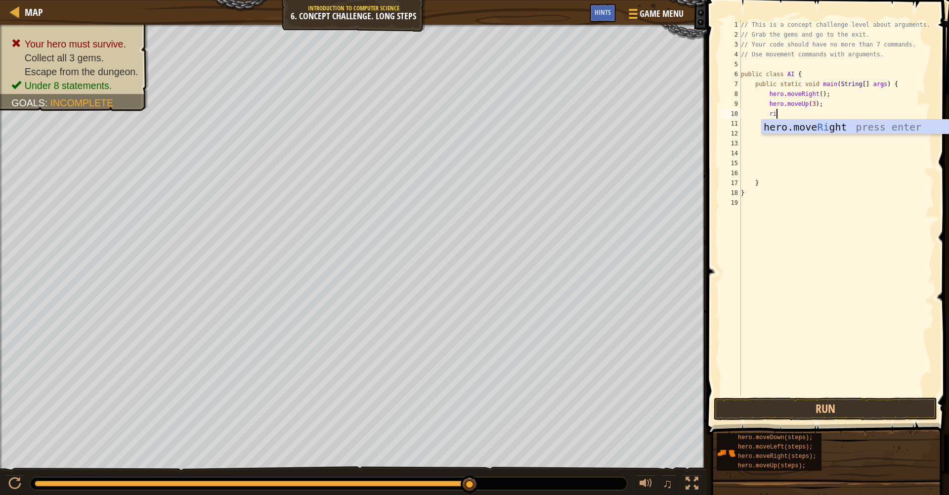
scroll to position [4, 3]
type textarea "righ"
click at [822, 112] on div "// This is a concept challenge level about arguments. // Grab the gems and go t…" at bounding box center [836, 217] width 195 height 395
type textarea "hero.moveRight(2);"
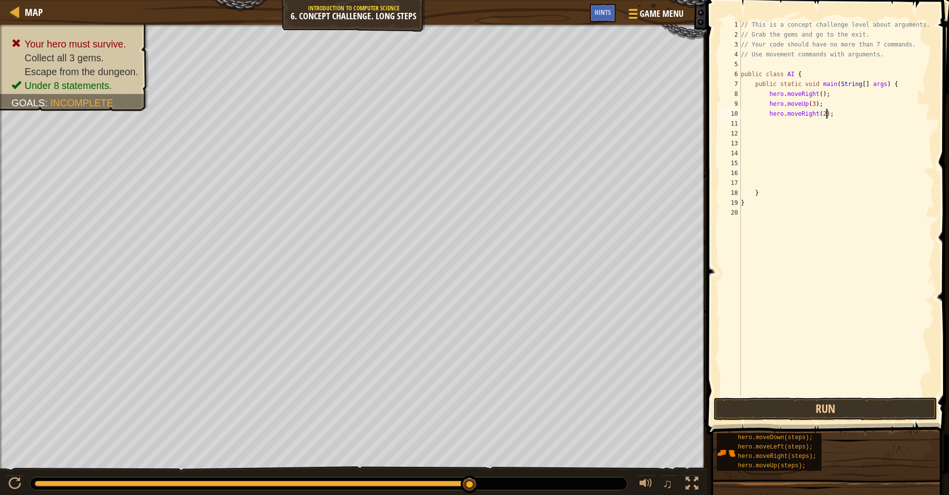
scroll to position [4, 7]
click at [839, 115] on div "// This is a concept challenge level about arguments. // Grab the gems and go t…" at bounding box center [836, 217] width 195 height 395
type textarea "dow"
click at [833, 124] on div "// This is a concept challenge level about arguments. // Grab the gems and go t…" at bounding box center [836, 217] width 195 height 395
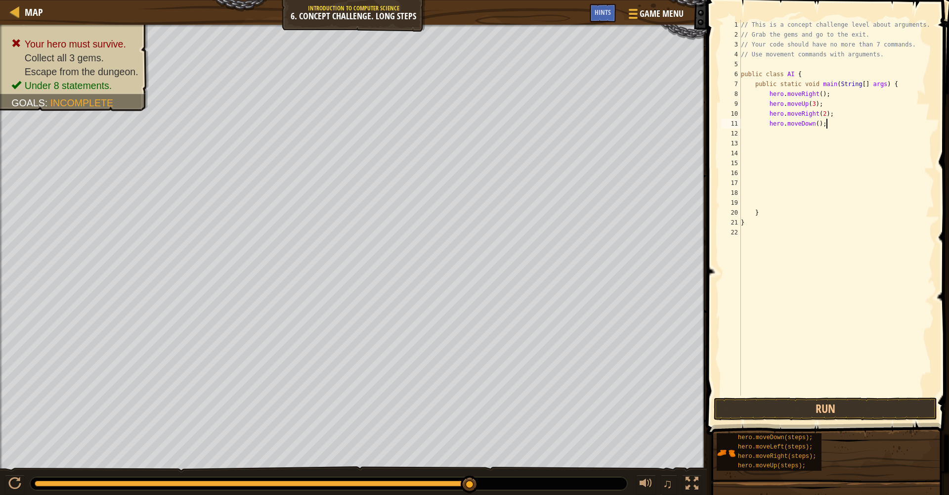
type textarea "hero.moveDown();"
type textarea "lef"
type textarea "down"
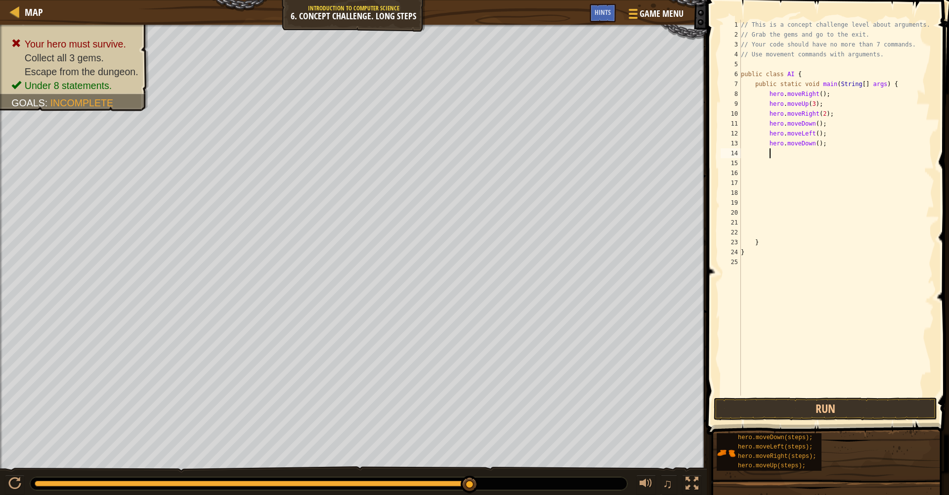
click at [818, 143] on div "// This is a concept challenge level about arguments. // Grab the gems and go t…" at bounding box center [836, 217] width 195 height 395
type textarea "hero.moveDown(2);"
click at [842, 142] on div "// This is a concept challenge level about arguments. // Grab the gems and go t…" at bounding box center [836, 217] width 195 height 395
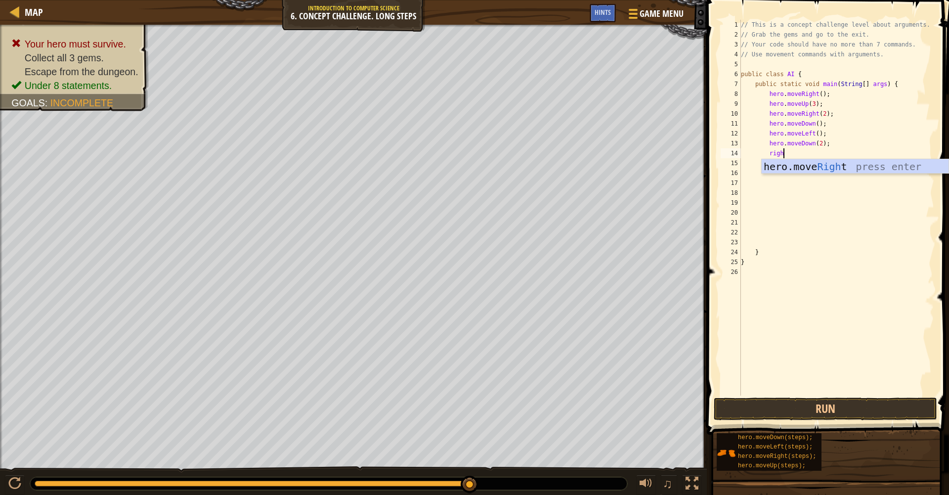
type textarea "right"
click at [822, 150] on div "// This is a concept challenge level about arguments. // Grab the gems and go t…" at bounding box center [836, 217] width 195 height 395
type textarea "hero.moveRight(2);"
type textarea "up"
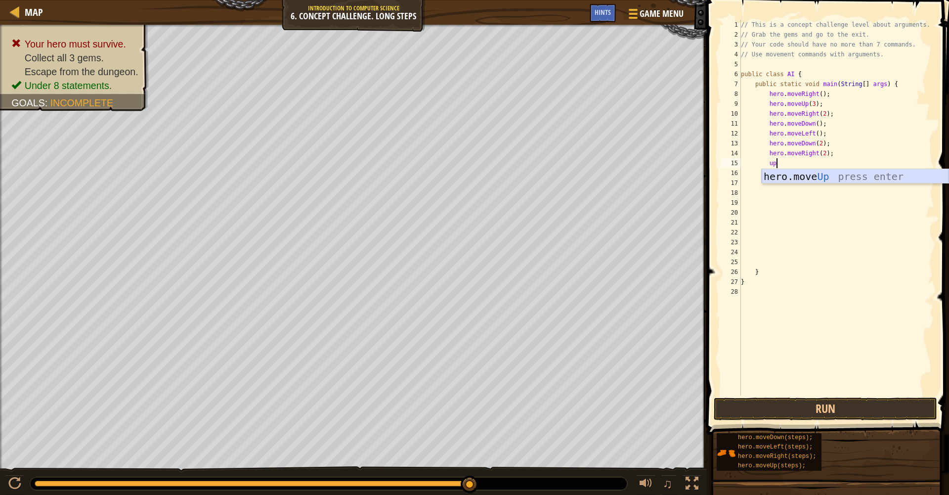
click at [831, 174] on div "hero.move Up press enter" at bounding box center [855, 191] width 187 height 44
click at [814, 162] on div "// This is a concept challenge level about arguments. // Grab the gems and go t…" at bounding box center [836, 217] width 195 height 395
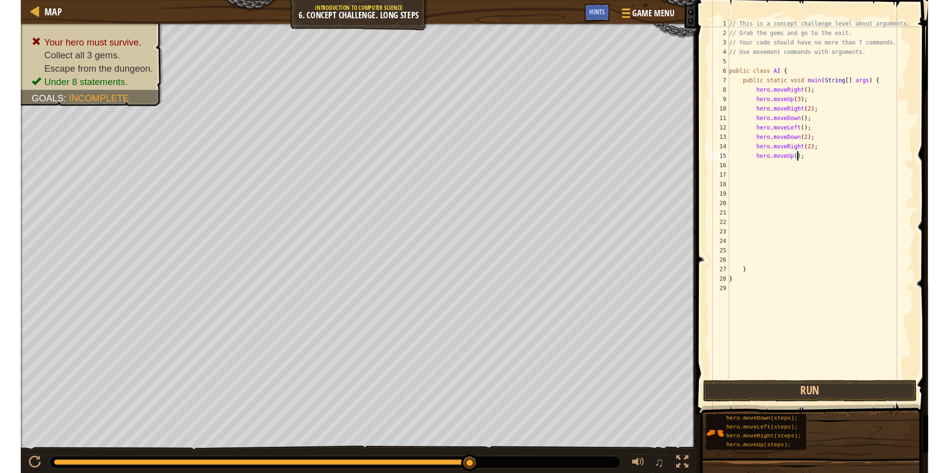
scroll to position [4, 6]
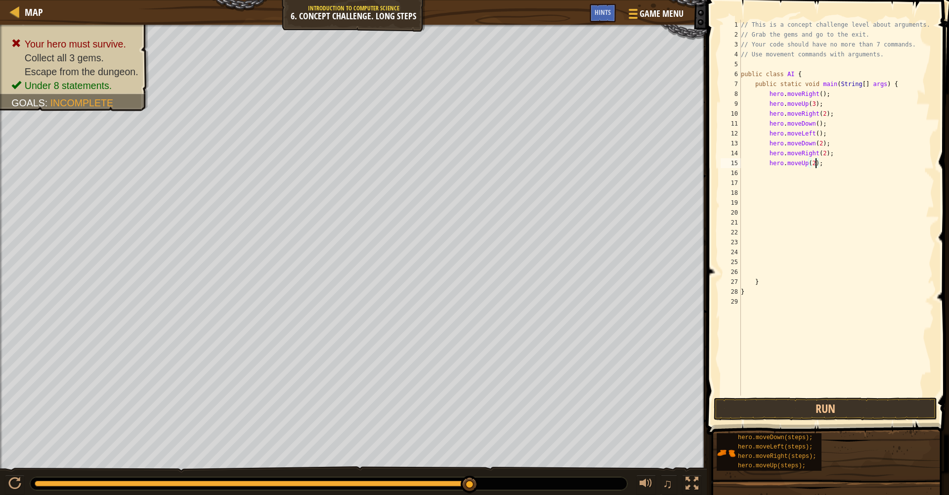
click at [832, 164] on div "// This is a concept challenge level about arguments. // Grab the gems and go t…" at bounding box center [836, 217] width 195 height 395
type textarea "hero.moveUp(2);"
click at [759, 414] on button "Run" at bounding box center [825, 408] width 223 height 23
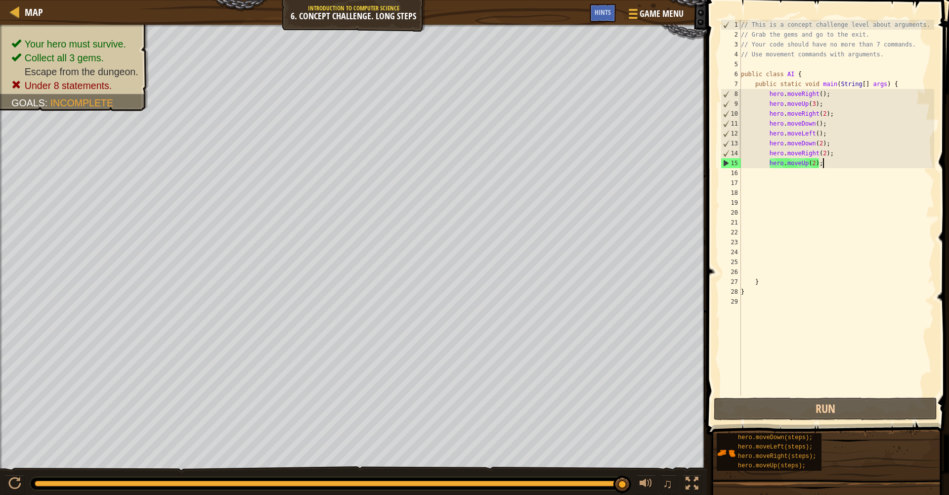
click at [836, 163] on div "// This is a concept challenge level about arguments. // Grab the gems and go t…" at bounding box center [836, 217] width 195 height 395
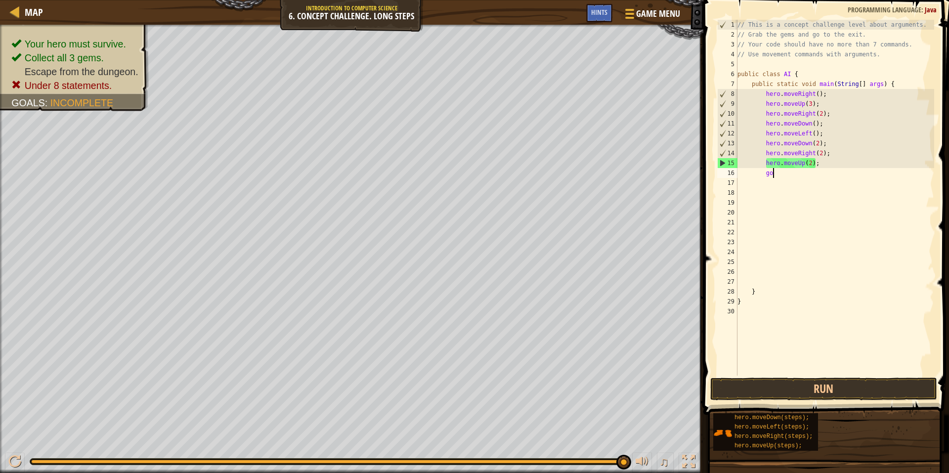
scroll to position [4, 2]
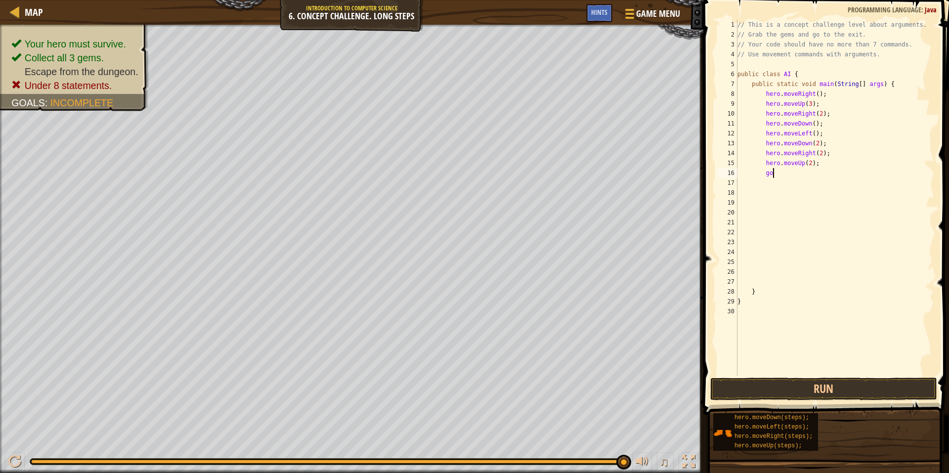
type textarea "g"
type textarea "righ"
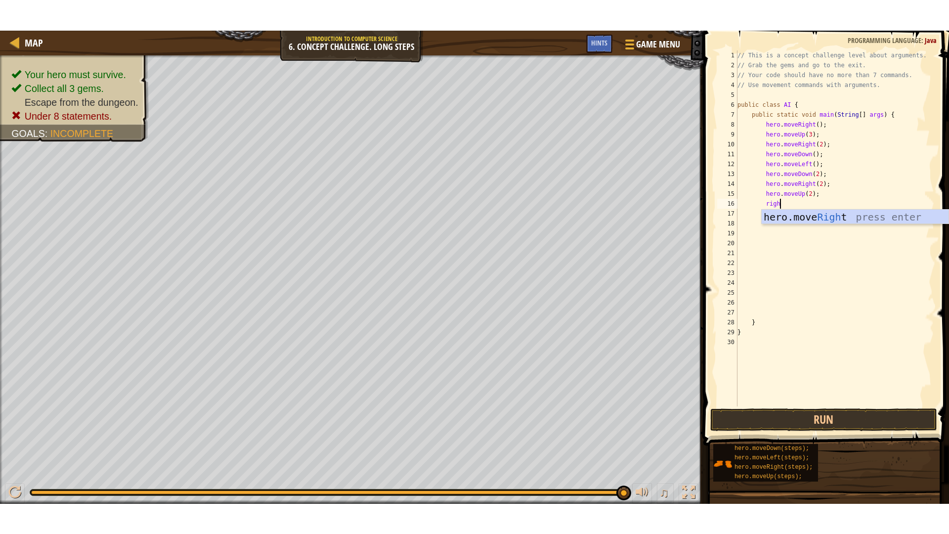
scroll to position [4, 2]
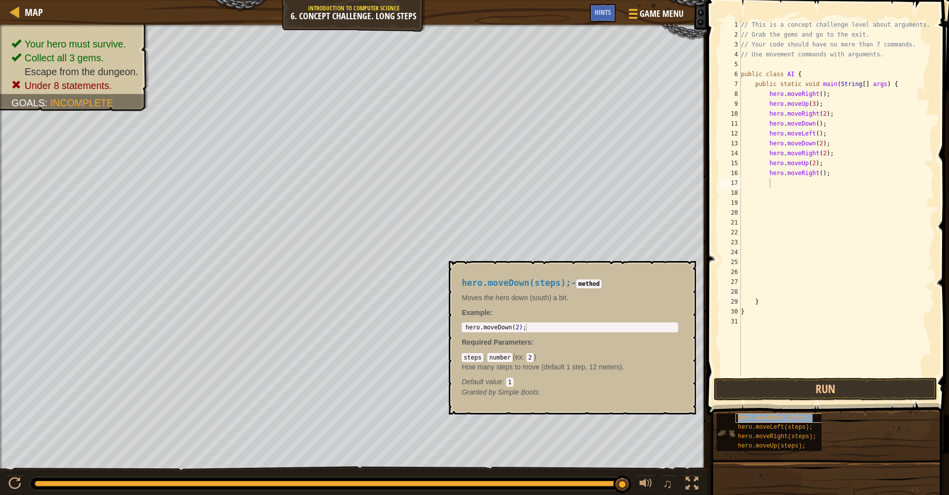
click at [746, 413] on div "hero.moveDown(steps);" at bounding box center [782, 417] width 95 height 9
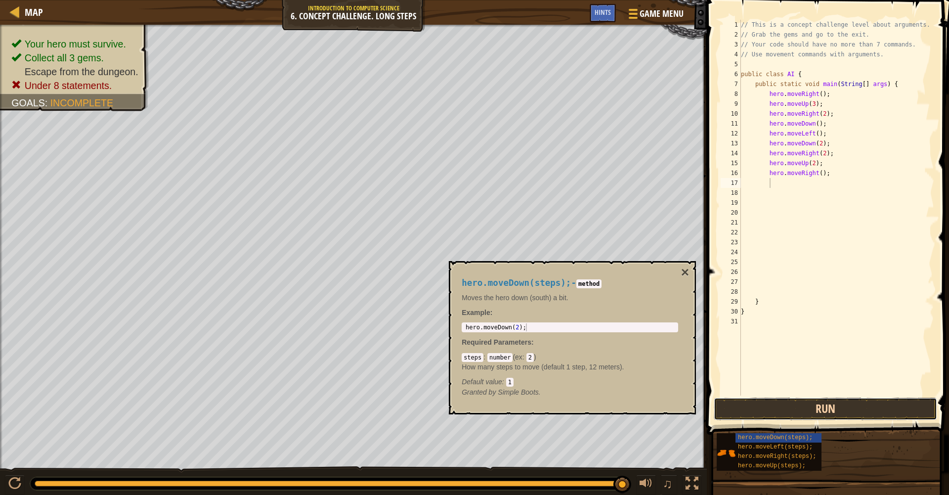
click at [758, 408] on button "Run" at bounding box center [825, 408] width 223 height 23
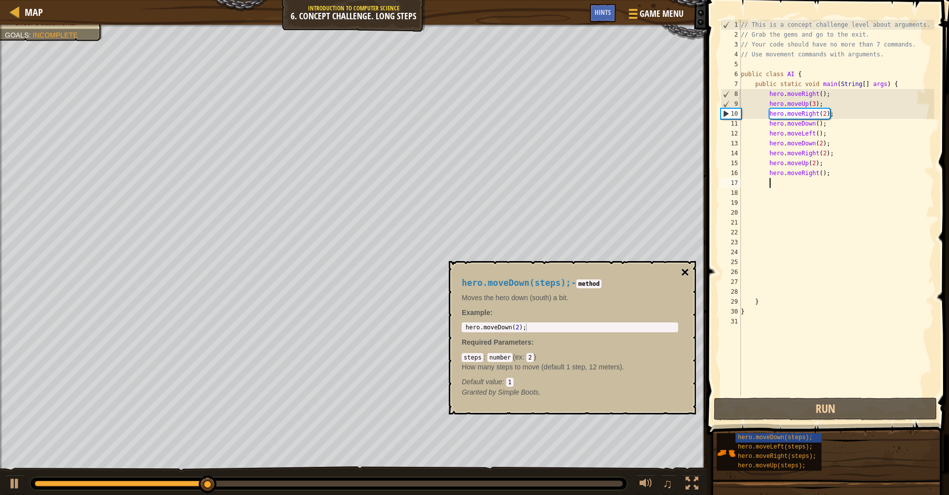
click at [683, 278] on button "×" at bounding box center [685, 272] width 8 height 14
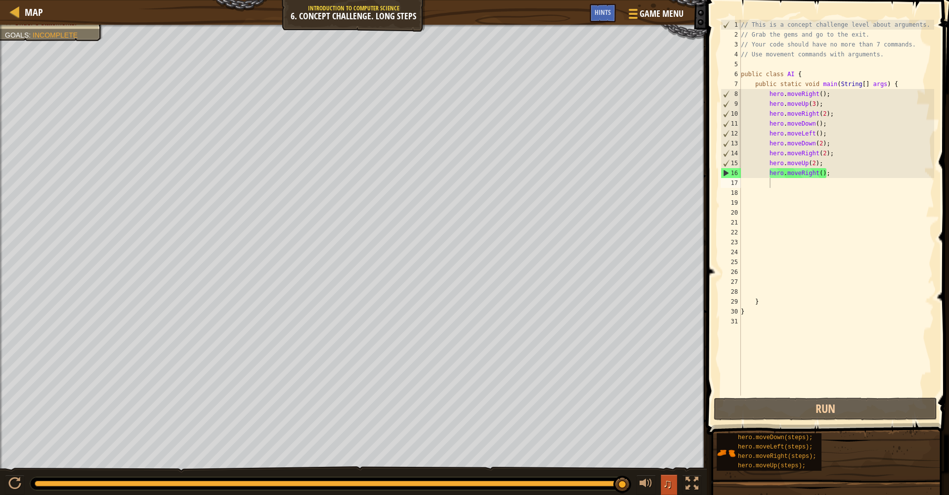
click at [662, 483] on button "♫" at bounding box center [669, 484] width 17 height 20
click at [666, 482] on span "♫" at bounding box center [668, 483] width 10 height 15
click at [667, 484] on span "♫" at bounding box center [668, 483] width 10 height 15
click at [650, 488] on div at bounding box center [646, 483] width 13 height 13
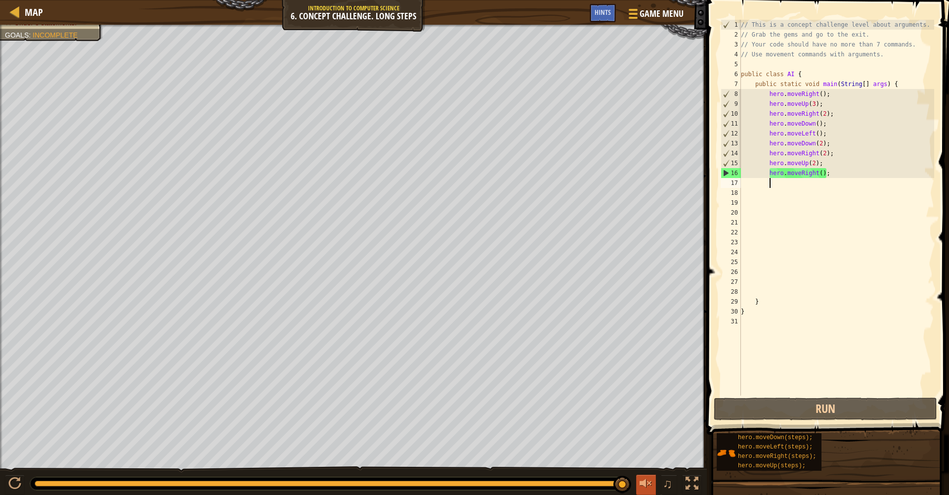
click at [650, 488] on div at bounding box center [646, 483] width 13 height 13
click at [644, 486] on div at bounding box center [646, 483] width 13 height 13
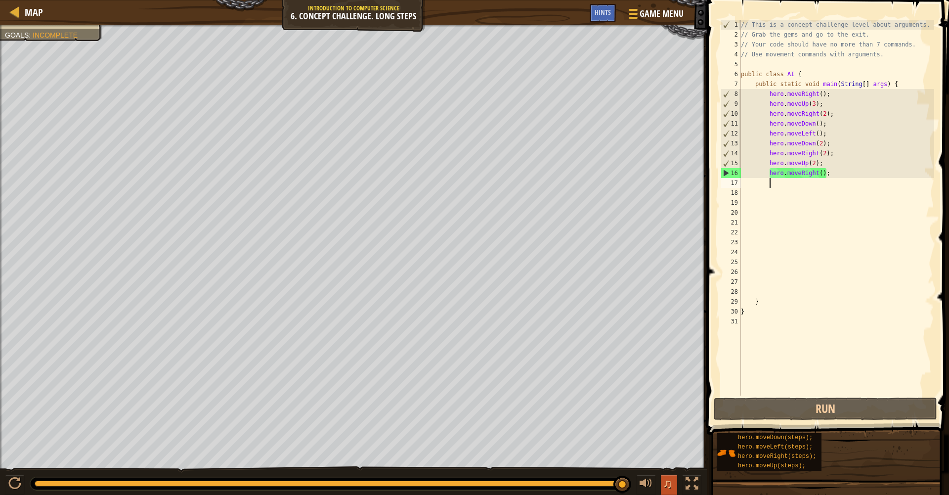
click at [663, 483] on span "♫" at bounding box center [668, 483] width 10 height 15
click at [678, 462] on div "Your hero must survive. Collect all 3 gems. Escape from the dungeon. Under 8 st…" at bounding box center [474, 260] width 949 height 471
click at [678, 484] on div "♫" at bounding box center [666, 484] width 71 height 20
drag, startPoint x: 675, startPoint y: 484, endPoint x: 712, endPoint y: 482, distance: 36.6
click at [677, 484] on button "♫" at bounding box center [669, 484] width 17 height 20
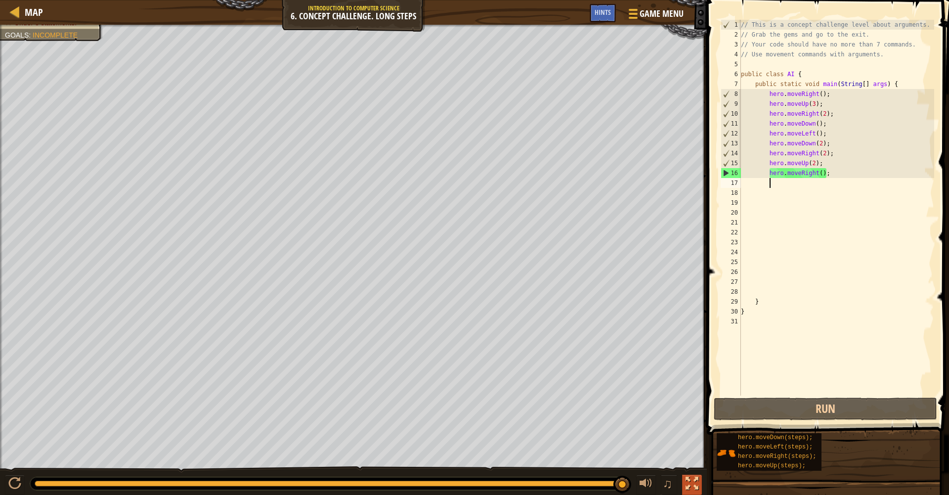
click at [694, 484] on div at bounding box center [692, 483] width 13 height 13
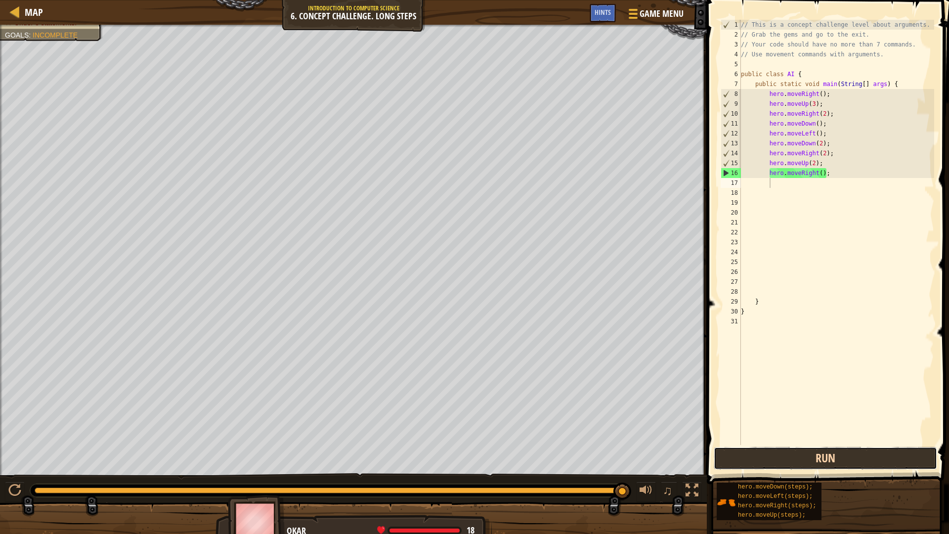
click at [749, 467] on button "Run" at bounding box center [825, 458] width 223 height 23
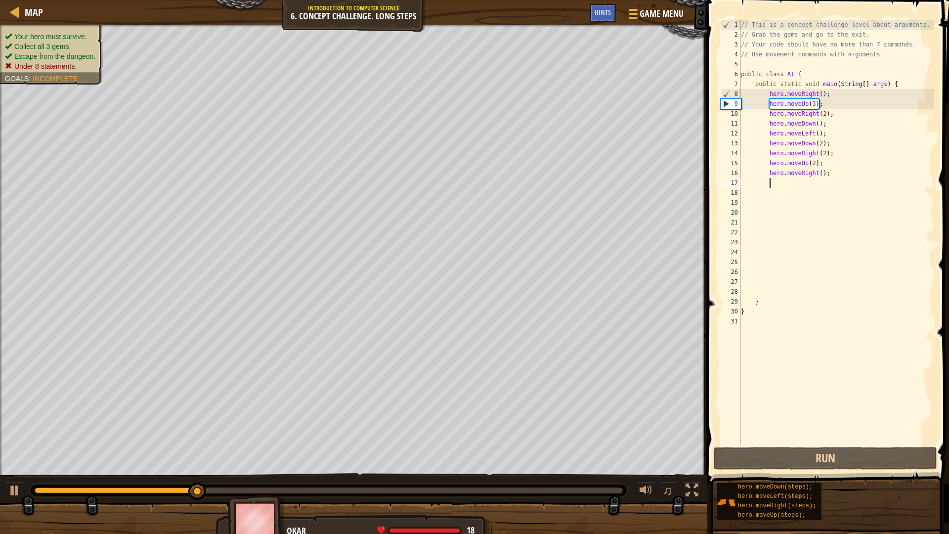
click at [27, 33] on ul "Your hero must survive. Collect all 3 gems. Escape from the dungeon. Under 8 st…" at bounding box center [51, 52] width 93 height 40
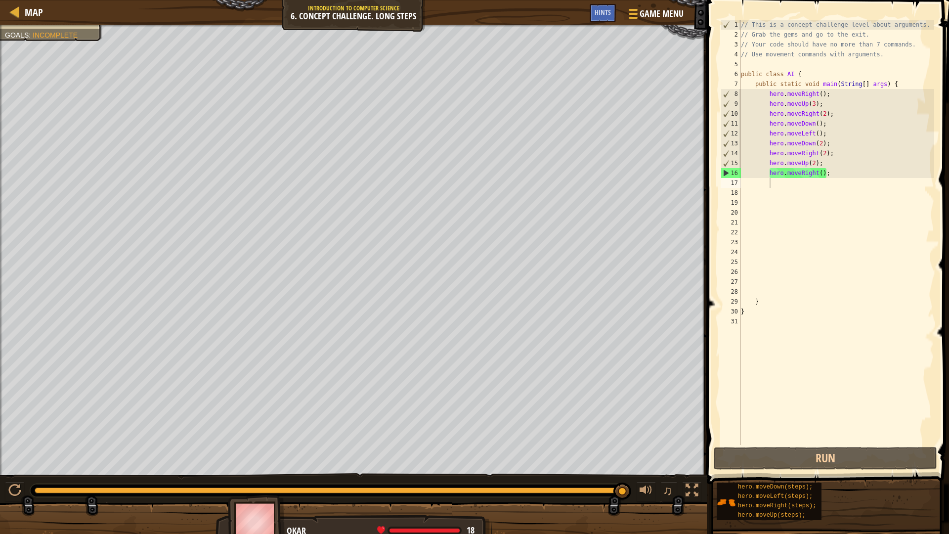
click at [50, 28] on ul "Your hero must survive. Collect all 3 gems. Escape from the dungeon. Under 8 st…" at bounding box center [51, 8] width 93 height 40
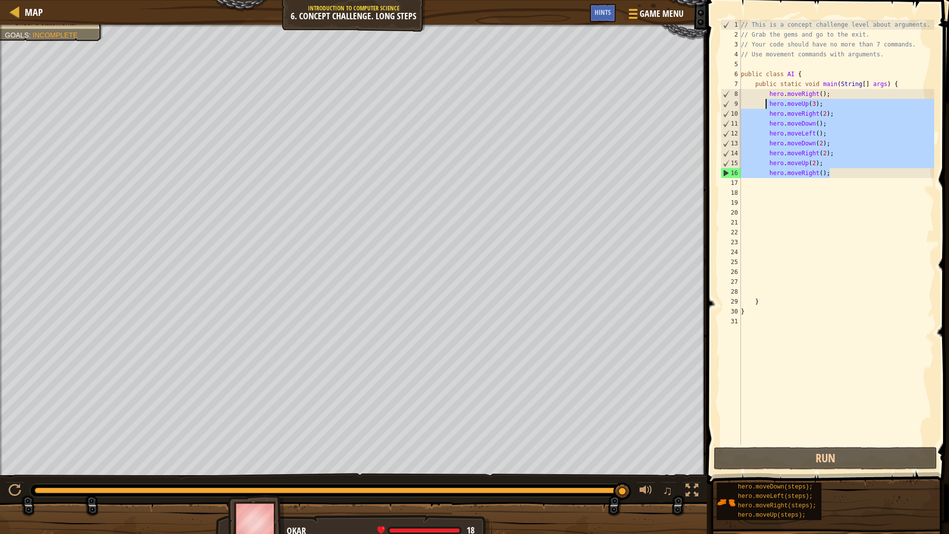
drag, startPoint x: 840, startPoint y: 172, endPoint x: 722, endPoint y: 158, distance: 119.0
click at [767, 103] on div "// This is a concept challenge level about arguments. // Grab the gems and go t…" at bounding box center [836, 242] width 195 height 445
type textarea "hero.moveUp(3); hero.moveRight(2);"
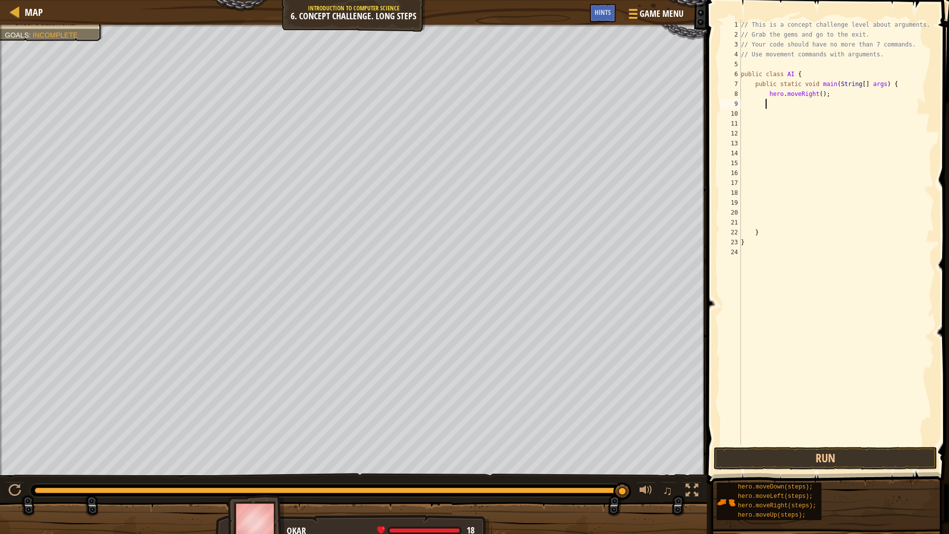
click at [823, 95] on div "// This is a concept challenge level about arguments. // Grab the gems and go t…" at bounding box center [836, 242] width 195 height 445
click at [805, 448] on button "Run" at bounding box center [825, 458] width 223 height 23
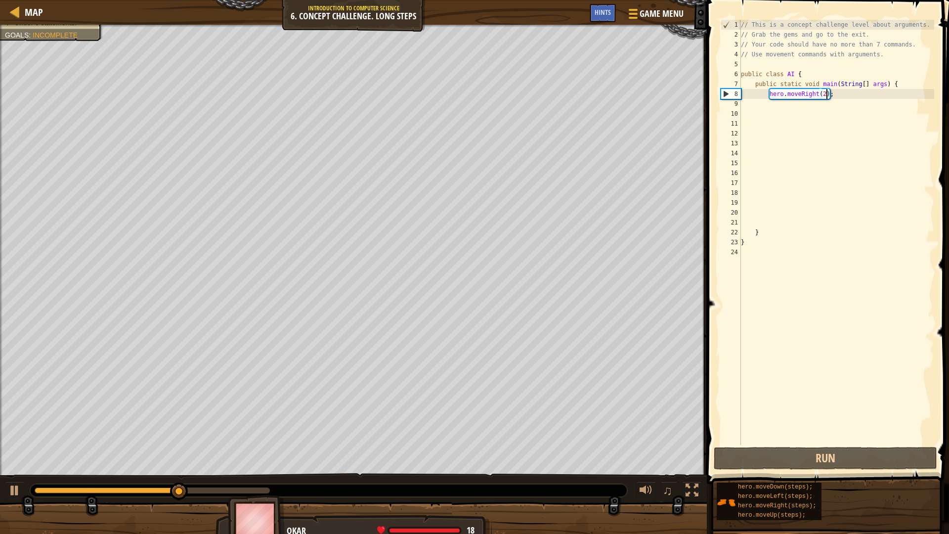
scroll to position [4, 7]
click at [841, 93] on div "// This is a concept challenge level about arguments. // Grab the gems and go t…" at bounding box center [836, 242] width 195 height 445
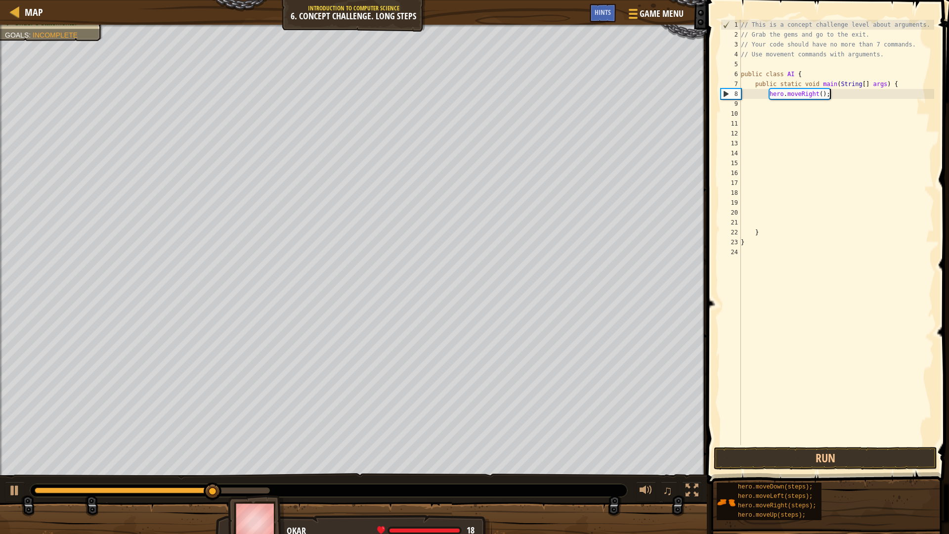
click at [845, 95] on div "// This is a concept challenge level about arguments. // Grab the gems and go t…" at bounding box center [836, 242] width 195 height 445
click at [845, 93] on div "// This is a concept challenge level about arguments. // Grab the gems and go t…" at bounding box center [836, 242] width 195 height 445
click at [844, 94] on div "// This is a concept challenge level about arguments. // Grab the gems and go t…" at bounding box center [836, 242] width 195 height 445
type textarea "hero.moveRight();"
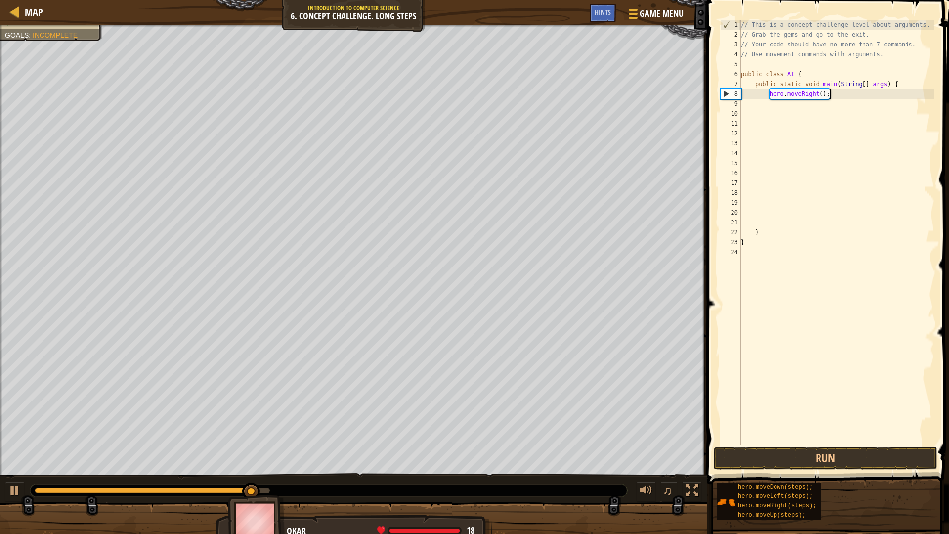
click at [844, 94] on div "// This is a concept challenge level about arguments. // Grab the gems and go t…" at bounding box center [836, 242] width 195 height 445
click at [843, 94] on div "// This is a concept challenge level about arguments. // Grab the gems and go t…" at bounding box center [836, 242] width 195 height 445
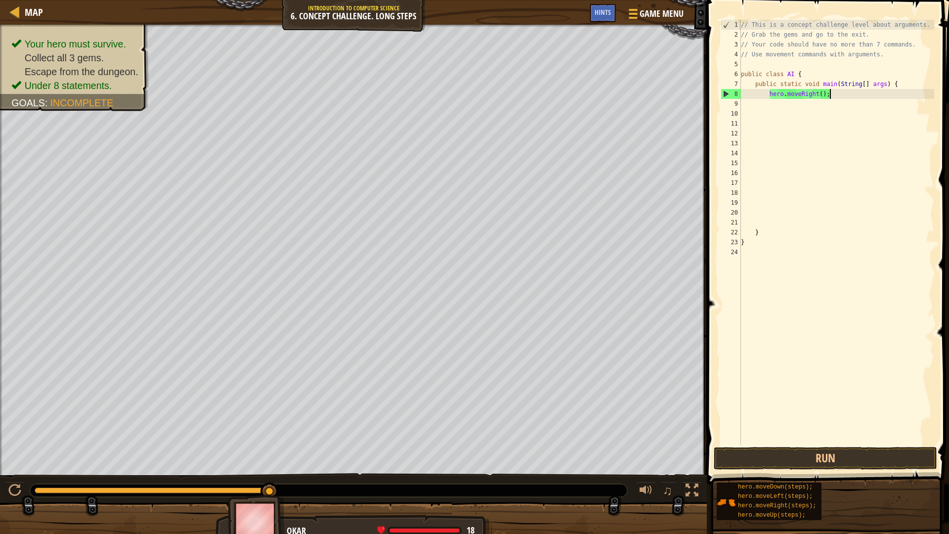
click at [841, 94] on div "// This is a concept challenge level about arguments. // Grab the gems and go t…" at bounding box center [836, 242] width 195 height 445
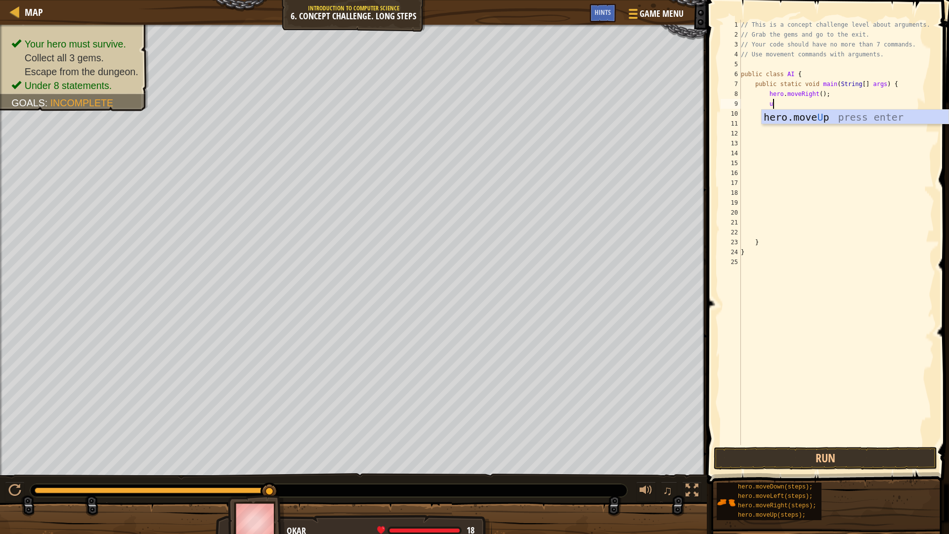
type textarea "up"
click at [833, 116] on div "hero.move Up press enter" at bounding box center [855, 132] width 187 height 44
click at [813, 103] on div "// This is a concept challenge level about arguments. // Grab the gems and go t…" at bounding box center [836, 242] width 195 height 445
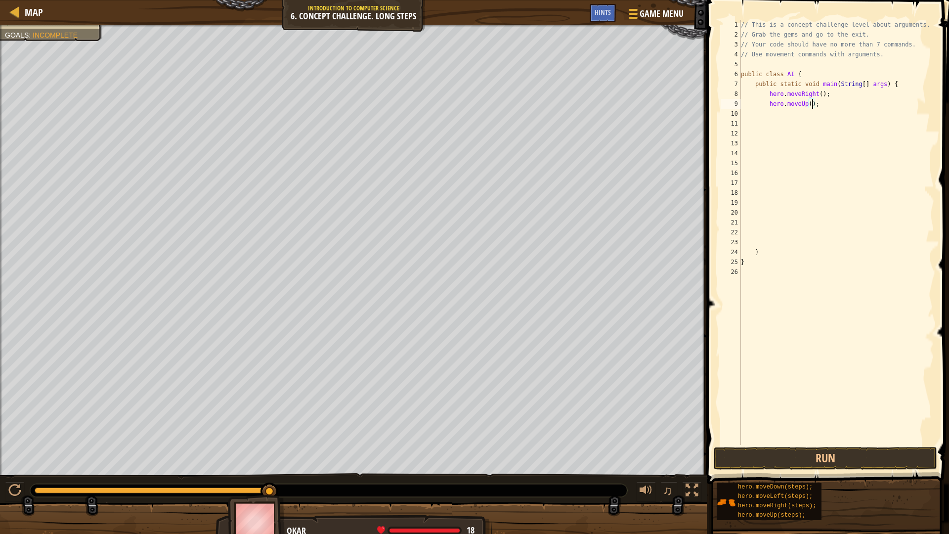
type textarea "hero.moveUp(3);"
click at [825, 105] on div "// This is a concept challenge level about arguments. // Grab the gems and go t…" at bounding box center [836, 242] width 195 height 445
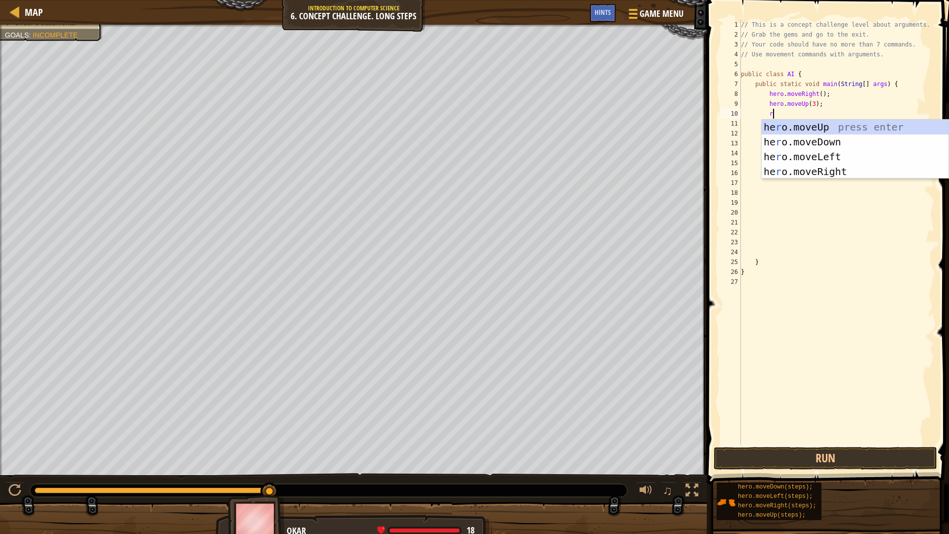
type textarea "ri"
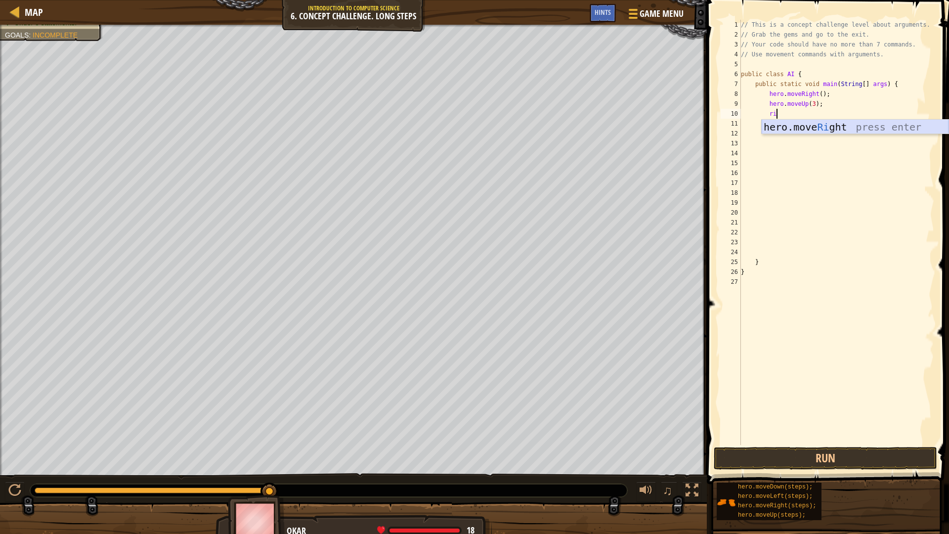
click at [825, 128] on div "hero.move Ri ght press enter" at bounding box center [855, 142] width 187 height 44
click at [824, 112] on div "// This is a concept challenge level about arguments. // Grab the gems and go t…" at bounding box center [836, 242] width 195 height 445
type textarea "hero.moveRight(2);"
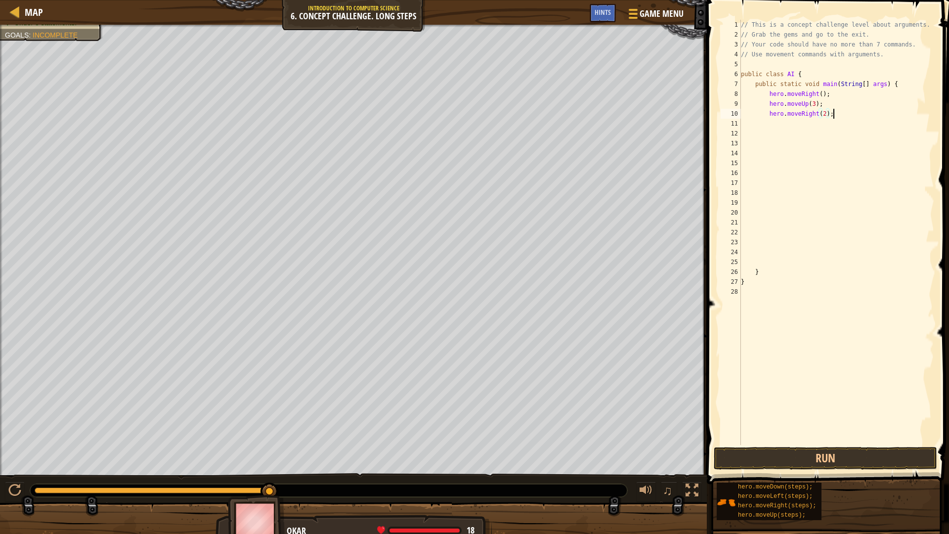
click at [842, 118] on div "// This is a concept challenge level about arguments. // Grab the gems and go t…" at bounding box center [836, 242] width 195 height 445
type textarea "d"
click at [837, 133] on div "hero.[PERSON_NAME] own press enter" at bounding box center [855, 151] width 187 height 44
click at [819, 123] on div "// This is a concept challenge level about arguments. // Grab the gems and go t…" at bounding box center [836, 242] width 195 height 445
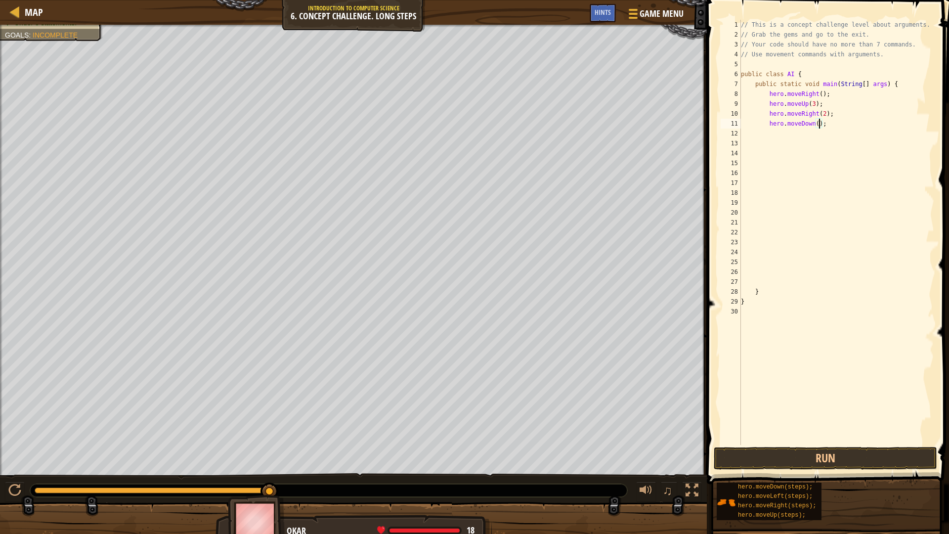
type textarea "hero.moveDown(3);"
click at [835, 124] on div "// This is a concept challenge level about arguments. // Grab the gems and go t…" at bounding box center [836, 242] width 195 height 445
type textarea "lef"
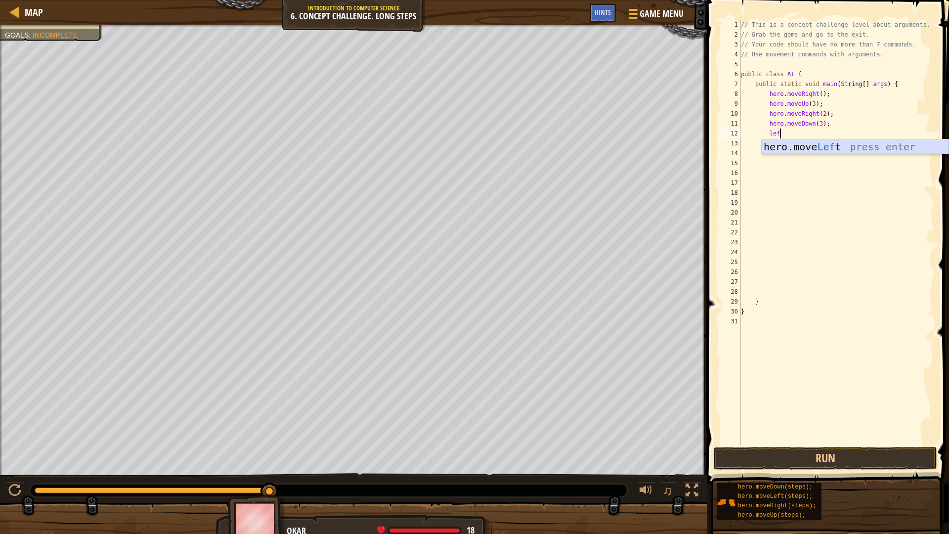
click at [841, 149] on div "hero.move Lef t press enter" at bounding box center [855, 161] width 187 height 44
click at [840, 137] on div "// This is a concept challenge level about arguments. // Grab the gems and go t…" at bounding box center [836, 242] width 195 height 445
type textarea "hero.moveLeft();"
type textarea "up"
click at [827, 156] on div "hero.move Up press enter" at bounding box center [855, 171] width 187 height 44
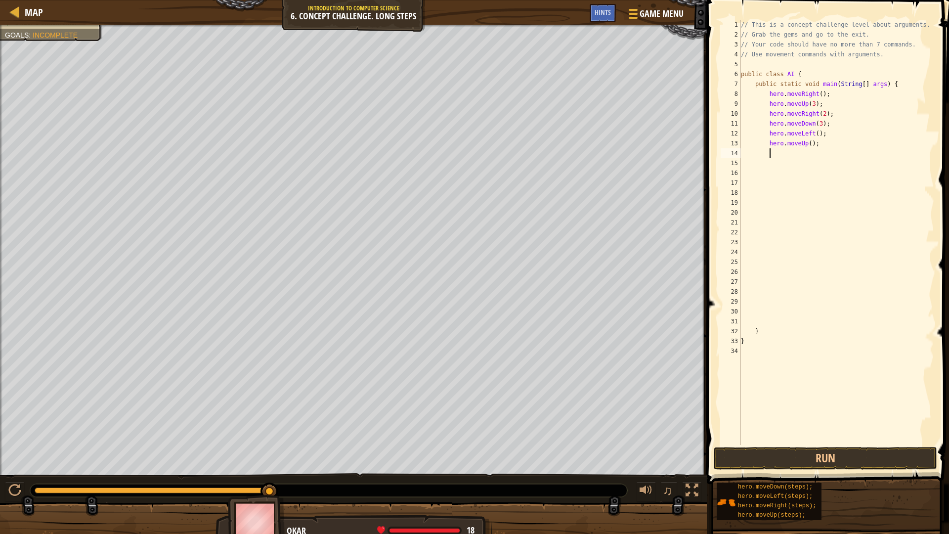
click at [813, 142] on div "// This is a concept challenge level about arguments. // Grab the gems and go t…" at bounding box center [836, 242] width 195 height 445
type textarea "hero.moveUp(2);"
drag, startPoint x: 832, startPoint y: 145, endPoint x: 823, endPoint y: 141, distance: 10.4
click at [832, 145] on div "// This is a concept challenge level about arguments. // Grab the gems and go t…" at bounding box center [836, 242] width 195 height 445
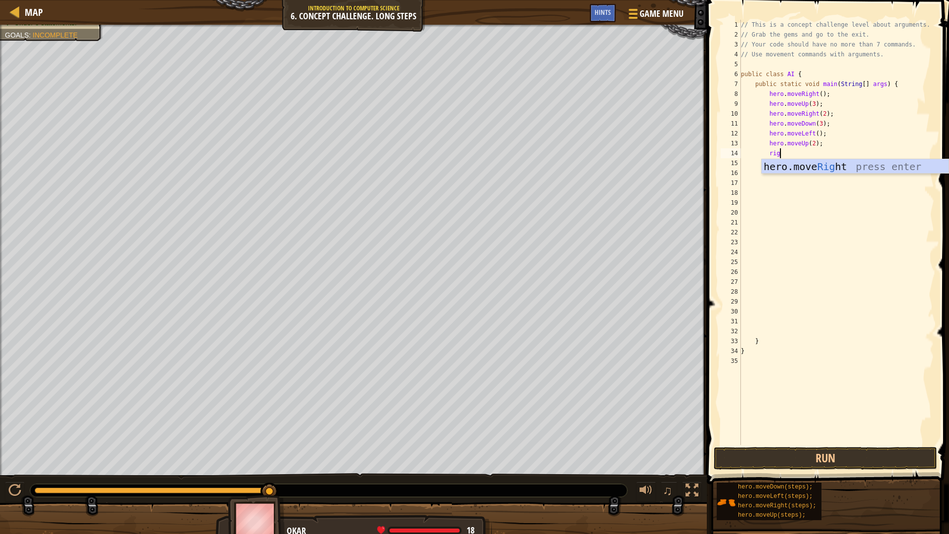
scroll to position [4, 3]
click at [832, 157] on div "// This is a concept challenge level about arguments. // Grab the gems and go t…" at bounding box center [836, 242] width 195 height 445
type textarea "rig"
click at [825, 156] on div "// This is a concept challenge level about arguments. // Grab the gems and go t…" at bounding box center [836, 242] width 195 height 445
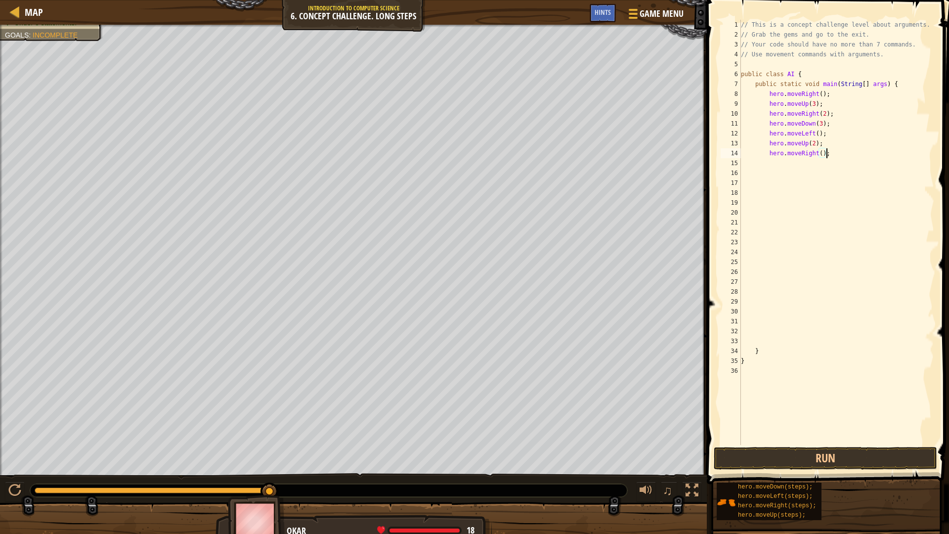
click at [823, 154] on div "// This is a concept challenge level about arguments. // Grab the gems and go t…" at bounding box center [836, 242] width 195 height 445
type textarea "hero.moveRight(3);"
click at [797, 453] on button "Run" at bounding box center [825, 458] width 223 height 23
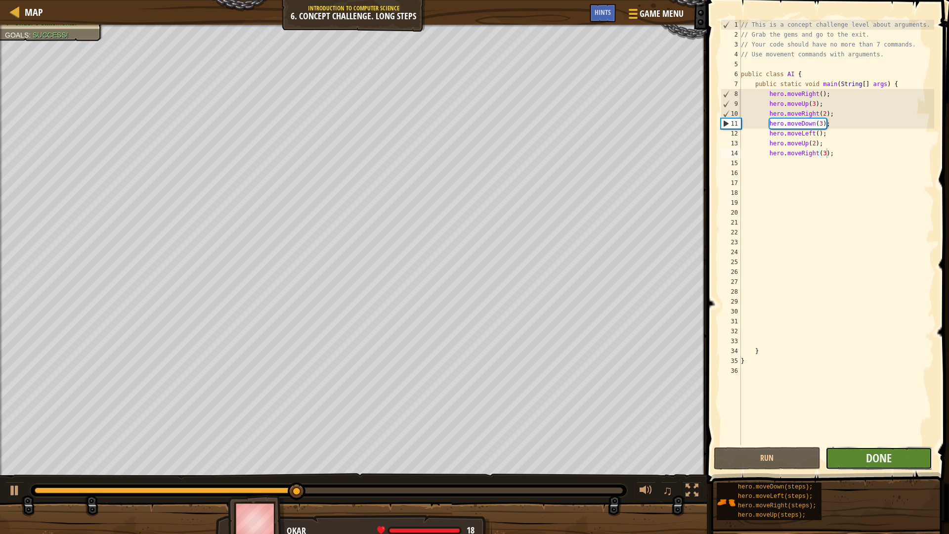
click at [849, 455] on button "Done" at bounding box center [878, 458] width 107 height 23
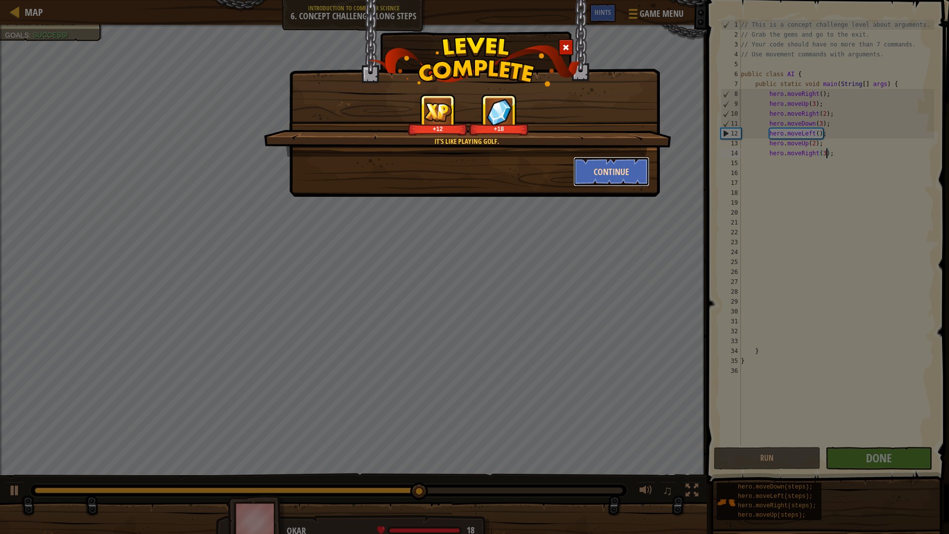
click at [617, 169] on button "Continue" at bounding box center [611, 172] width 77 height 30
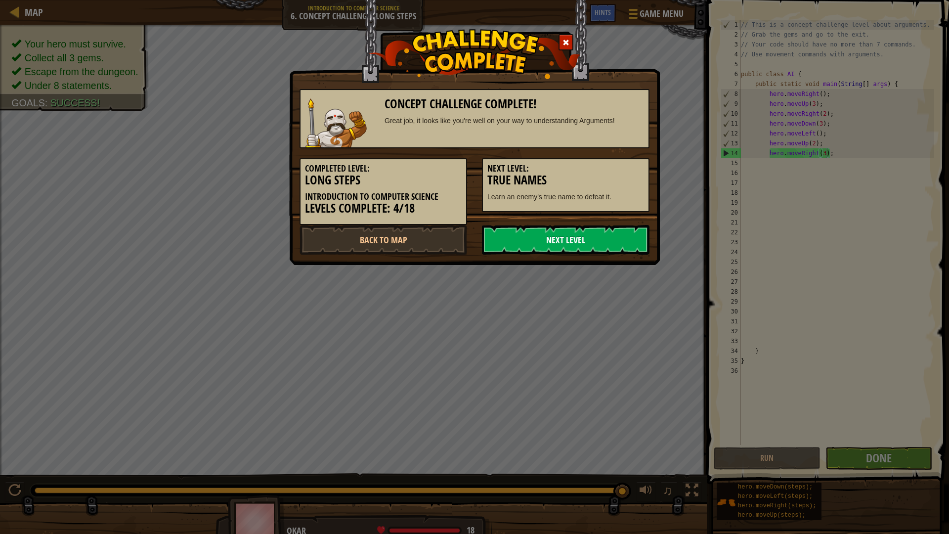
click at [564, 234] on link "Next Level" at bounding box center [566, 240] width 168 height 30
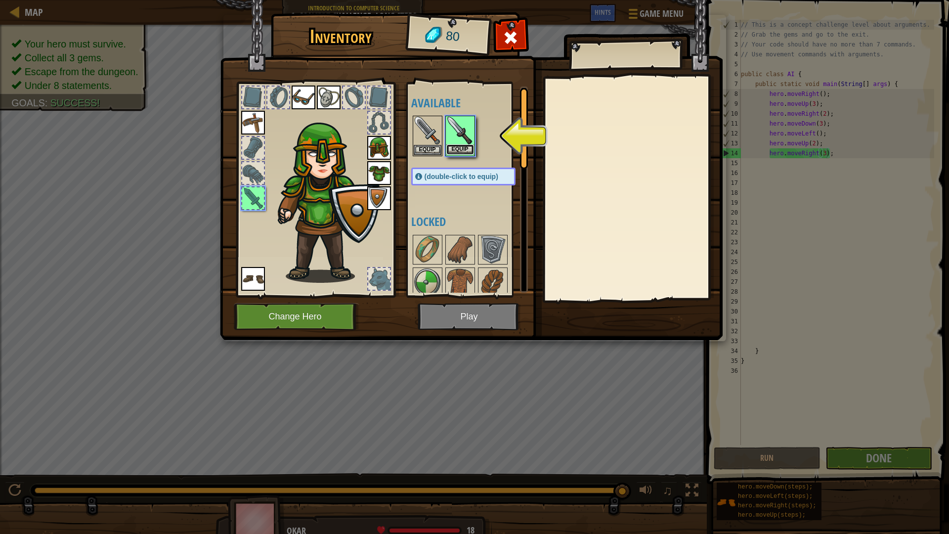
click at [458, 151] on button "Equip" at bounding box center [460, 149] width 28 height 10
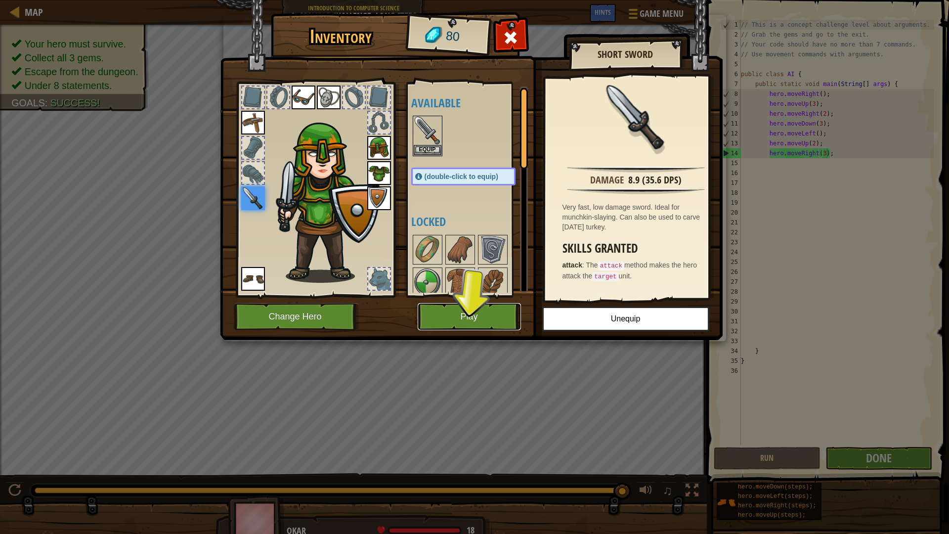
click at [470, 309] on button "Play" at bounding box center [469, 316] width 103 height 27
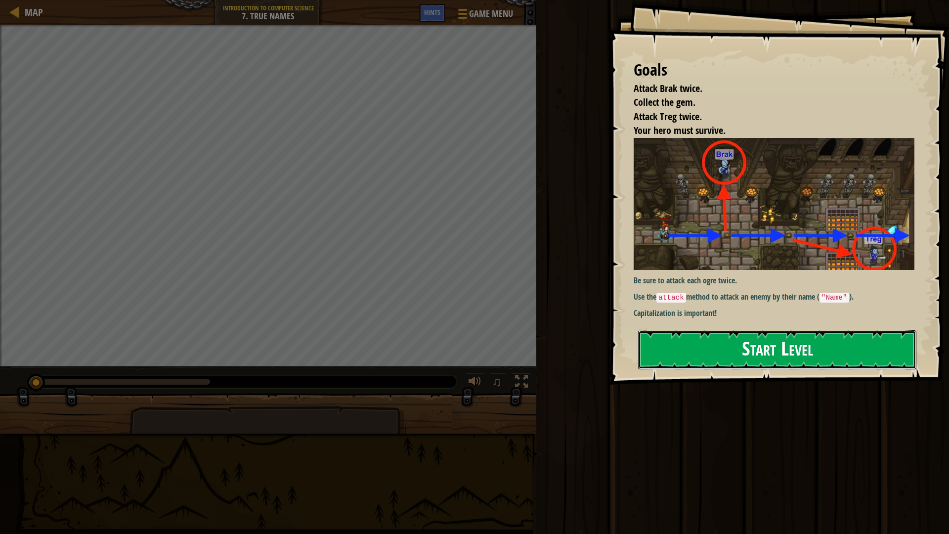
click at [750, 344] on button "Start Level" at bounding box center [777, 349] width 278 height 39
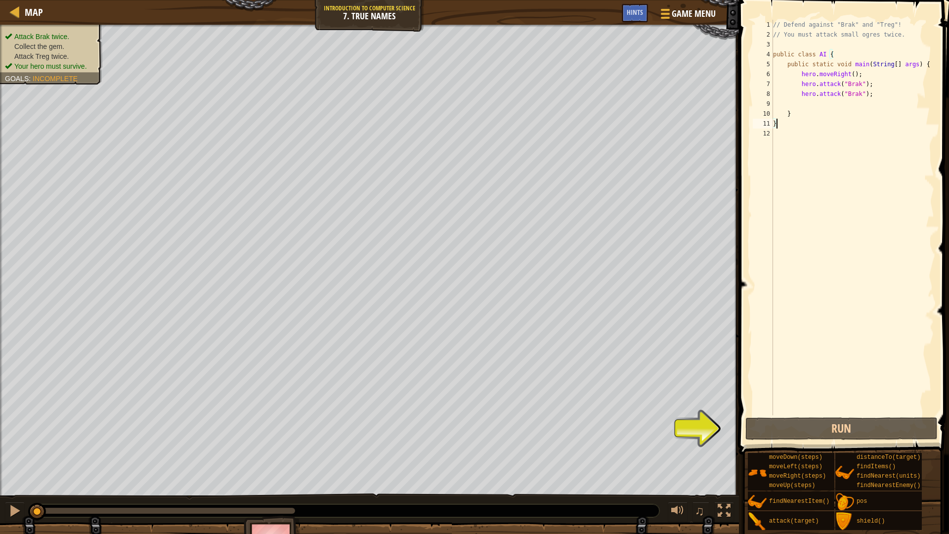
click at [865, 91] on div "// Defend against "Brak" and "Treg"! // You must attack small ogres twice. publ…" at bounding box center [852, 227] width 163 height 415
click at [862, 92] on div "// Defend against "Brak" and "Treg"! // You must attack small ogres twice. publ…" at bounding box center [852, 227] width 163 height 415
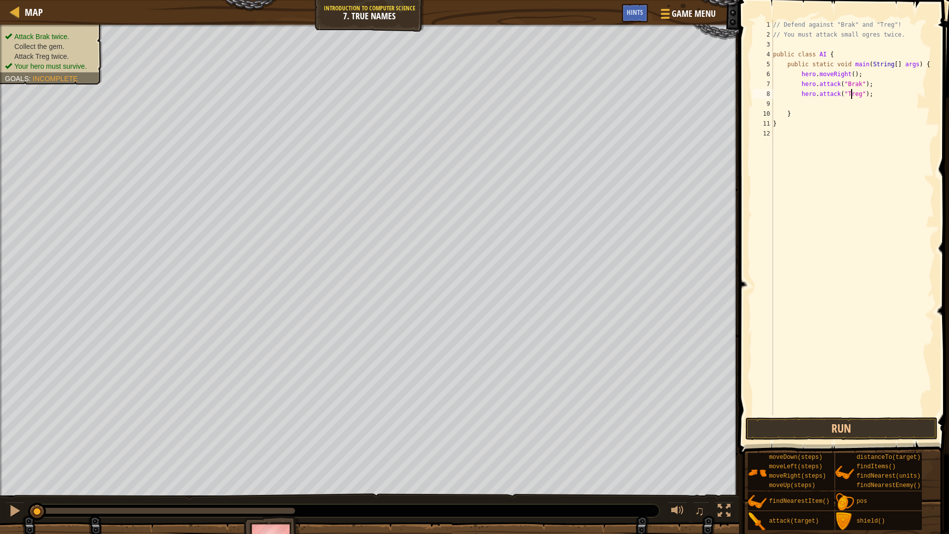
scroll to position [4, 6]
click at [877, 83] on div "// Defend against "Brak" and "Treg"! // You must attack small ogres twice. publ…" at bounding box center [852, 227] width 163 height 415
type textarea "hero.attack("Brak");"
type textarea "g"
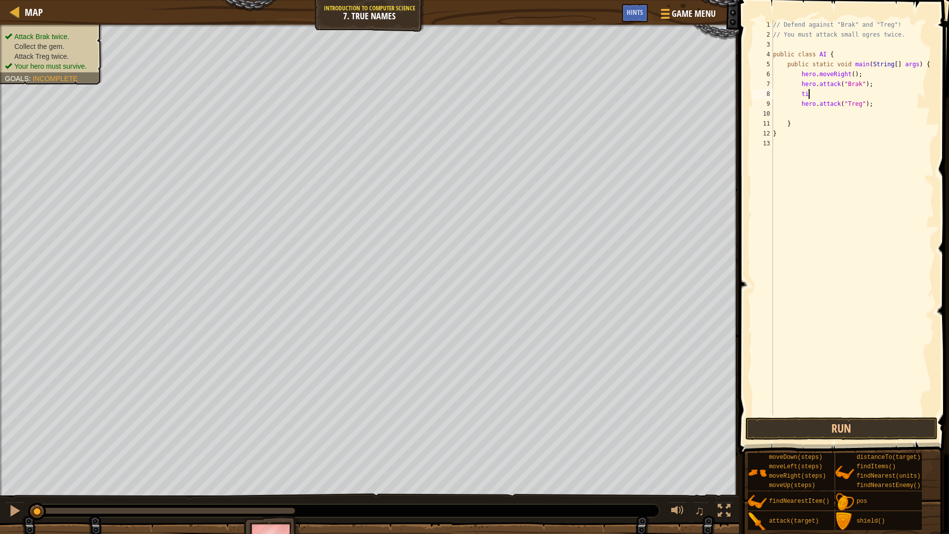
type textarea "t"
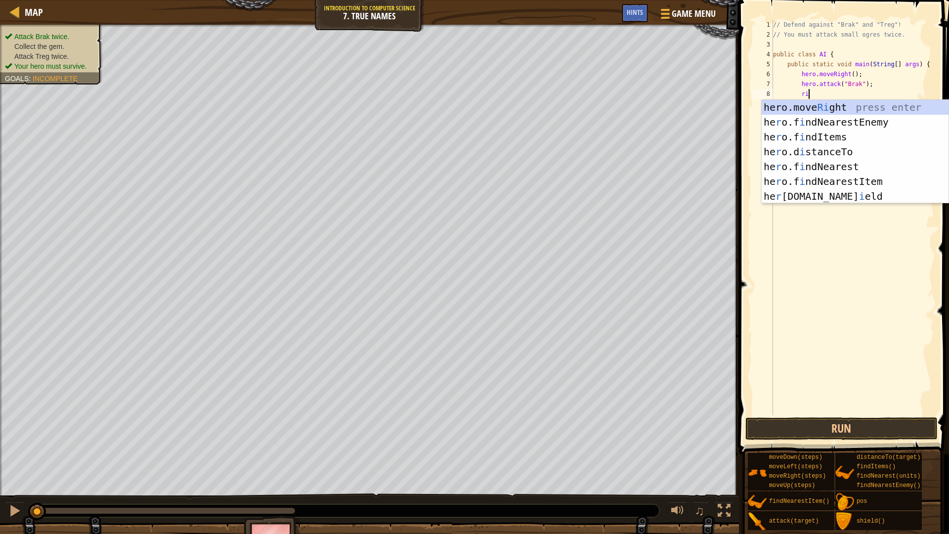
type textarea "rig"
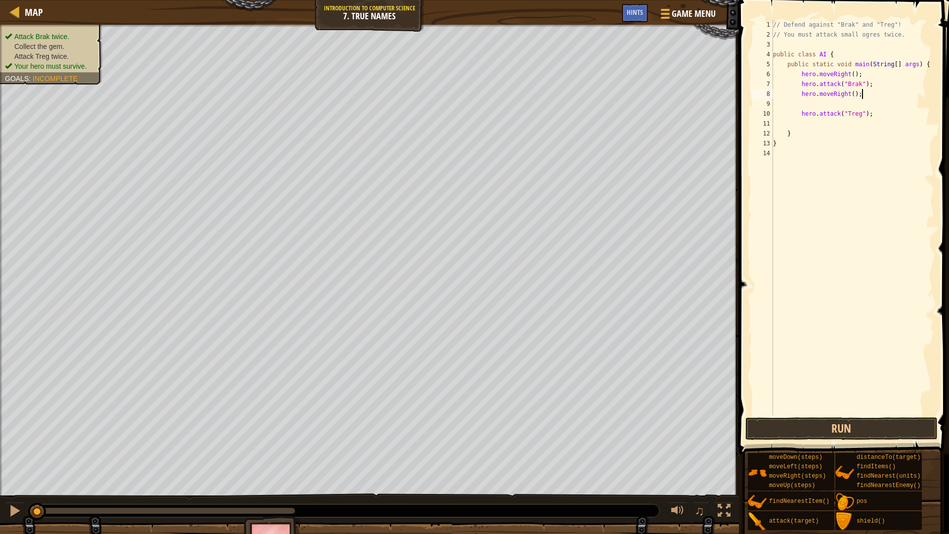
drag, startPoint x: 870, startPoint y: 97, endPoint x: 899, endPoint y: 94, distance: 28.8
click at [899, 94] on div "// Defend against "Brak" and "Treg"! // You must attack small ogres twice. publ…" at bounding box center [852, 227] width 163 height 415
click at [890, 111] on div "// Defend against "Brak" and "Treg"! // You must attack small ogres twice. publ…" at bounding box center [852, 227] width 163 height 415
type textarea "hero.attack("Treg");"
click at [876, 103] on div "// Defend against "Brak" and "Treg"! // You must attack small ogres twice. publ…" at bounding box center [852, 227] width 163 height 415
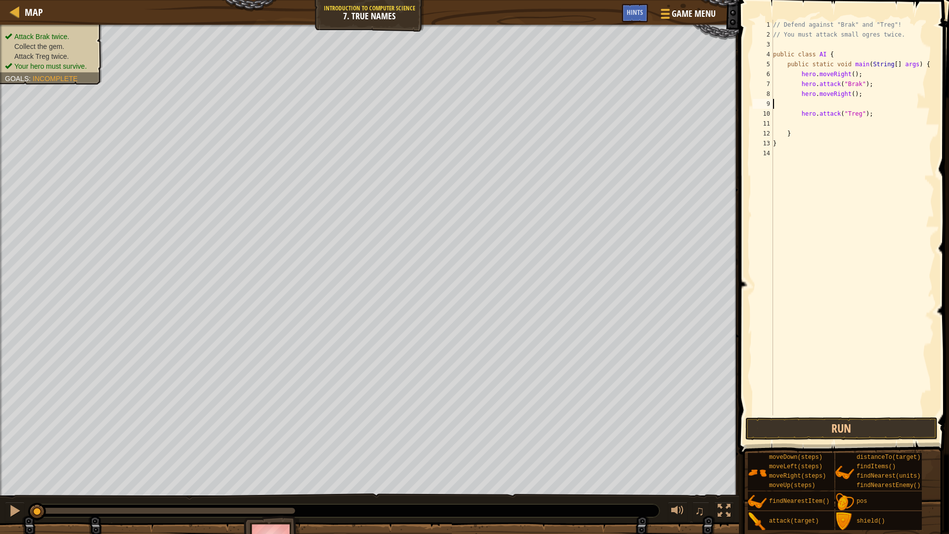
scroll to position [4, 0]
click at [885, 106] on div "// Defend against "Brak" and "Treg"! // You must attack small ogres twice. publ…" at bounding box center [852, 227] width 163 height 415
type textarea "hero.attack("Treg");"
type textarea "g"
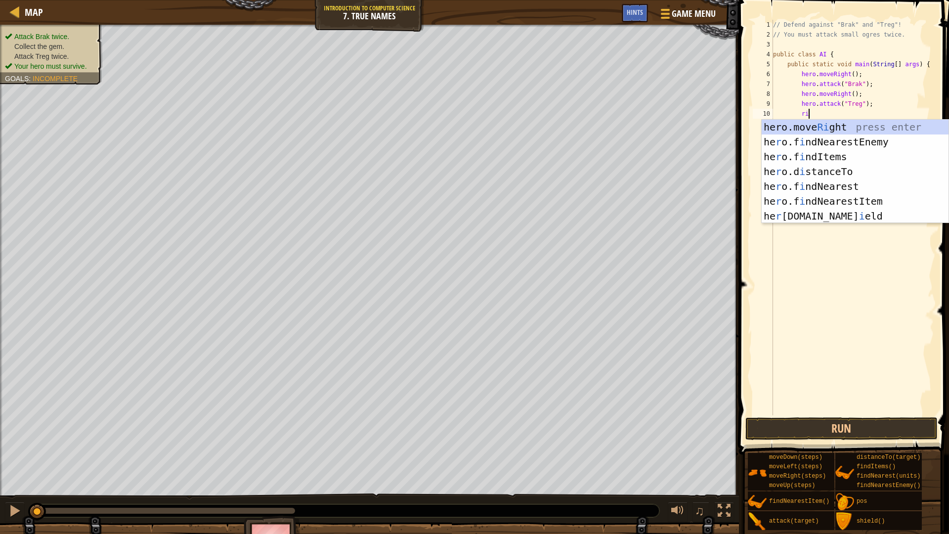
type textarea "righ"
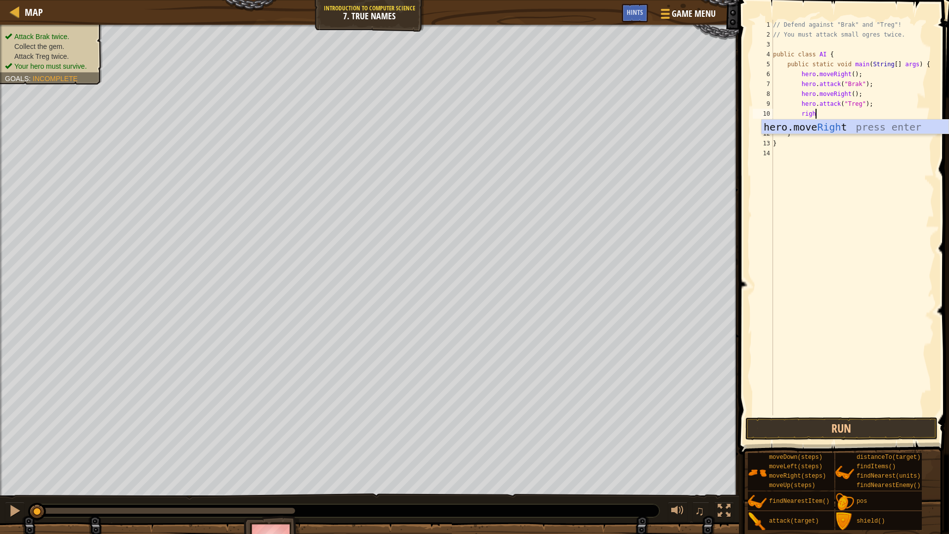
scroll to position [4, 3]
click at [834, 126] on div "hero.move Righ t press enter" at bounding box center [855, 142] width 187 height 44
click at [855, 117] on div "// Defend against "Brak" and "Treg"! // You must attack small ogres twice. publ…" at bounding box center [852, 227] width 163 height 415
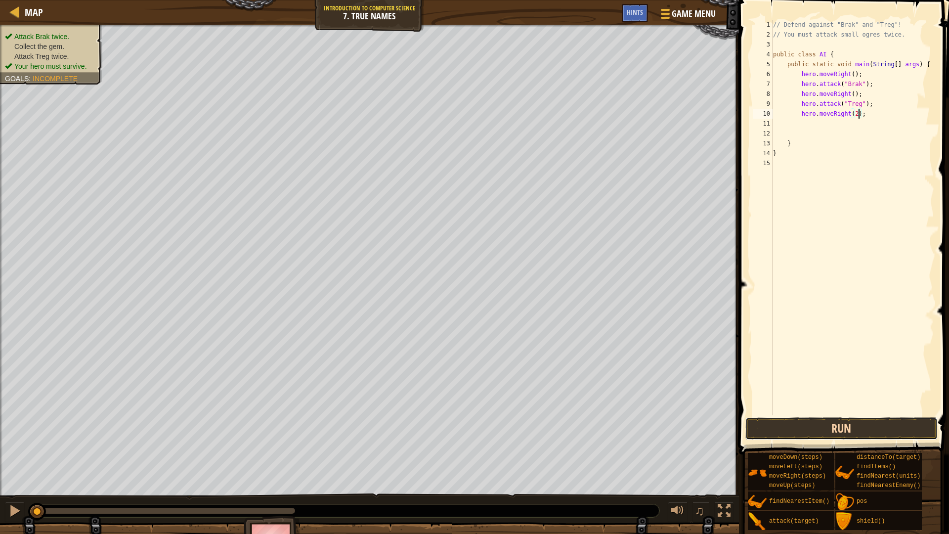
click at [827, 429] on button "Run" at bounding box center [841, 428] width 192 height 23
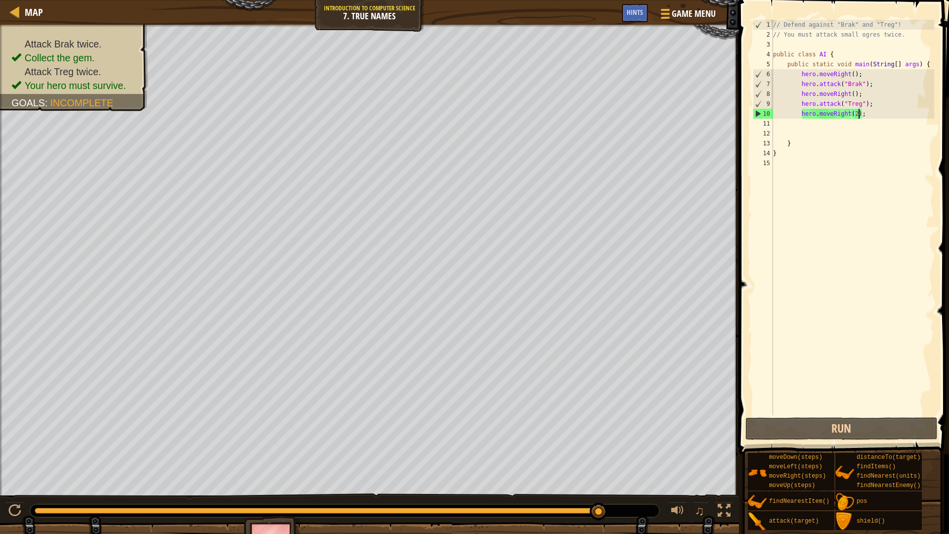
click at [882, 117] on div "// Defend against "Brak" and "Treg"! // You must attack small ogres twice. publ…" at bounding box center [852, 227] width 163 height 415
drag, startPoint x: 883, startPoint y: 87, endPoint x: 795, endPoint y: 84, distance: 87.5
click at [795, 84] on div "// Defend against "Brak" and "Treg"! // You must attack small ogres twice. publ…" at bounding box center [852, 227] width 163 height 415
click at [873, 117] on div "// Defend against "Brak" and "Treg"! // You must attack small ogres twice. publ…" at bounding box center [852, 227] width 163 height 415
type textarea "hero.moveRight(2);"
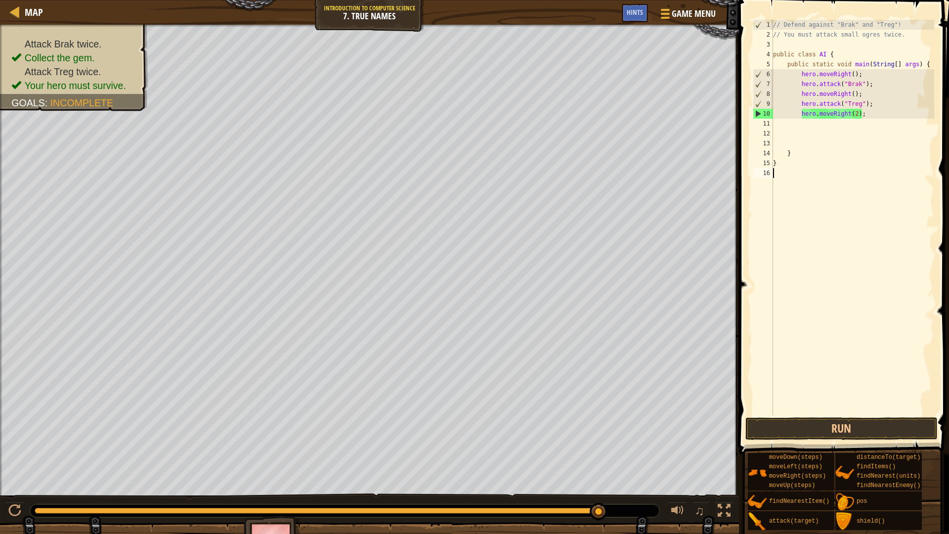
scroll to position [4, 0]
type textarea "}"
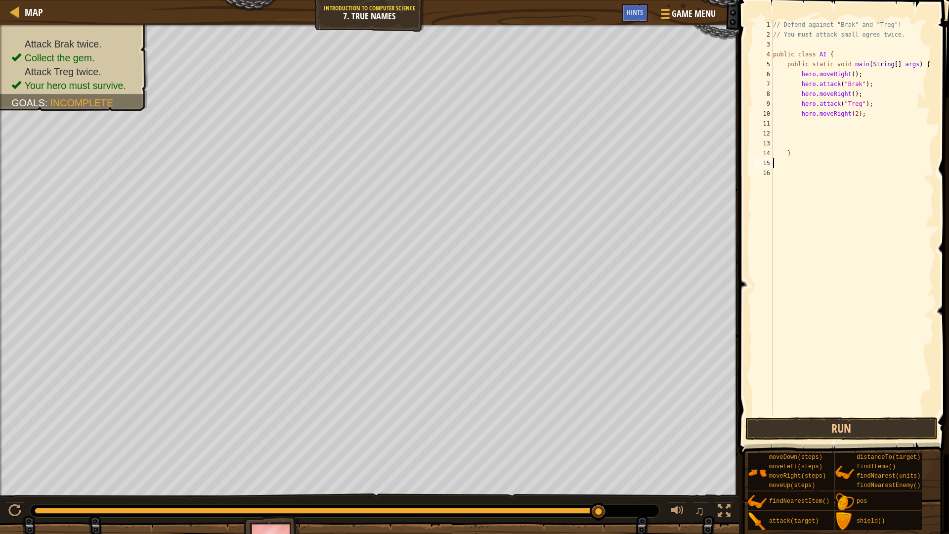
type textarea "]"
type textarea "}"
click at [854, 123] on div "// Defend against "Brak" and "Treg"! // You must attack small ogres twice. publ…" at bounding box center [852, 227] width 163 height 415
click at [851, 120] on div "// Defend against "Brak" and "Treg"! // You must attack small ogres twice. publ…" at bounding box center [852, 227] width 163 height 415
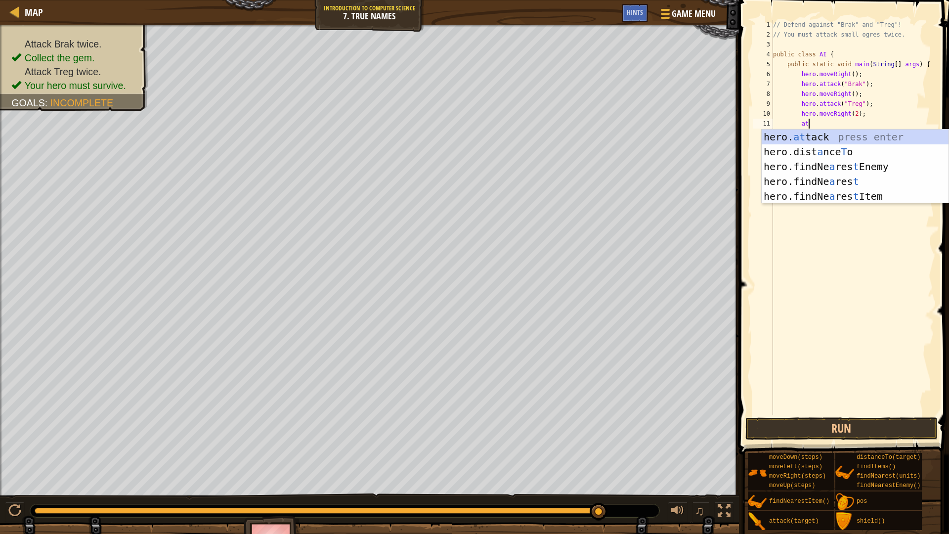
scroll to position [4, 2]
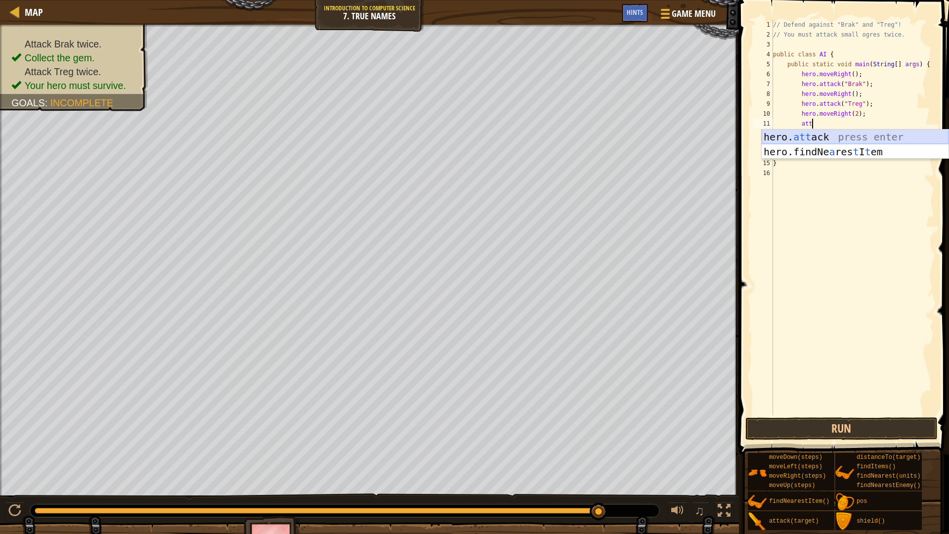
click at [865, 138] on div "hero. att ack press enter hero.findNe a res t I t em press enter" at bounding box center [855, 158] width 187 height 59
type textarea "hero.attack('Brak');"
click at [881, 122] on div "// Defend against "Brak" and "Treg"! // You must attack small ogres twice. publ…" at bounding box center [852, 227] width 163 height 415
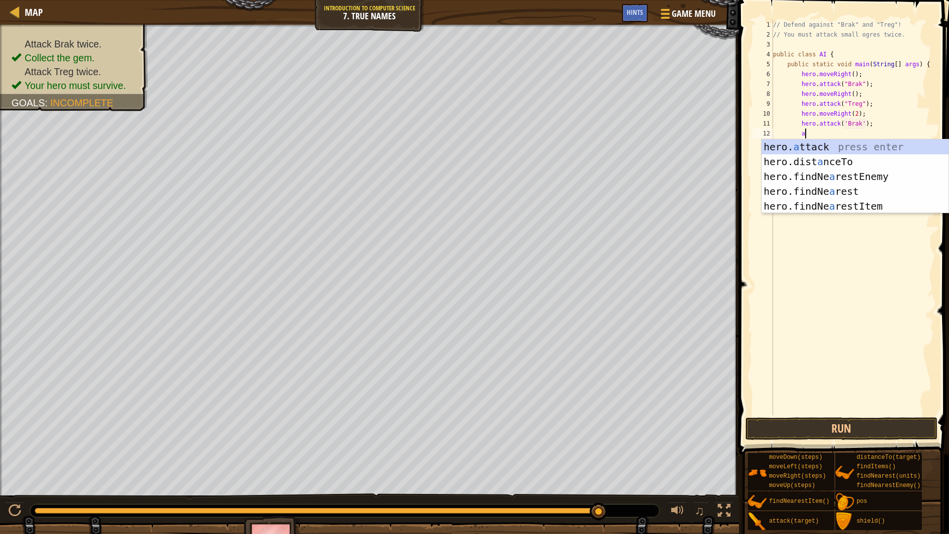
scroll to position [4, 2]
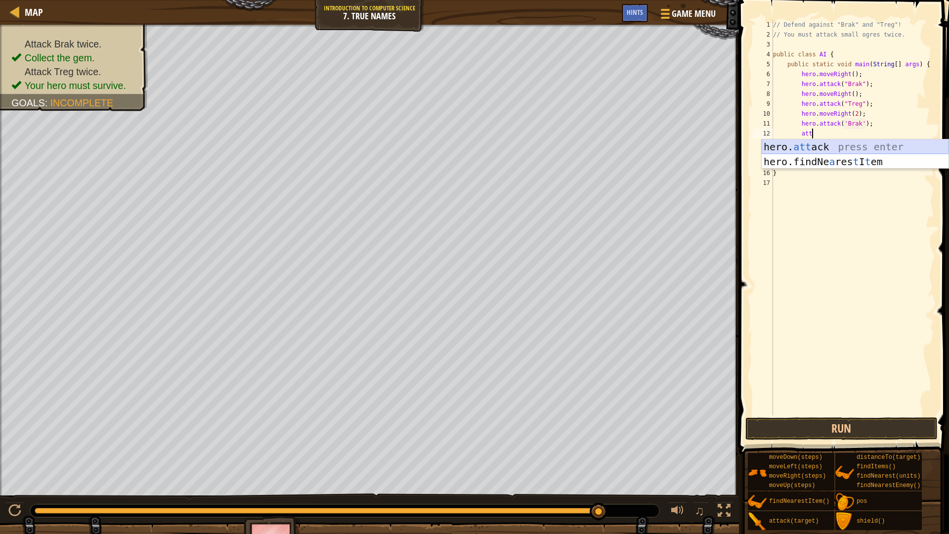
click at [857, 147] on div "hero. att ack press enter hero.findNe a res t I t em press enter" at bounding box center [855, 168] width 187 height 59
click at [842, 131] on div "// Defend against "Brak" and "Treg"! // You must attack small ogres twice. publ…" at bounding box center [852, 227] width 163 height 415
click at [844, 132] on div "// Defend against "Brak" and "Treg"! // You must attack small ogres twice. publ…" at bounding box center [852, 227] width 163 height 415
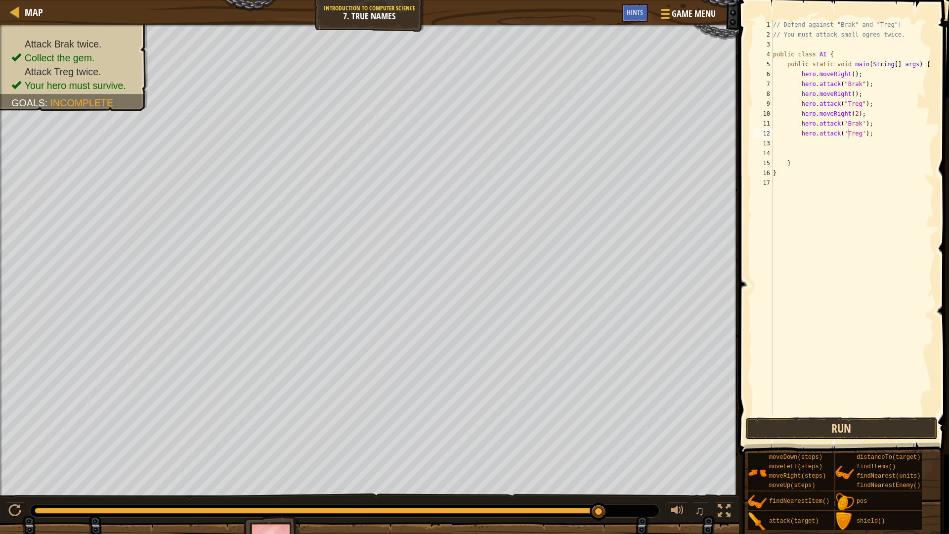
click at [809, 421] on button "Run" at bounding box center [841, 428] width 192 height 23
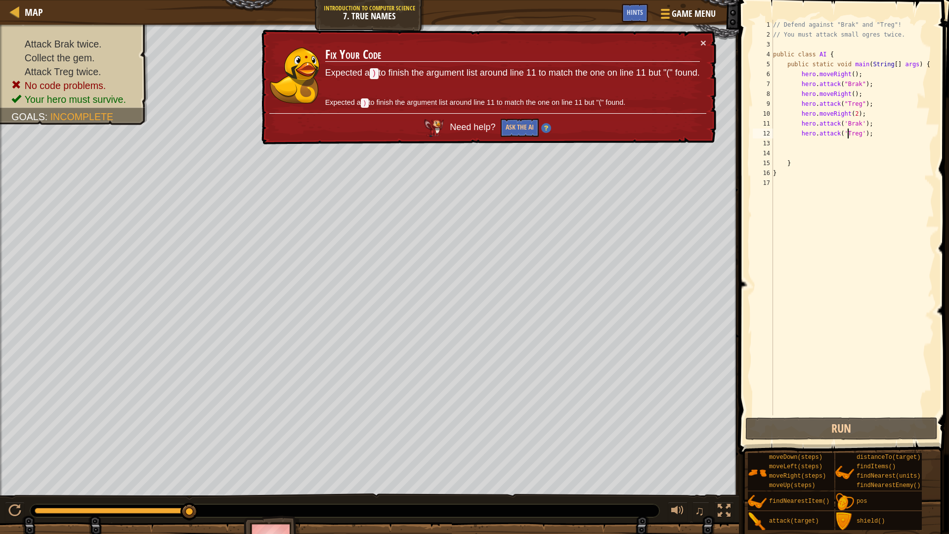
click at [876, 106] on div "// Defend against "Brak" and "Treg"! // You must attack small ogres twice. publ…" at bounding box center [852, 227] width 163 height 415
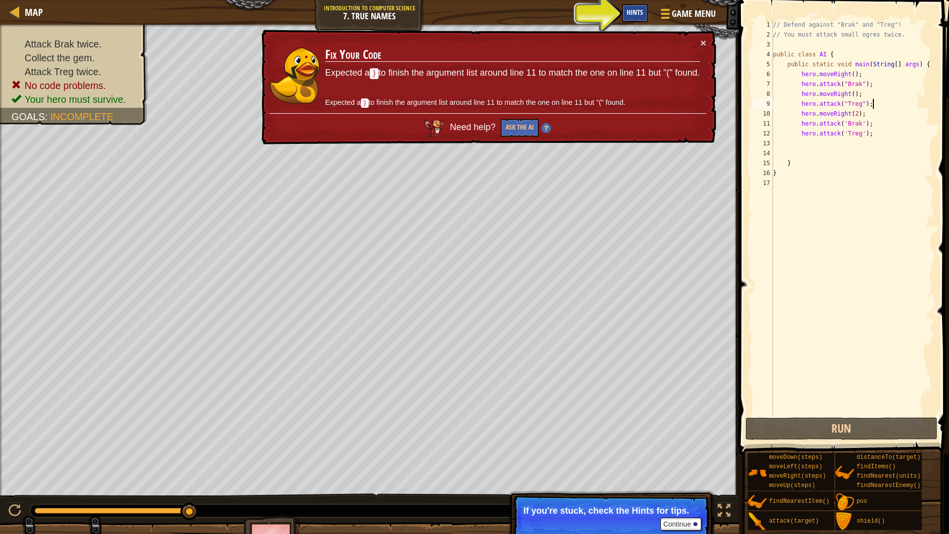
click at [636, 15] on span "Hints" at bounding box center [635, 11] width 16 height 9
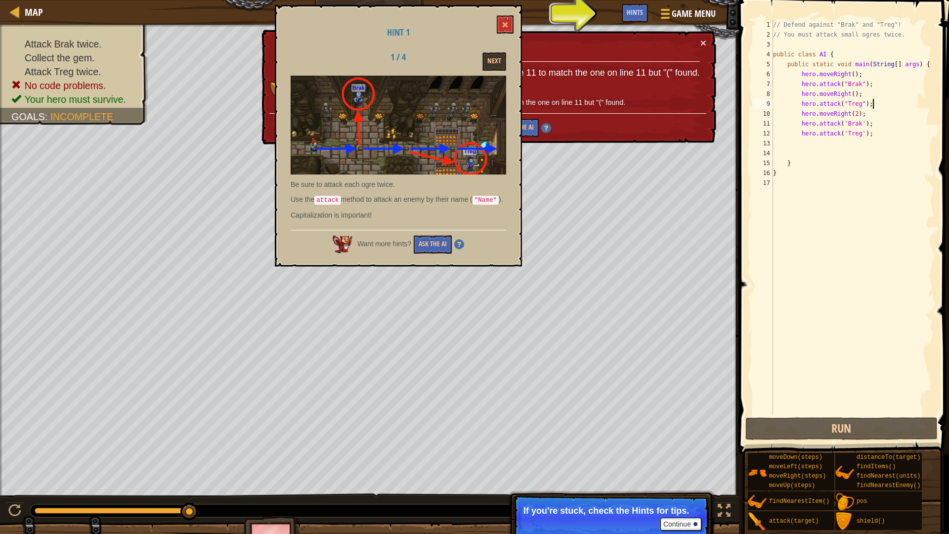
click at [515, 26] on div "Hint 1 1 / 4 Next Be sure to attack each ogre twice. Use the attack method to a…" at bounding box center [398, 135] width 247 height 261
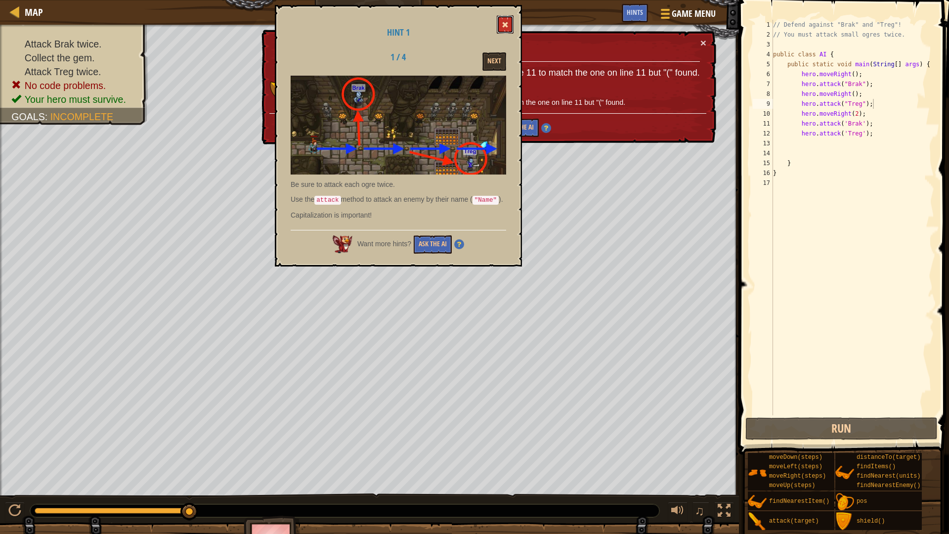
click at [511, 26] on button at bounding box center [505, 24] width 17 height 18
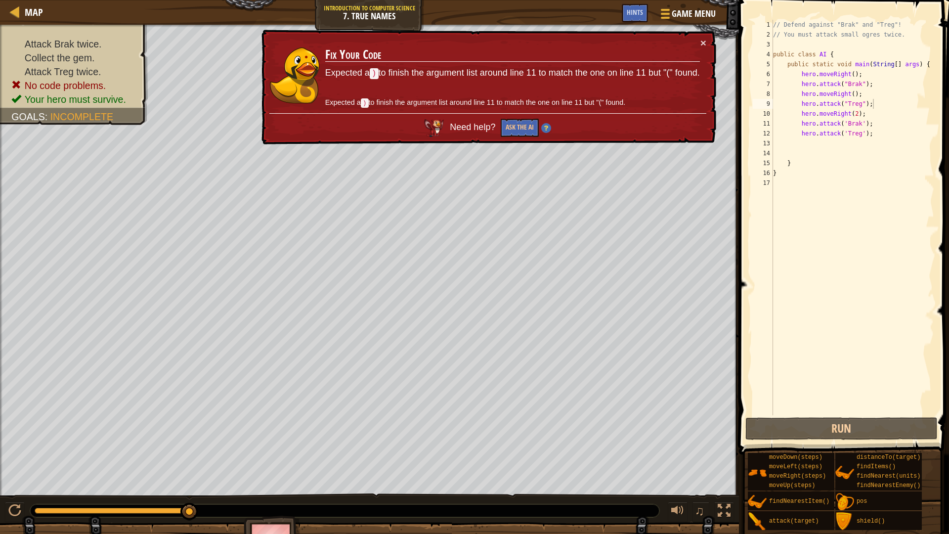
type textarea "hero.moveRight();"
drag, startPoint x: 871, startPoint y: 73, endPoint x: 948, endPoint y: 78, distance: 77.8
click at [948, 0] on html "Map Introduction to Computer Science 7. True Names Game Menu Done Hints 1 ההההה…" at bounding box center [474, 0] width 949 height 0
drag, startPoint x: 862, startPoint y: 97, endPoint x: 884, endPoint y: 98, distance: 21.8
click at [884, 98] on div "// Defend against "Brak" and "Treg"! // You must attack small ogres twice. publ…" at bounding box center [852, 227] width 163 height 415
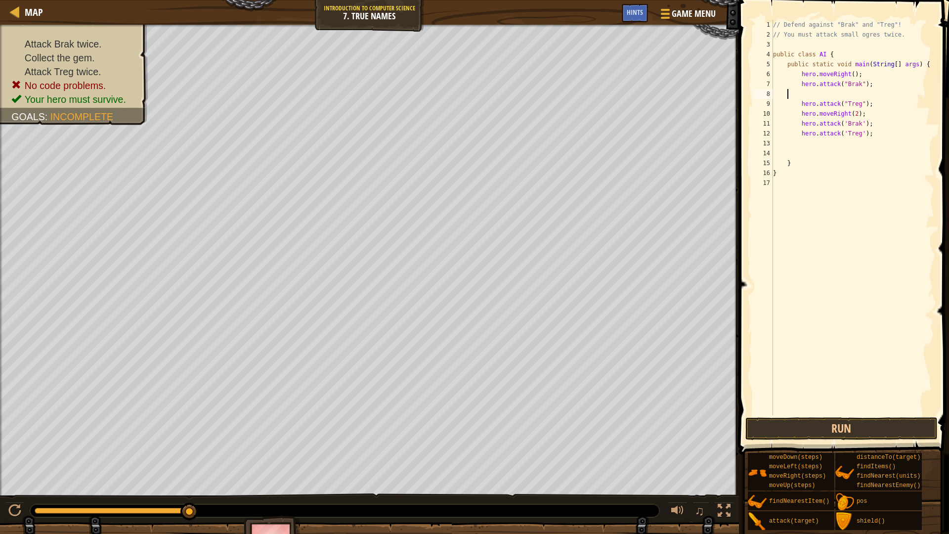
scroll to position [4, 0]
click at [857, 86] on div "// Defend against "Brak" and "Treg"! // You must attack small ogres twice. publ…" at bounding box center [852, 227] width 163 height 415
drag, startPoint x: 862, startPoint y: 102, endPoint x: 849, endPoint y: 105, distance: 13.6
click at [849, 105] on div "// Defend against "Brak" and "Treg"! // You must attack small ogres twice. publ…" at bounding box center [852, 227] width 163 height 415
type textarea "hero.attack("Brak");"
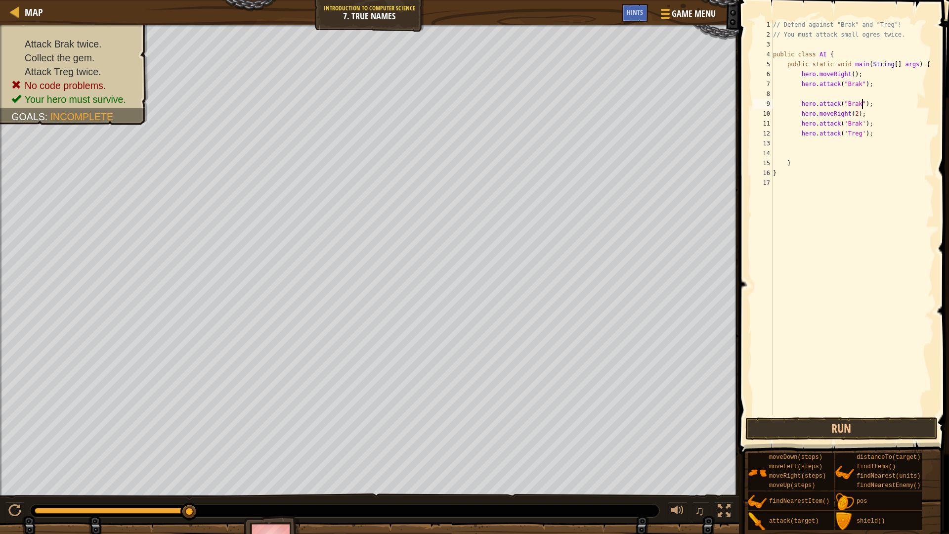
scroll to position [4, 7]
click at [879, 87] on div "// Defend against "Brak" and "Treg"! // You must attack small ogres twice. publ…" at bounding box center [852, 227] width 163 height 415
click at [879, 90] on div "// Defend against "Brak" and "Treg"! // You must attack small ogres twice. publ…" at bounding box center [852, 227] width 163 height 415
drag, startPoint x: 862, startPoint y: 113, endPoint x: 847, endPoint y: 114, distance: 15.8
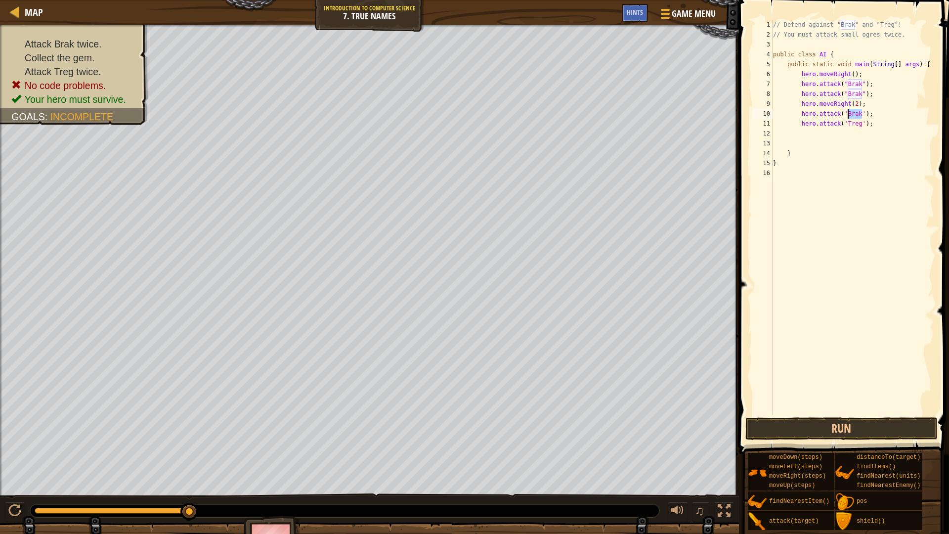
click at [847, 114] on div "// Defend against "Brak" and "Treg"! // You must attack small ogres twice. publ…" at bounding box center [852, 227] width 163 height 415
click at [814, 419] on button "Run" at bounding box center [841, 428] width 192 height 23
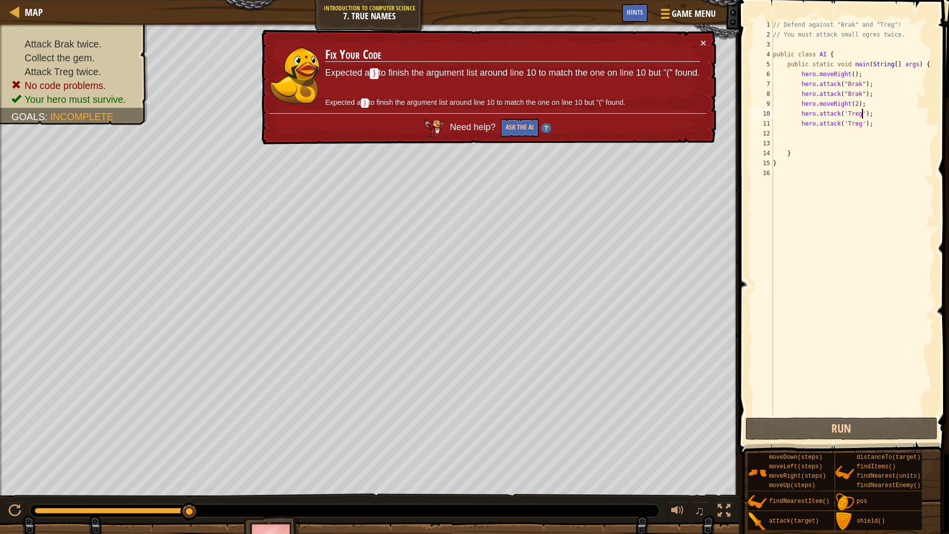
click at [873, 104] on div "// Defend against "Brak" and "Treg"! // You must attack small ogres twice. publ…" at bounding box center [852, 227] width 163 height 415
type textarea "hero.moveRight(2);"
drag, startPoint x: 872, startPoint y: 103, endPoint x: 801, endPoint y: 105, distance: 71.7
click at [801, 105] on div "// Defend against "Brak" and "Treg"! // You must attack small ogres twice. publ…" at bounding box center [852, 227] width 163 height 415
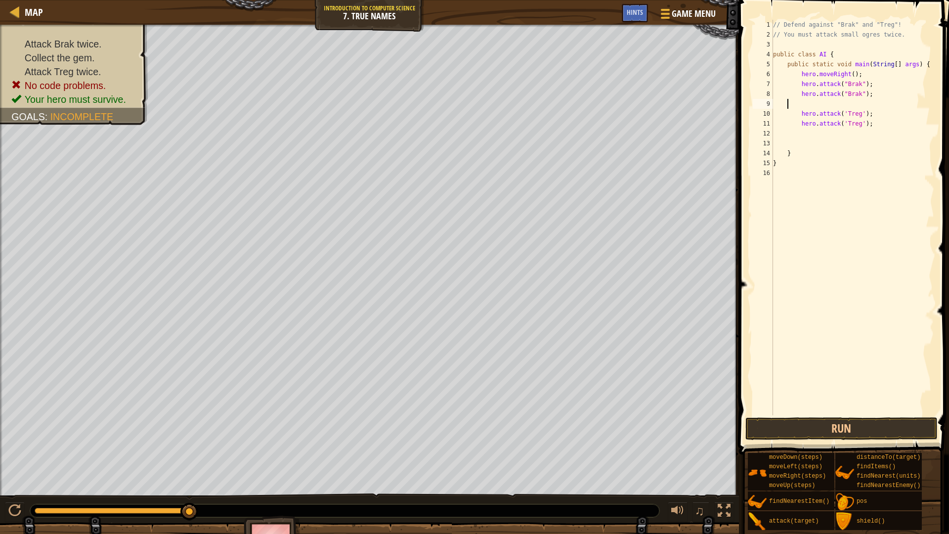
scroll to position [4, 0]
type textarea "hero.attack("Brak");"
click at [839, 127] on div "// Defend against "Brak" and "Treg"! // You must attack small ogres twice. publ…" at bounding box center [852, 227] width 163 height 415
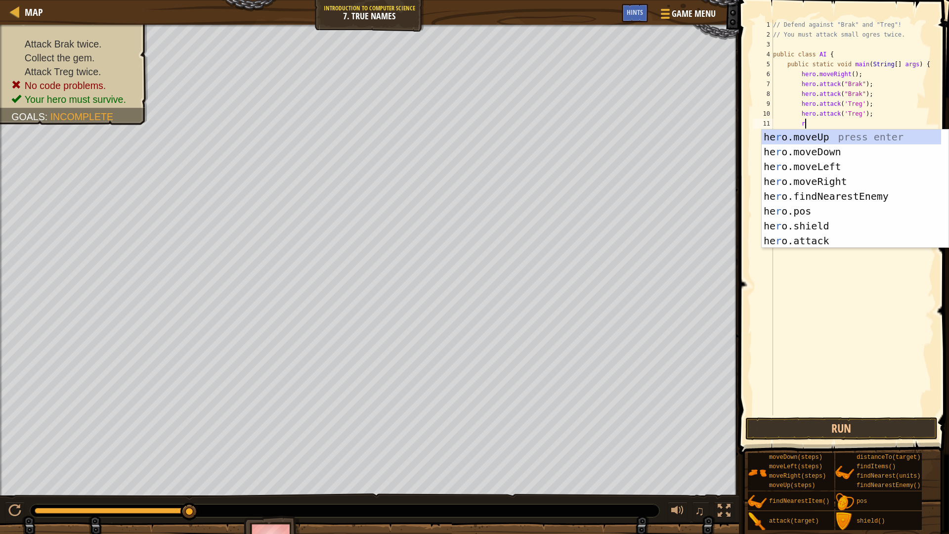
type textarea "ri"
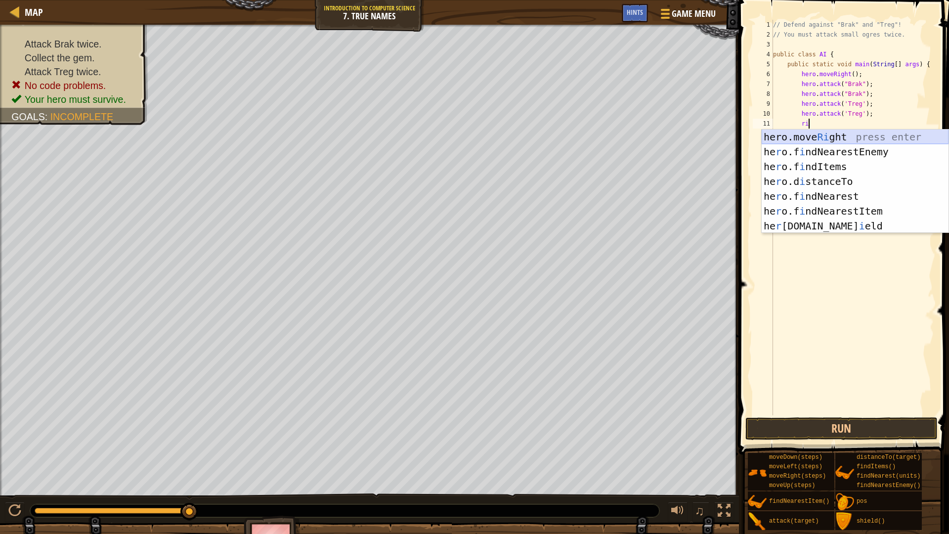
click at [834, 131] on div "hero.move Ri ght press enter he r o.f i ndNearestEnemy press enter he r o.f i n…" at bounding box center [855, 195] width 187 height 133
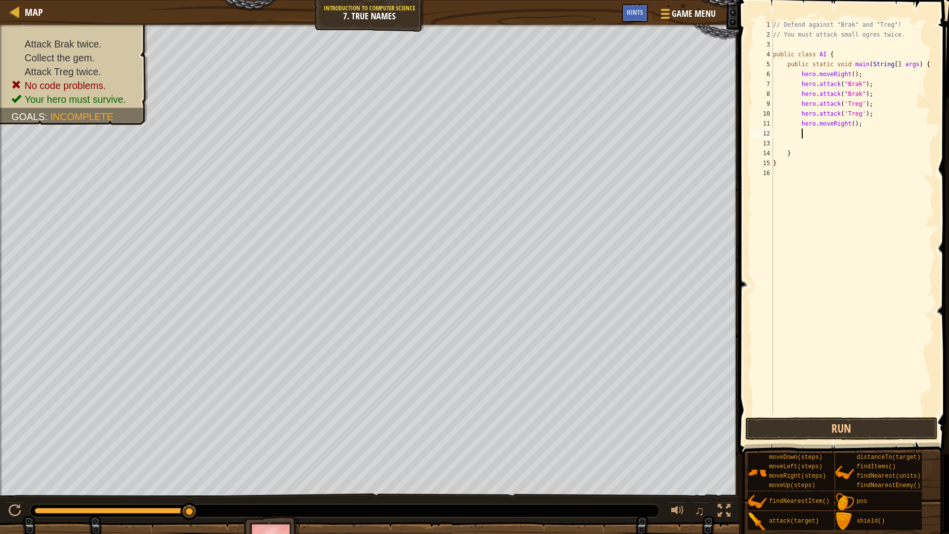
scroll to position [4, 2]
click at [854, 123] on div "// Defend against "Brak" and "Treg"! // You must attack small ogres twice. publ…" at bounding box center [852, 227] width 163 height 415
click at [857, 432] on button "Run" at bounding box center [841, 428] width 192 height 23
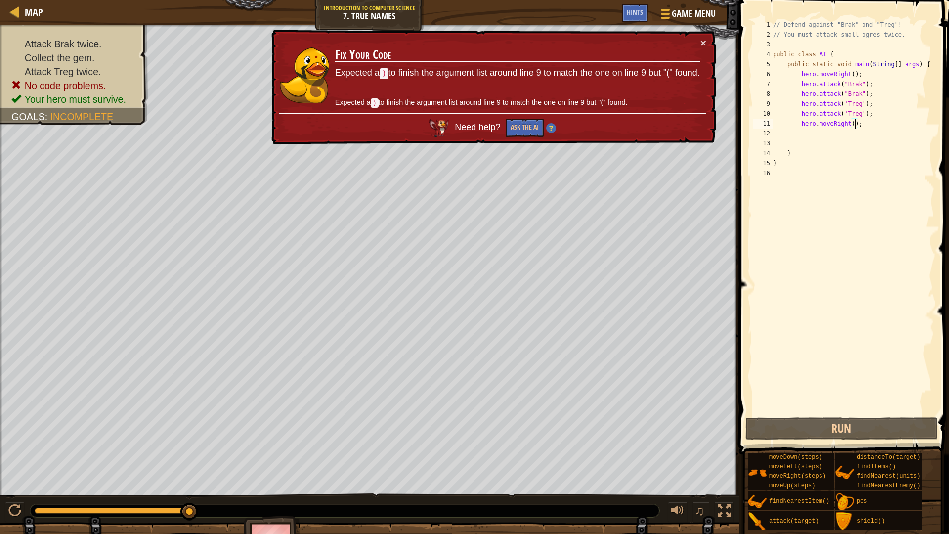
click at [846, 103] on div "// Defend against "Brak" and "Treg"! // You must attack small ogres twice. publ…" at bounding box center [852, 227] width 163 height 415
click at [848, 102] on div "// Defend against "Brak" and "Treg"! // You must attack small ogres twice. publ…" at bounding box center [852, 227] width 163 height 415
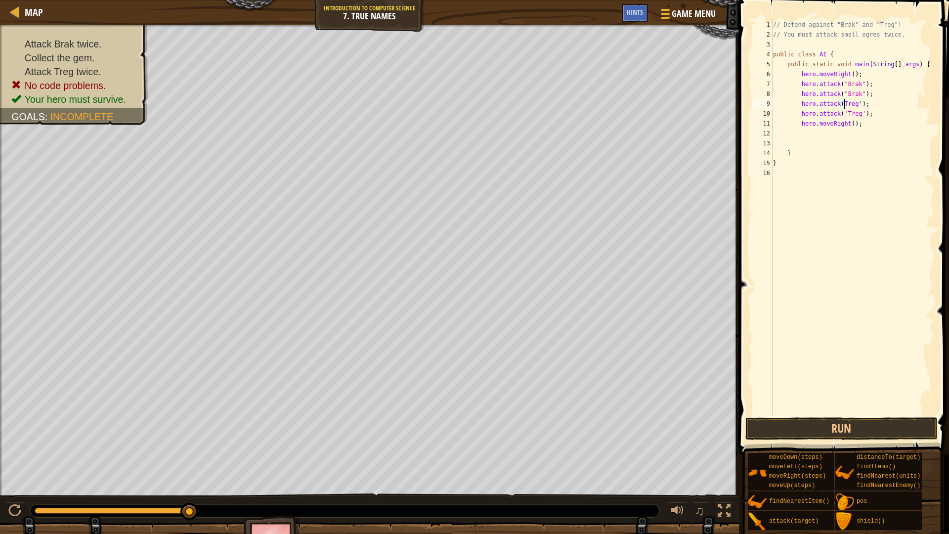
scroll to position [4, 6]
click at [864, 102] on div "// Defend against "Brak" and "Treg"! // You must attack small ogres twice. publ…" at bounding box center [852, 227] width 163 height 415
drag, startPoint x: 866, startPoint y: 114, endPoint x: 893, endPoint y: 132, distance: 32.2
click at [866, 113] on div "// Defend against "Brak" and "Treg"! // You must attack small ogres twice. publ…" at bounding box center [852, 227] width 163 height 415
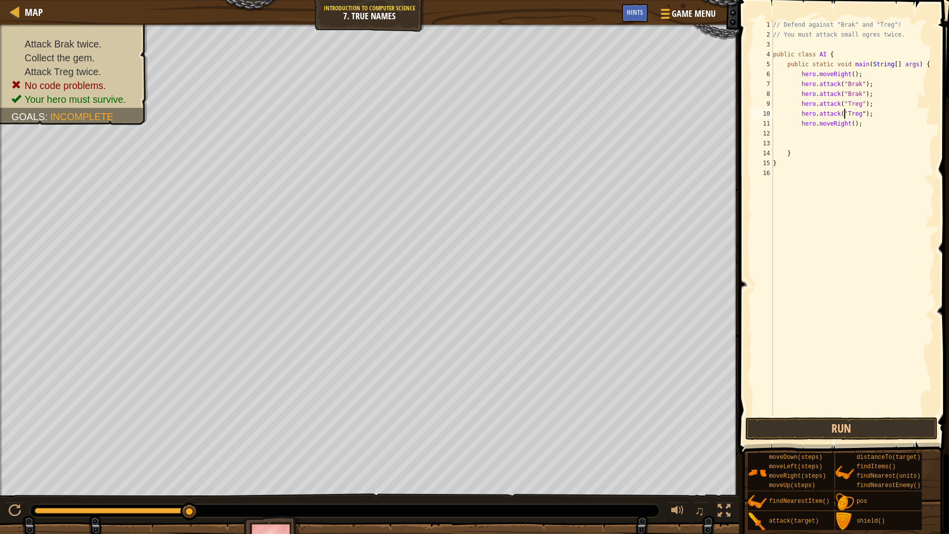
scroll to position [4, 6]
type textarea "hero.attack("Treg");"
click at [807, 432] on button "Run" at bounding box center [841, 428] width 192 height 23
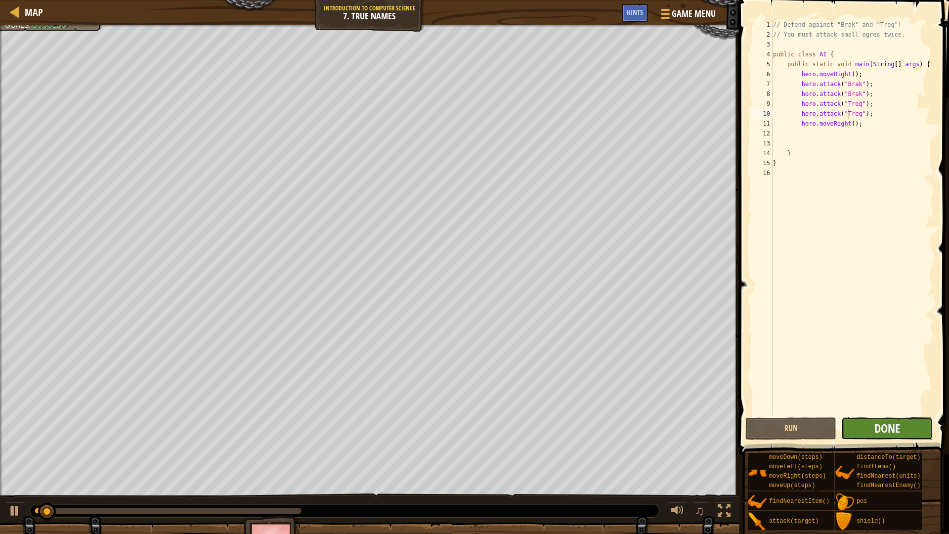
click at [888, 433] on span "Done" at bounding box center [887, 428] width 26 height 16
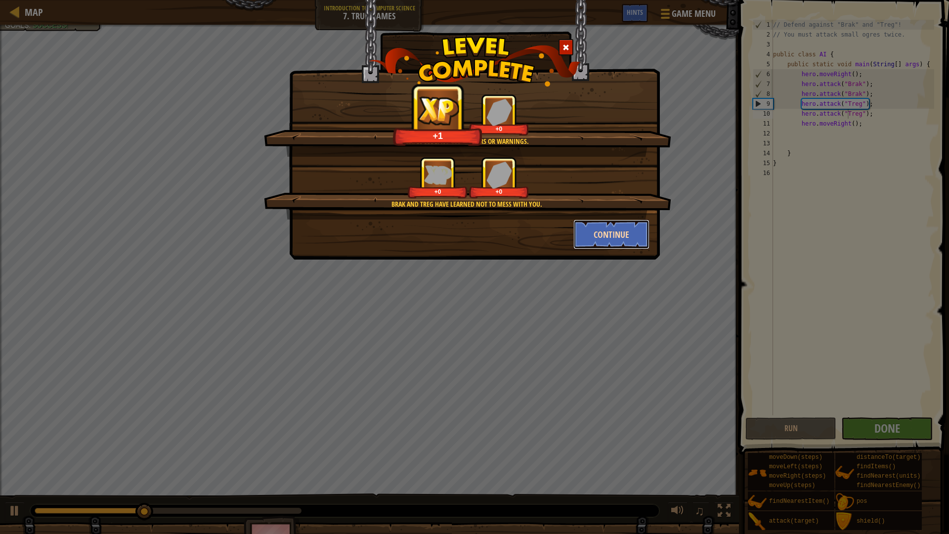
click at [593, 233] on button "Continue" at bounding box center [611, 234] width 77 height 30
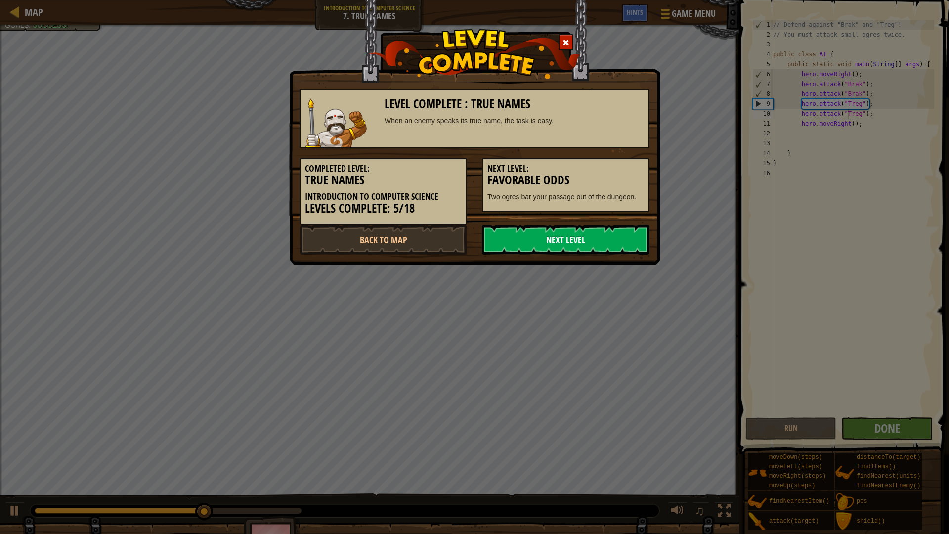
click at [545, 244] on link "Next Level" at bounding box center [566, 240] width 168 height 30
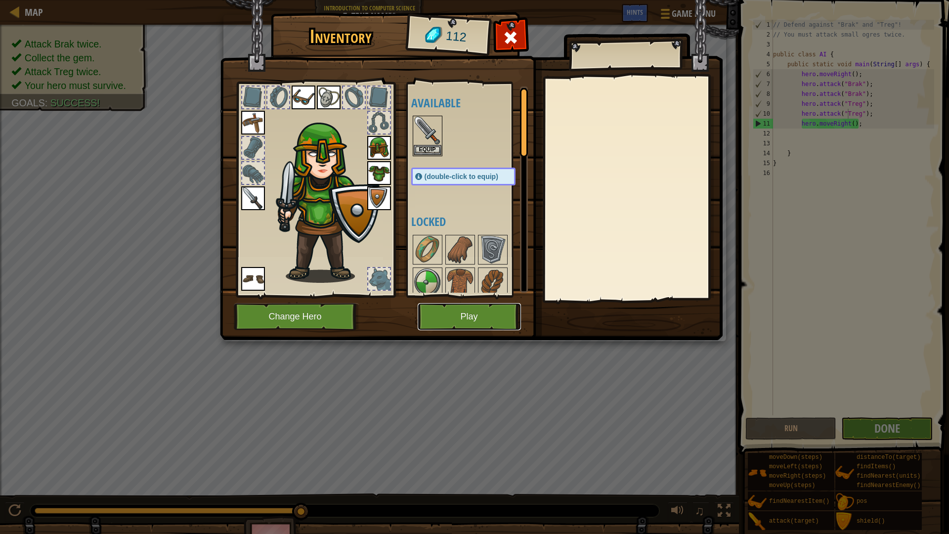
click at [485, 319] on button "Play" at bounding box center [469, 316] width 103 height 27
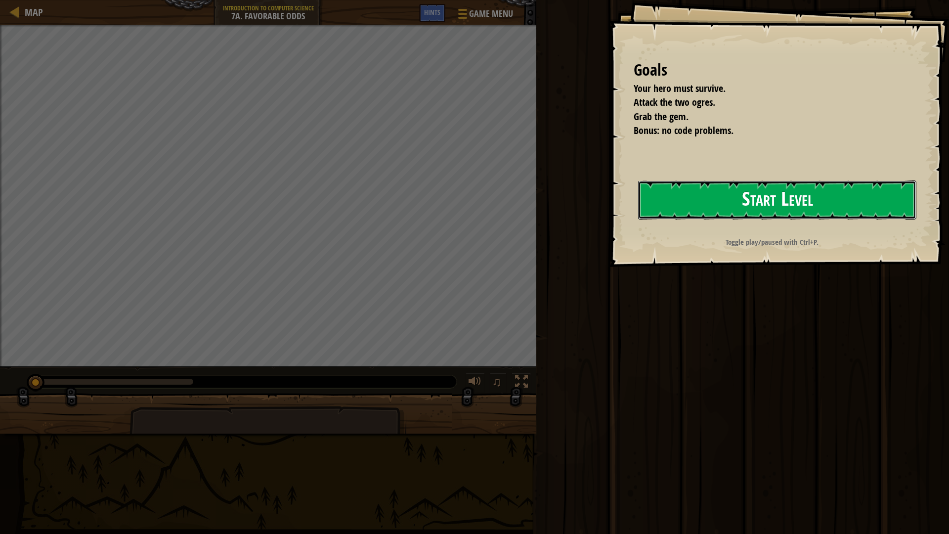
click at [730, 201] on button "Start Level" at bounding box center [777, 199] width 278 height 39
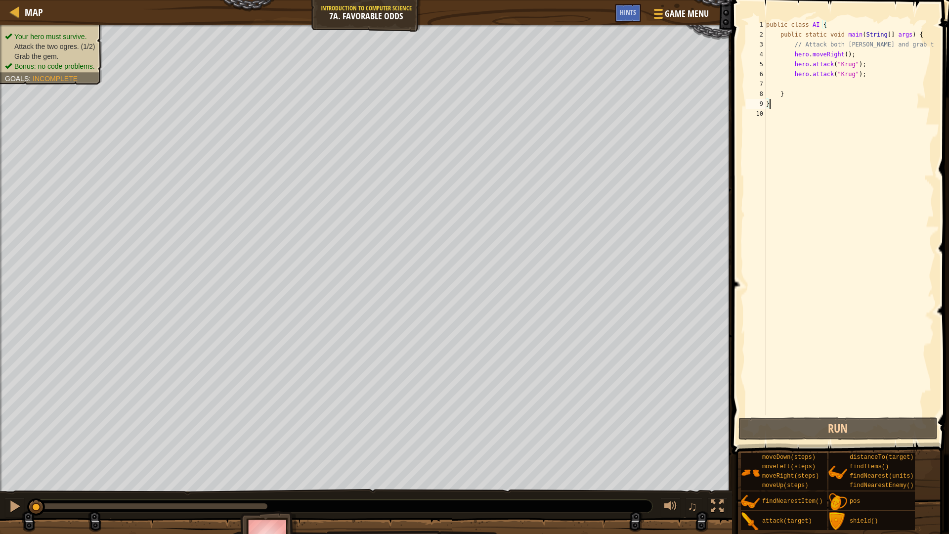
click at [838, 90] on div "public class AI { public static void main ( String [ ] args ) { // Attack both …" at bounding box center [849, 227] width 170 height 415
type textarea "}"
click at [836, 86] on div "public class AI { public static void main ( String [ ] args ) { // Attack both …" at bounding box center [849, 227] width 170 height 415
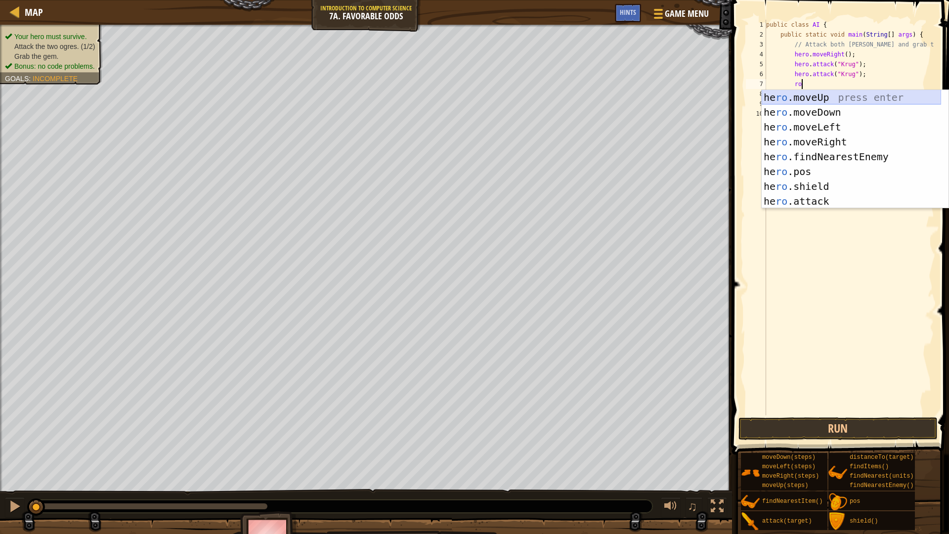
scroll to position [4, 2]
type textarea "ri"
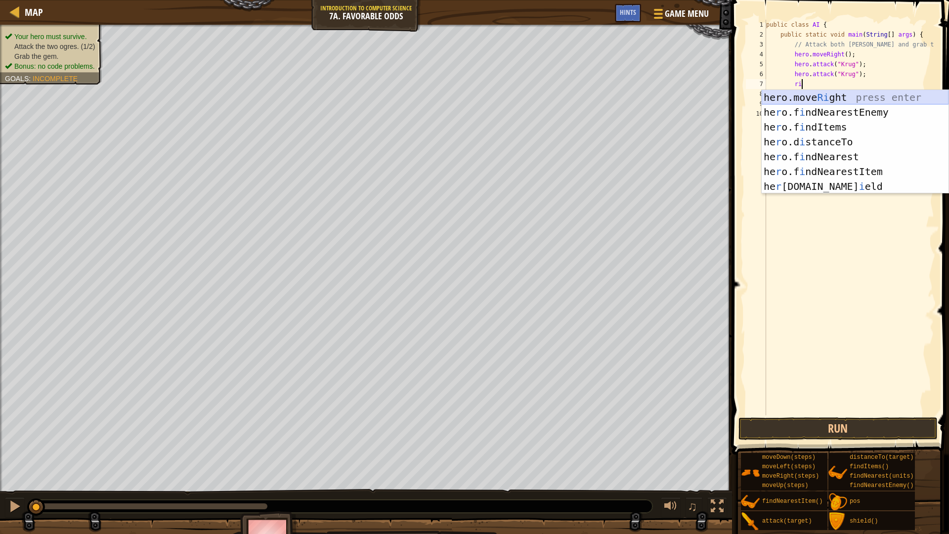
click at [844, 103] on div "hero.move Ri ght press enter he r o.f i ndNearestEnemy press enter he r o.f i n…" at bounding box center [855, 156] width 187 height 133
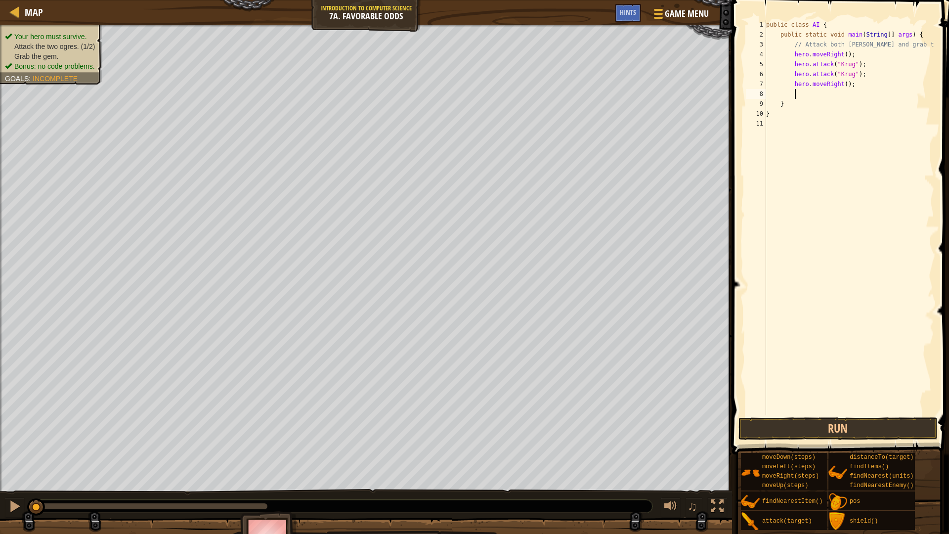
scroll to position [4, 2]
type textarea "u"
click at [839, 103] on div "hero.move U p press enter" at bounding box center [855, 122] width 187 height 44
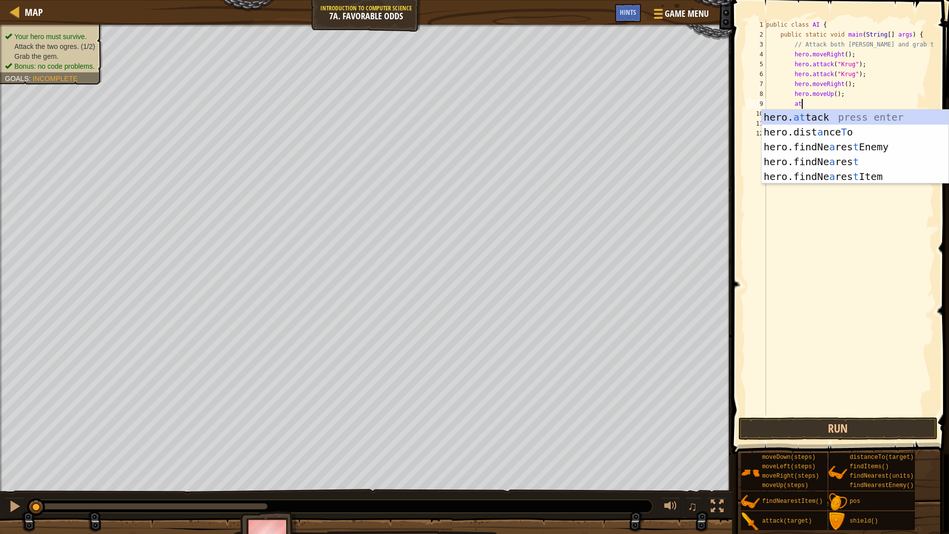
scroll to position [4, 2]
click at [842, 113] on div "hero. at tack press enter hero.dist a nce T o press enter hero.findNe a res t E…" at bounding box center [855, 162] width 187 height 104
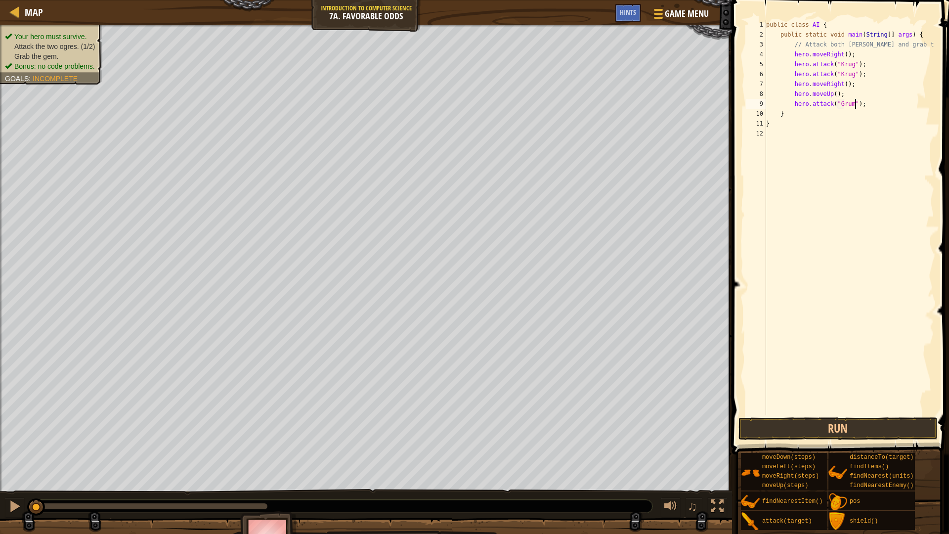
scroll to position [4, 7]
type textarea "hero.attack("Grump");"
click at [875, 104] on div "public class AI { public static void main ( String [ ] args ) { // Attack both …" at bounding box center [849, 227] width 170 height 415
click at [836, 129] on div "hero. att ack press enter hero.findNe a res t I t em press enter" at bounding box center [855, 149] width 187 height 59
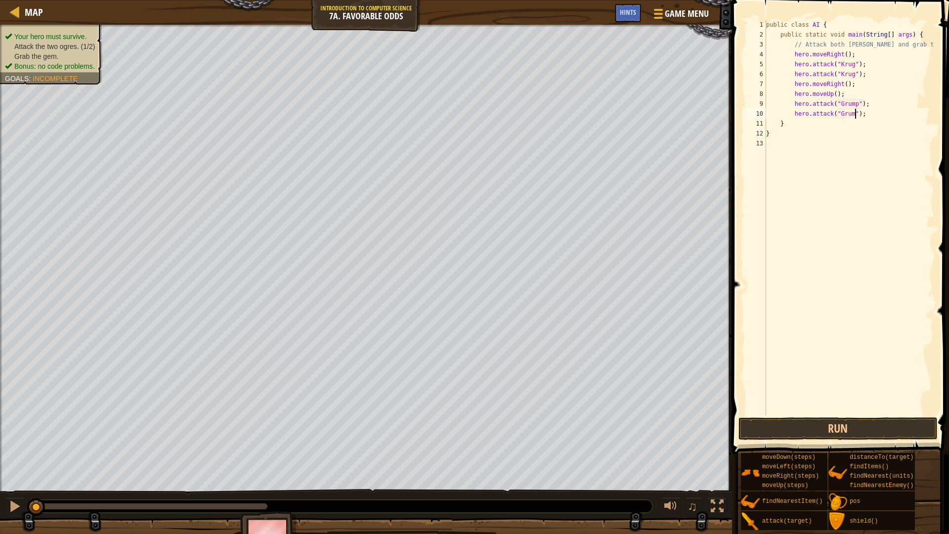
scroll to position [4, 7]
type textarea "hero.attack("Grump");"
click at [875, 113] on div "public class AI { public static void main ( String [ ] args ) { // Attack both …" at bounding box center [849, 227] width 170 height 415
type textarea "lef"
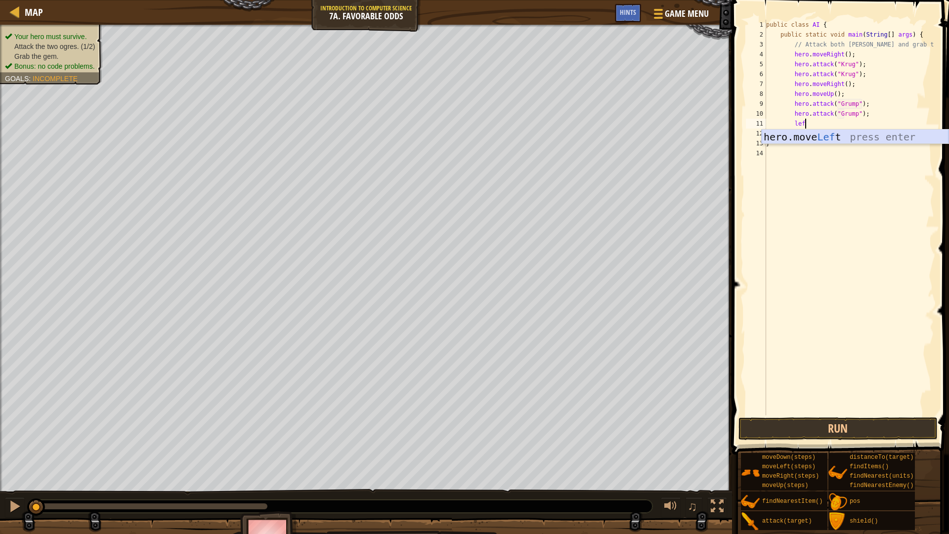
click at [833, 136] on div "hero.move Lef t press enter" at bounding box center [855, 151] width 187 height 44
click at [847, 125] on div "public class AI { public static void main ( String [ ] args ) { // Attack both …" at bounding box center [849, 227] width 170 height 415
click at [847, 124] on div "public class AI { public static void main ( String [ ] args ) { // Attack both …" at bounding box center [849, 227] width 170 height 415
click at [846, 123] on div "public class AI { public static void main ( String [ ] args ) { // Attack both …" at bounding box center [849, 227] width 170 height 415
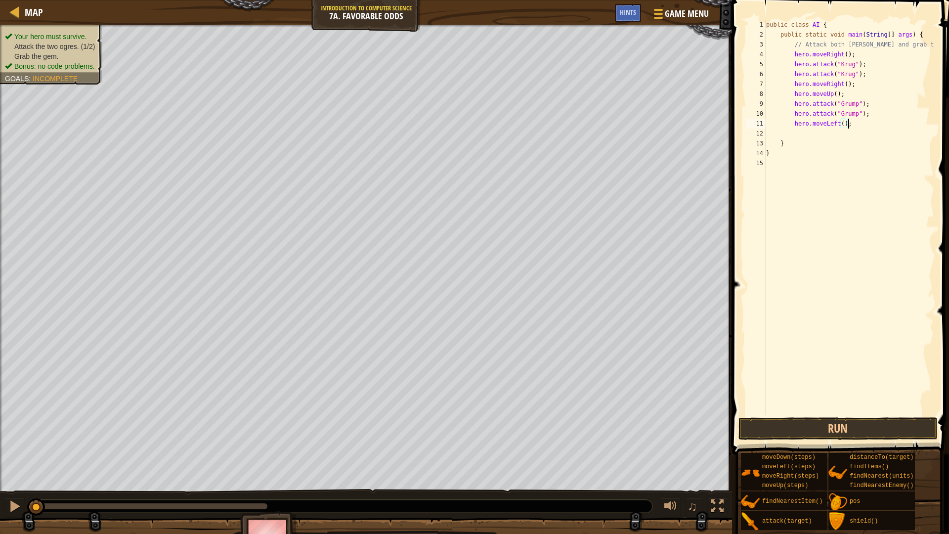
click at [844, 124] on div "public class AI { public static void main ( String [ ] args ) { // Attack both …" at bounding box center [849, 227] width 170 height 415
click at [778, 428] on button "Run" at bounding box center [837, 428] width 199 height 23
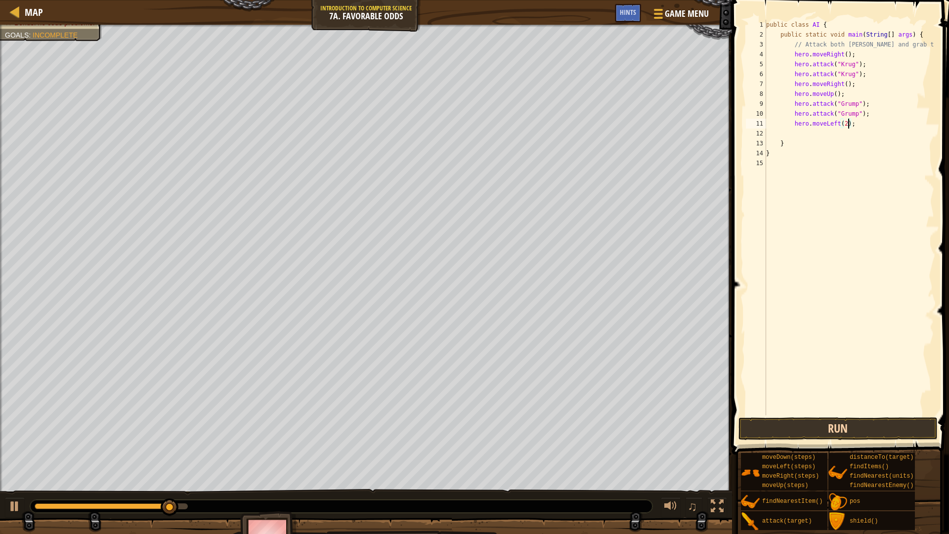
type textarea "hero.moveLeft(2);"
click at [810, 423] on button "Run" at bounding box center [837, 428] width 199 height 23
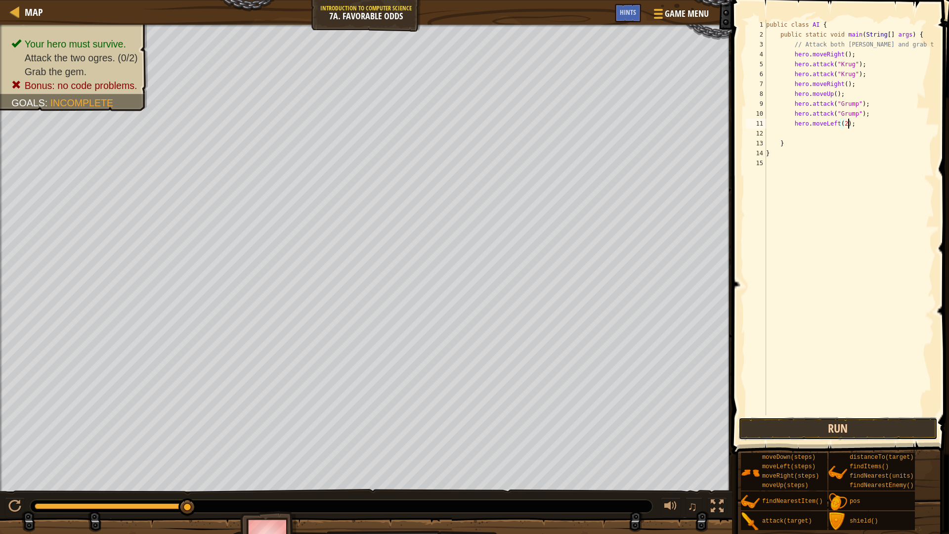
click at [810, 423] on button "Run" at bounding box center [837, 428] width 199 height 23
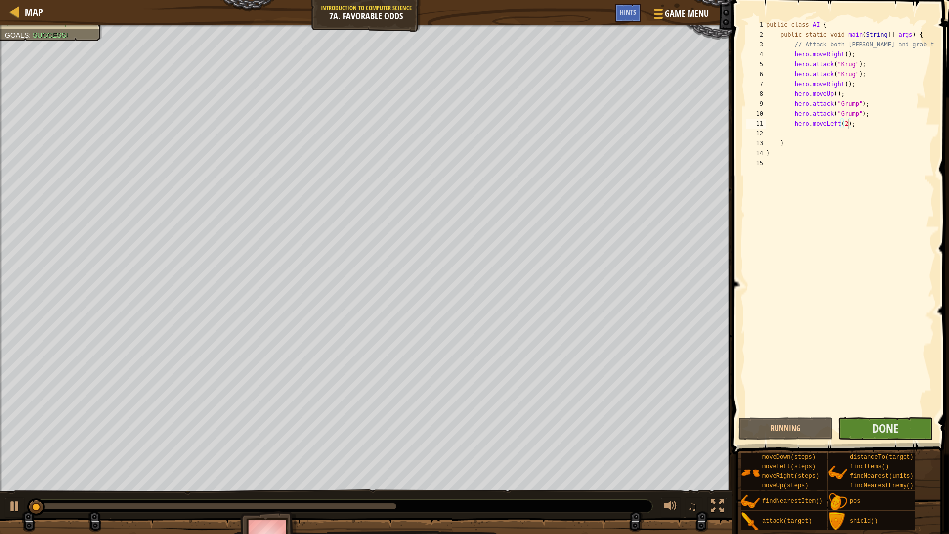
click at [835, 425] on div "Running Submit Done" at bounding box center [837, 428] width 199 height 23
click at [843, 427] on button "Done" at bounding box center [885, 428] width 94 height 23
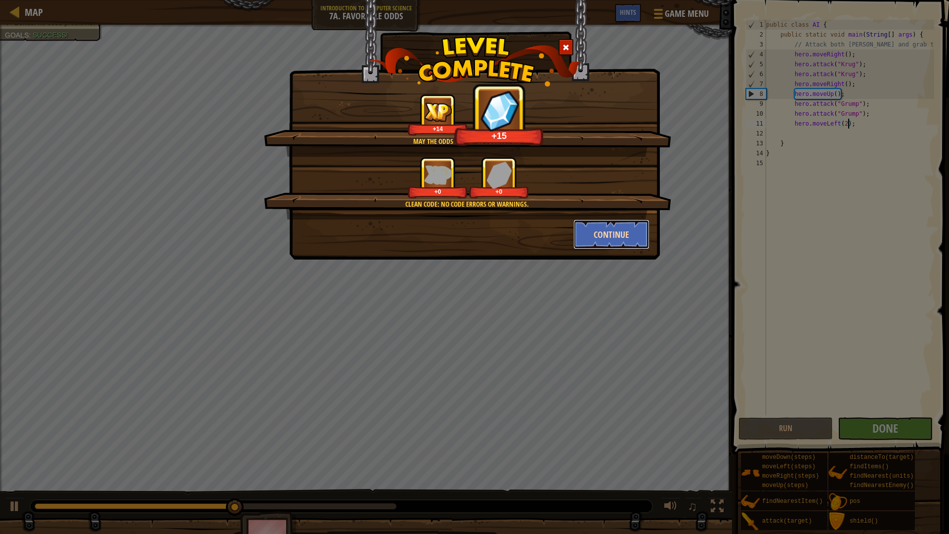
click at [590, 227] on button "Continue" at bounding box center [611, 234] width 77 height 30
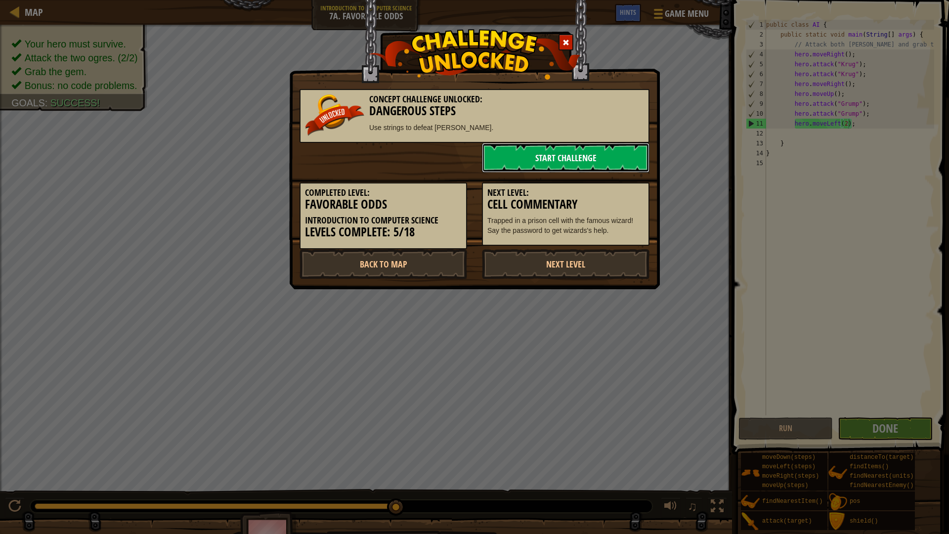
click at [595, 165] on link "Start Challenge" at bounding box center [566, 158] width 168 height 30
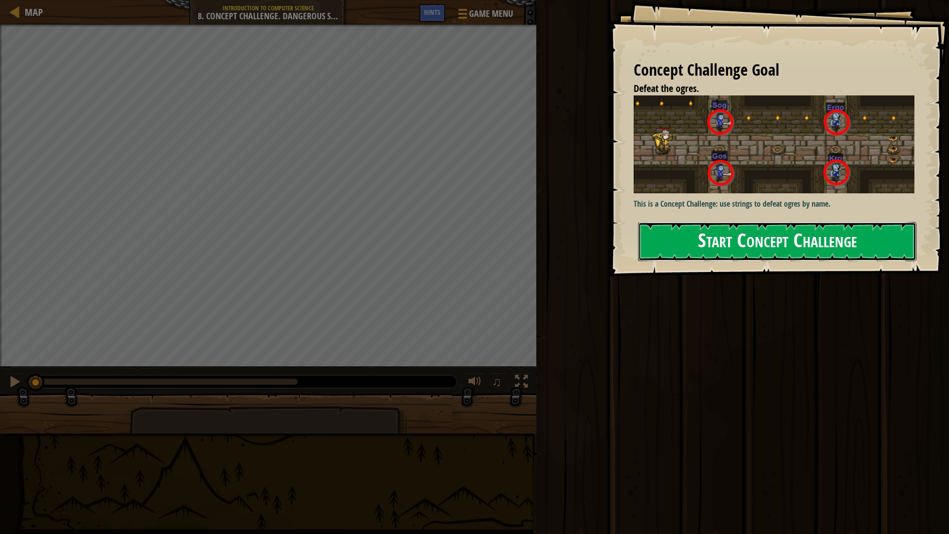
click at [673, 234] on button "Start Concept Challenge" at bounding box center [777, 241] width 278 height 39
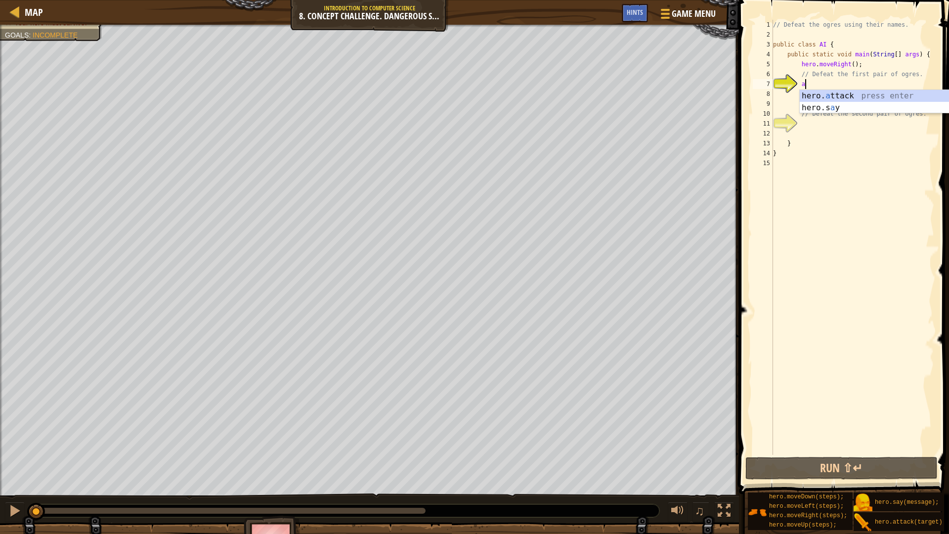
scroll to position [4, 2]
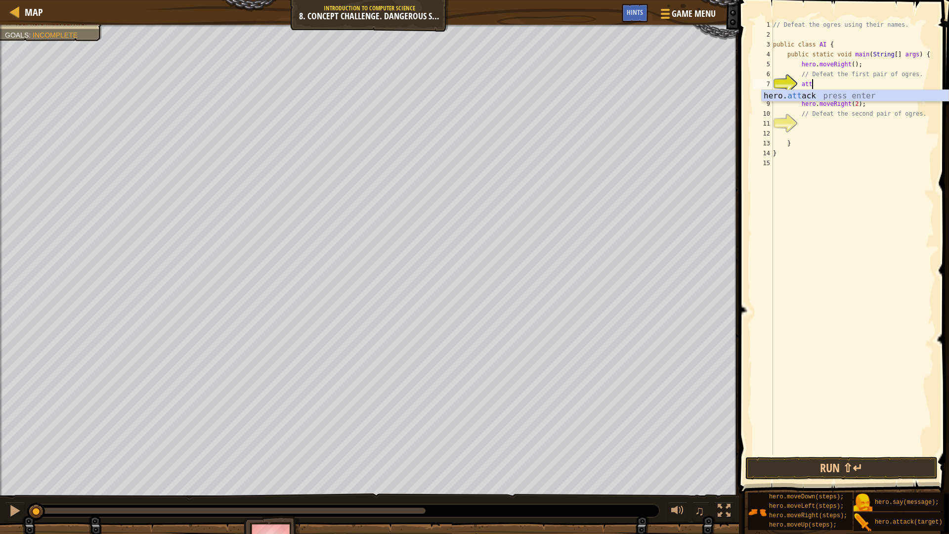
click at [780, 0] on body "Map Introduction to Computer Science 8. Concept Challenge. Dangerous Steps Game…" at bounding box center [474, 0] width 949 height 0
click at [824, 84] on div "// Defeat the ogres using their names. public class AI { public static void mai…" at bounding box center [852, 247] width 163 height 455
click at [888, 80] on div "// Defeat the ogres using their names. public class AI { public static void mai…" at bounding box center [852, 247] width 163 height 455
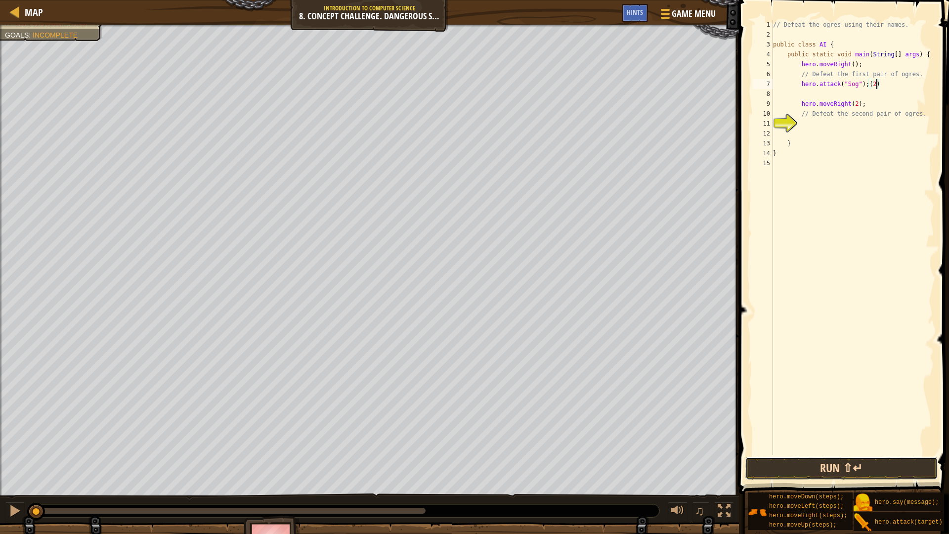
click at [811, 458] on button "Run ⇧↵" at bounding box center [841, 468] width 192 height 23
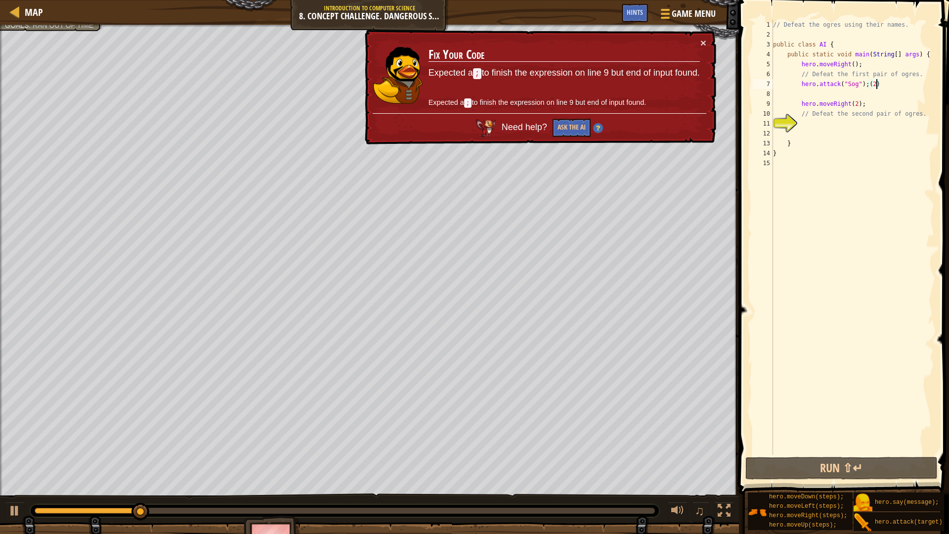
click at [884, 78] on div "// Defeat the ogres using their names. public class AI { public static void mai…" at bounding box center [852, 247] width 163 height 455
click at [884, 80] on div "// Defeat the ogres using their names. public class AI { public static void mai…" at bounding box center [852, 247] width 163 height 455
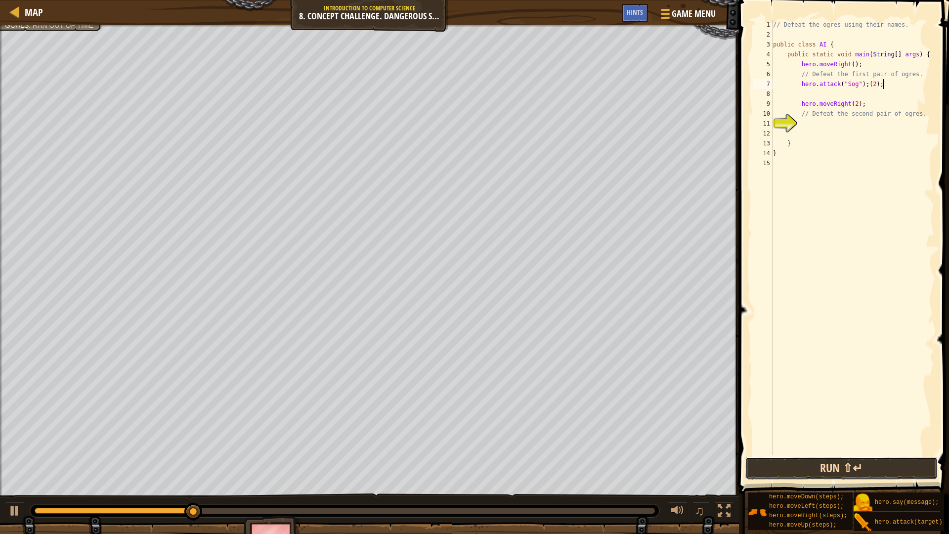
click at [786, 463] on button "Run ⇧↵" at bounding box center [841, 468] width 192 height 23
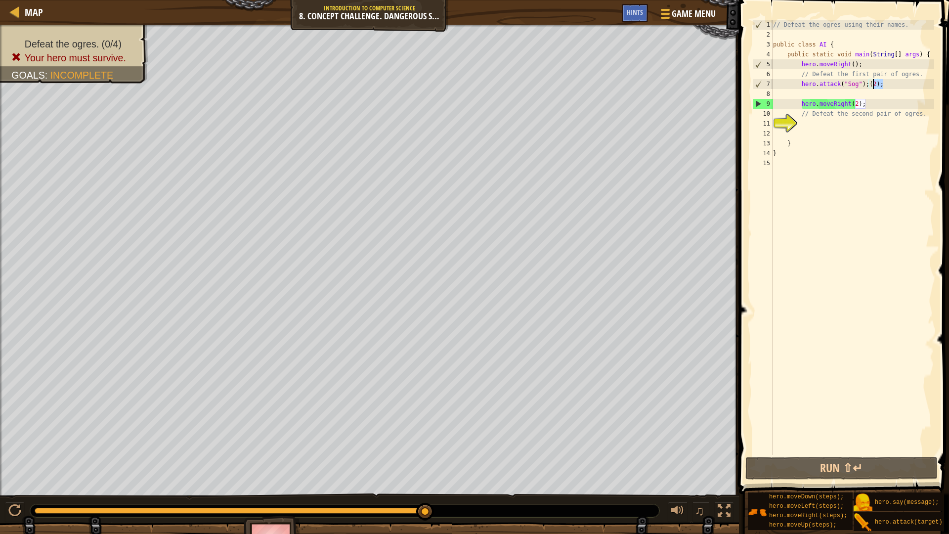
drag, startPoint x: 885, startPoint y: 85, endPoint x: 872, endPoint y: 83, distance: 12.4
click at [872, 83] on div "// Defeat the ogres using their names. public class AI { public static void mai…" at bounding box center [852, 247] width 163 height 455
type textarea "hero.attack("Sog");"
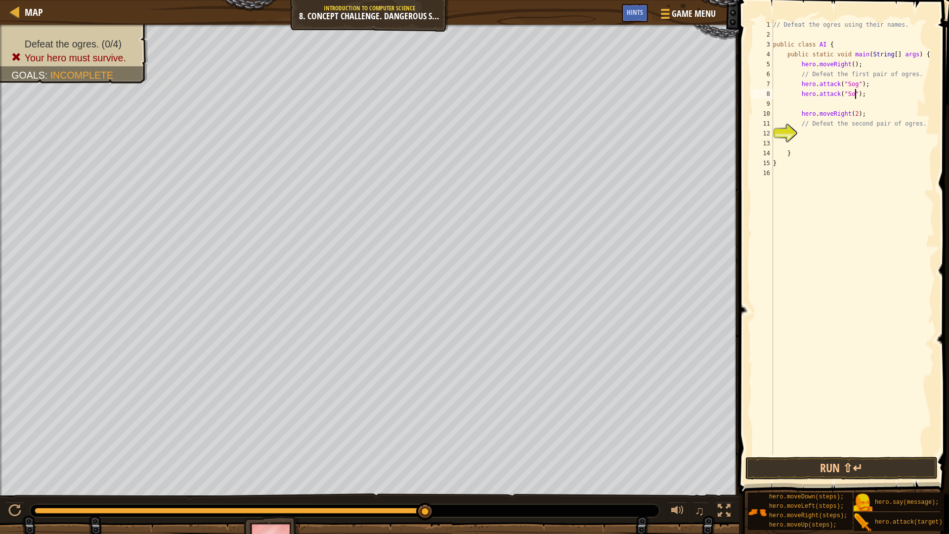
scroll to position [4, 7]
click at [891, 94] on div "// Defeat the ogres using their names. public class AI { public static void mai…" at bounding box center [852, 247] width 163 height 455
click at [808, 462] on button "Run ⇧↵" at bounding box center [841, 468] width 192 height 23
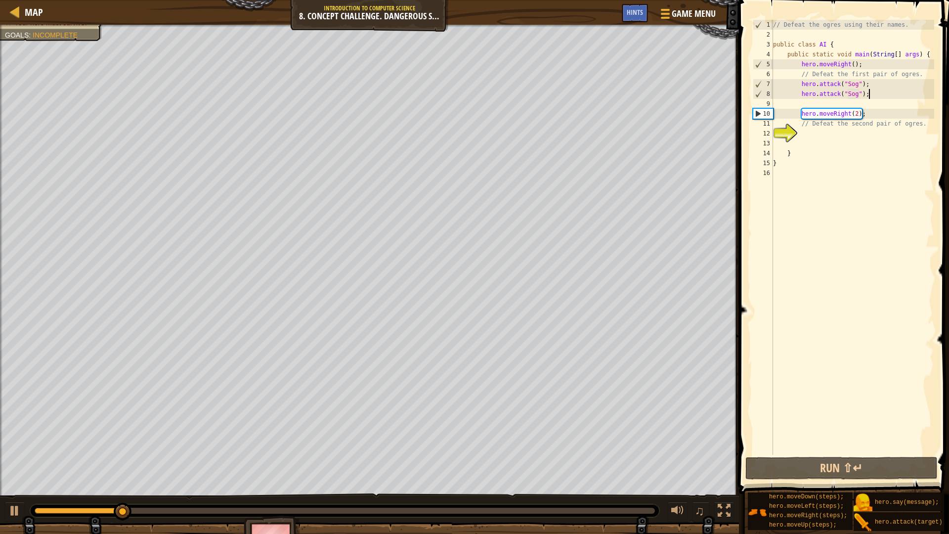
click at [861, 102] on div "// Defeat the ogres using their names. public class AI { public static void mai…" at bounding box center [852, 247] width 163 height 455
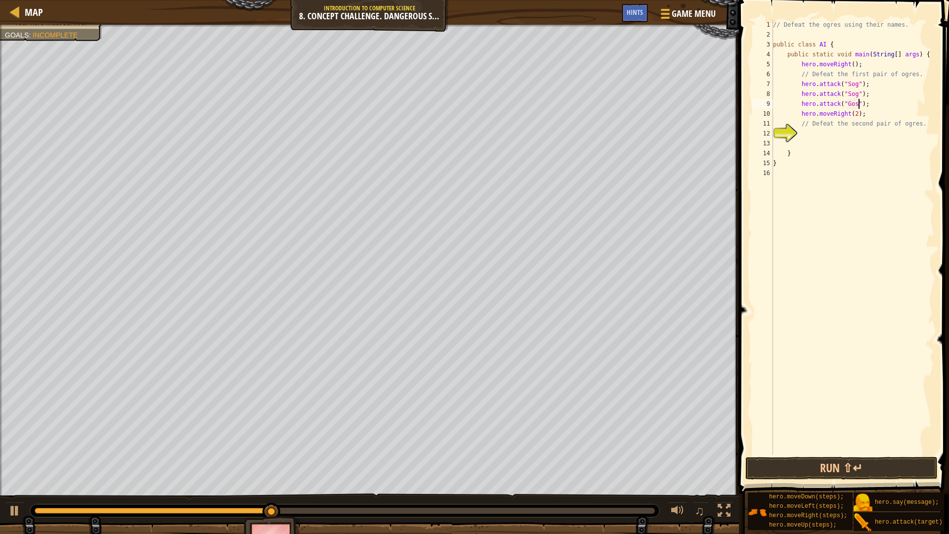
click at [881, 103] on div "// Defeat the ogres using their names. public class AI { public static void mai…" at bounding box center [852, 247] width 163 height 455
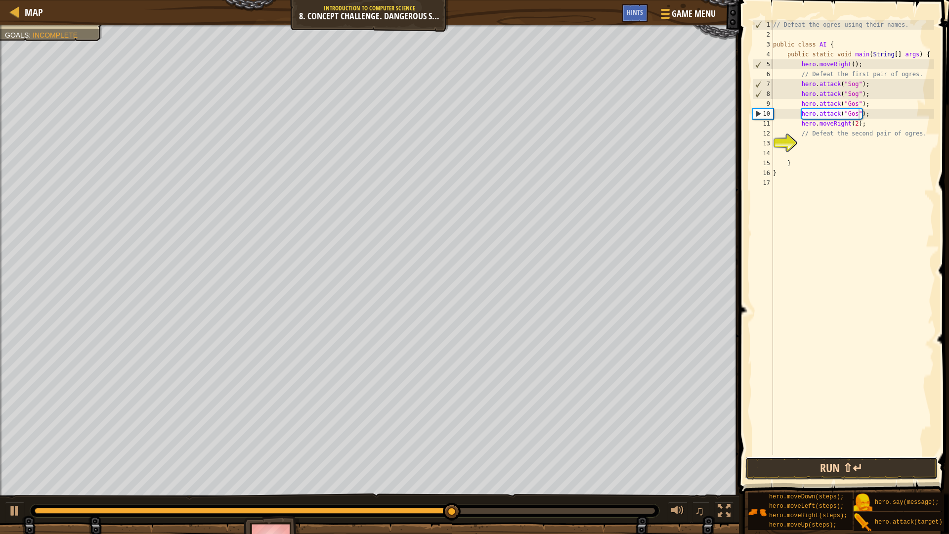
click at [808, 459] on button "Run ⇧↵" at bounding box center [841, 468] width 192 height 23
drag, startPoint x: 806, startPoint y: 462, endPoint x: 775, endPoint y: 476, distance: 33.8
click at [805, 463] on button "Run ⇧↵" at bounding box center [841, 468] width 192 height 23
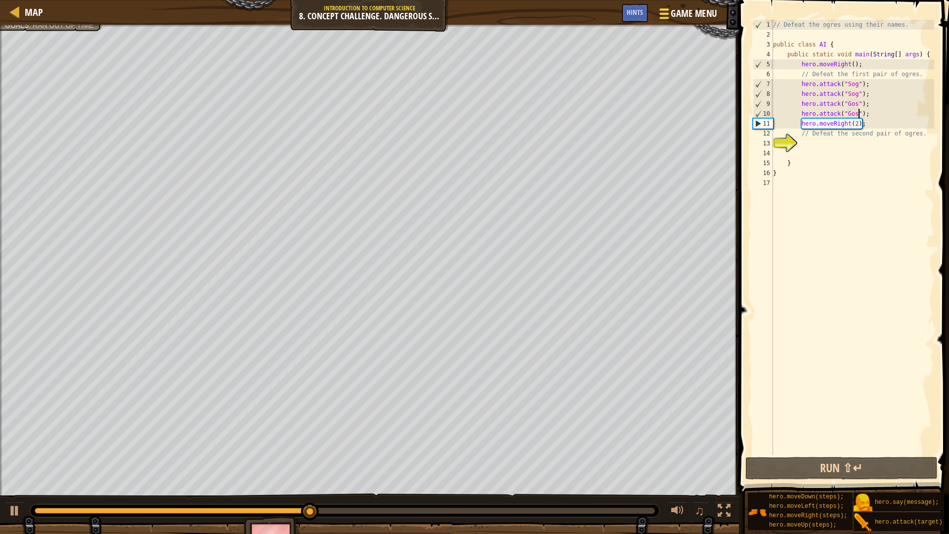
click at [663, 13] on span at bounding box center [663, 14] width 9 height 2
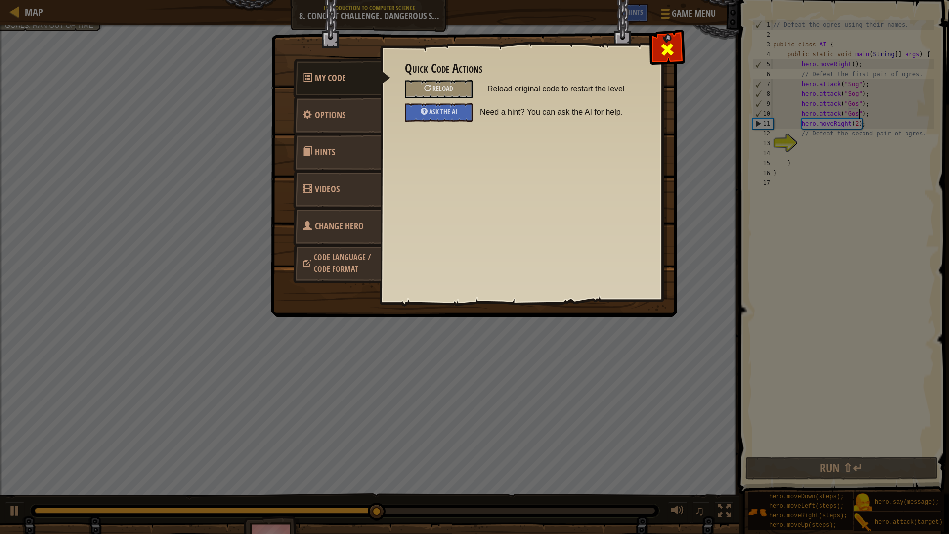
click at [661, 49] on span at bounding box center [667, 50] width 16 height 16
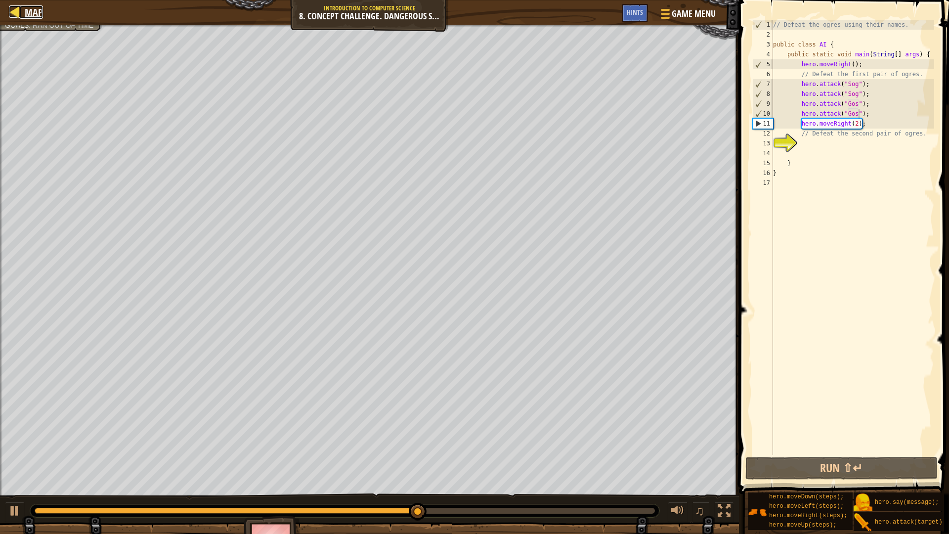
click at [30, 15] on span "Map" at bounding box center [34, 11] width 18 height 13
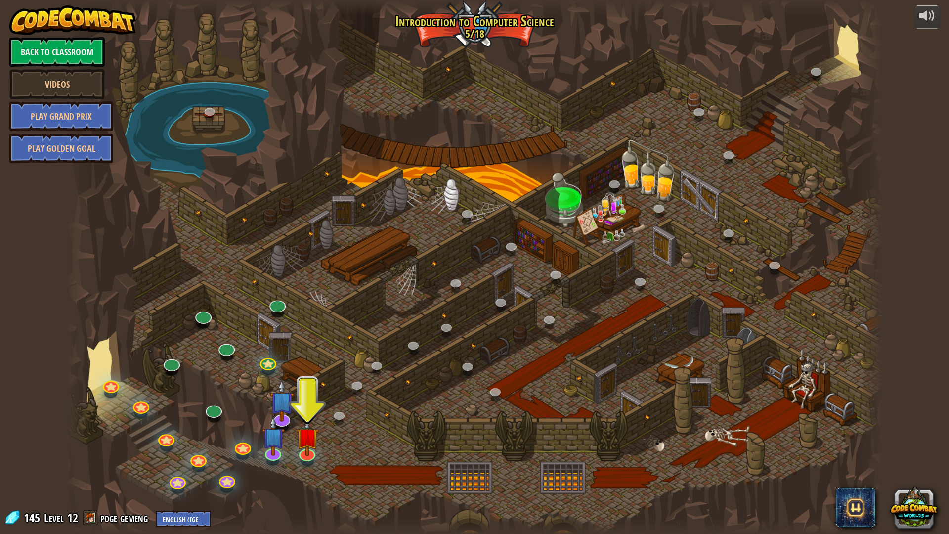
click at [213, 0] on div at bounding box center [474, 8] width 816 height 16
